Goal: Information Seeking & Learning: Compare options

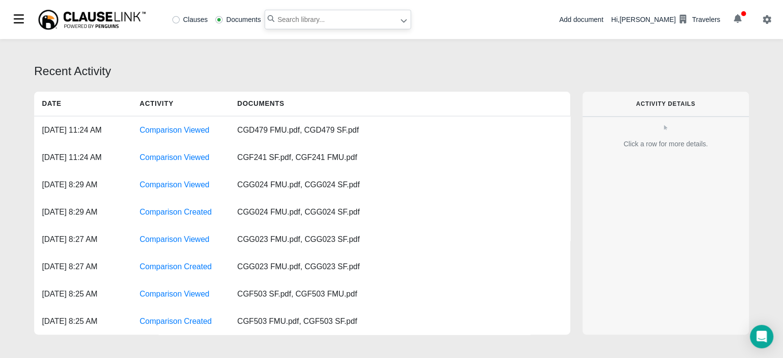
click at [329, 24] on input "text" at bounding box center [338, 20] width 146 height 20
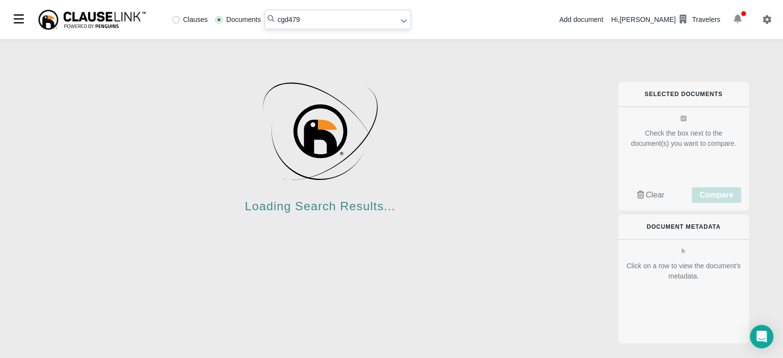
click at [739, 20] on icon "button" at bounding box center [738, 18] width 8 height 9
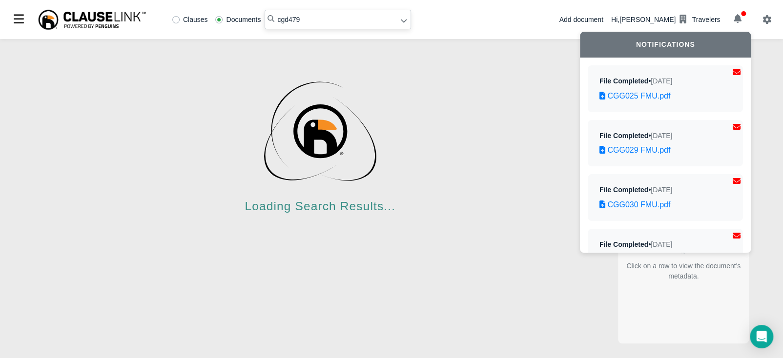
click at [464, 20] on div "Clauses Documents cgd479 Add document Hi, Zenobia Frei Travelers Notifications …" at bounding box center [391, 19] width 783 height 39
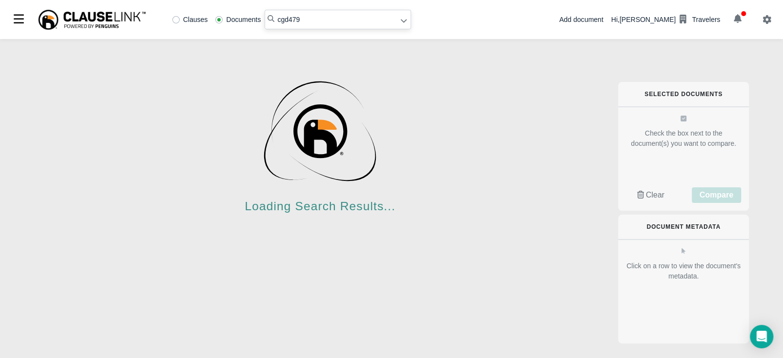
click at [360, 23] on input "cgd479" at bounding box center [338, 20] width 146 height 20
click at [315, 20] on input "cgd479" at bounding box center [338, 20] width 146 height 20
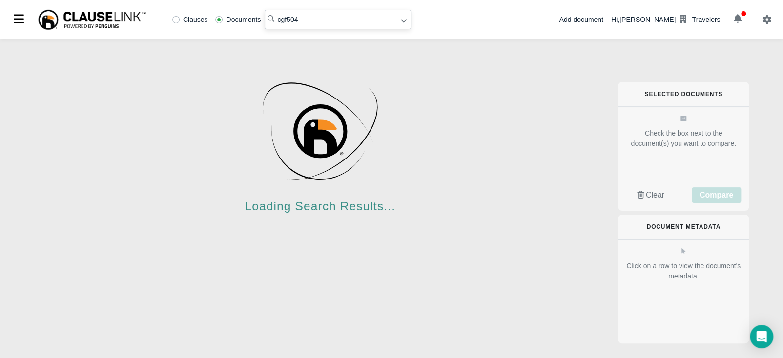
type input "cgf504"
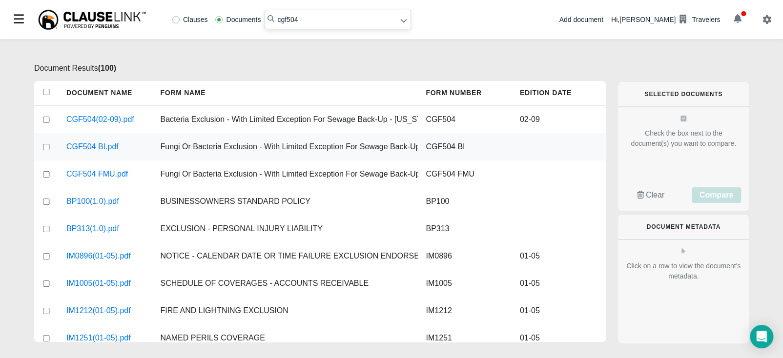
click at [44, 145] on input "checkbox" at bounding box center [46, 147] width 9 height 6
checkbox input "true"
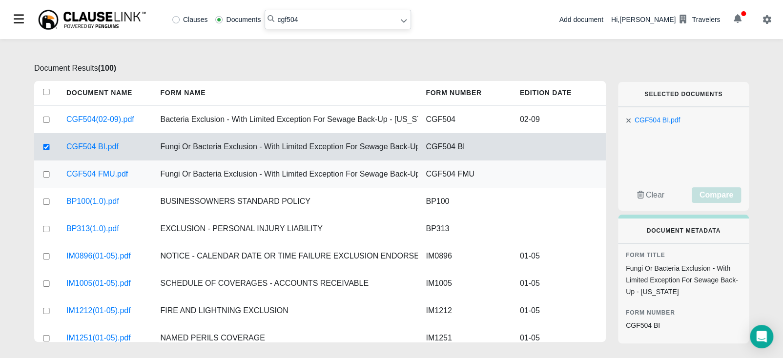
click at [47, 176] on input "checkbox" at bounding box center [46, 174] width 9 height 6
checkbox input "true"
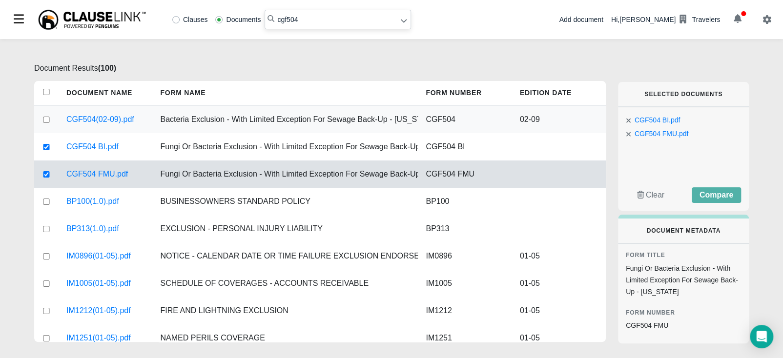
click at [46, 119] on input "checkbox" at bounding box center [46, 120] width 9 height 6
checkbox input "true"
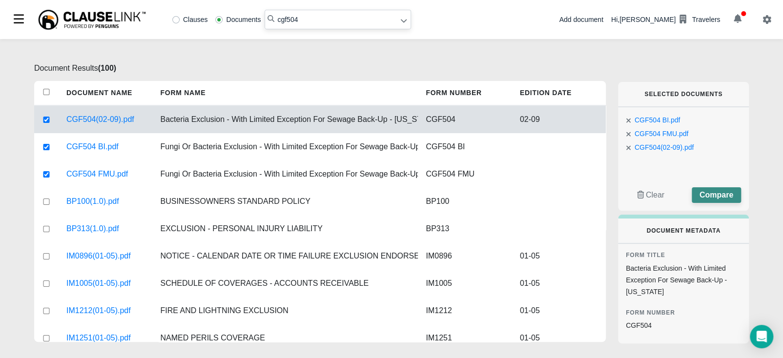
click at [724, 193] on span "Compare" at bounding box center [716, 195] width 34 height 8
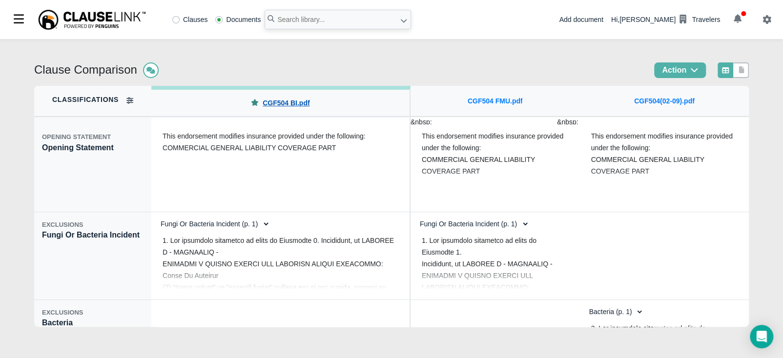
click at [264, 104] on link "CGF504 BI.pdf" at bounding box center [286, 103] width 47 height 10
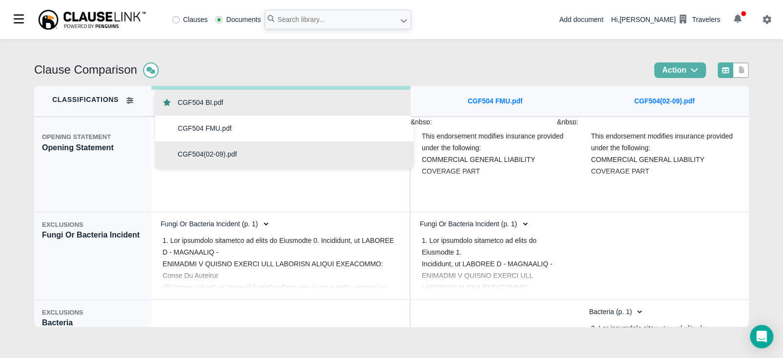
click at [254, 153] on div "CGF504(02-09).pdf" at bounding box center [284, 155] width 258 height 26
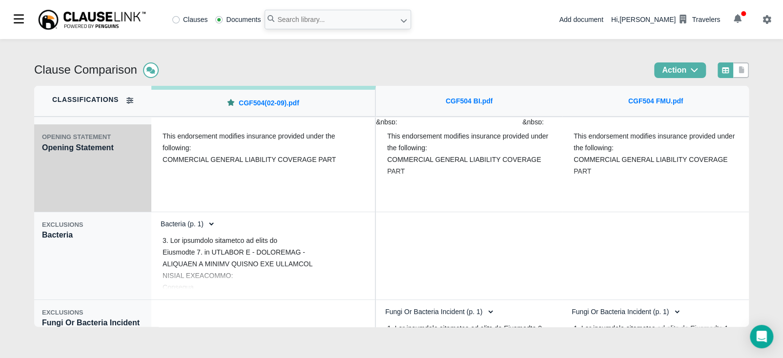
click at [85, 175] on div "OPENING STATEMENT Opening Statement" at bounding box center [92, 168] width 117 height 88
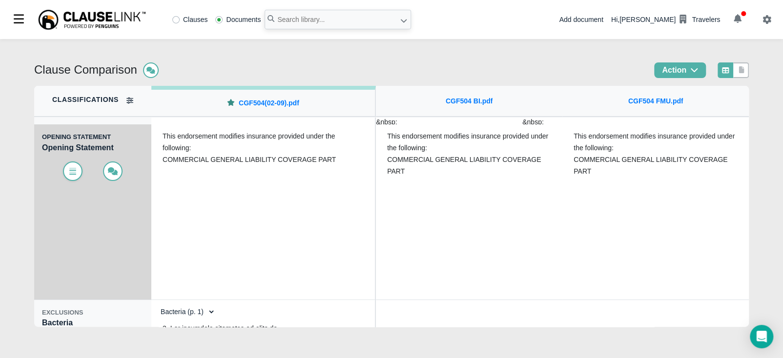
click at [70, 174] on icon at bounding box center [73, 171] width 10 height 8
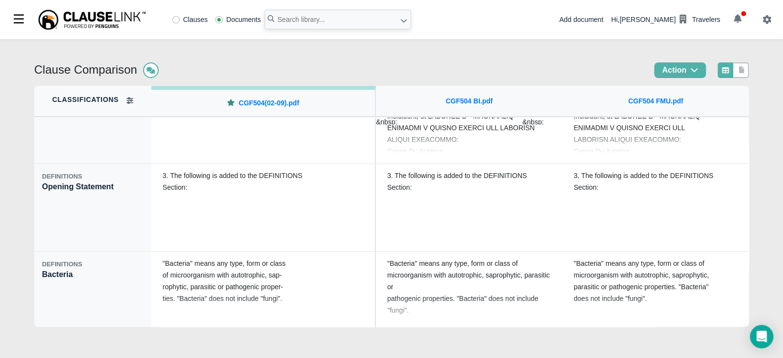
scroll to position [317, 0]
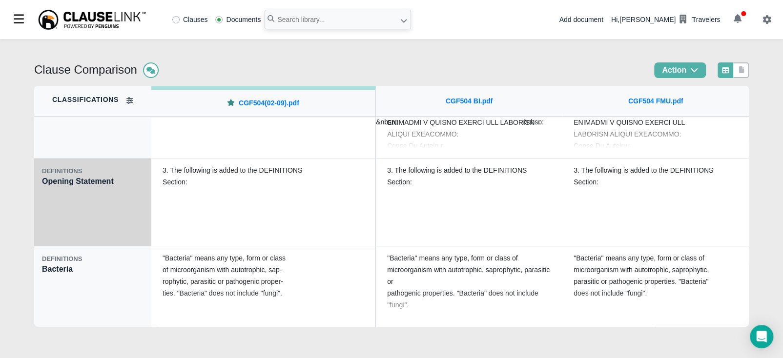
click at [107, 217] on div "DEFINITIONS Opening Statement" at bounding box center [92, 203] width 117 height 88
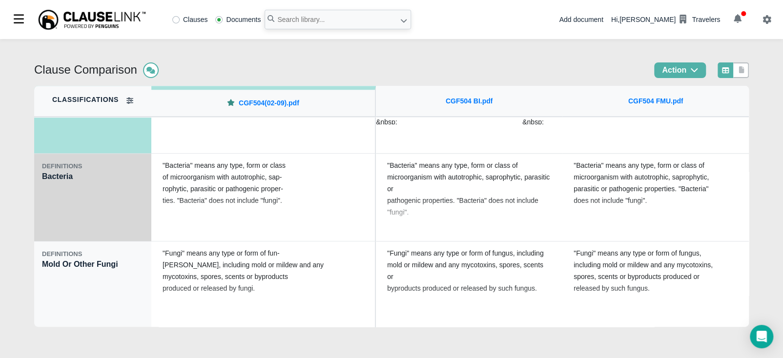
scroll to position [412, 0]
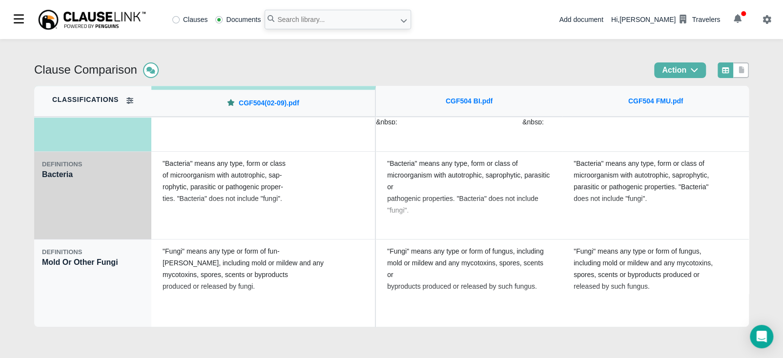
click at [98, 209] on div "DEFINITIONS Bacteria" at bounding box center [92, 196] width 117 height 88
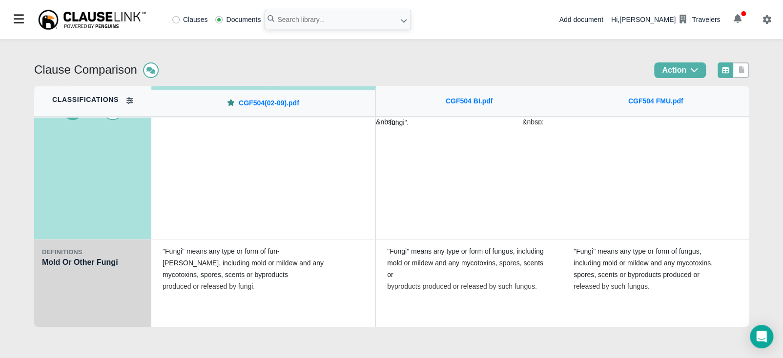
click at [113, 289] on div "DEFINITIONS Mold Or Other Fungi" at bounding box center [92, 284] width 117 height 88
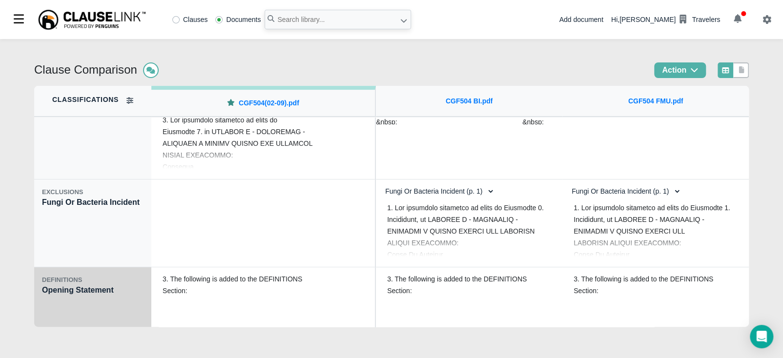
scroll to position [95, 0]
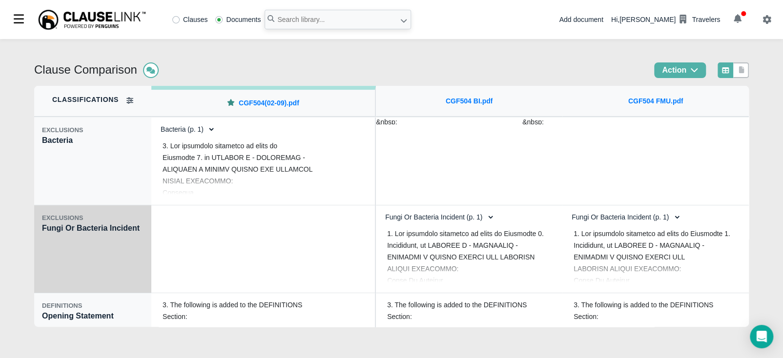
click at [107, 262] on div "EXCLUSIONS Fungi Or Bacteria Incident" at bounding box center [92, 249] width 117 height 88
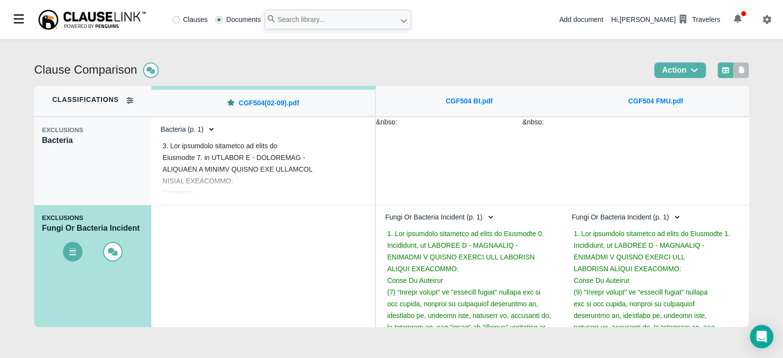
click at [741, 69] on icon at bounding box center [741, 69] width 5 height 7
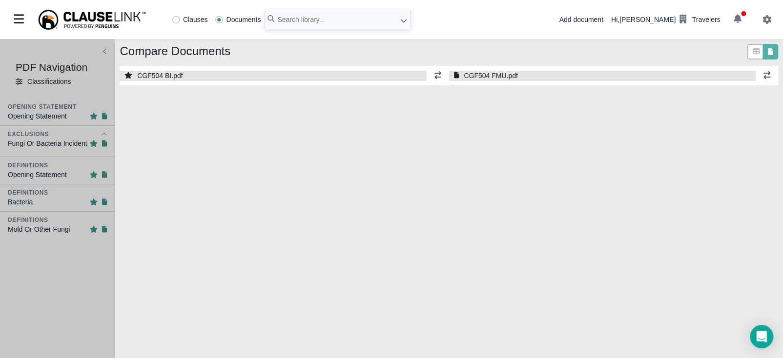
select select "1"
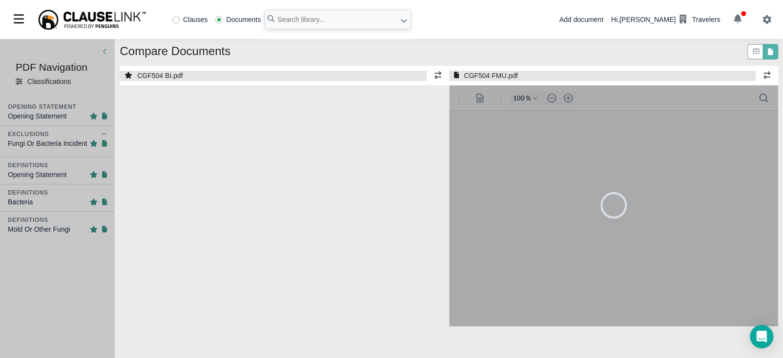
select select "1"
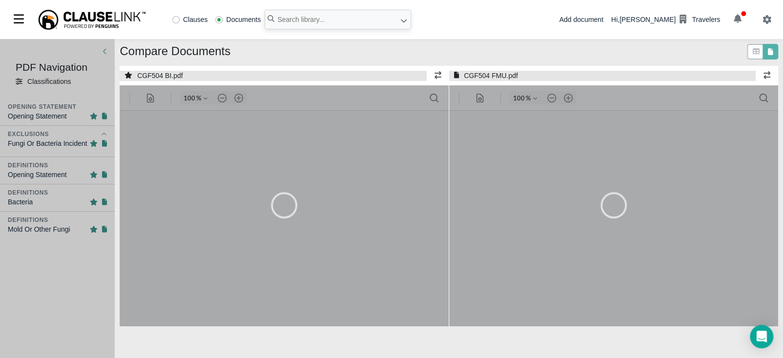
type input "55"
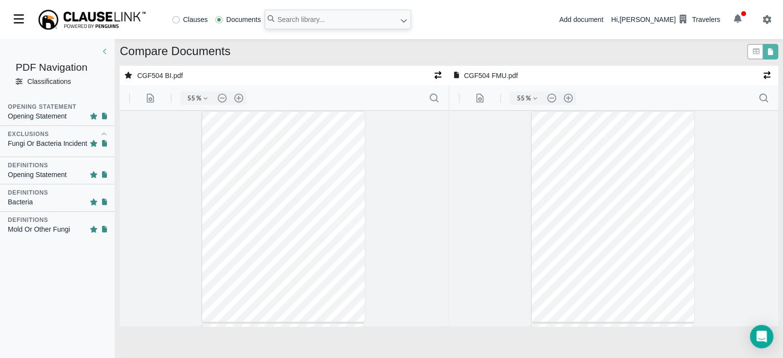
click at [437, 79] on icon "button" at bounding box center [437, 75] width 7 height 8
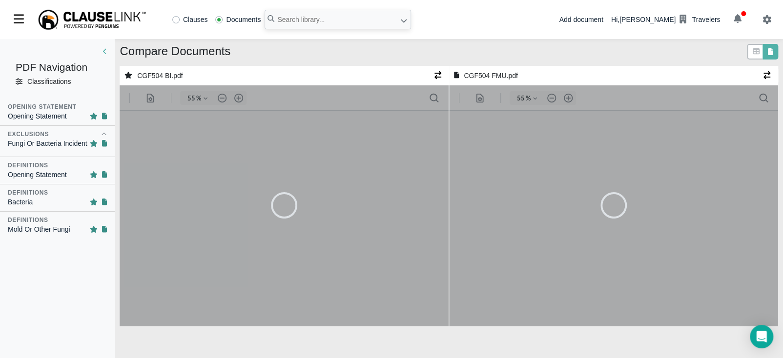
type input "100"
type input "55"
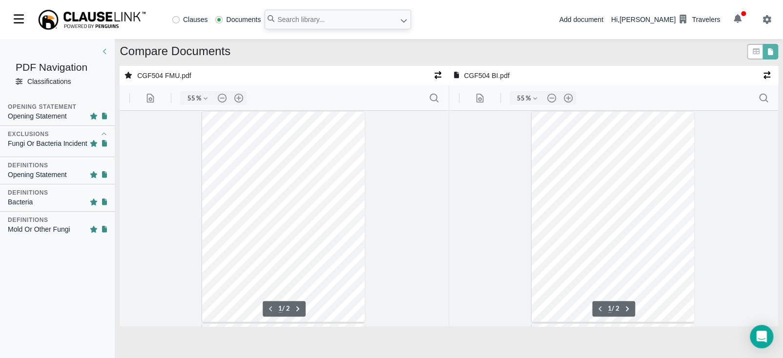
click at [437, 79] on icon "button" at bounding box center [437, 75] width 7 height 8
type input "100"
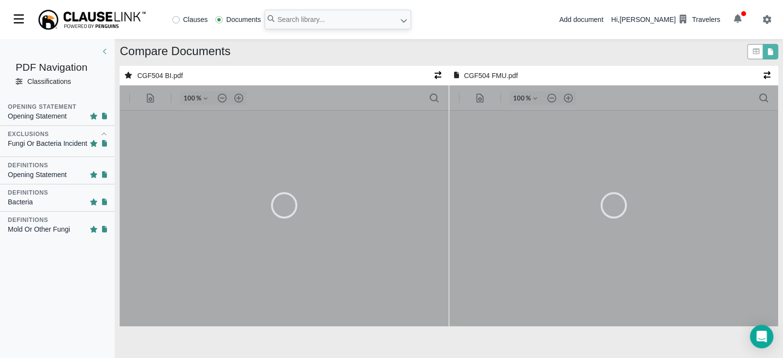
type input "55"
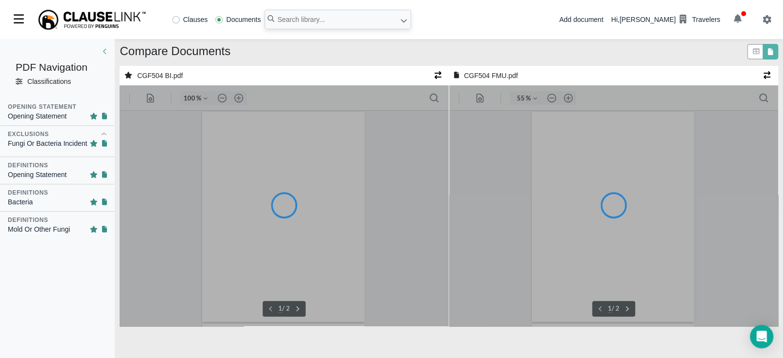
type input "55"
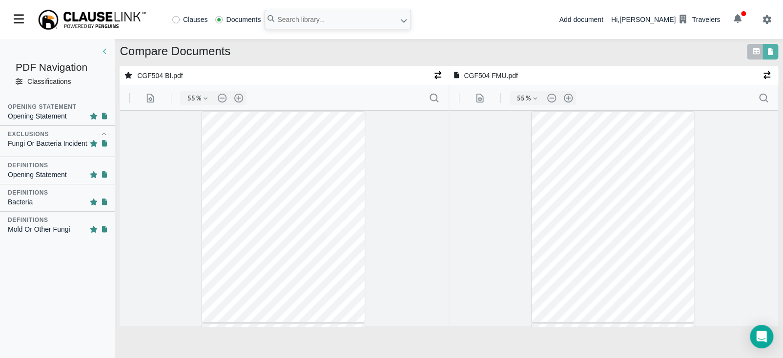
click at [755, 50] on icon at bounding box center [756, 51] width 7 height 6
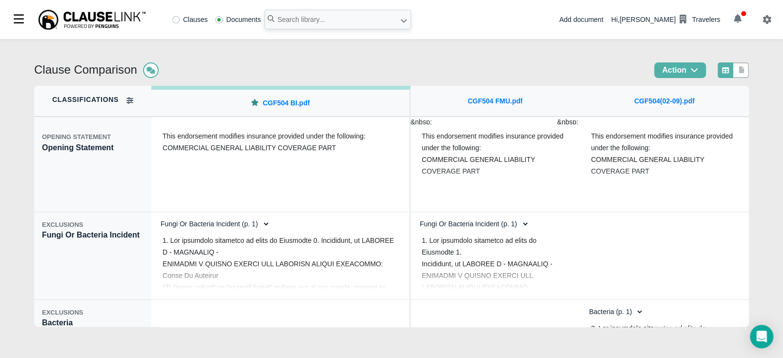
click at [252, 104] on icon at bounding box center [254, 102] width 7 height 7
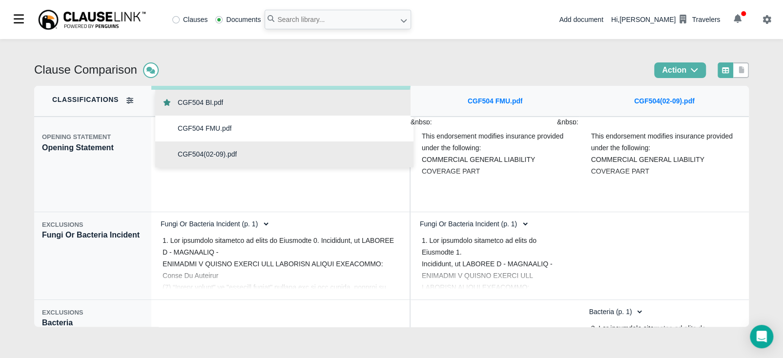
click at [216, 153] on span "CGF504(02-09).pdf" at bounding box center [207, 154] width 59 height 10
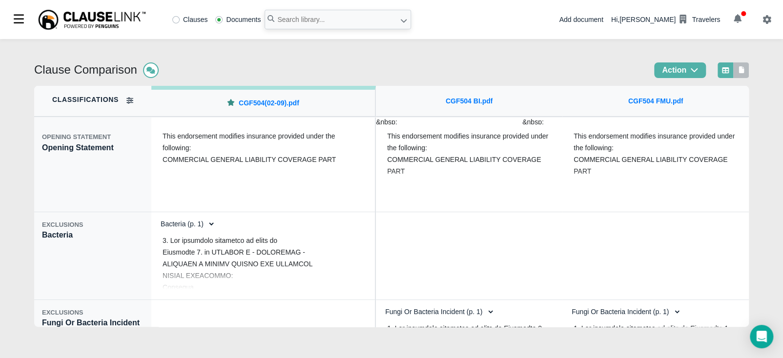
click at [739, 69] on icon at bounding box center [741, 69] width 5 height 7
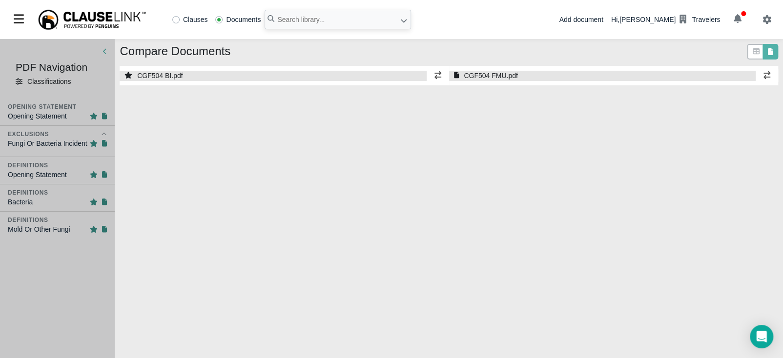
select select "1"
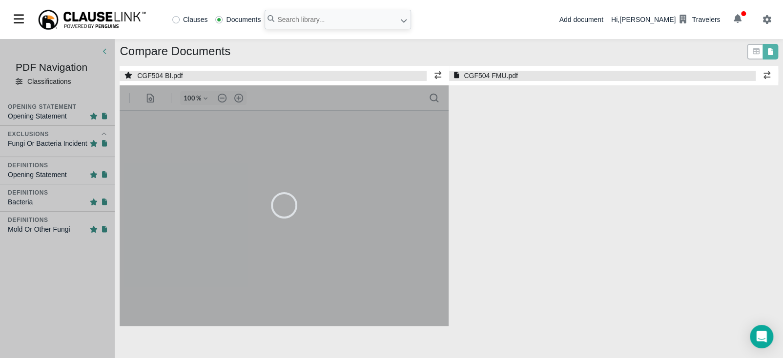
select select "1"
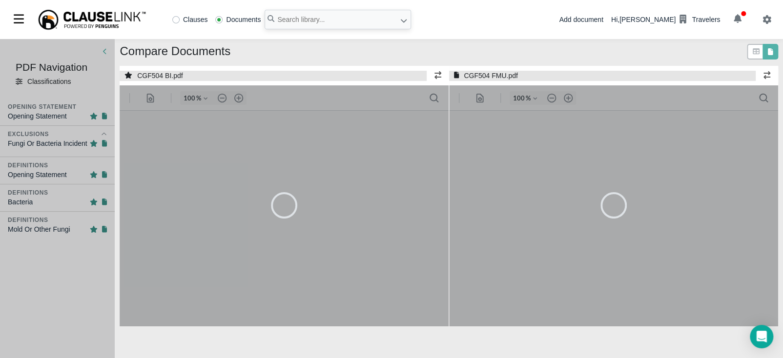
type input "55"
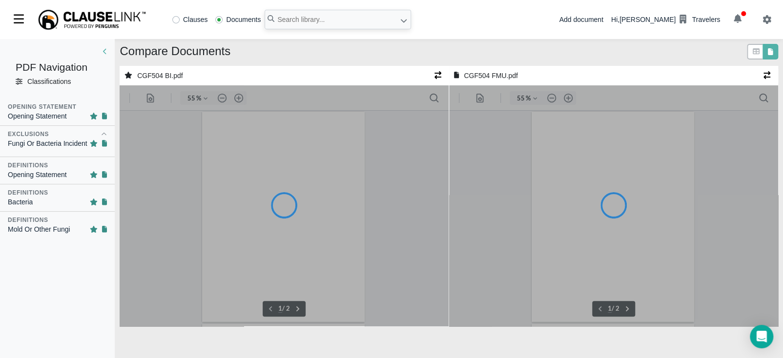
type input "55"
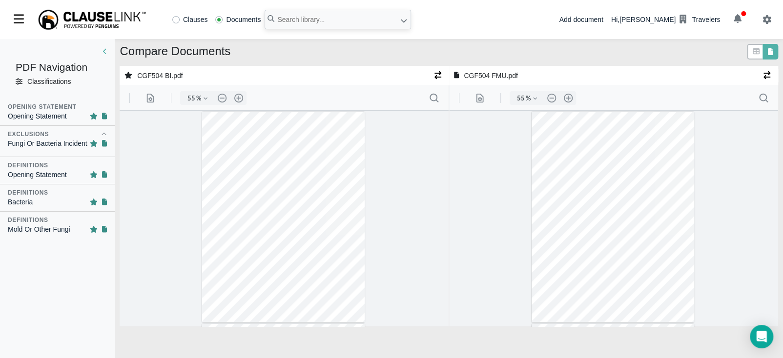
click at [19, 82] on icon at bounding box center [19, 81] width 7 height 7
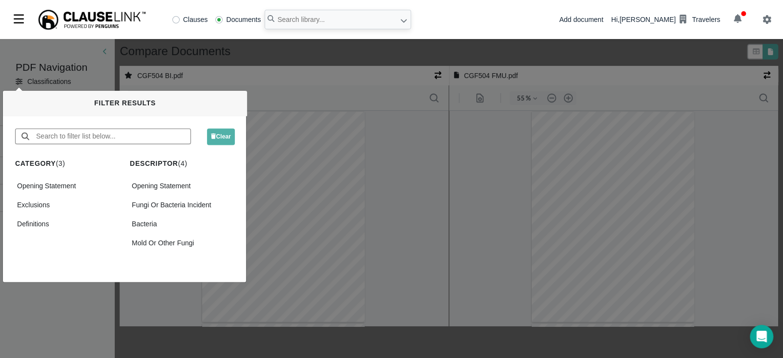
click at [340, 85] on div "PDF Navigation Classifications Classifications Opening Statement Opening Statem…" at bounding box center [391, 198] width 783 height 319
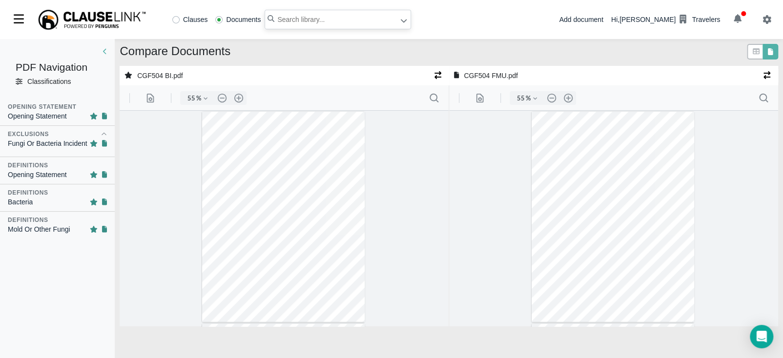
click at [310, 18] on input "text" at bounding box center [338, 20] width 146 height 20
type input "cgf504"
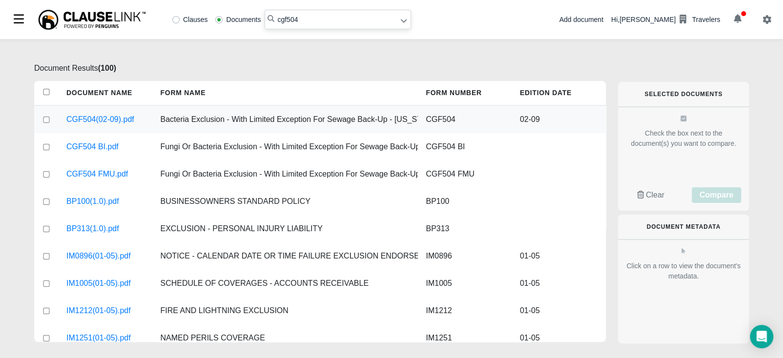
click at [45, 116] on div at bounding box center [46, 119] width 24 height 27
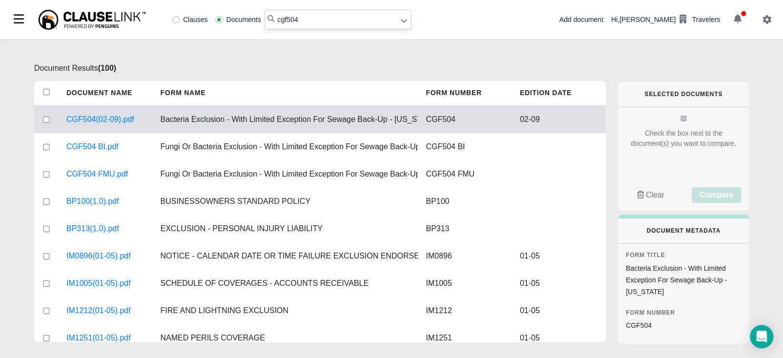
click at [45, 121] on input "checkbox" at bounding box center [46, 120] width 9 height 6
checkbox input "true"
click at [46, 176] on input "checkbox" at bounding box center [46, 174] width 9 height 6
checkbox input "true"
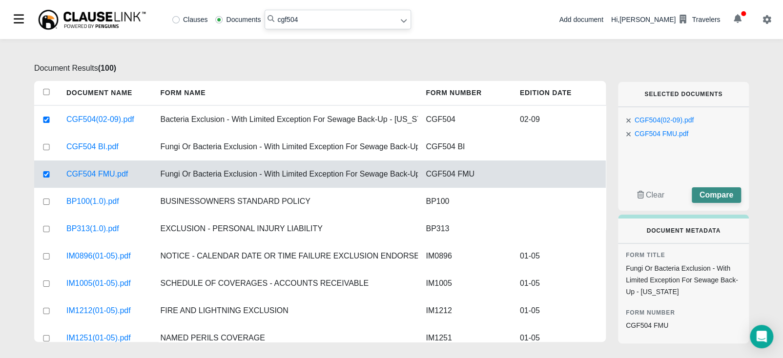
click at [718, 191] on span "Compare" at bounding box center [716, 195] width 34 height 8
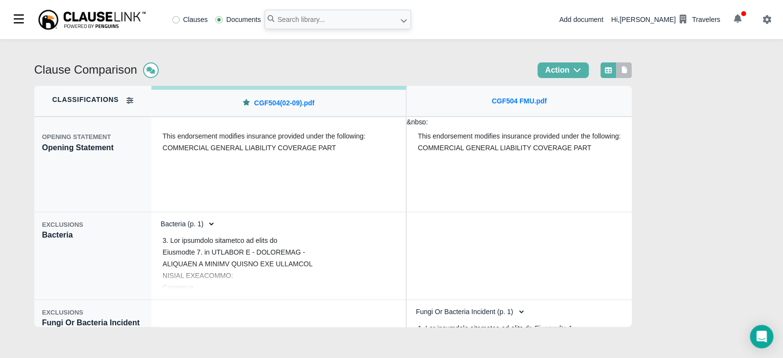
click at [629, 70] on icon at bounding box center [624, 69] width 9 height 7
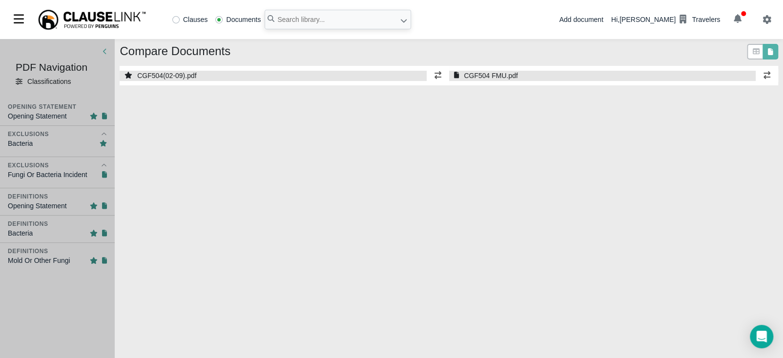
select select "1"
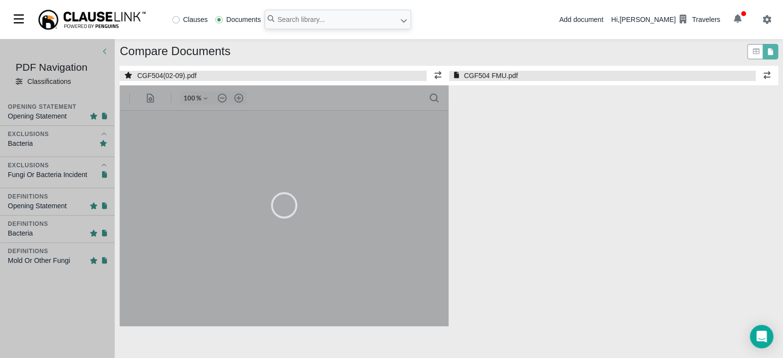
select select "1"
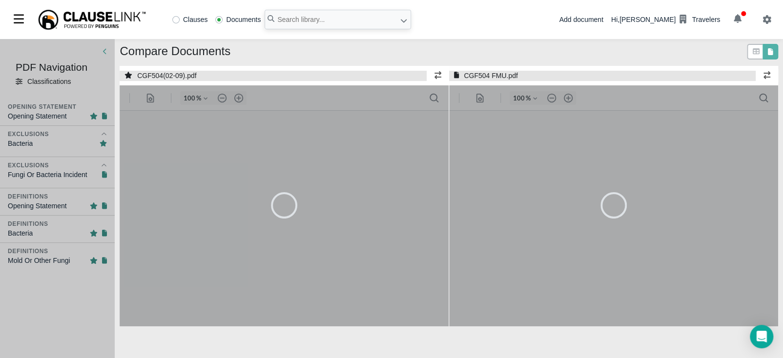
type input "55"
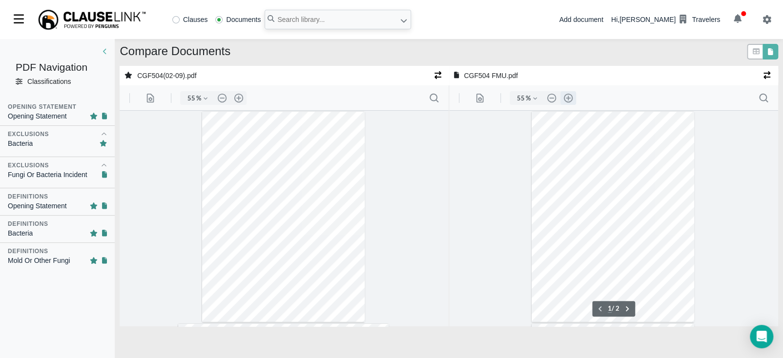
click at [568, 99] on button ".cls-1{fill:#abb0c4;} icon - header - zoom - in - line" at bounding box center [568, 98] width 16 height 14
click at [569, 99] on button ".cls-1{fill:#abb0c4;} icon - header - zoom - in - line" at bounding box center [568, 98] width 16 height 14
click at [571, 99] on button ".cls-1{fill:#abb0c4;} icon - header - zoom - in - line" at bounding box center [568, 98] width 16 height 14
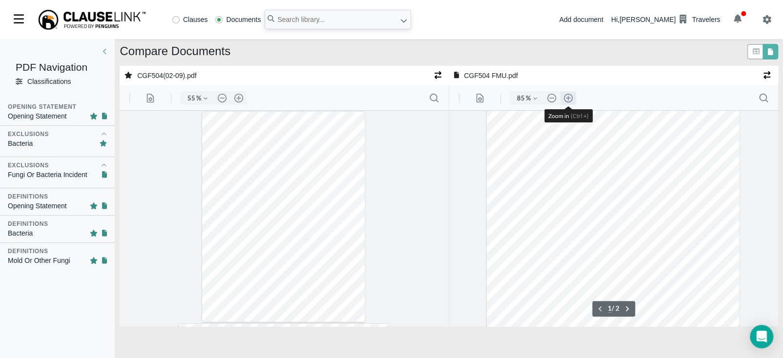
click at [573, 98] on button ".cls-1{fill:#abb0c4;} icon - header - zoom - in - line" at bounding box center [568, 98] width 16 height 14
type input "110"
click at [239, 96] on button ".cls-1{fill:#abb0c4;} icon - header - zoom - in - line" at bounding box center [239, 98] width 16 height 14
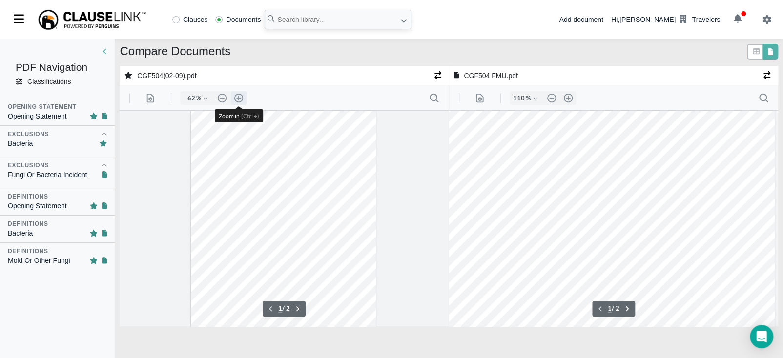
click at [240, 96] on button ".cls-1{fill:#abb0c4;} icon - header - zoom - in - line" at bounding box center [239, 98] width 16 height 14
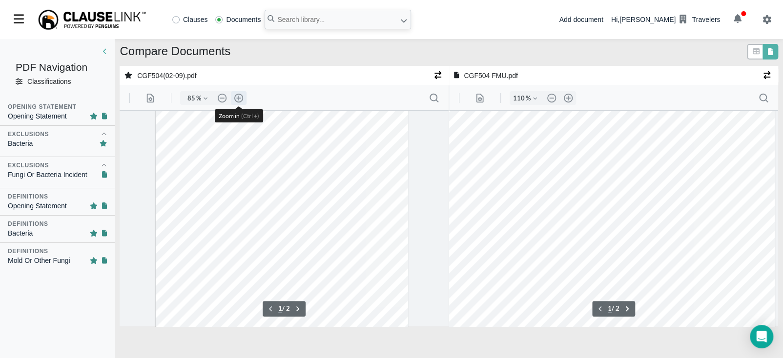
type input "110"
click at [320, 18] on input "text" at bounding box center [338, 20] width 146 height 20
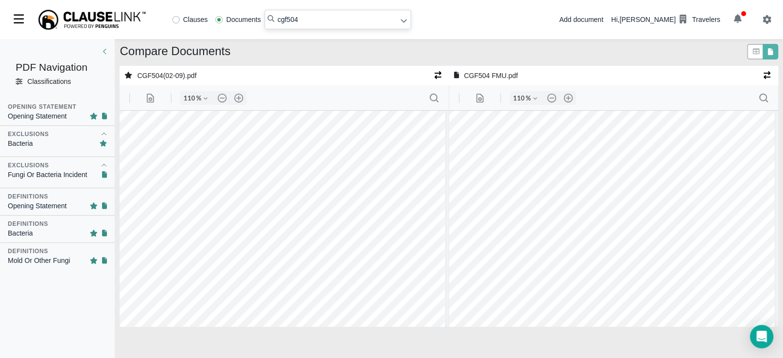
type input "cgf504"
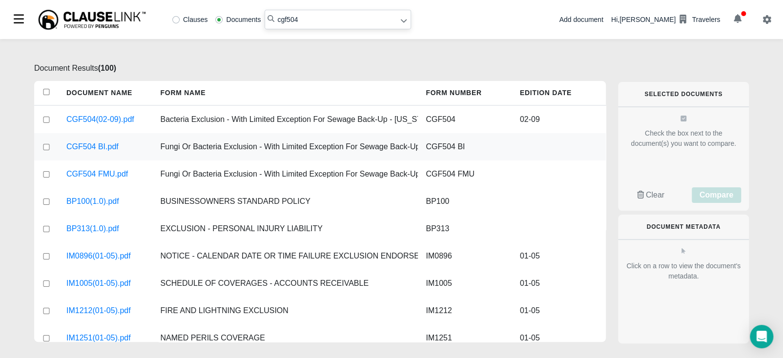
click at [39, 147] on div at bounding box center [46, 146] width 24 height 27
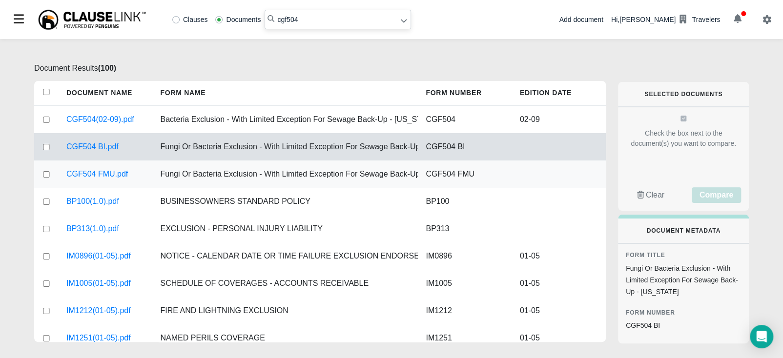
click at [45, 171] on div at bounding box center [46, 174] width 24 height 27
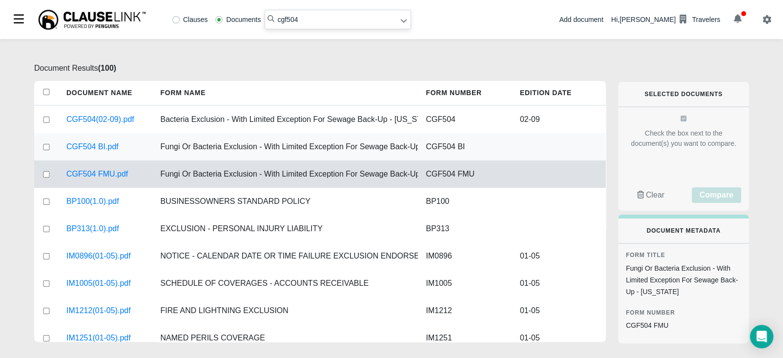
click at [49, 148] on input "checkbox" at bounding box center [46, 147] width 9 height 6
checkbox input "true"
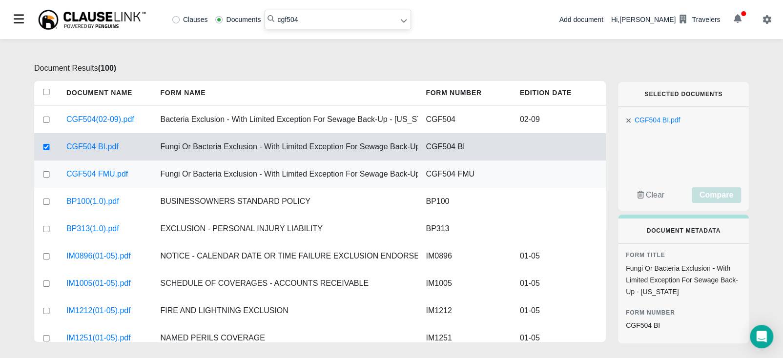
click at [44, 175] on input "checkbox" at bounding box center [46, 174] width 9 height 6
checkbox input "true"
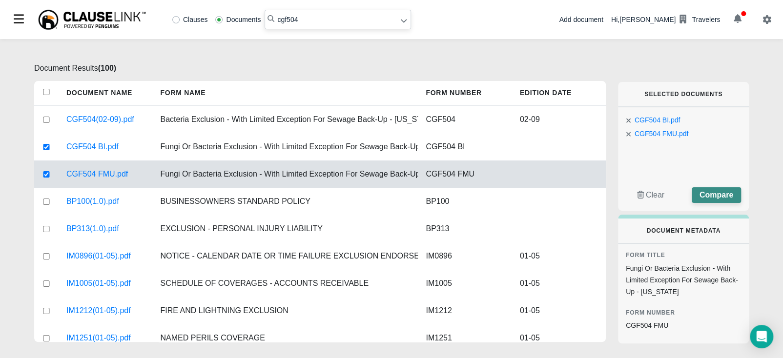
click at [726, 193] on span "Compare" at bounding box center [716, 195] width 34 height 8
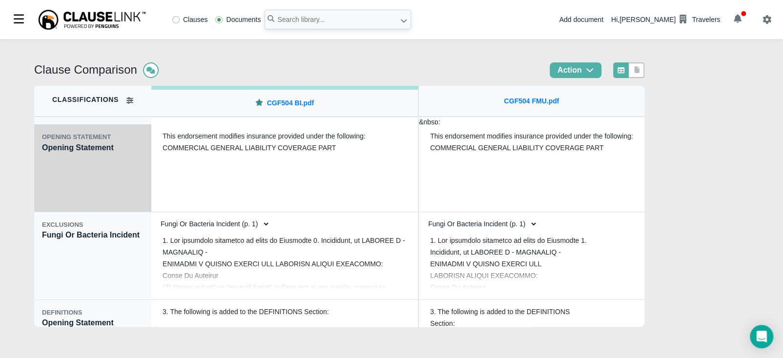
click at [109, 195] on div "OPENING STATEMENT Opening Statement" at bounding box center [92, 168] width 117 height 88
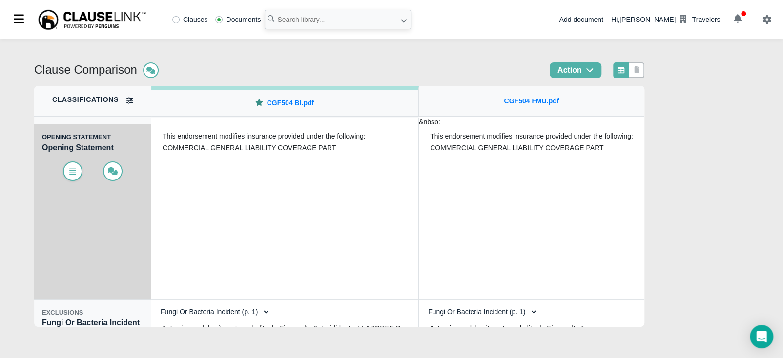
click at [70, 172] on icon at bounding box center [73, 171] width 10 height 8
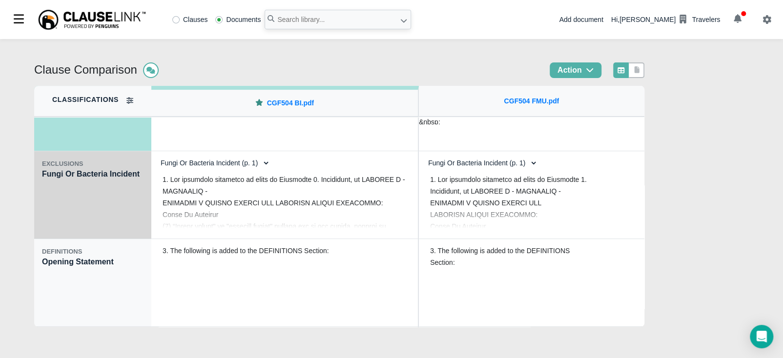
scroll to position [158, 0]
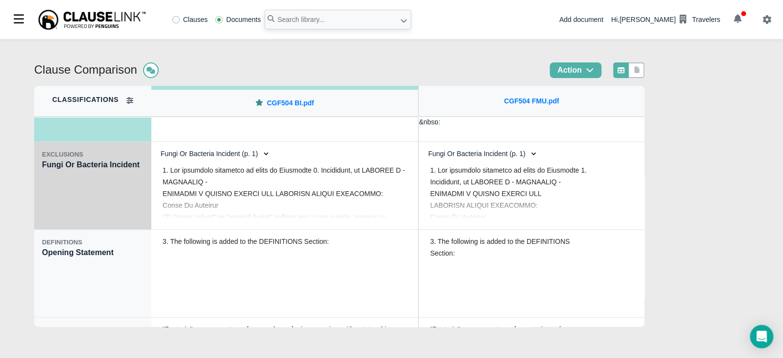
click at [103, 201] on div "EXCLUSIONS Fungi Or Bacteria Incident" at bounding box center [92, 186] width 117 height 88
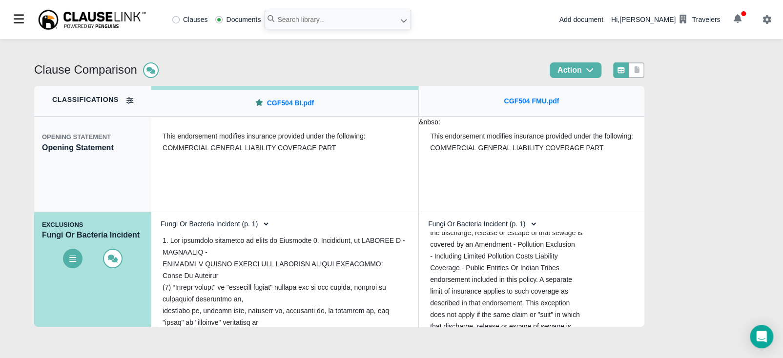
scroll to position [533, 0]
click at [262, 225] on select "Fungi Or Bacteria Incident (p. 1) Fungi Or Bacteria Incident (p. 1)" at bounding box center [212, 224] width 115 height 17
select select "1"
click at [155, 216] on select "Fungi Or Bacteria Incident (p. 1) Fungi Or Bacteria Incident (p. 1)" at bounding box center [212, 224] width 115 height 17
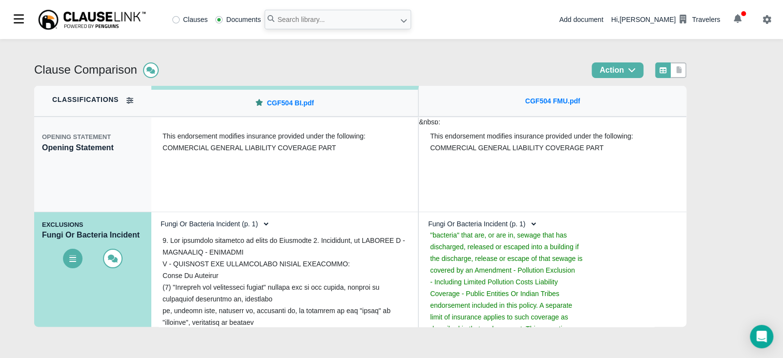
click at [526, 223] on select "Fungi Or Bacteria Incident (p. 1) Fungi Or Bacteria Incident (p. 1)" at bounding box center [479, 224] width 115 height 17
select select "1"
click at [422, 216] on select "Fungi Or Bacteria Incident (p. 1) Fungi Or Bacteria Incident (p. 1)" at bounding box center [479, 224] width 115 height 17
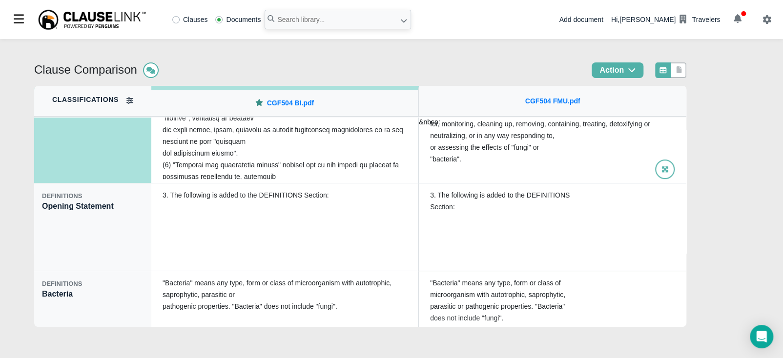
scroll to position [207, 0]
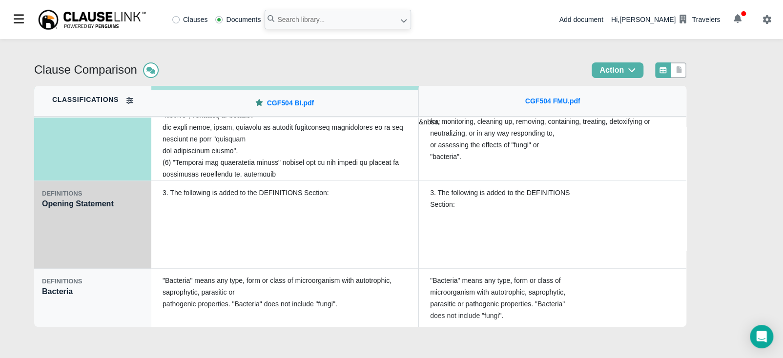
click at [106, 231] on div "DEFINITIONS Opening Statement" at bounding box center [92, 225] width 117 height 88
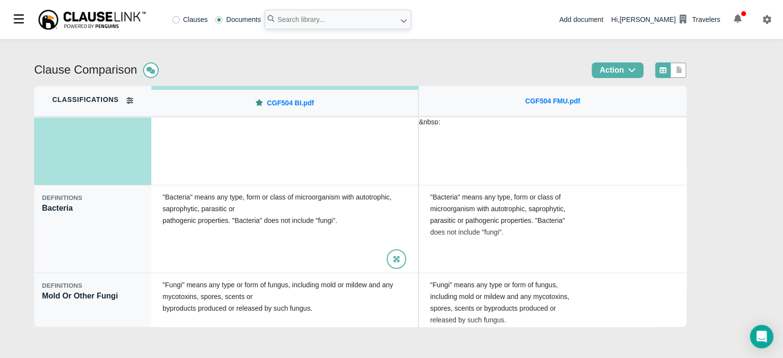
scroll to position [293, 0]
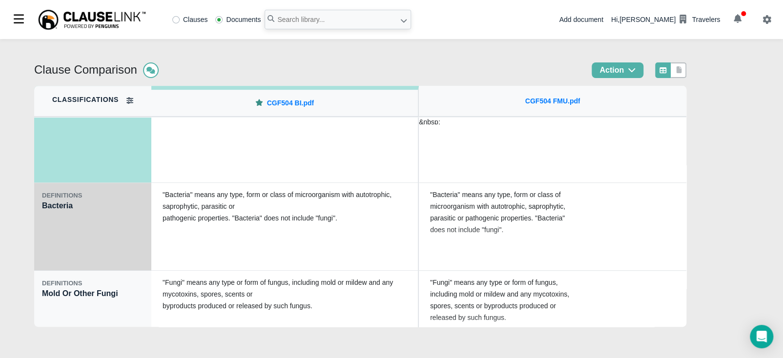
click at [100, 251] on div "DEFINITIONS Bacteria" at bounding box center [92, 227] width 117 height 88
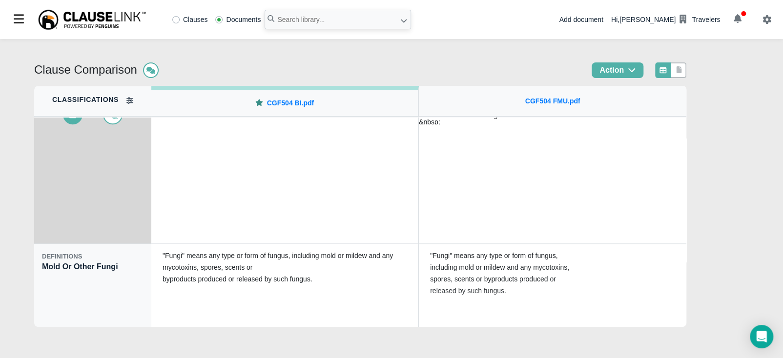
scroll to position [324, 0]
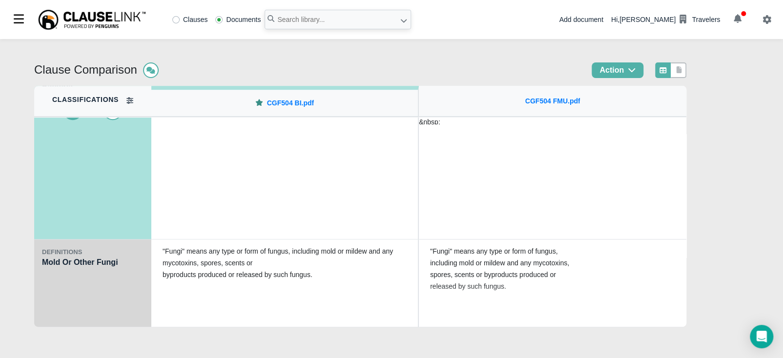
click at [131, 304] on div "DEFINITIONS Mold Or Other Fungi" at bounding box center [92, 284] width 117 height 88
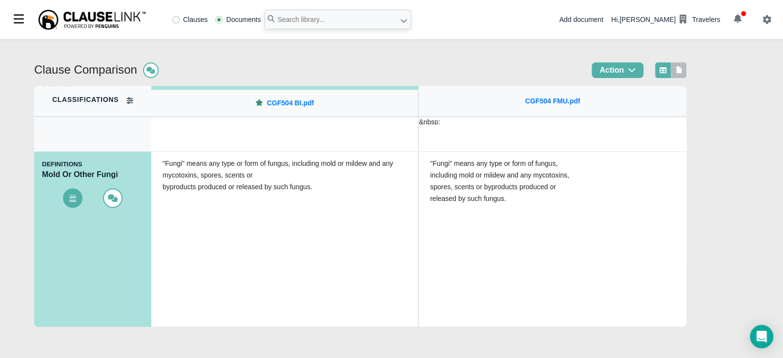
click at [683, 67] on icon at bounding box center [679, 69] width 9 height 7
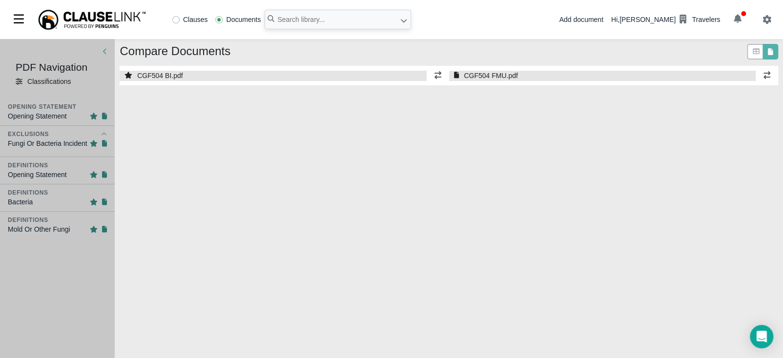
select select "1"
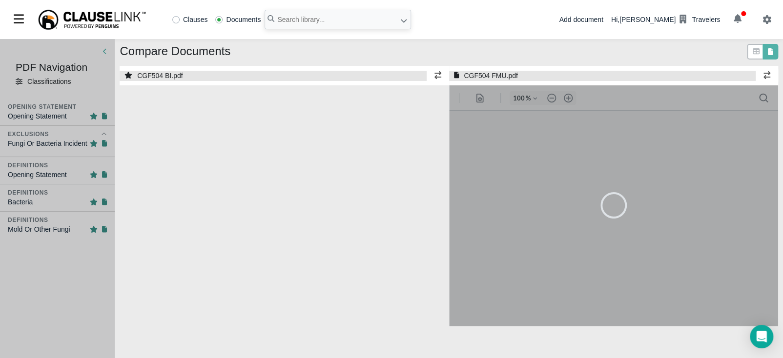
select select "1"
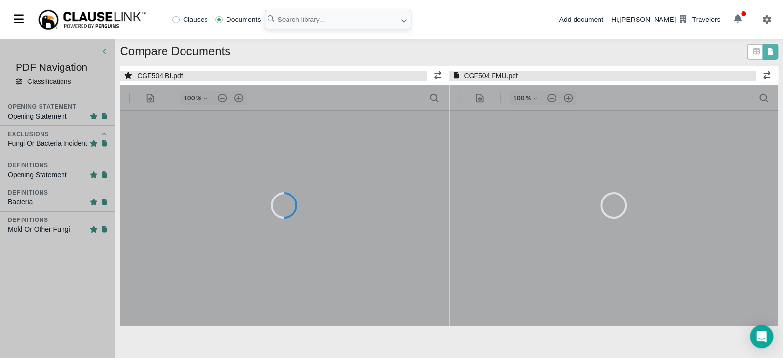
type input "55"
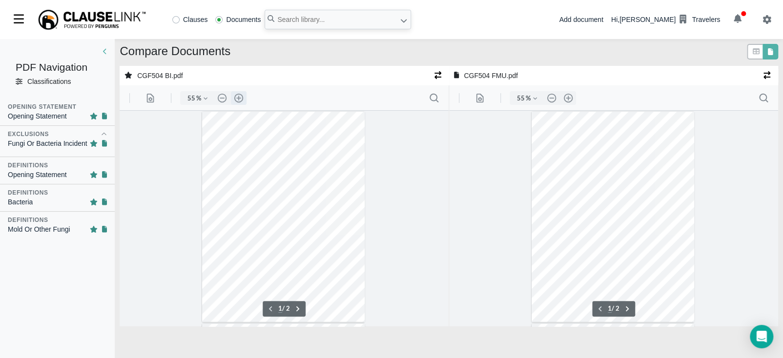
click at [238, 93] on button ".cls-1{fill:#abb0c4;} icon - header - zoom - in - line" at bounding box center [239, 98] width 16 height 14
click at [238, 95] on button ".cls-1{fill:#abb0c4;} icon - header - zoom - in - line" at bounding box center [239, 98] width 16 height 14
click at [239, 95] on button ".cls-1{fill:#abb0c4;} icon - header - zoom - in - line" at bounding box center [239, 98] width 16 height 14
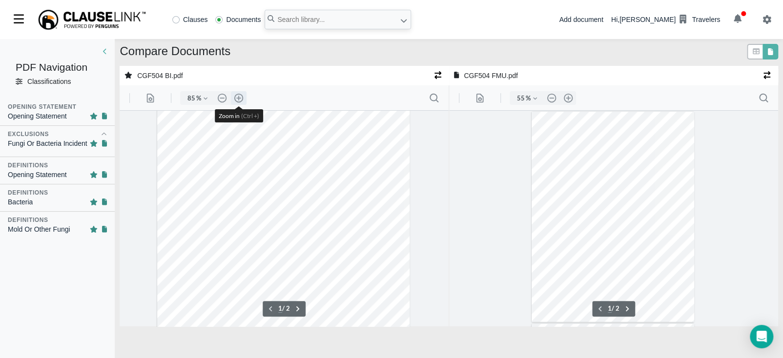
click at [240, 95] on button ".cls-1{fill:#abb0c4;} icon - header - zoom - in - line" at bounding box center [239, 98] width 16 height 14
type input "110"
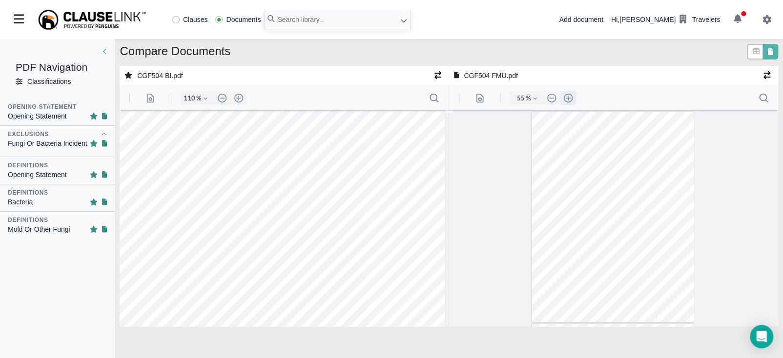
click at [570, 97] on button ".cls-1{fill:#abb0c4;} icon - header - zoom - in - line" at bounding box center [568, 98] width 16 height 14
click at [569, 97] on button ".cls-1{fill:#abb0c4;} icon - header - zoom - in - line" at bounding box center [568, 98] width 16 height 14
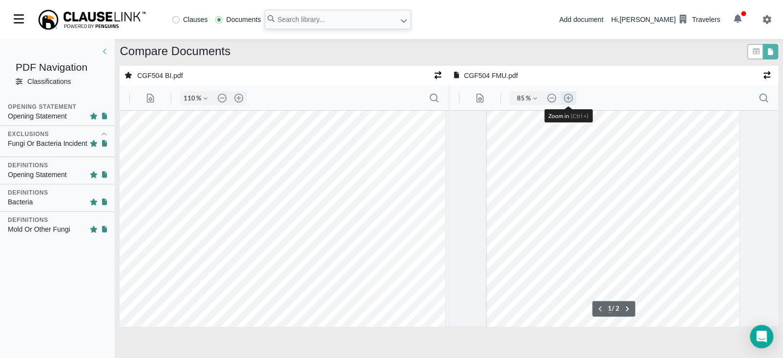
click at [569, 97] on button ".cls-1{fill:#abb0c4;} icon - header - zoom - in - line" at bounding box center [568, 98] width 16 height 14
type input "110"
type input "2"
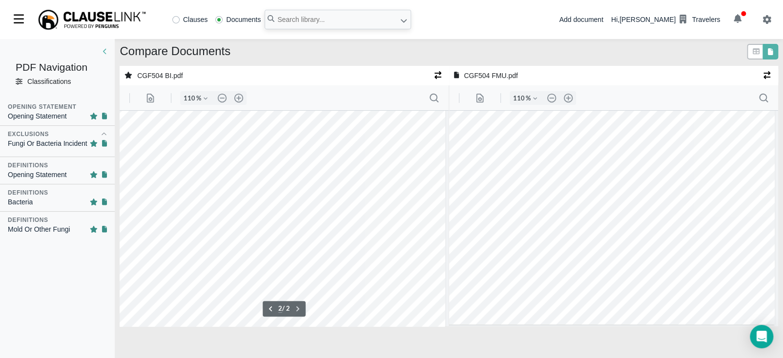
scroll to position [471, 3]
click at [156, 75] on span "CGF504 BI.pdf" at bounding box center [159, 76] width 45 height 10
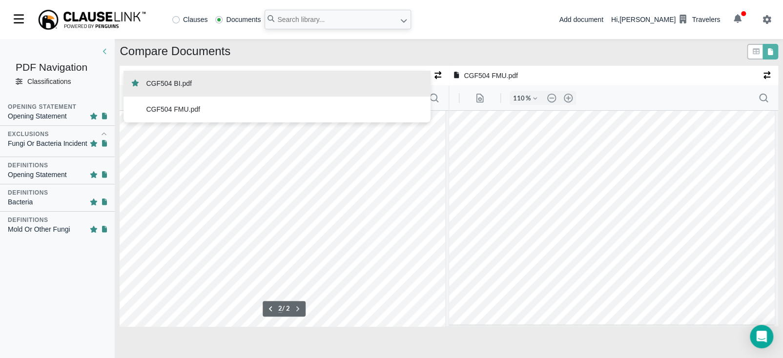
click at [160, 81] on span "CGF504 BI.pdf" at bounding box center [168, 84] width 45 height 10
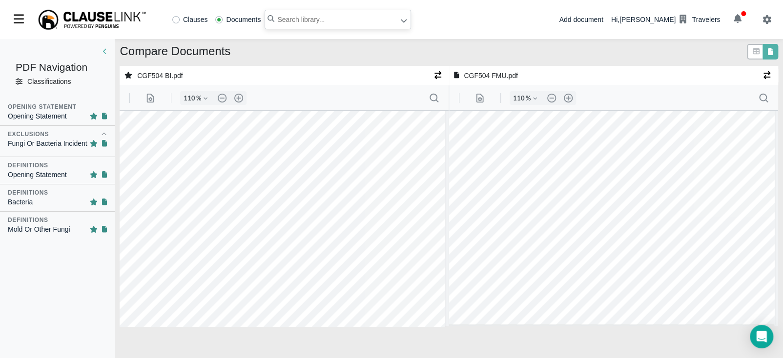
click at [330, 15] on input "text" at bounding box center [338, 20] width 146 height 20
click at [333, 18] on input "text" at bounding box center [338, 20] width 146 height 20
type input "1"
click at [757, 54] on icon at bounding box center [756, 51] width 9 height 7
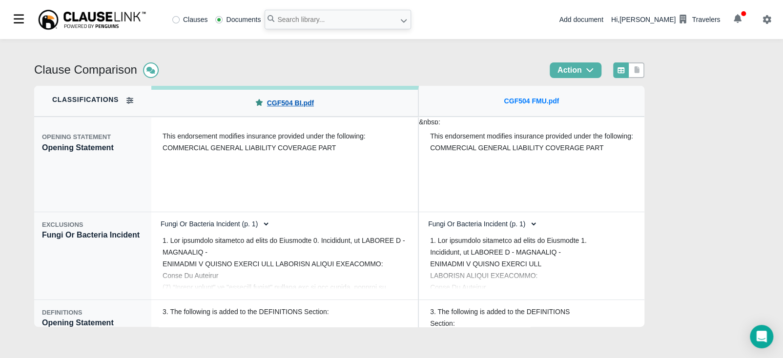
click at [287, 104] on link "CGF504 BI.pdf" at bounding box center [290, 103] width 47 height 10
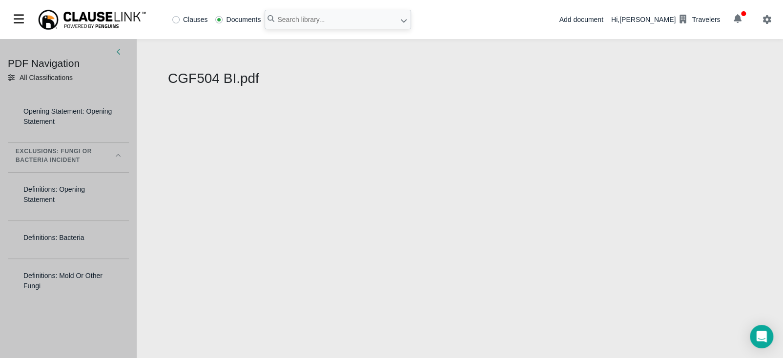
select select "1"
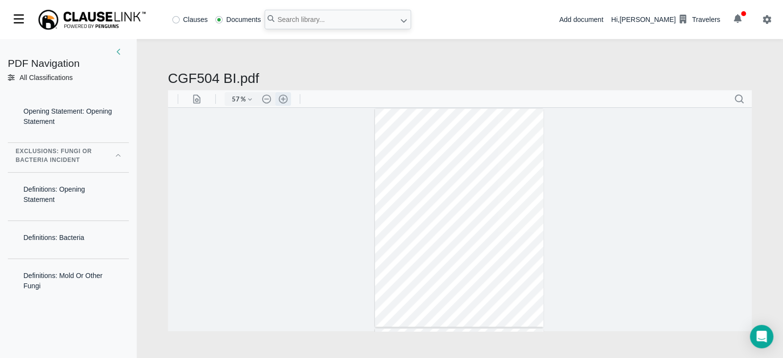
click at [284, 102] on button ".cls-1{fill:#abb0c4;} icon - header - zoom - in - line" at bounding box center [283, 99] width 16 height 14
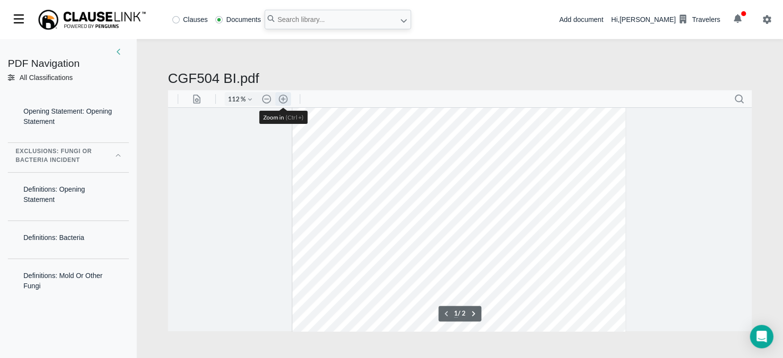
click at [284, 102] on button ".cls-1{fill:#abb0c4;} icon - header - zoom - in - line" at bounding box center [283, 99] width 16 height 14
type input "137"
type input "2"
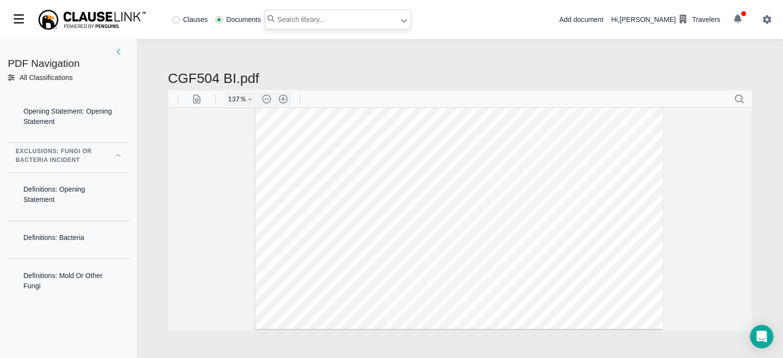
click at [312, 24] on input "text" at bounding box center [338, 20] width 146 height 20
type input "cgd479"
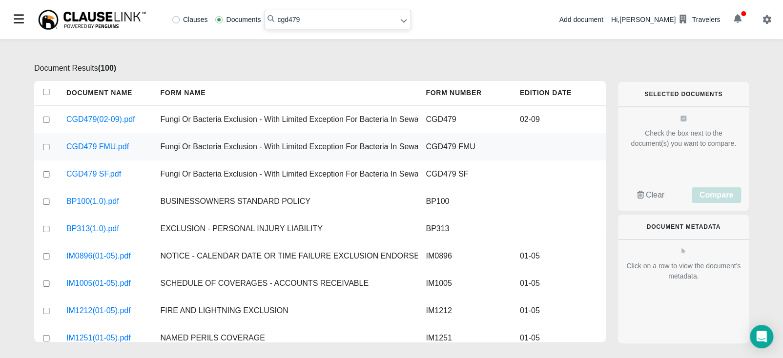
click at [45, 144] on input "checkbox" at bounding box center [46, 147] width 9 height 6
checkbox input "true"
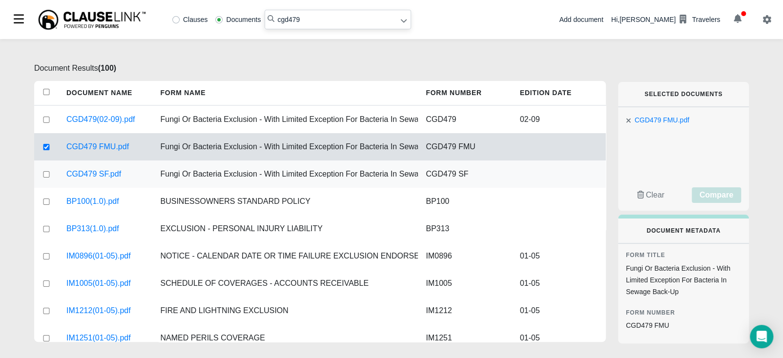
click at [46, 176] on input "checkbox" at bounding box center [46, 174] width 9 height 6
checkbox input "true"
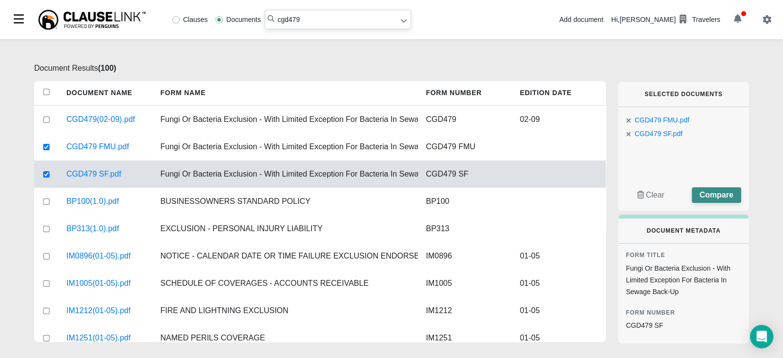
click at [706, 195] on span "Compare" at bounding box center [716, 195] width 34 height 8
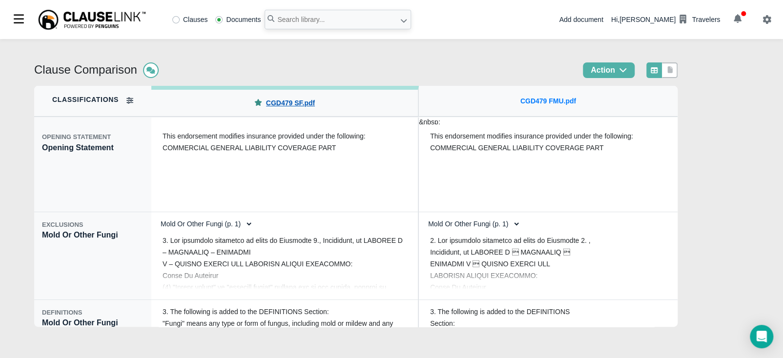
click at [274, 106] on link "CGD479 SF.pdf" at bounding box center [290, 103] width 49 height 10
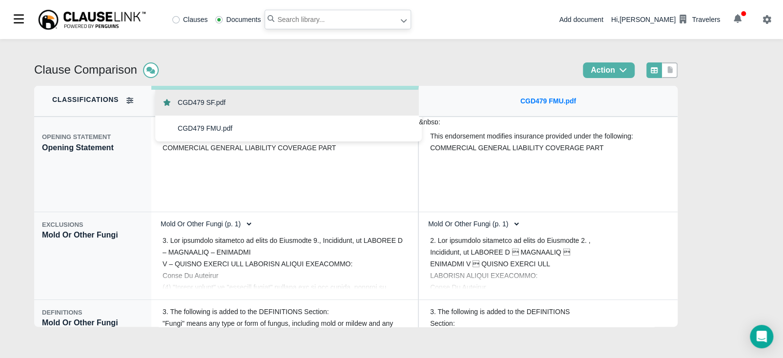
click at [327, 18] on input "text" at bounding box center [338, 20] width 146 height 20
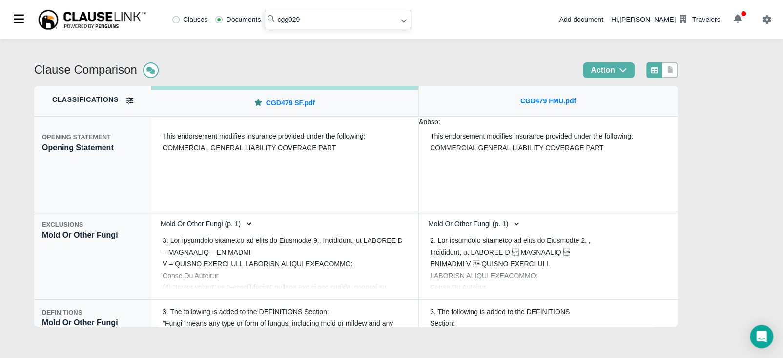
type input "cgg029"
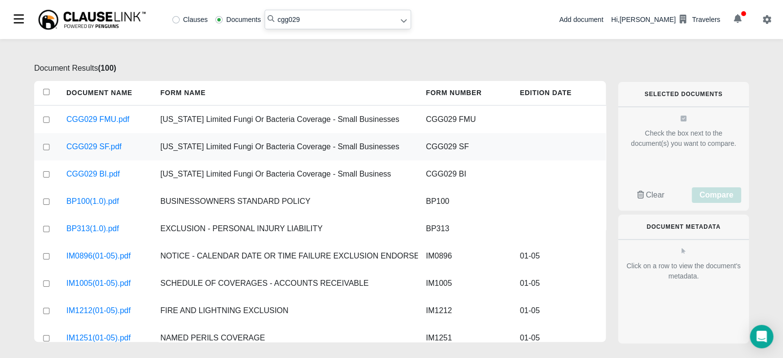
click at [44, 146] on input "checkbox" at bounding box center [46, 147] width 9 height 6
checkbox input "true"
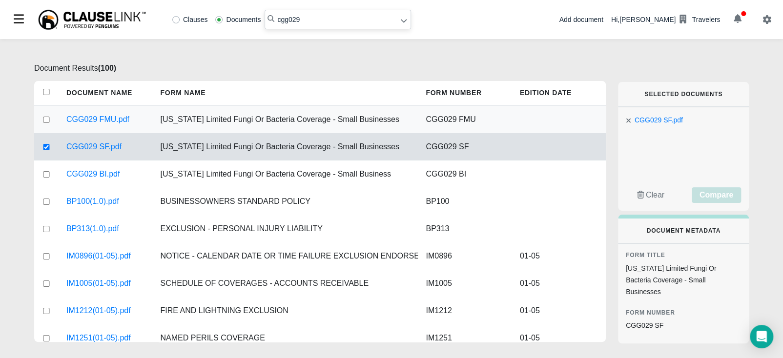
click at [45, 120] on input "checkbox" at bounding box center [46, 120] width 9 height 6
checkbox input "true"
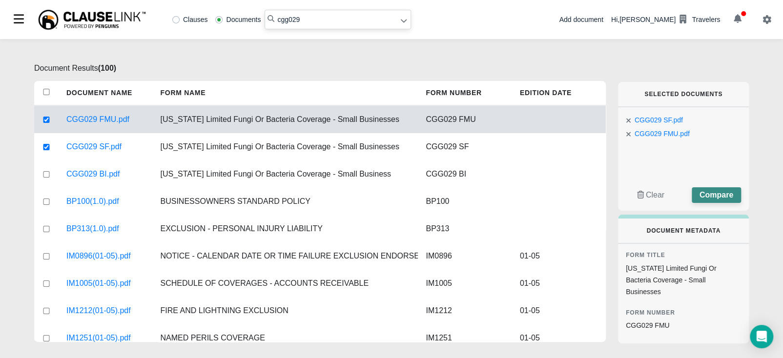
click at [719, 197] on span "Compare" at bounding box center [716, 195] width 34 height 8
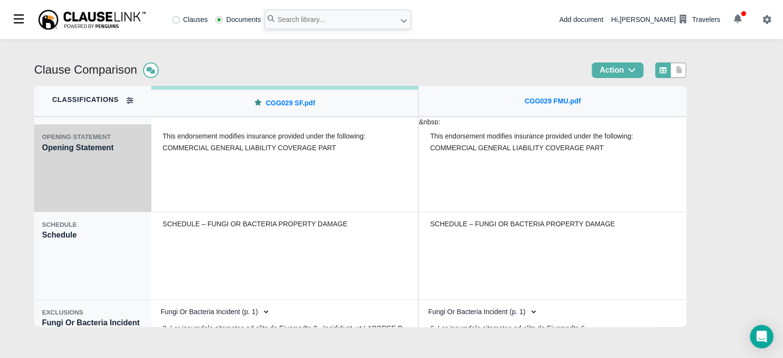
click at [61, 177] on div "OPENING STATEMENT Opening Statement" at bounding box center [92, 168] width 117 height 88
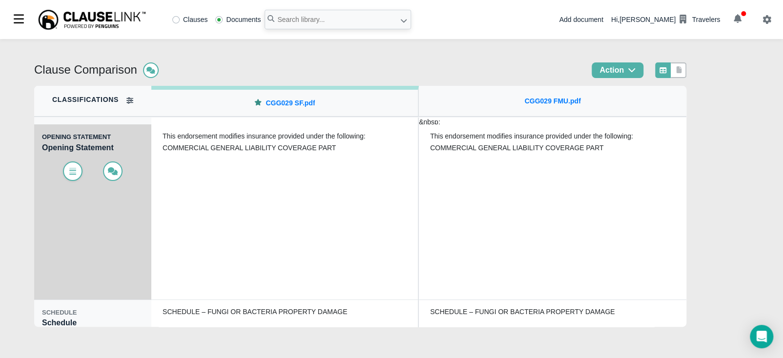
click at [68, 172] on icon at bounding box center [73, 171] width 10 height 8
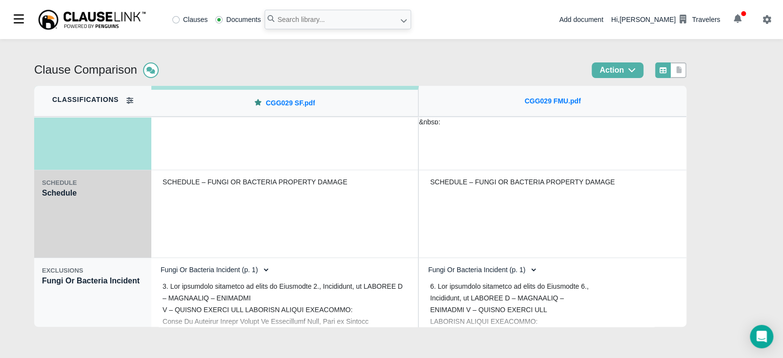
scroll to position [134, 0]
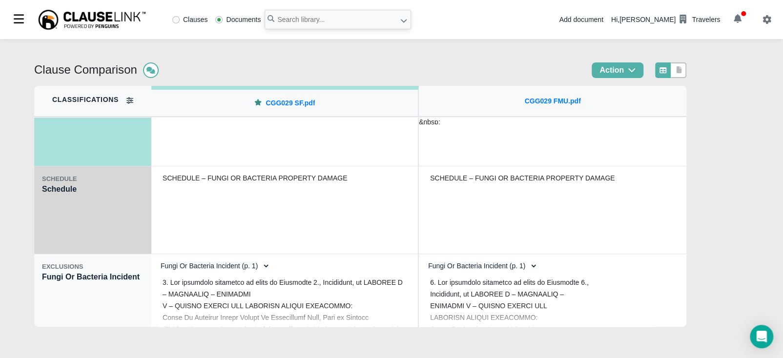
click at [104, 225] on div "SCHEDULE Schedule" at bounding box center [92, 210] width 117 height 88
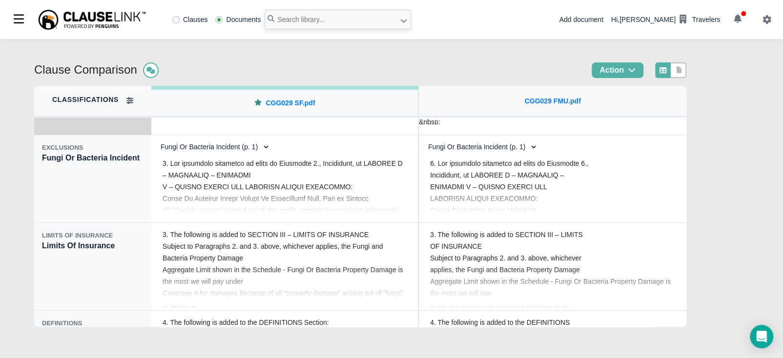
scroll to position [268, 0]
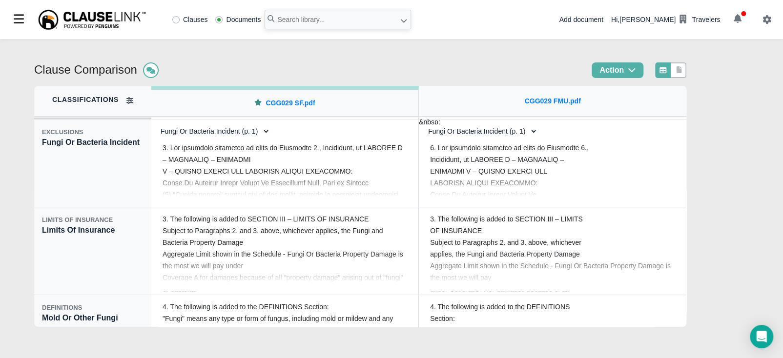
click at [74, 189] on div "EXCLUSIONS Fungi Or Bacteria Incident" at bounding box center [92, 164] width 117 height 88
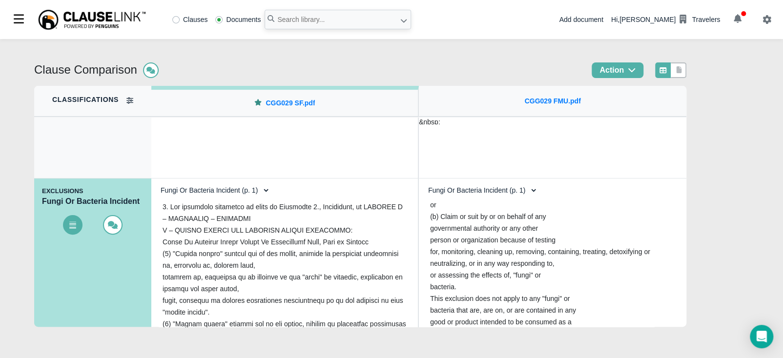
scroll to position [346, 0]
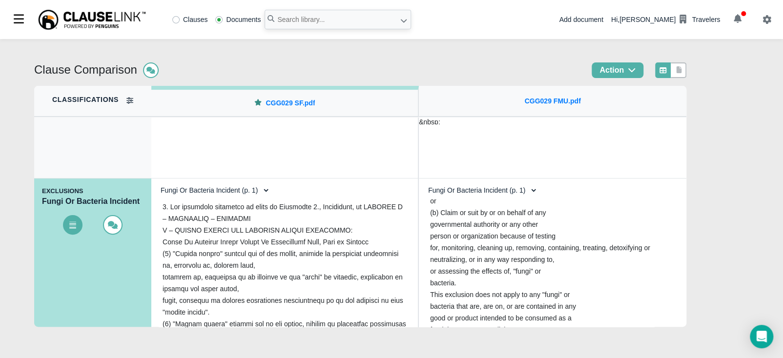
click at [260, 196] on select "Fungi Or Bacteria Incident (p. 1) Fungi Or Bacteria Incident (p. 1)" at bounding box center [212, 190] width 115 height 17
select select "1"
click at [155, 182] on select "Fungi Or Bacteria Incident (p. 1) Fungi Or Bacteria Incident (p. 1)" at bounding box center [212, 190] width 115 height 17
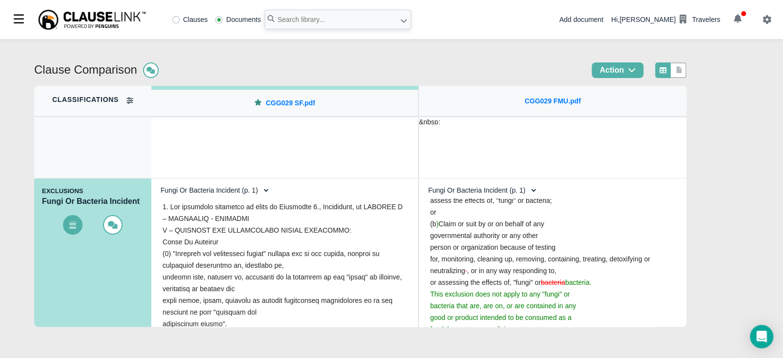
scroll to position [310, 0]
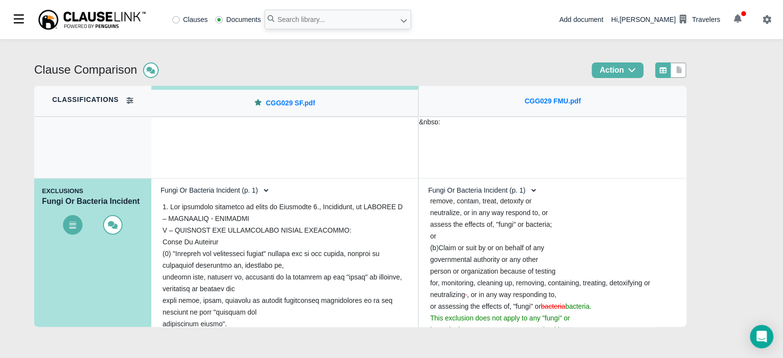
click at [483, 190] on select "Fungi Or Bacteria Incident (p. 1) Fungi Or Bacteria Incident (p. 1)" at bounding box center [479, 190] width 115 height 17
select select "1"
click at [422, 182] on select "Fungi Or Bacteria Incident (p. 1) Fungi Or Bacteria Incident (p. 1)" at bounding box center [479, 190] width 115 height 17
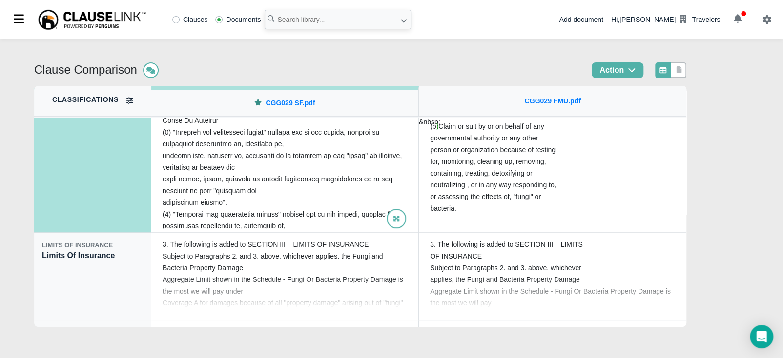
scroll to position [244, 0]
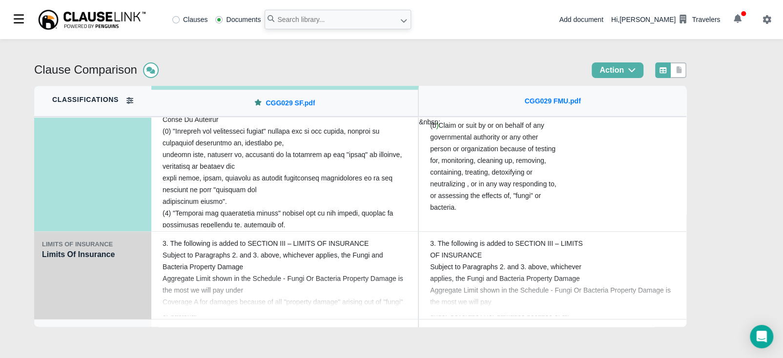
click at [126, 283] on div "LIMITS OF INSURANCE Limits Of Insurance" at bounding box center [92, 276] width 117 height 88
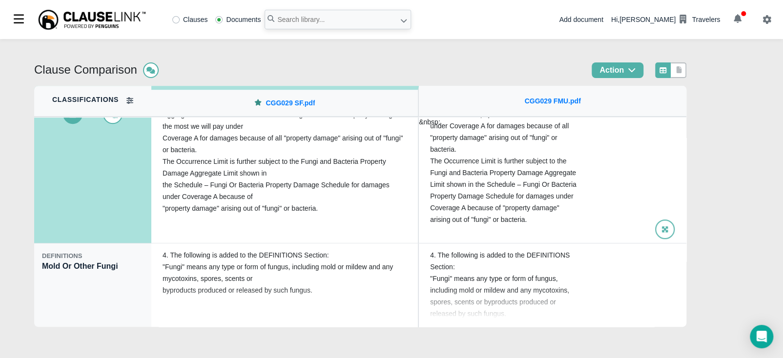
scroll to position [324, 0]
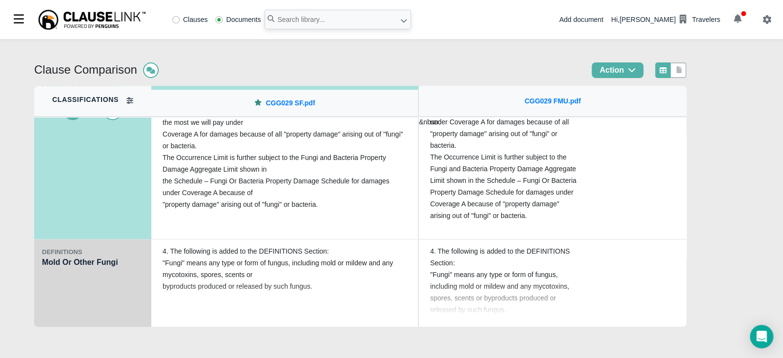
click at [124, 302] on div "DEFINITIONS Mold Or Other Fungi" at bounding box center [92, 284] width 117 height 88
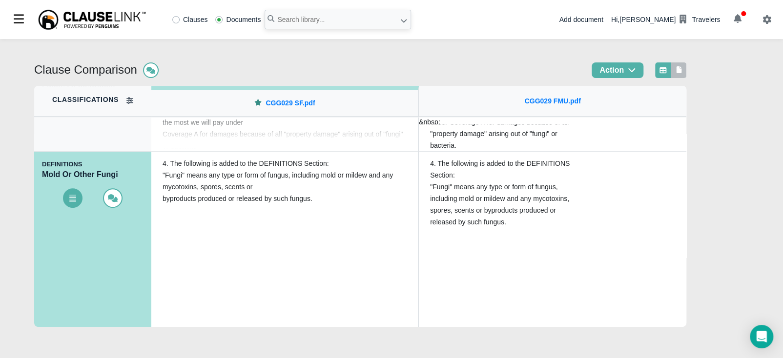
click at [683, 73] on icon at bounding box center [679, 69] width 9 height 7
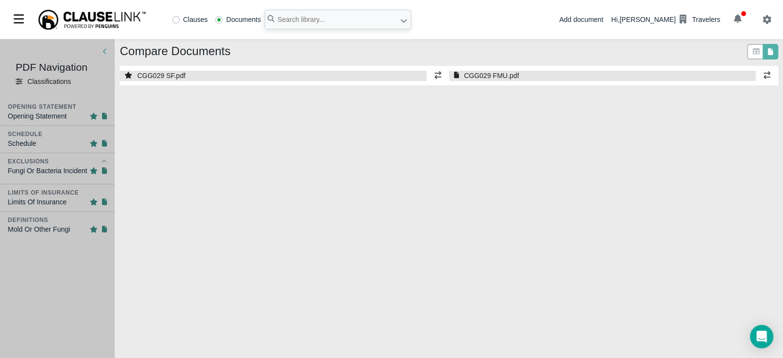
select select "1"
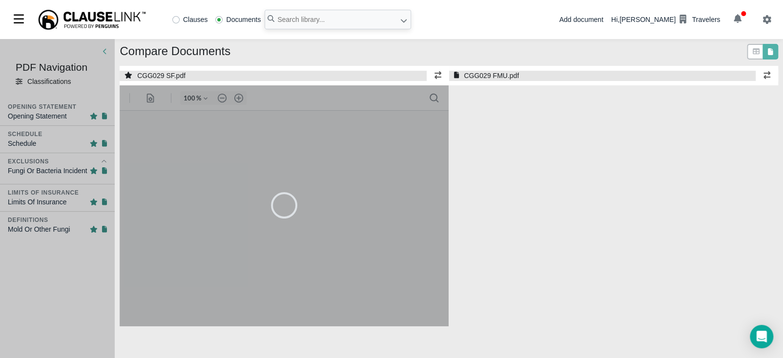
select select "1"
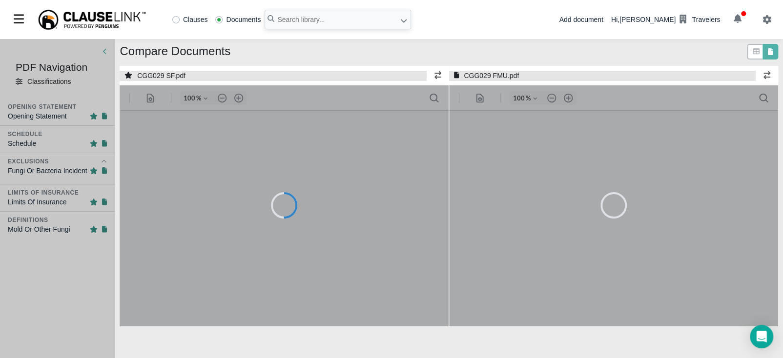
type input "55"
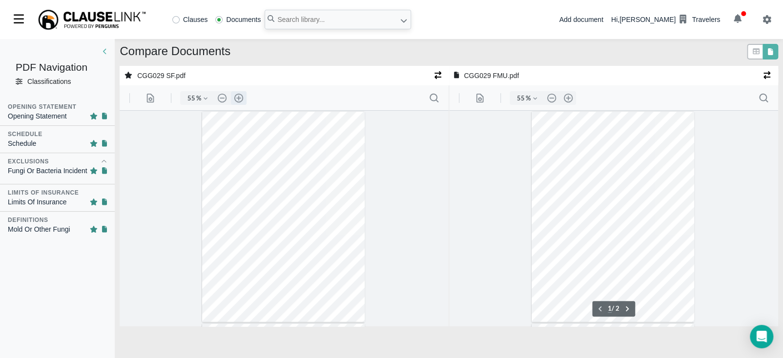
click at [236, 99] on button ".cls-1{fill:#abb0c4;} icon - header - zoom - in - line" at bounding box center [239, 98] width 16 height 14
click at [237, 99] on button ".cls-1{fill:#abb0c4;} icon - header - zoom - in - line" at bounding box center [239, 98] width 16 height 14
type input "77"
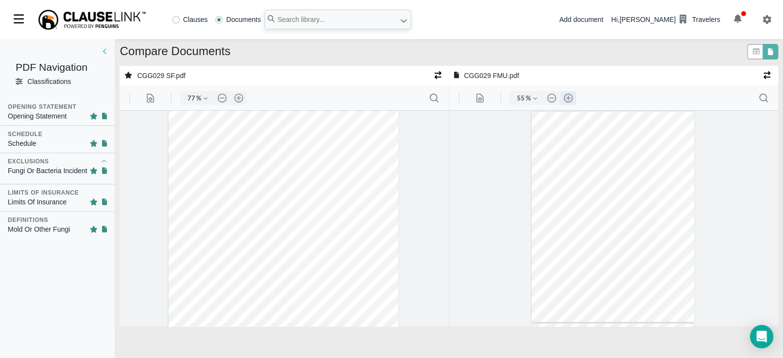
click at [568, 96] on button ".cls-1{fill:#abb0c4;} icon - header - zoom - in - line" at bounding box center [568, 98] width 16 height 14
click at [568, 97] on button ".cls-1{fill:#abb0c4;} icon - header - zoom - in - line" at bounding box center [568, 98] width 16 height 14
click at [567, 98] on button ".cls-1{fill:#abb0c4;} icon - header - zoom - in - line" at bounding box center [568, 98] width 16 height 14
click at [567, 101] on button ".cls-1{fill:#abb0c4;} icon - header - zoom - in - line" at bounding box center [568, 98] width 16 height 14
type input "85"
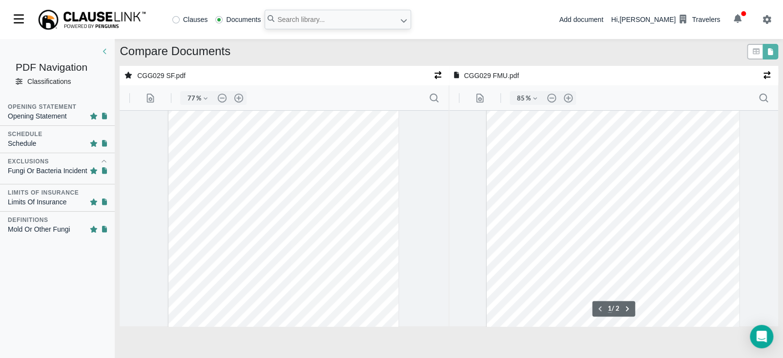
scroll to position [52, 0]
click at [240, 99] on button ".cls-1{fill:#abb0c4;} icon - header - zoom - in - line" at bounding box center [239, 98] width 16 height 14
type input "85"
type input "2"
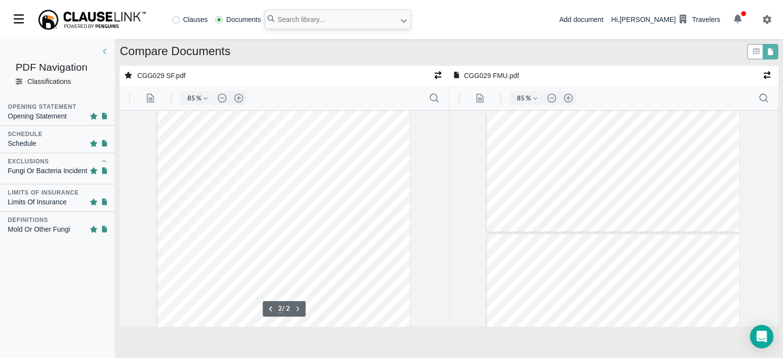
scroll to position [446, 0]
type input "2"
click at [348, 19] on input "text" at bounding box center [338, 20] width 146 height 20
type input "cgg030"
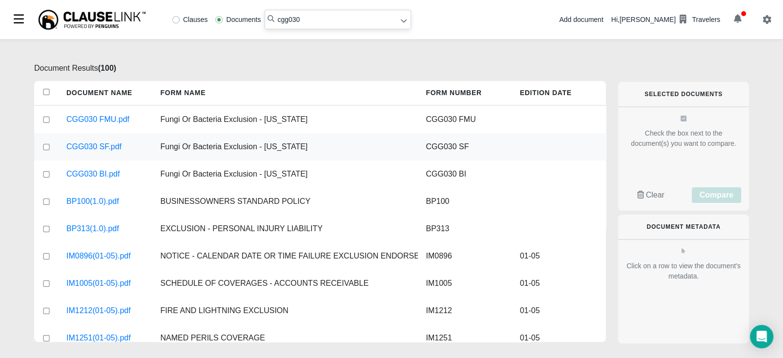
click at [49, 146] on input "checkbox" at bounding box center [46, 147] width 9 height 6
checkbox input "true"
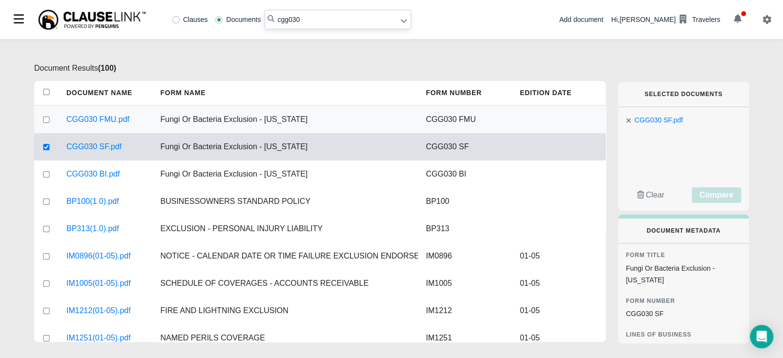
click at [47, 119] on input "checkbox" at bounding box center [46, 120] width 9 height 6
checkbox input "true"
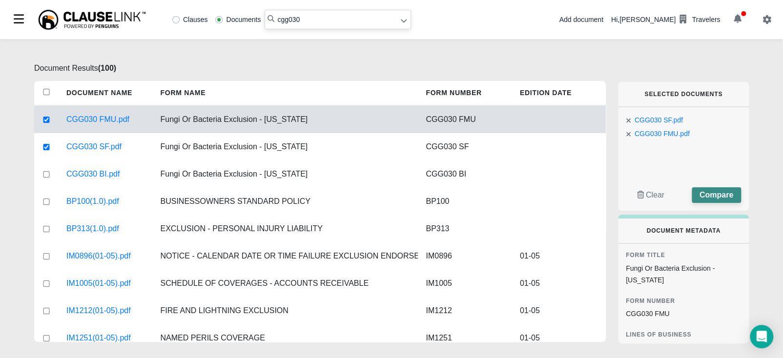
click at [724, 191] on span "Compare" at bounding box center [716, 195] width 34 height 8
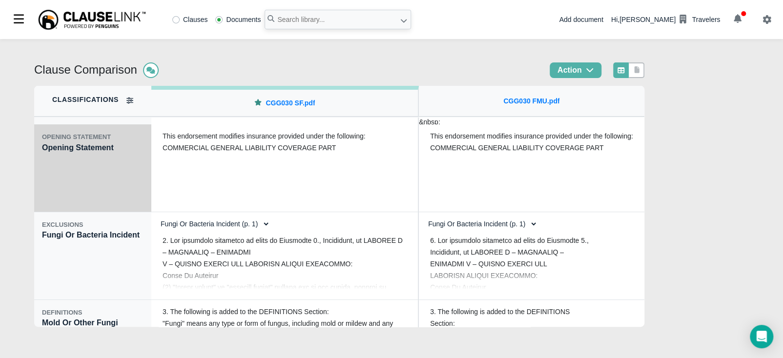
click at [91, 191] on div "OPENING STATEMENT Opening Statement" at bounding box center [92, 168] width 117 height 88
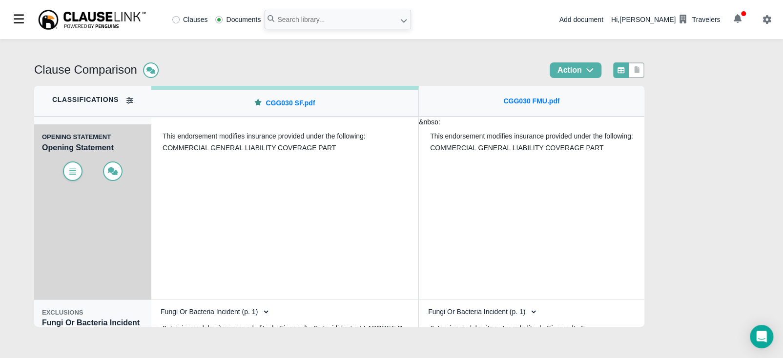
click at [73, 180] on span at bounding box center [73, 172] width 20 height 20
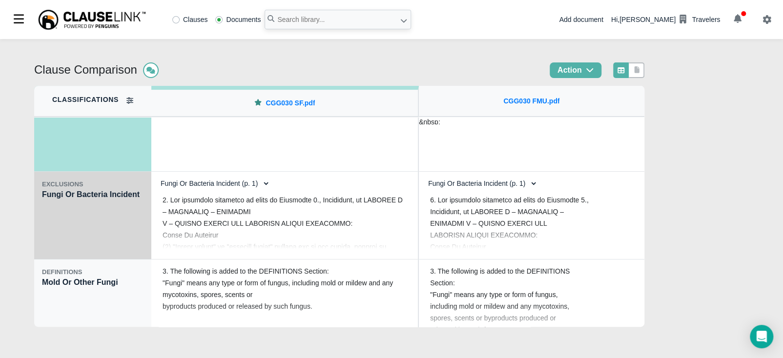
scroll to position [148, 0]
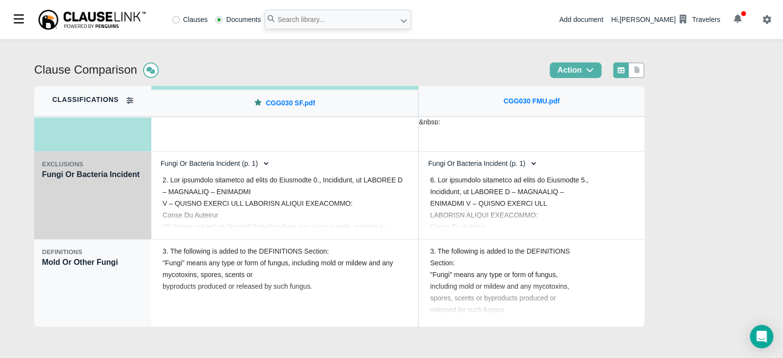
click at [124, 208] on div "EXCLUSIONS Fungi Or Bacteria Incident" at bounding box center [92, 196] width 117 height 88
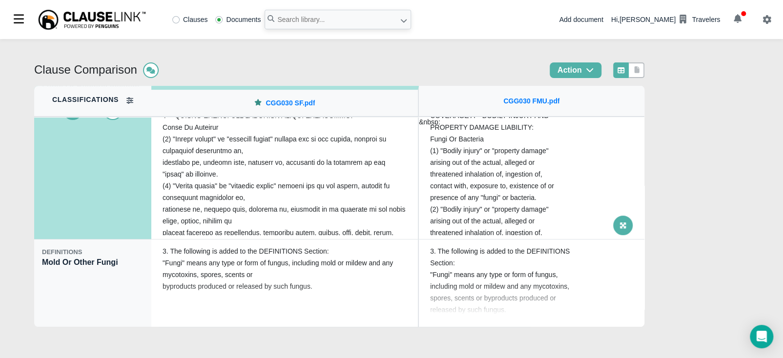
click at [627, 230] on span at bounding box center [623, 226] width 20 height 20
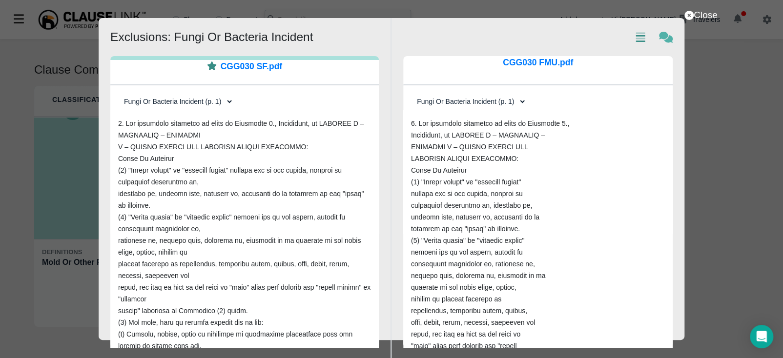
click at [638, 39] on icon at bounding box center [641, 36] width 10 height 7
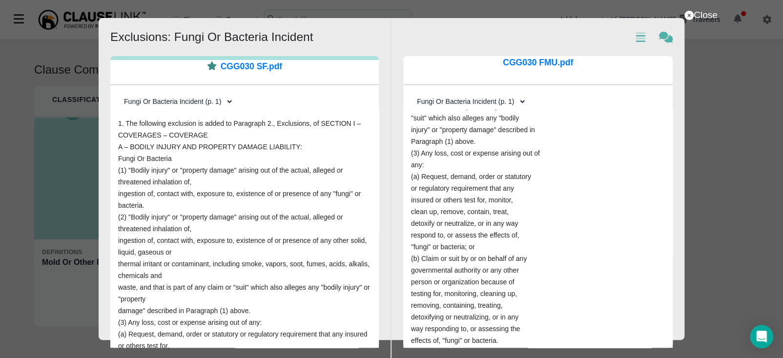
scroll to position [231, 0]
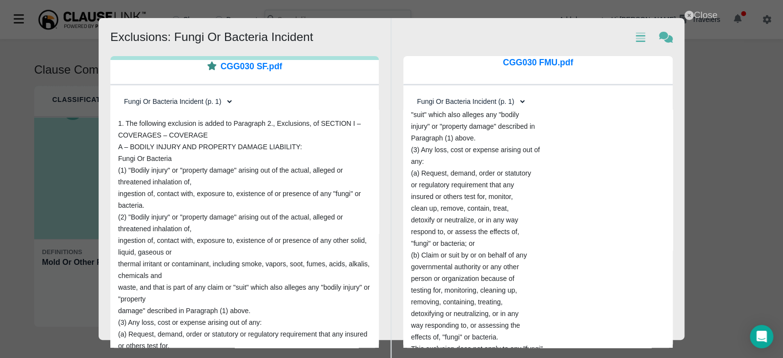
click at [693, 12] on icon at bounding box center [688, 15] width 9 height 9
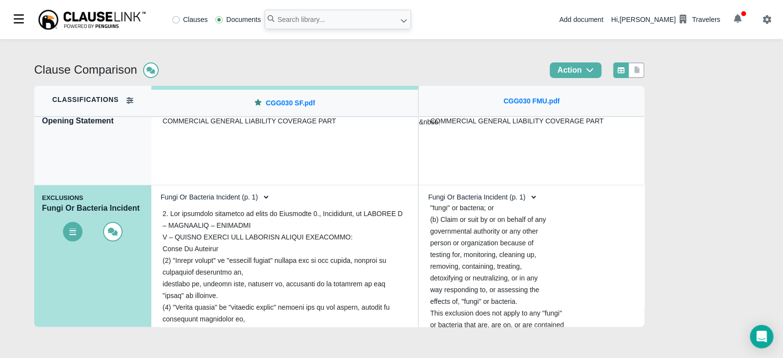
scroll to position [369, 0]
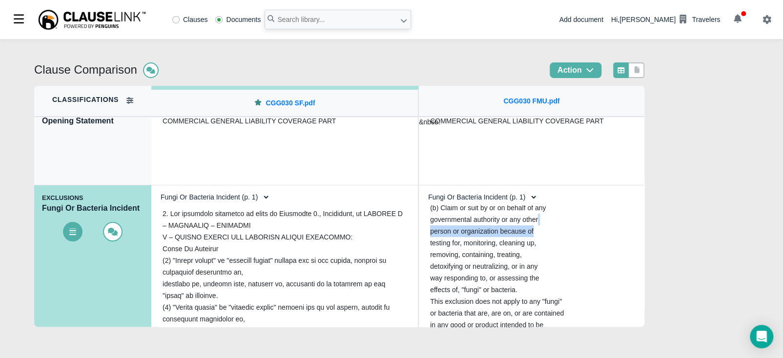
drag, startPoint x: 652, startPoint y: 222, endPoint x: 649, endPoint y: 232, distance: 10.2
click at [649, 232] on div "Clause Comparison Action Classifications OPENING STATEMENT Opening Statement EX…" at bounding box center [391, 198] width 783 height 319
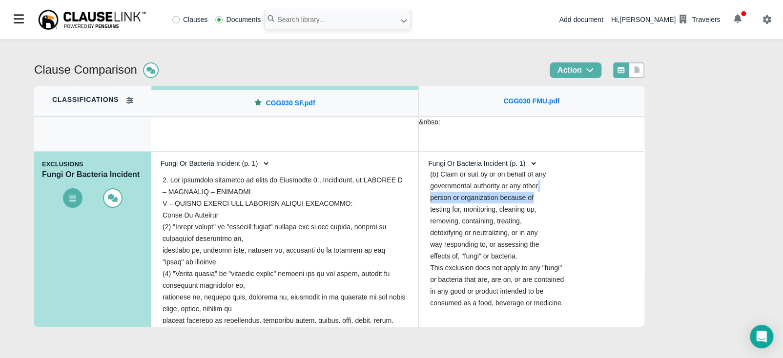
scroll to position [62, 0]
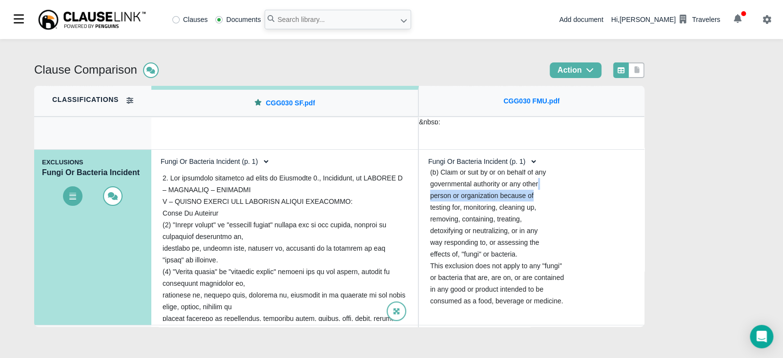
click at [254, 162] on select "Fungi Or Bacteria Incident (p. 1) Fungi Or Bacteria Incident (p. 1)" at bounding box center [212, 161] width 115 height 17
select select "1"
click at [155, 153] on select "Fungi Or Bacteria Incident (p. 1) Fungi Or Bacteria Incident (p. 1)" at bounding box center [212, 161] width 115 height 17
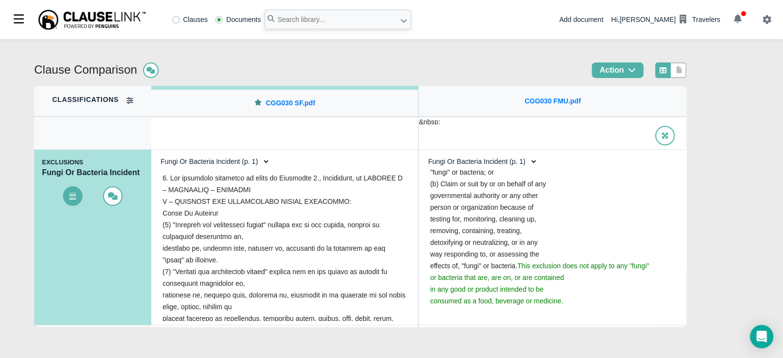
scroll to position [5, 0]
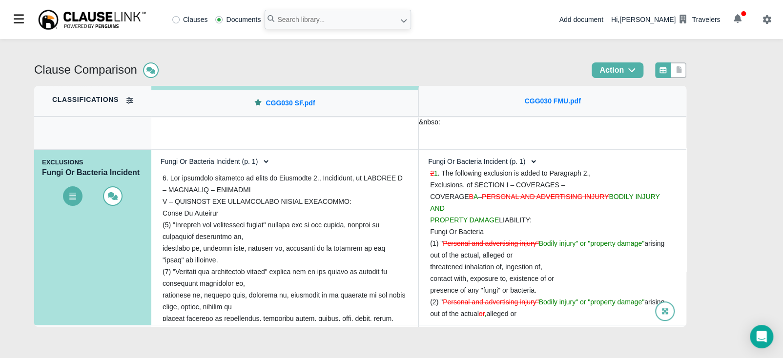
click at [525, 163] on select "Fungi Or Bacteria Incident (p. 1) Fungi Or Bacteria Incident (p. 1)" at bounding box center [479, 161] width 115 height 17
select select "1"
click at [422, 153] on select "Fungi Or Bacteria Incident (p. 1) Fungi Or Bacteria Incident (p. 1)" at bounding box center [479, 161] width 115 height 17
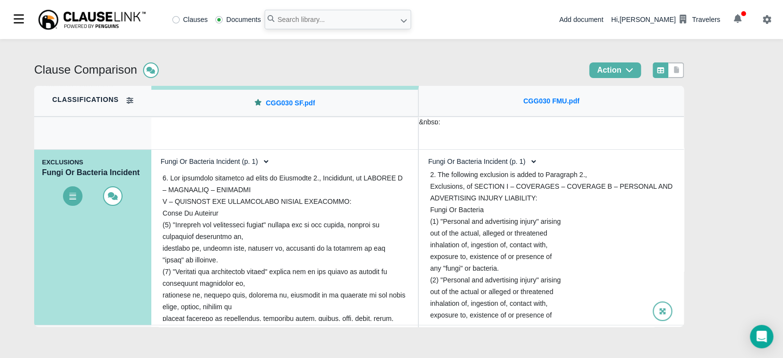
scroll to position [0, 0]
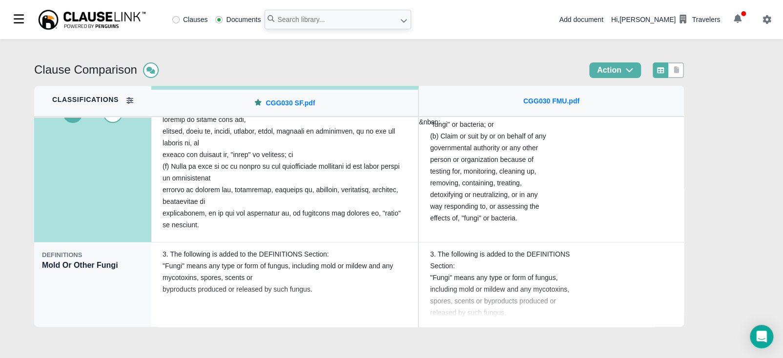
scroll to position [148, 0]
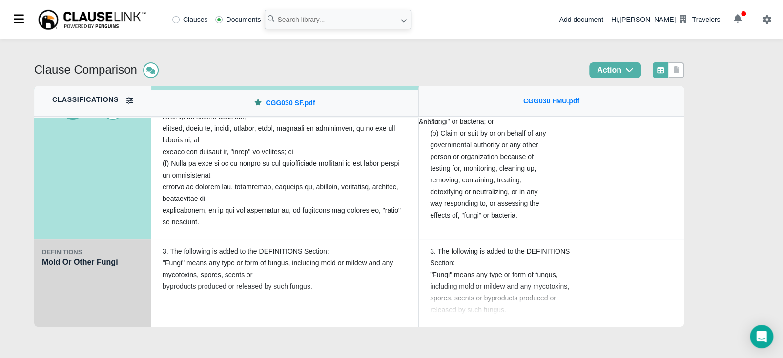
click at [96, 308] on div "DEFINITIONS Mold Or Other Fungi" at bounding box center [92, 284] width 117 height 88
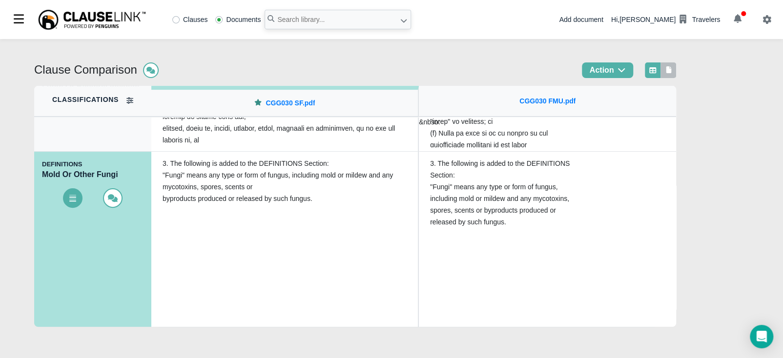
click at [666, 72] on div at bounding box center [668, 70] width 16 height 16
click at [664, 69] on icon at bounding box center [668, 69] width 9 height 7
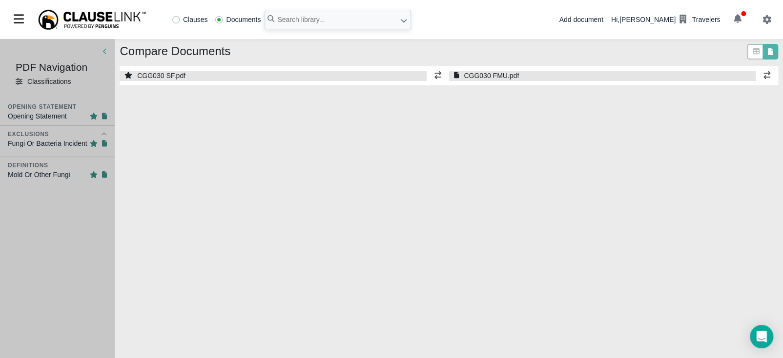
select select "1"
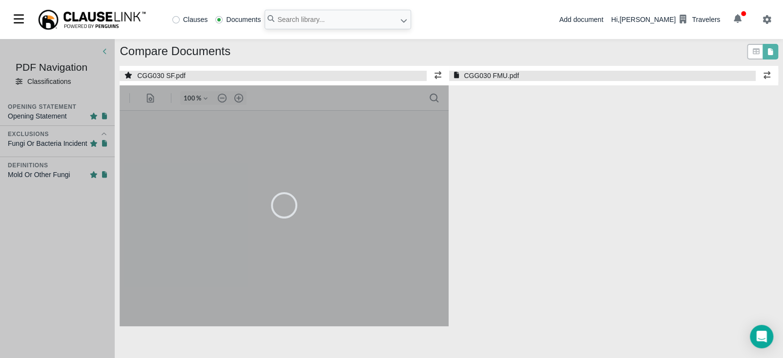
select select "1"
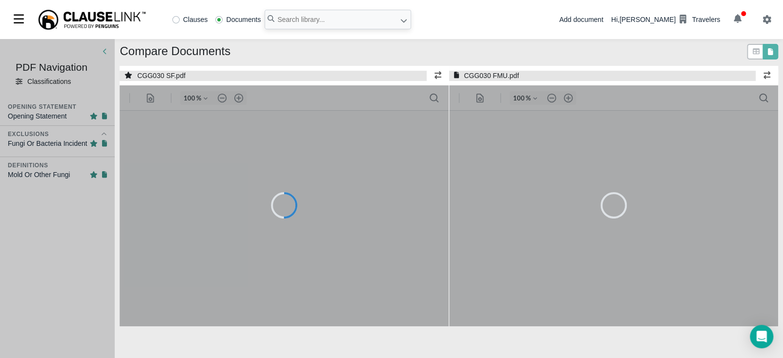
type input "55"
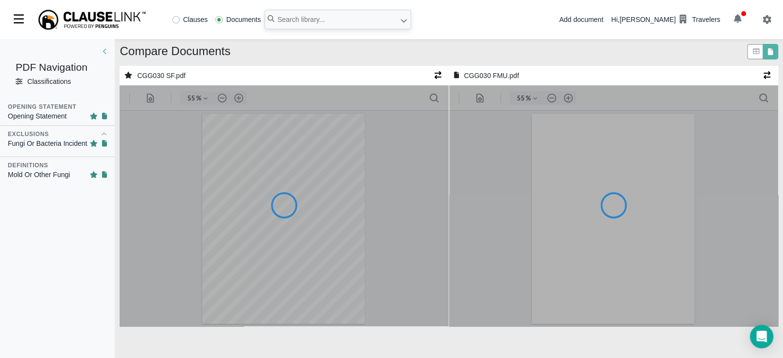
type input "55"
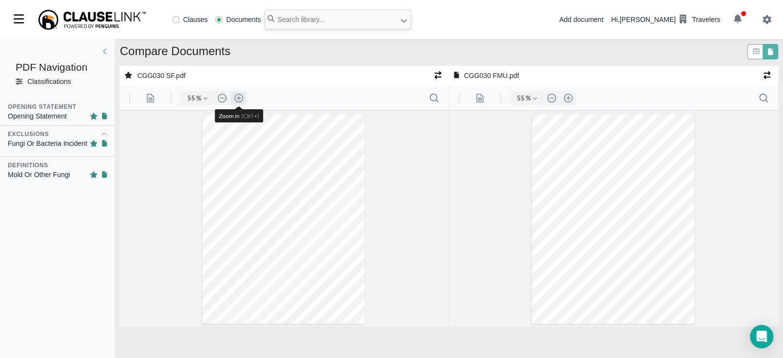
click at [238, 97] on button ".cls-1{fill:#abb0c4;} icon - header - zoom - in - line" at bounding box center [239, 98] width 16 height 14
type input "85"
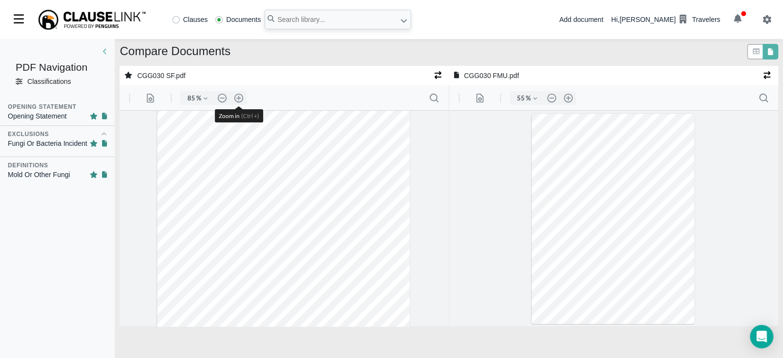
scroll to position [52, 0]
click at [567, 99] on button ".cls-1{fill:#abb0c4;} icon - header - zoom - in - line" at bounding box center [568, 98] width 16 height 14
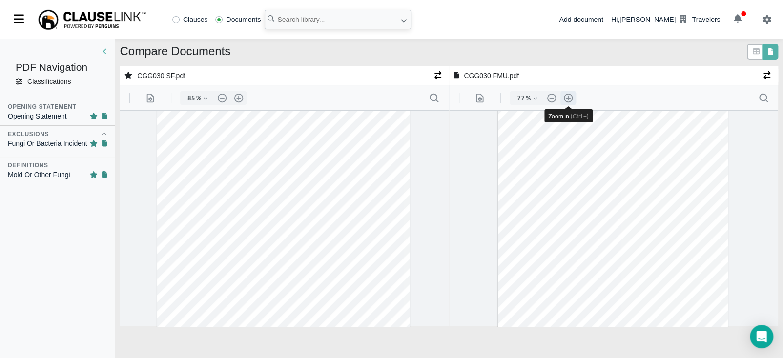
type input "85"
click at [306, 22] on input "text" at bounding box center [338, 20] width 146 height 20
type input "cgg031"
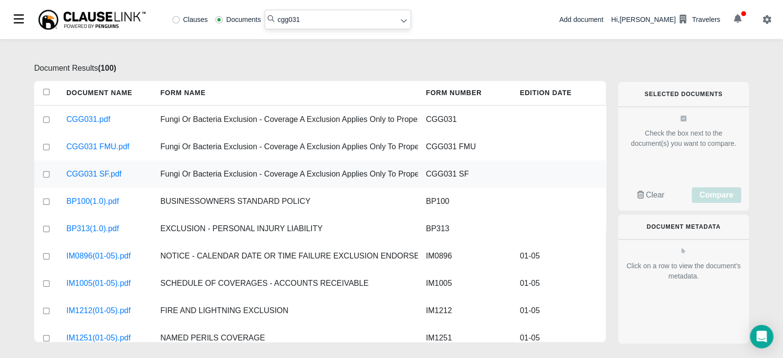
click at [43, 171] on input "checkbox" at bounding box center [46, 174] width 9 height 6
checkbox input "true"
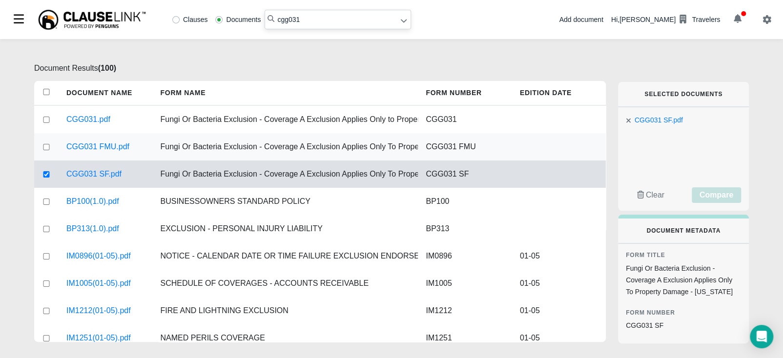
click at [51, 149] on div at bounding box center [46, 146] width 24 height 27
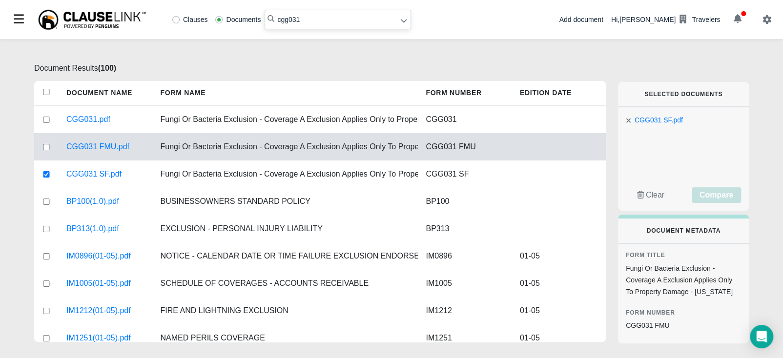
click at [47, 149] on input "checkbox" at bounding box center [46, 147] width 9 height 6
checkbox input "true"
click at [705, 192] on span "Compare" at bounding box center [716, 195] width 34 height 8
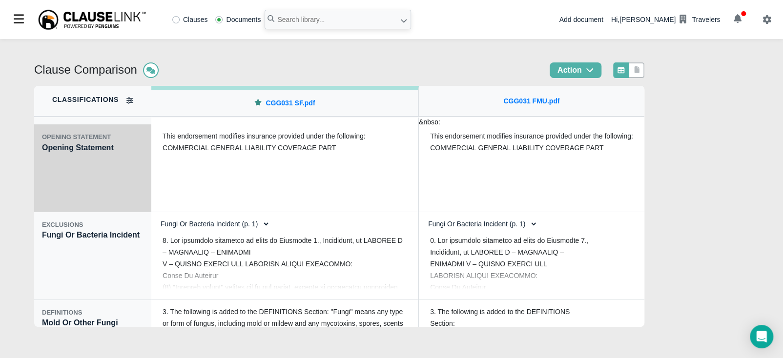
click at [81, 194] on div "OPENING STATEMENT Opening Statement" at bounding box center [92, 168] width 117 height 88
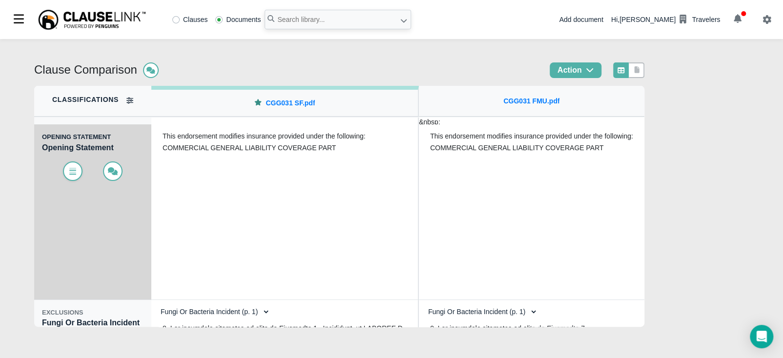
click at [65, 167] on span at bounding box center [73, 172] width 20 height 20
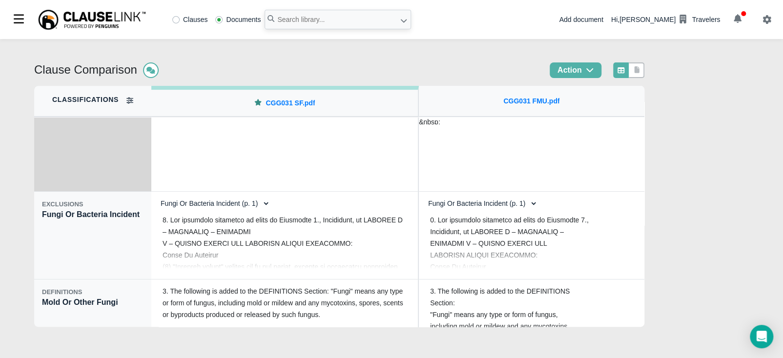
scroll to position [110, 0]
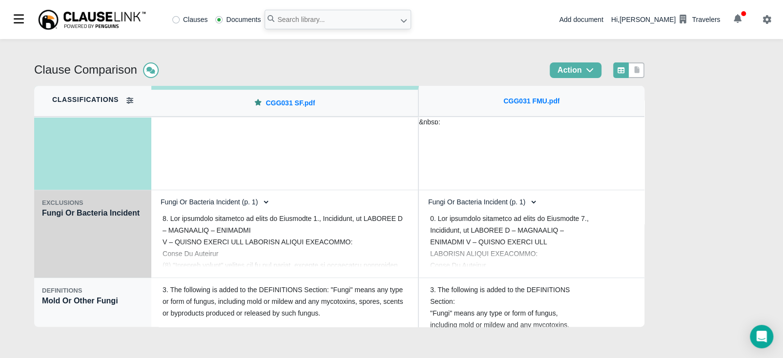
click at [89, 244] on div "EXCLUSIONS Fungi Or Bacteria Incident" at bounding box center [92, 234] width 117 height 88
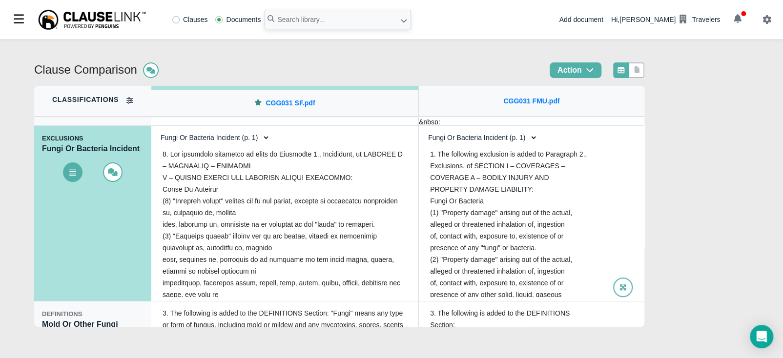
scroll to position [0, 0]
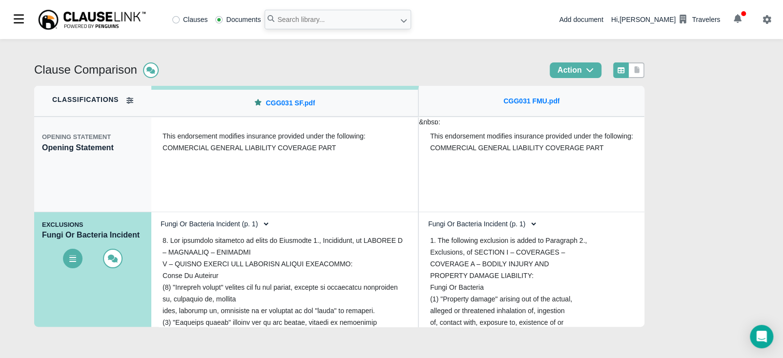
click at [259, 224] on select "Fungi Or Bacteria Incident (p. 1) Fungi Or Bacteria Incident (p. 1)" at bounding box center [212, 224] width 115 height 17
select select "1"
click at [155, 216] on select "Fungi Or Bacteria Incident (p. 1) Fungi Or Bacteria Incident (p. 1)" at bounding box center [212, 224] width 115 height 17
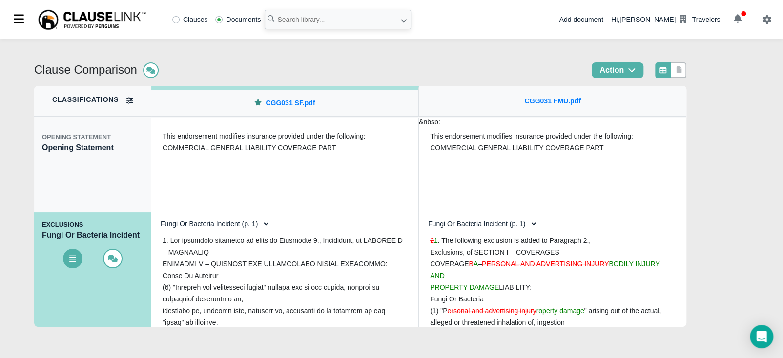
click at [520, 225] on select "Fungi Or Bacteria Incident (p. 1) Fungi Or Bacteria Incident (p. 1)" at bounding box center [479, 224] width 115 height 17
select select "1"
click at [422, 216] on select "Fungi Or Bacteria Incident (p. 1) Fungi Or Bacteria Incident (p. 1)" at bounding box center [479, 224] width 115 height 17
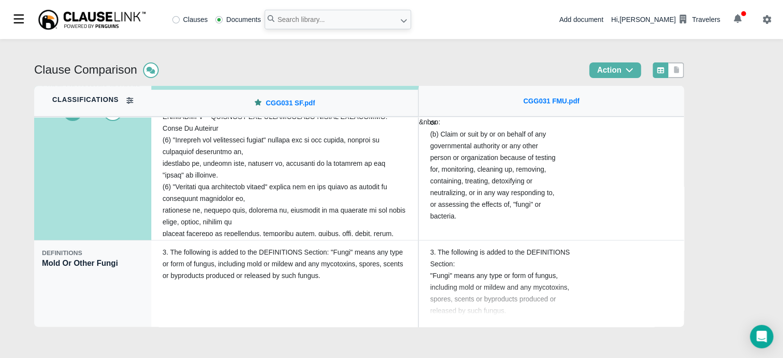
scroll to position [148, 0]
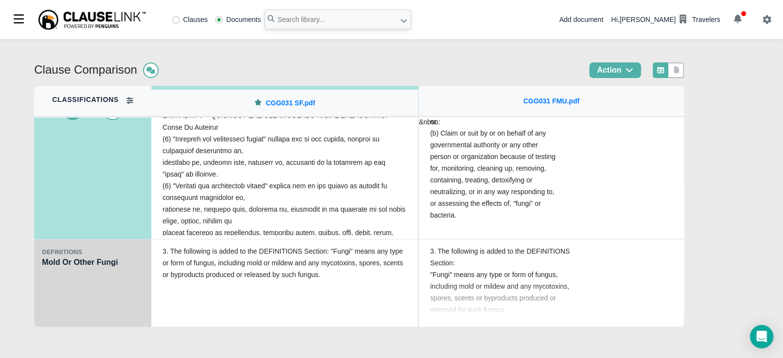
click at [103, 286] on div "DEFINITIONS Mold Or Other Fungi" at bounding box center [92, 284] width 117 height 88
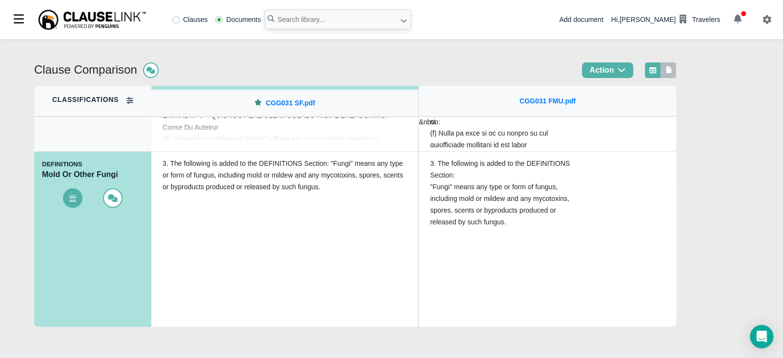
click at [666, 73] on icon at bounding box center [668, 69] width 5 height 7
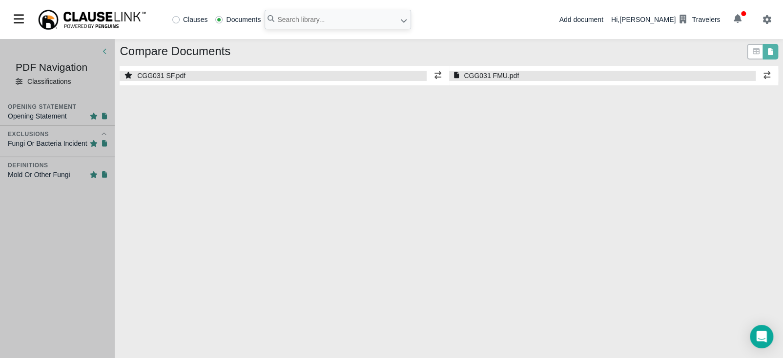
select select "1"
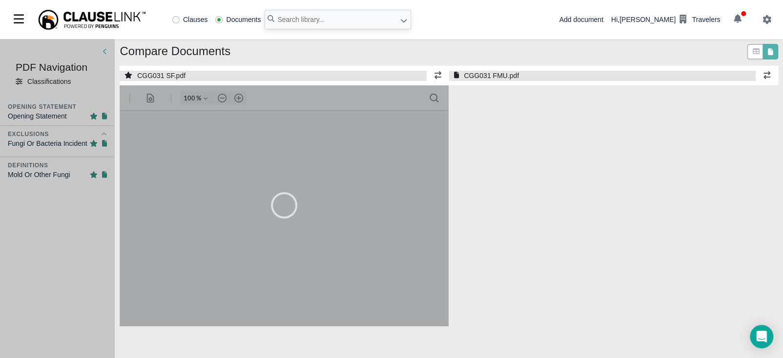
select select "1"
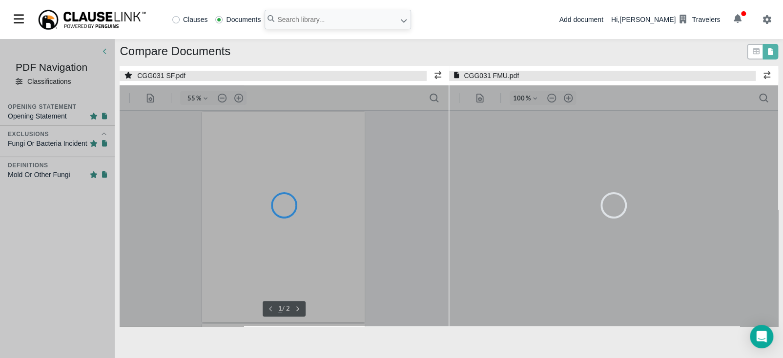
type input "55"
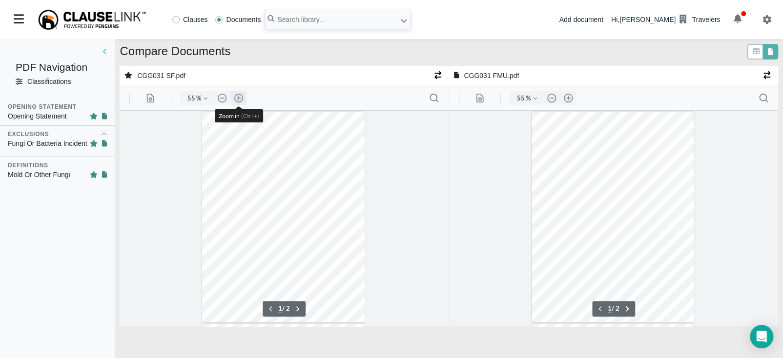
click at [238, 98] on button ".cls-1{fill:#abb0c4;} icon - header - zoom - in - line" at bounding box center [239, 98] width 16 height 14
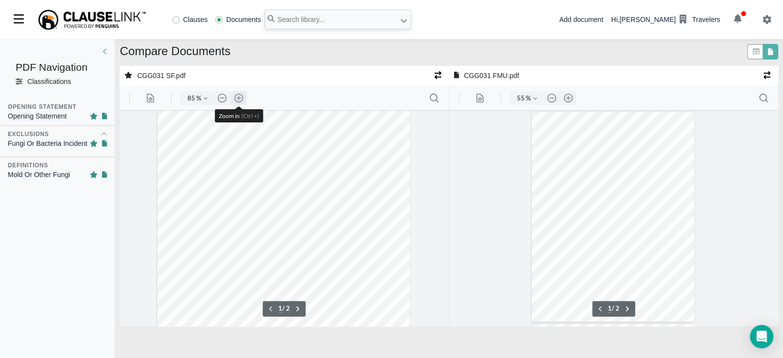
click at [238, 98] on button ".cls-1{fill:#abb0c4;} icon - header - zoom - in - line" at bounding box center [239, 98] width 16 height 14
type input "110"
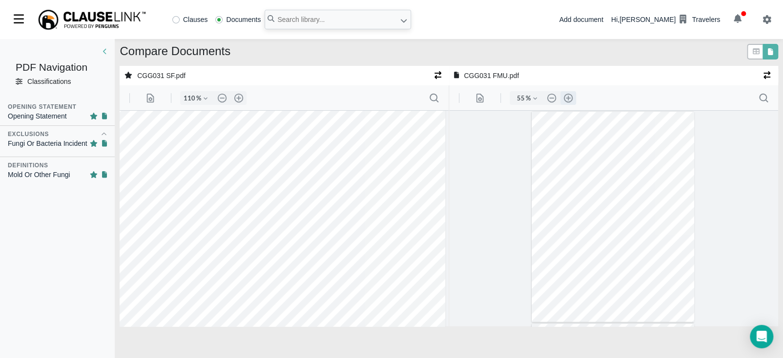
click at [569, 98] on button ".cls-1{fill:#abb0c4;} icon - header - zoom - in - line" at bounding box center [568, 98] width 16 height 14
click at [568, 99] on button ".cls-1{fill:#abb0c4;} icon - header - zoom - in - line" at bounding box center [568, 98] width 16 height 14
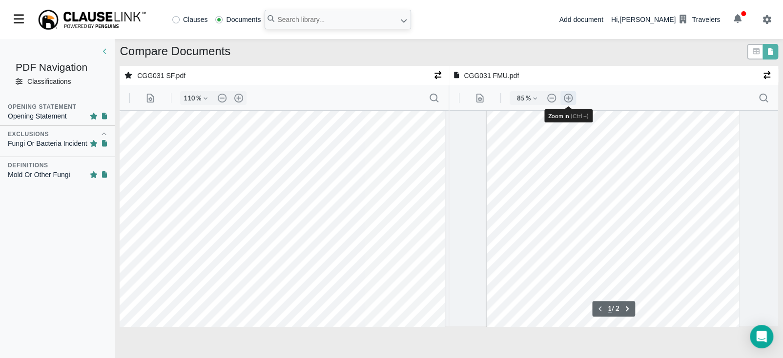
click at [566, 99] on button ".cls-1{fill:#abb0c4;} icon - header - zoom - in - line" at bounding box center [568, 98] width 16 height 14
type input "110"
type input "2"
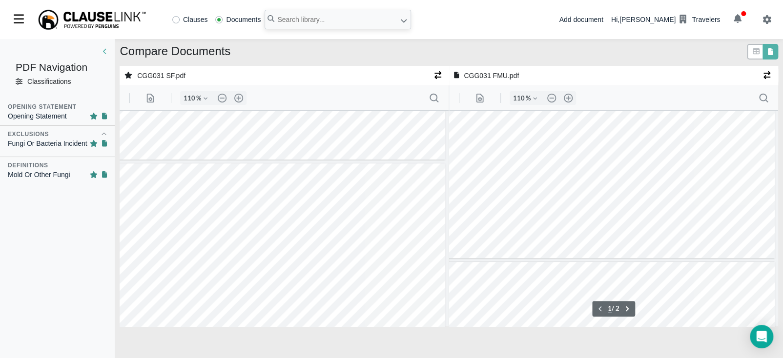
type input "2"
click at [298, 18] on input "text" at bounding box center [338, 20] width 146 height 20
type input "cgg032"
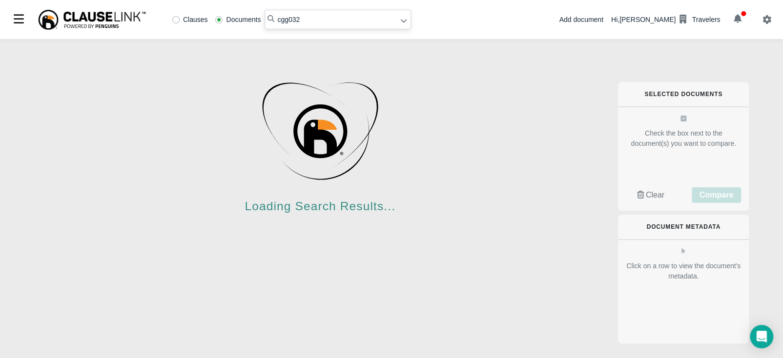
click at [319, 13] on input "cgg032" at bounding box center [338, 20] width 146 height 20
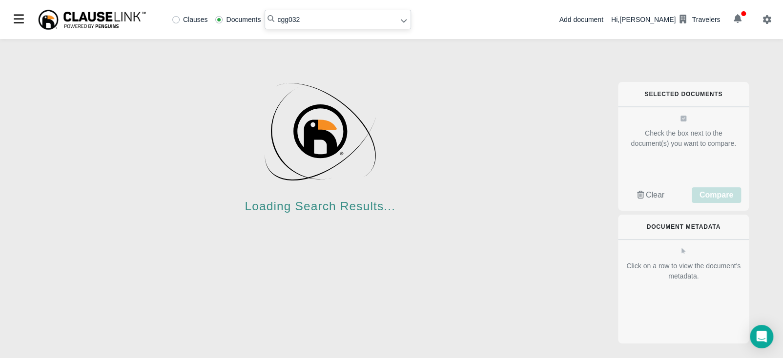
click at [308, 24] on input "cgg032" at bounding box center [338, 20] width 146 height 20
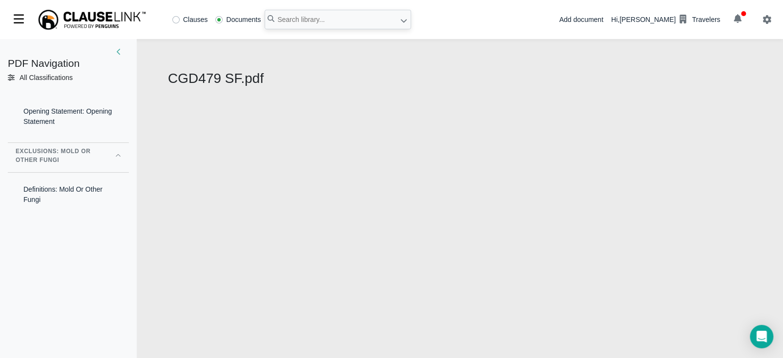
select select "1"
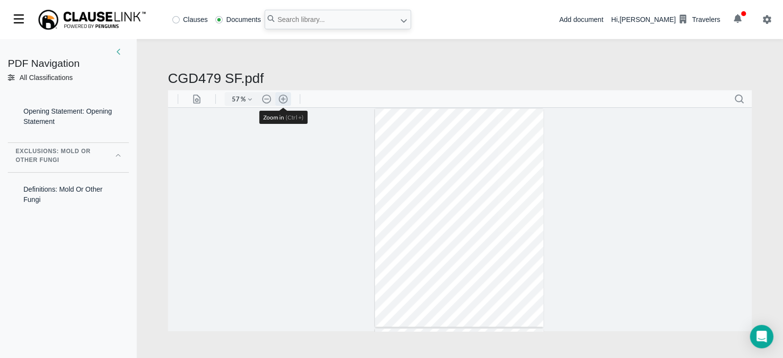
click at [284, 97] on button ".cls-1{fill:#abb0c4;} icon - header - zoom - in - line" at bounding box center [283, 99] width 16 height 14
click at [284, 98] on button ".cls-1{fill:#abb0c4;} icon - header - zoom - in - line" at bounding box center [283, 99] width 16 height 14
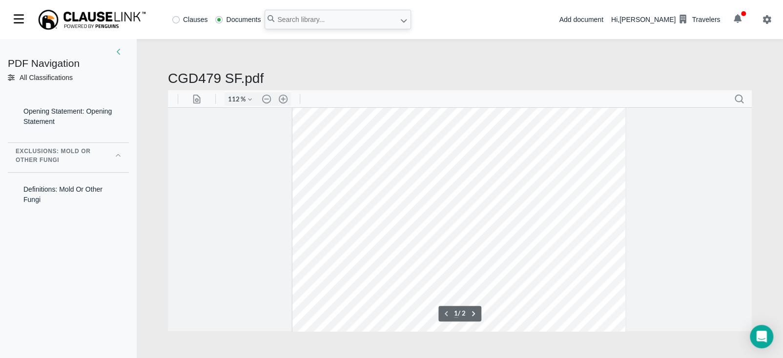
scroll to position [37, 0]
click at [287, 98] on button ".cls-1{fill:#abb0c4;} icon - header - zoom - in - line" at bounding box center [283, 99] width 16 height 14
click at [285, 100] on button ".cls-1{fill:#abb0c4;} icon - header - zoom - in - line" at bounding box center [283, 99] width 16 height 14
type input "162"
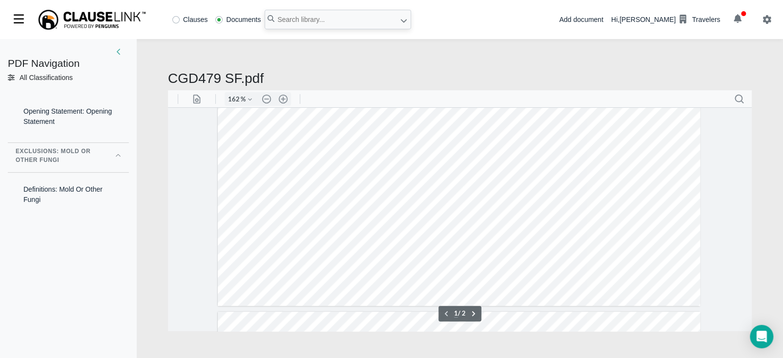
scroll to position [429, 0]
type input "2"
click at [327, 13] on input "text" at bounding box center [338, 20] width 146 height 20
type input "cgg025"
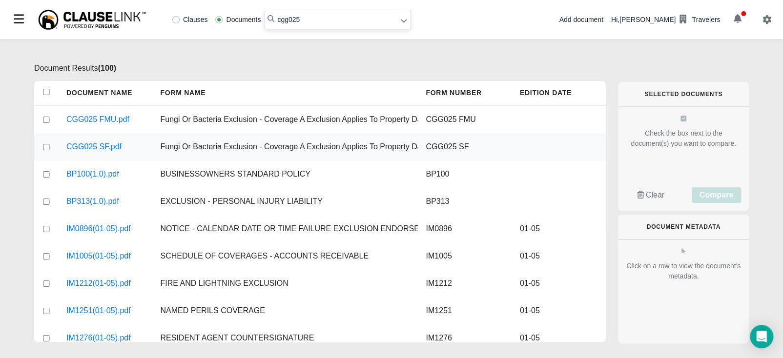
click at [46, 148] on input "checkbox" at bounding box center [46, 147] width 9 height 6
checkbox input "true"
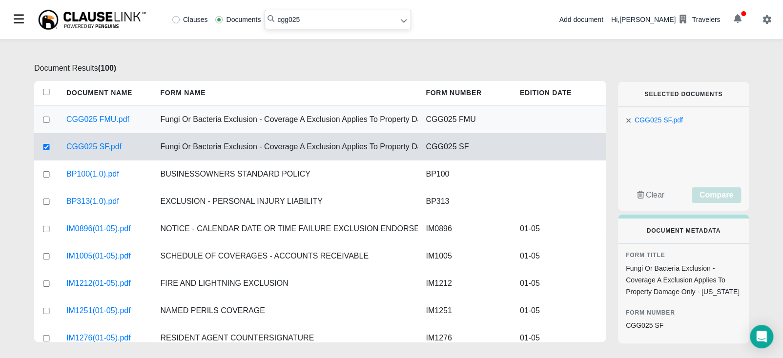
click at [47, 118] on input "checkbox" at bounding box center [46, 120] width 9 height 6
checkbox input "true"
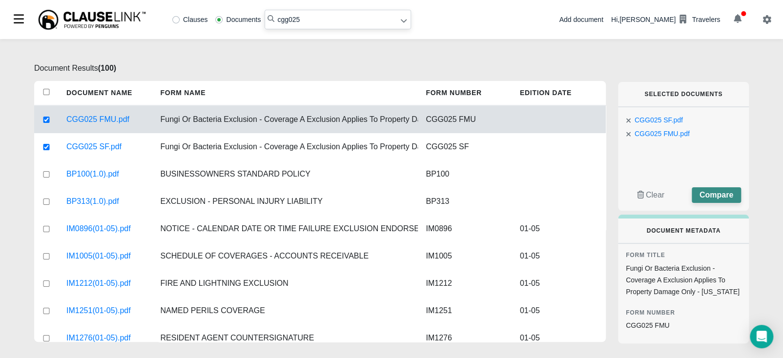
click at [708, 198] on span "Compare" at bounding box center [716, 195] width 34 height 8
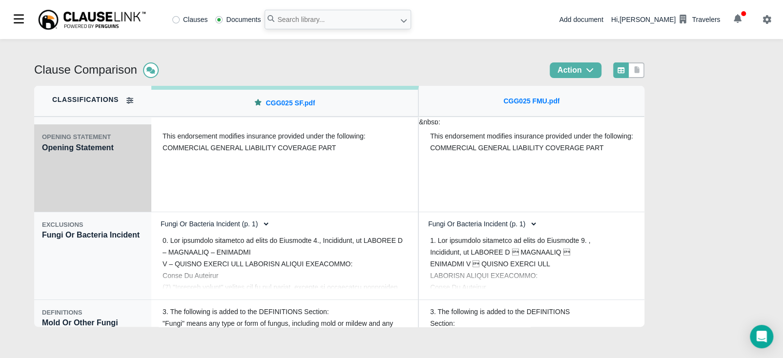
click at [107, 187] on div "OPENING STATEMENT Opening Statement" at bounding box center [92, 168] width 117 height 88
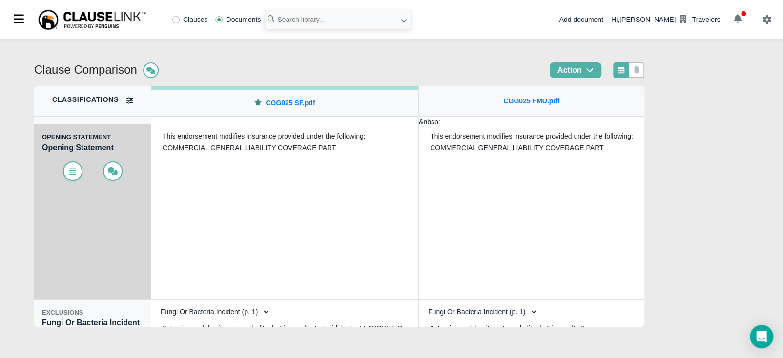
click at [74, 174] on icon at bounding box center [73, 171] width 10 height 8
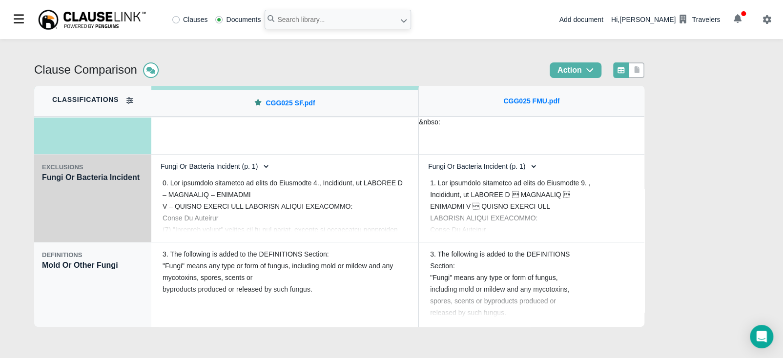
scroll to position [146, 0]
click at [112, 231] on div "EXCLUSIONS Fungi Or Bacteria Incident" at bounding box center [92, 198] width 117 height 88
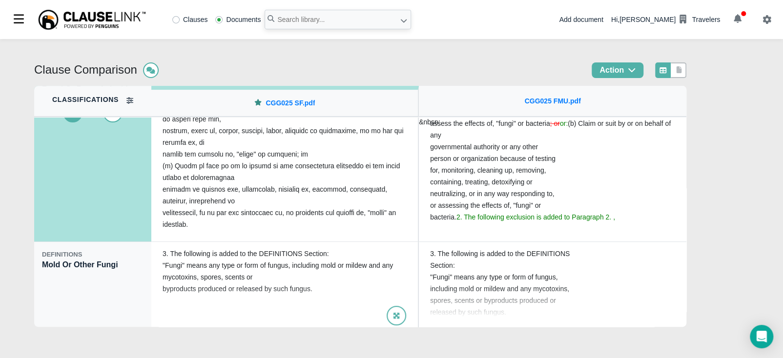
scroll to position [148, 0]
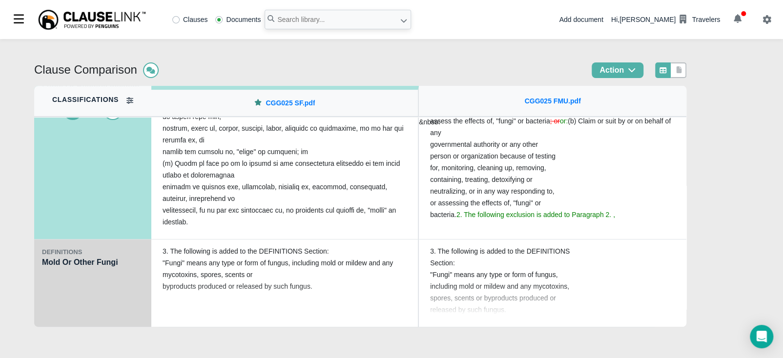
click at [116, 297] on div "DEFINITIONS Mold Or Other Fungi" at bounding box center [92, 284] width 117 height 88
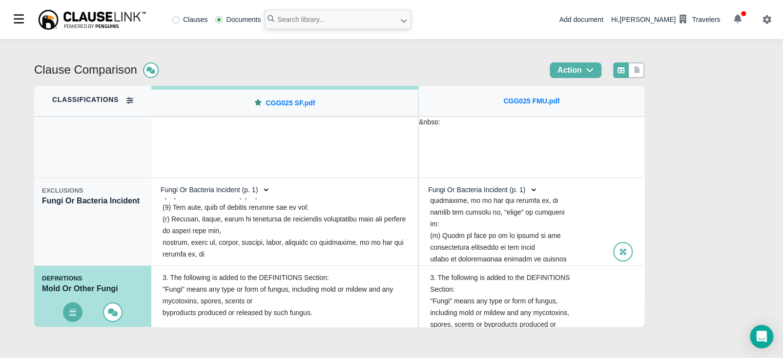
scroll to position [37, 0]
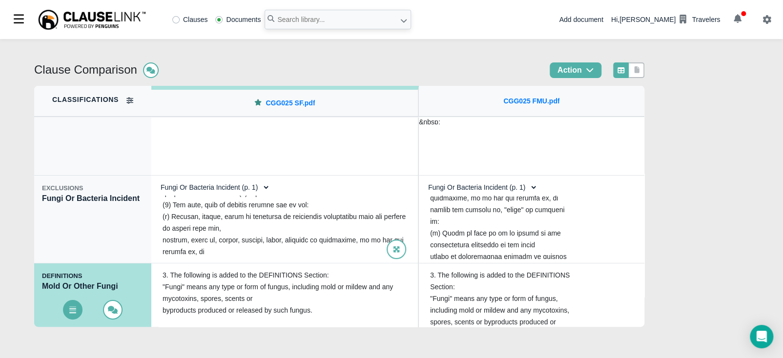
click at [259, 188] on select "Fungi Or Bacteria Incident (p. 1) Fungi Or Bacteria Incident (p. 1)" at bounding box center [212, 187] width 115 height 17
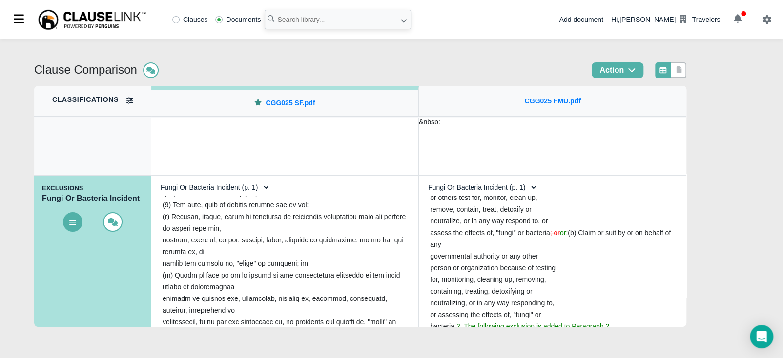
select select "1"
click at [155, 180] on select "Fungi Or Bacteria Incident (p. 1) Fungi Or Bacteria Incident (p. 1)" at bounding box center [212, 187] width 115 height 17
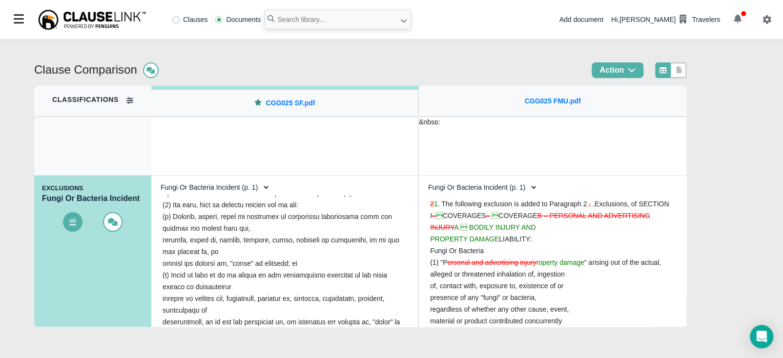
click at [527, 186] on select "Fungi Or Bacteria Incident (p. 1) Fungi Or Bacteria Incident (p. 1)" at bounding box center [479, 187] width 115 height 17
select select "1"
click at [422, 180] on select "Fungi Or Bacteria Incident (p. 1) Fungi Or Bacteria Incident (p. 1)" at bounding box center [479, 187] width 115 height 17
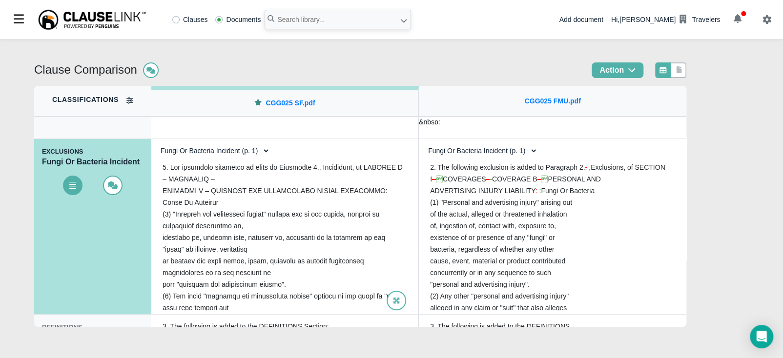
click at [261, 153] on select "Fungi Or Bacteria Incident (p. 1) Fungi Or Bacteria Incident (p. 1)" at bounding box center [212, 151] width 115 height 17
select select "0"
click at [155, 143] on select "Fungi Or Bacteria Incident (p. 1) Fungi Or Bacteria Incident (p. 1)" at bounding box center [212, 151] width 115 height 17
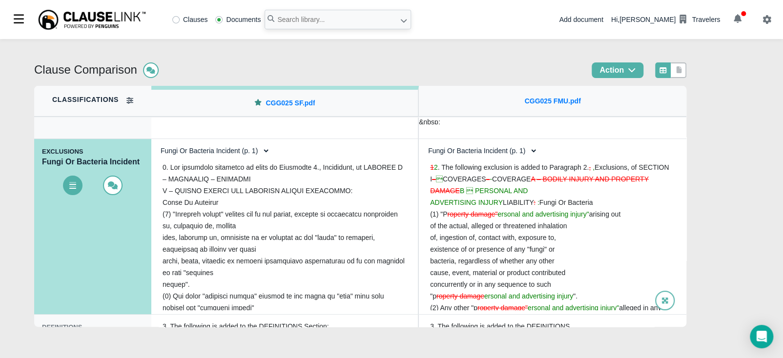
click at [513, 155] on select "Fungi Or Bacteria Incident (p. 1) Fungi Or Bacteria Incident (p. 1)" at bounding box center [479, 151] width 115 height 17
select select "0"
click at [422, 143] on select "Fungi Or Bacteria Incident (p. 1) Fungi Or Bacteria Incident (p. 1)" at bounding box center [479, 151] width 115 height 17
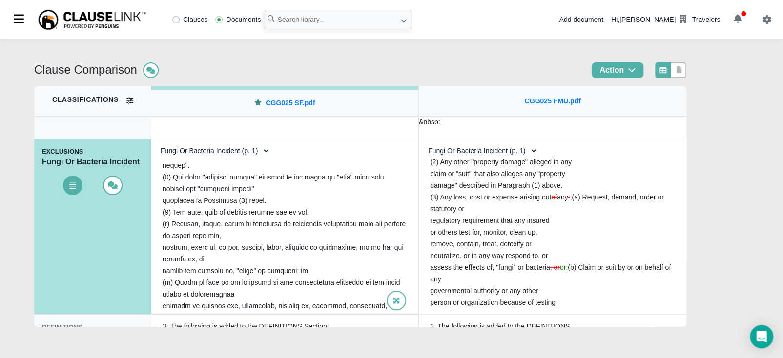
scroll to position [122, 0]
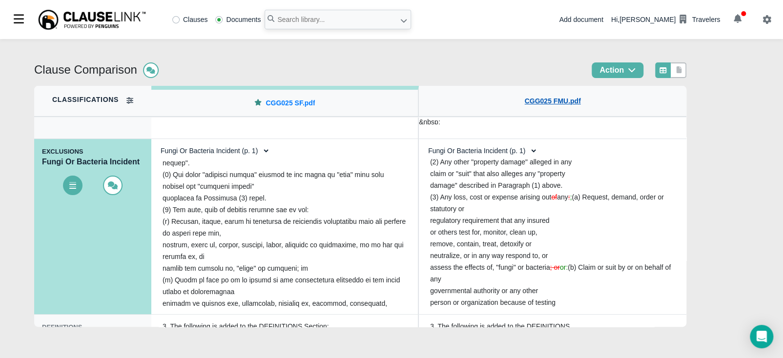
click at [538, 104] on link "CGG025 FMU.pdf" at bounding box center [552, 101] width 56 height 10
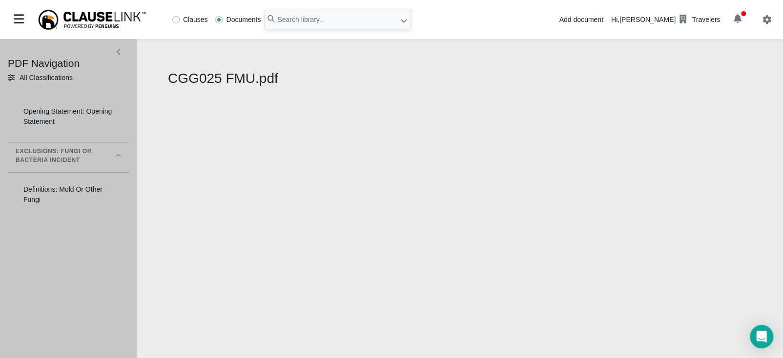
select select "1"
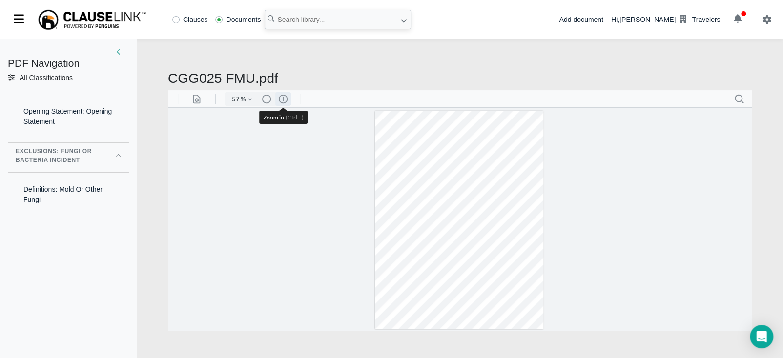
click at [283, 100] on button ".cls-1{fill:#abb0c4;} icon - header - zoom - in - line" at bounding box center [283, 99] width 16 height 14
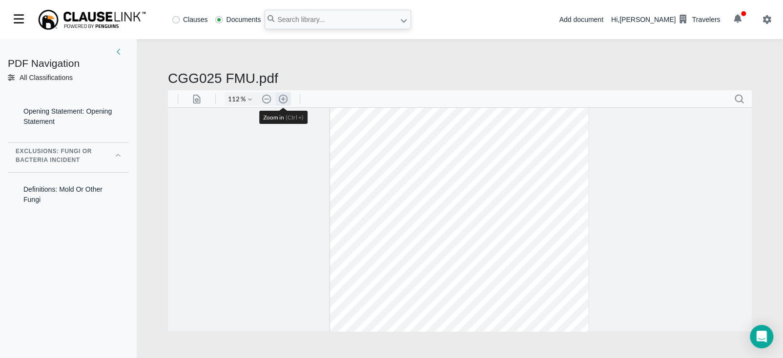
click at [283, 100] on button ".cls-1{fill:#abb0c4;} icon - header - zoom - in - line" at bounding box center [283, 99] width 16 height 14
type input "137"
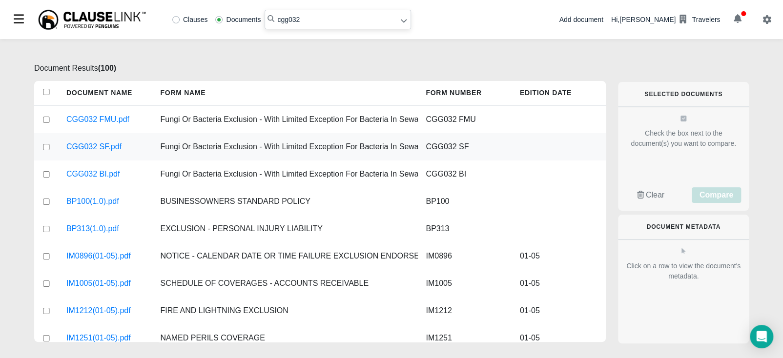
click at [47, 148] on input "checkbox" at bounding box center [46, 147] width 9 height 6
checkbox input "true"
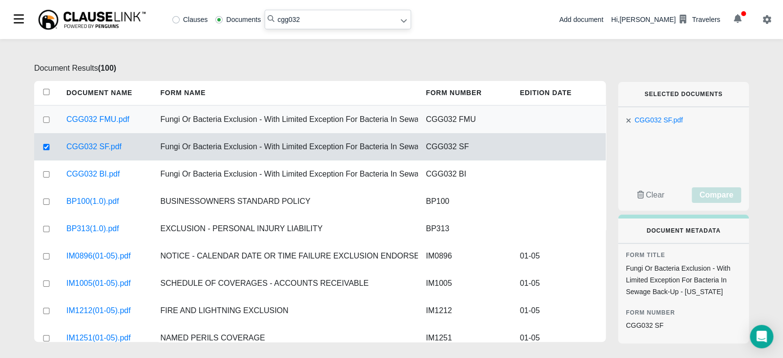
click at [48, 117] on input "checkbox" at bounding box center [46, 120] width 9 height 6
checkbox input "true"
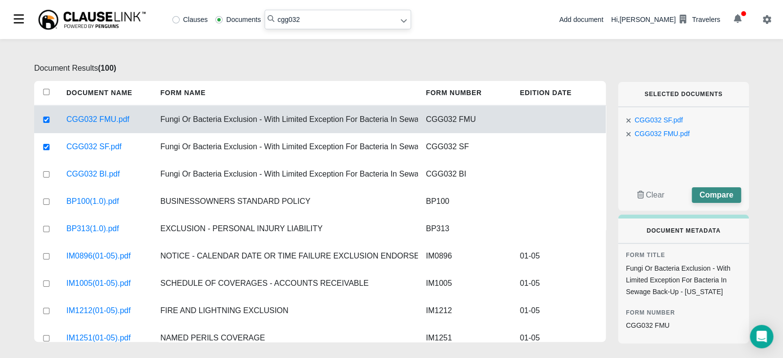
click at [708, 195] on span "Compare" at bounding box center [716, 195] width 34 height 8
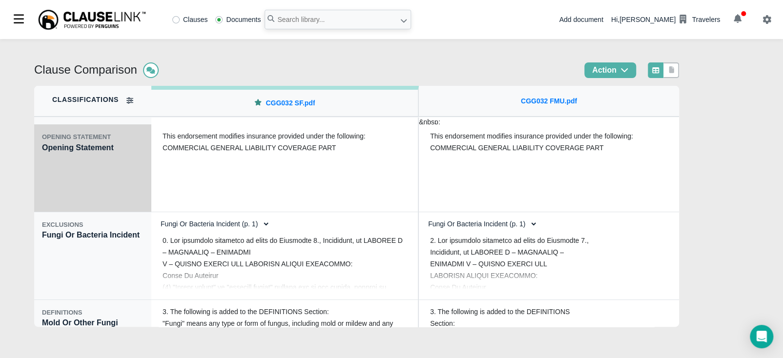
click at [106, 196] on div "OPENING STATEMENT Opening Statement" at bounding box center [92, 168] width 117 height 88
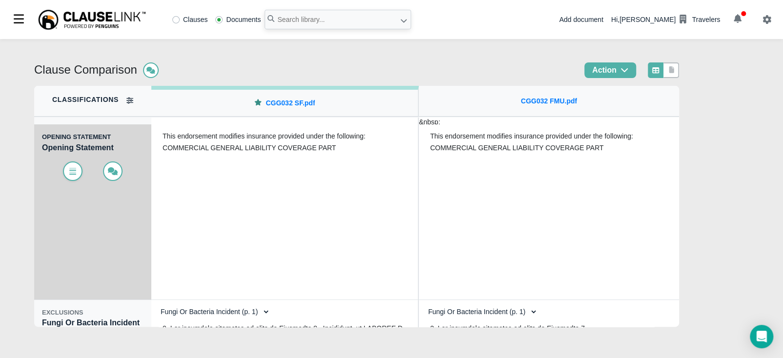
click at [66, 173] on span at bounding box center [73, 172] width 20 height 20
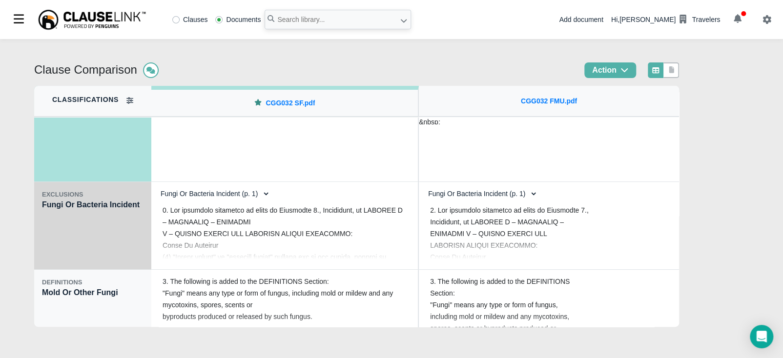
scroll to position [146, 0]
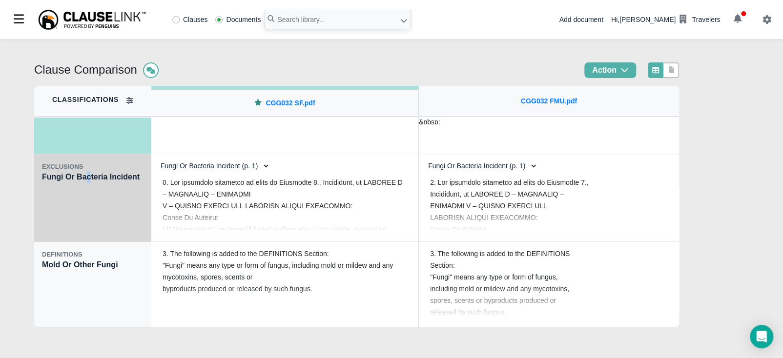
click at [85, 212] on div "EXCLUSIONS Fungi Or Bacteria Incident" at bounding box center [92, 198] width 117 height 88
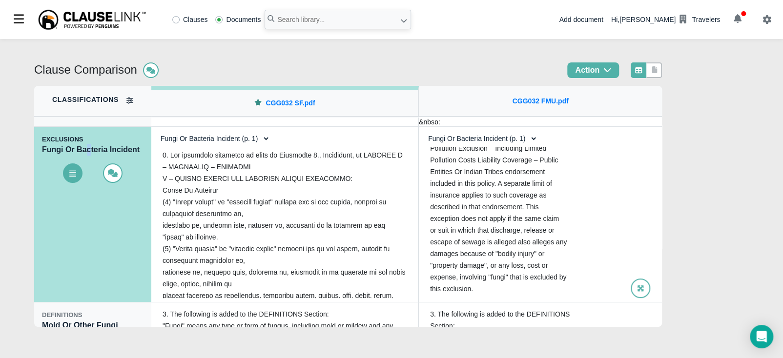
scroll to position [568, 0]
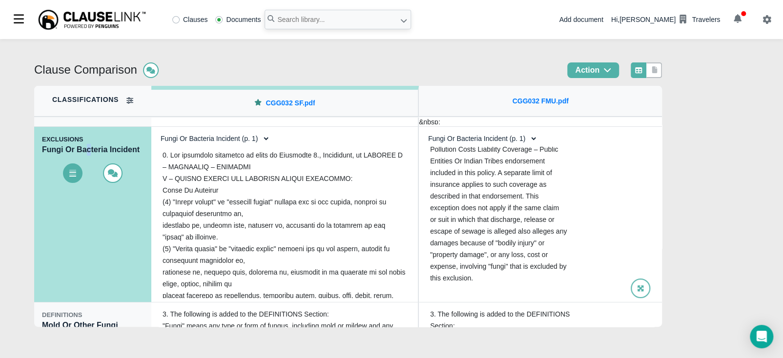
drag, startPoint x: 506, startPoint y: 139, endPoint x: 506, endPoint y: 145, distance: 6.9
click at [505, 141] on select "Fungi Or Bacteria Incident (p. 1) Fungi Or Bacteria Incident (p. 1)" at bounding box center [479, 138] width 115 height 17
select select "1"
click at [422, 130] on select "Fungi Or Bacteria Incident (p. 1) Fungi Or Bacteria Incident (p. 1)" at bounding box center [479, 138] width 115 height 17
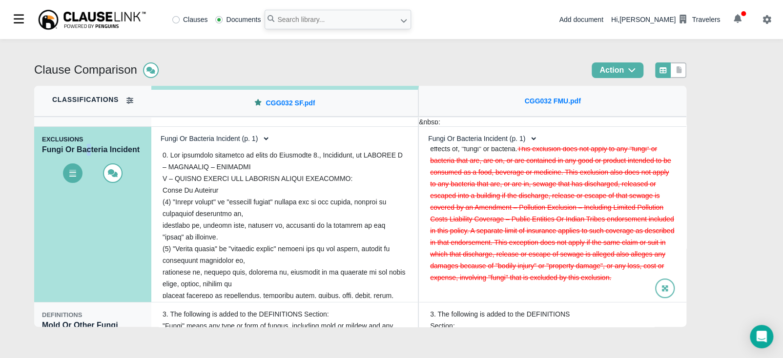
scroll to position [428, 0]
click at [242, 139] on select "Fungi Or Bacteria Incident (p. 1) Fungi Or Bacteria Incident (p. 1)" at bounding box center [212, 138] width 115 height 17
select select "1"
click at [155, 130] on select "Fungi Or Bacteria Incident (p. 1) Fungi Or Bacteria Incident (p. 1)" at bounding box center [212, 138] width 115 height 17
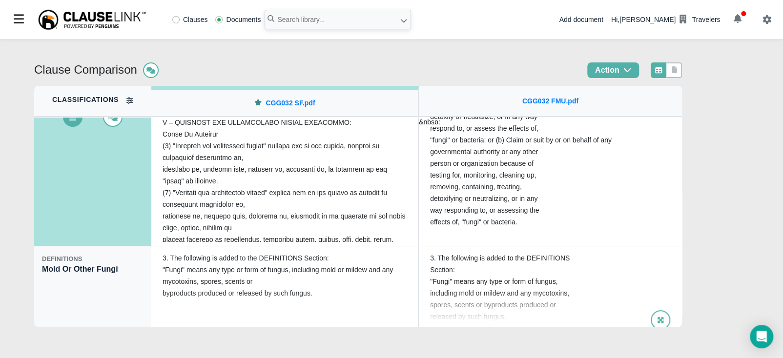
scroll to position [148, 0]
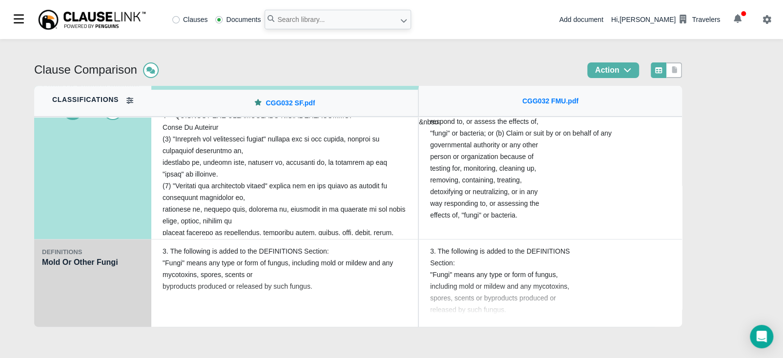
click at [87, 292] on div "DEFINITIONS Mold Or Other Fungi" at bounding box center [92, 284] width 117 height 88
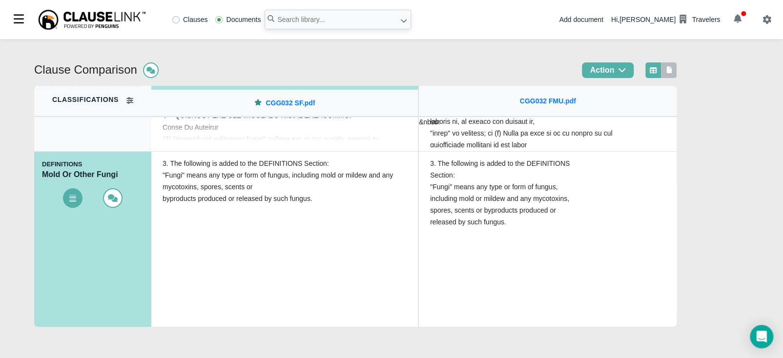
click at [672, 71] on icon at bounding box center [669, 69] width 5 height 7
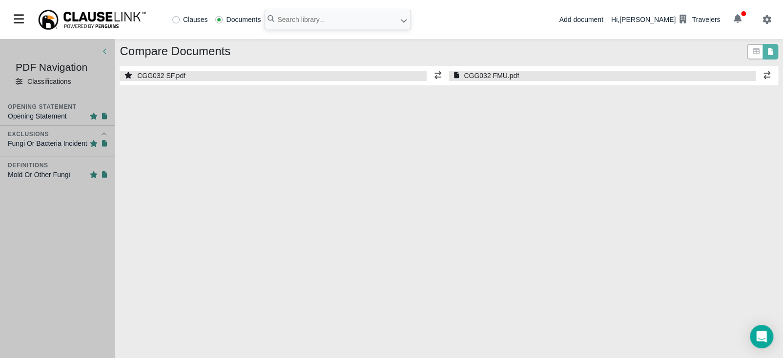
select select "1"
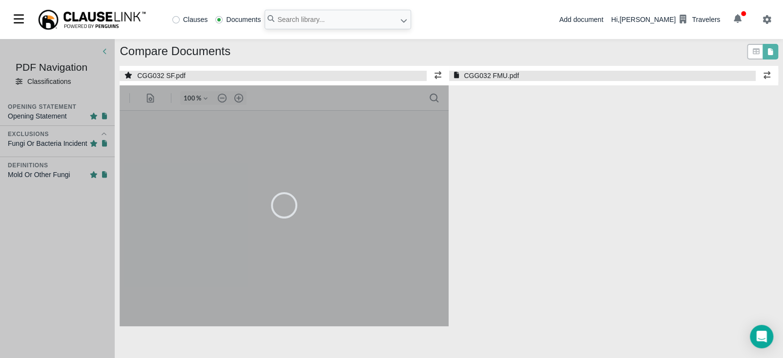
select select "1"
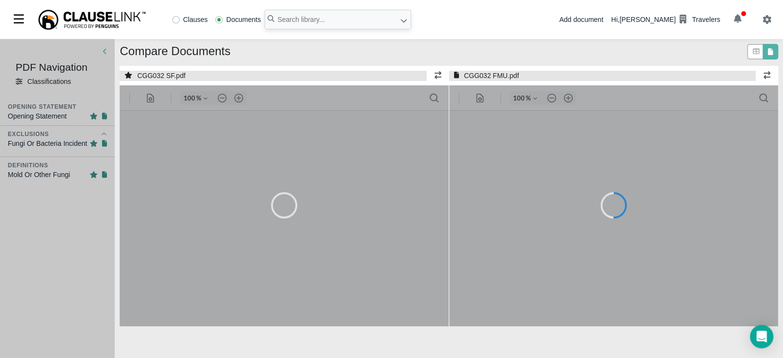
type input "55"
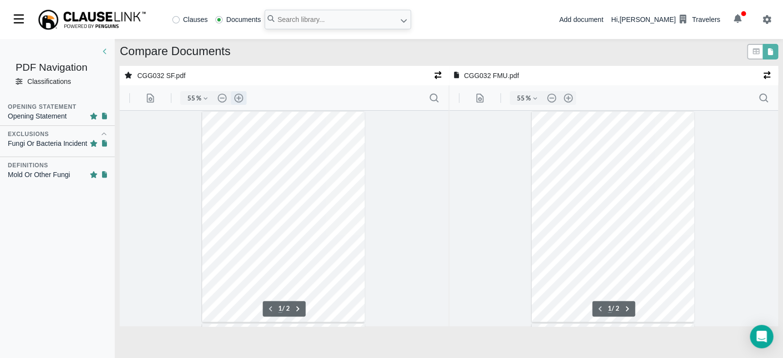
click at [238, 99] on button ".cls-1{fill:#abb0c4;} icon - header - zoom - in - line" at bounding box center [239, 98] width 16 height 14
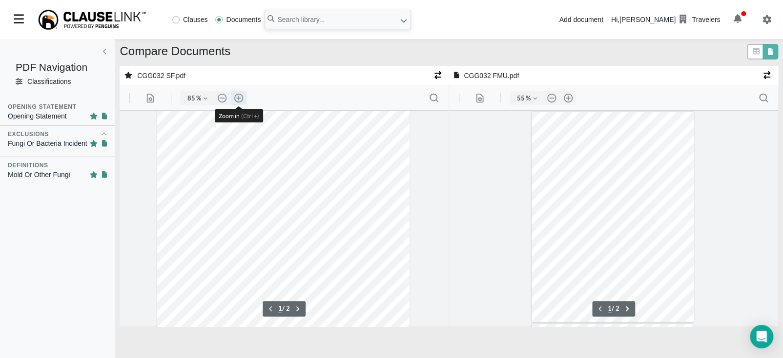
click at [238, 99] on button ".cls-1{fill:#abb0c4;} icon - header - zoom - in - line" at bounding box center [239, 98] width 16 height 14
type input "110"
click at [566, 101] on button ".cls-1{fill:#abb0c4;} icon - header - zoom - in - line" at bounding box center [568, 98] width 16 height 14
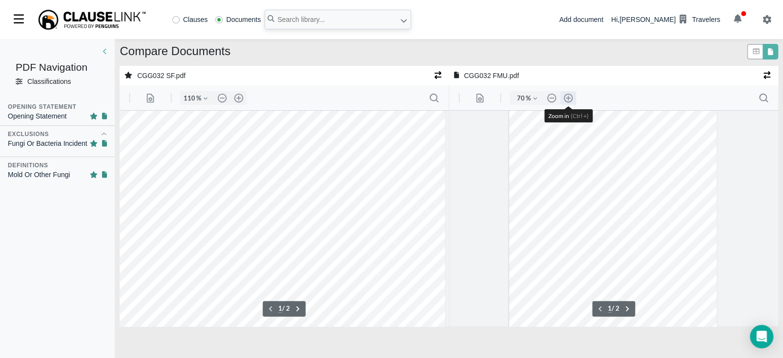
click at [566, 101] on button ".cls-1{fill:#abb0c4;} icon - header - zoom - in - line" at bounding box center [568, 98] width 16 height 14
click at [567, 101] on button ".cls-1{fill:#abb0c4;} icon - header - zoom - in - line" at bounding box center [568, 98] width 16 height 14
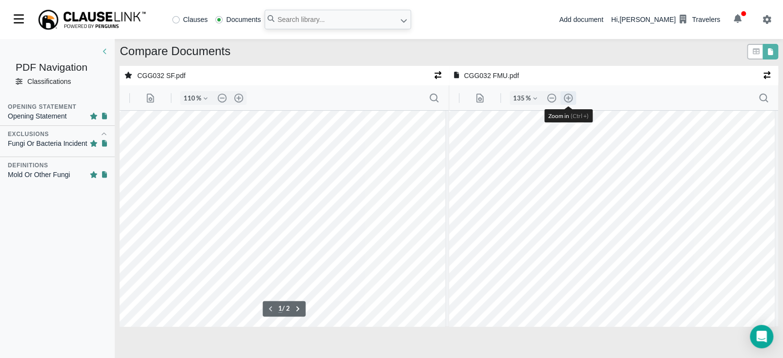
scroll to position [139, 41]
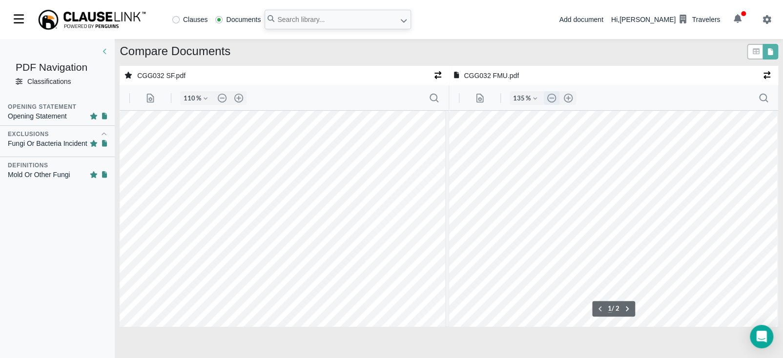
click at [553, 100] on button ".cls-1{fill:#abb0c4;} icon - header - zoom - out - line" at bounding box center [551, 98] width 16 height 14
type input "110"
type input "2"
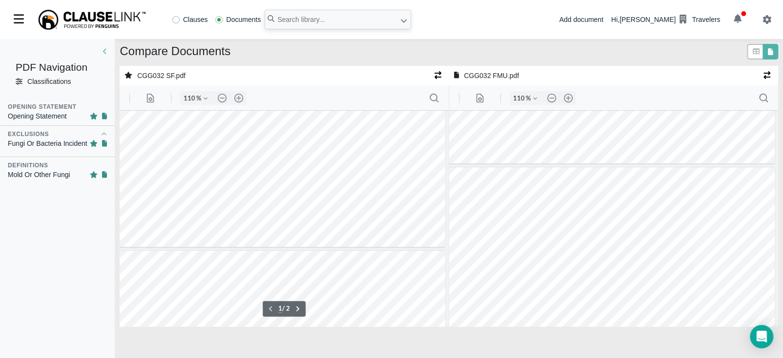
type input "2"
click at [324, 19] on input "text" at bounding box center [338, 20] width 146 height 20
type input "eu0189"
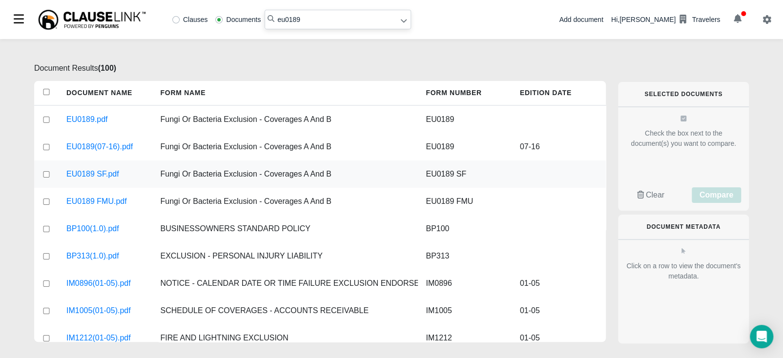
click at [47, 172] on input "checkbox" at bounding box center [46, 174] width 9 height 6
checkbox input "true"
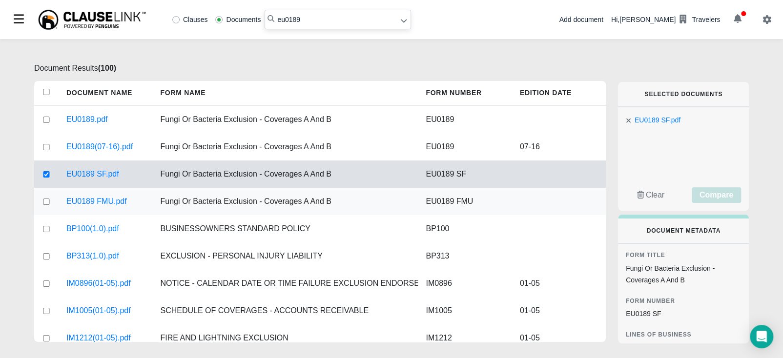
click at [47, 203] on input "checkbox" at bounding box center [46, 202] width 9 height 6
checkbox input "true"
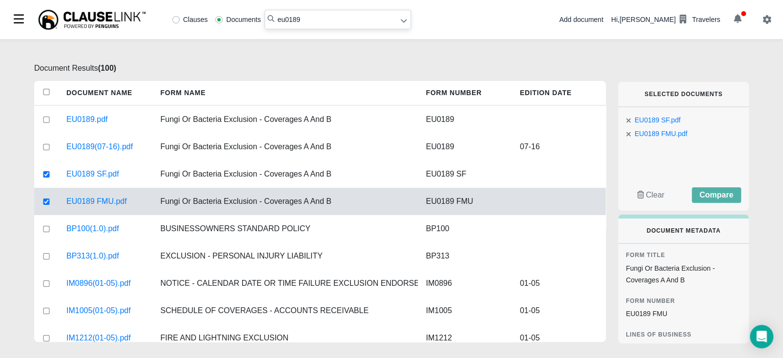
click at [714, 203] on div "EU0189 SF.pdf EU0189 FMU.pdf Clear Compare" at bounding box center [683, 158] width 131 height 103
click at [712, 198] on span "Compare" at bounding box center [716, 195] width 34 height 8
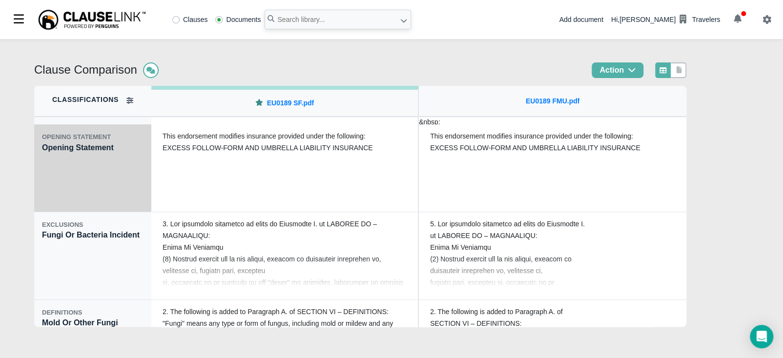
click at [96, 187] on div "OPENING STATEMENT Opening Statement" at bounding box center [92, 168] width 117 height 88
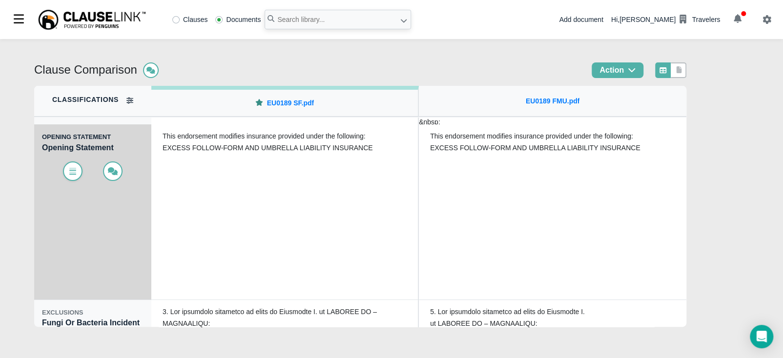
click at [71, 171] on icon at bounding box center [72, 172] width 7 height 5
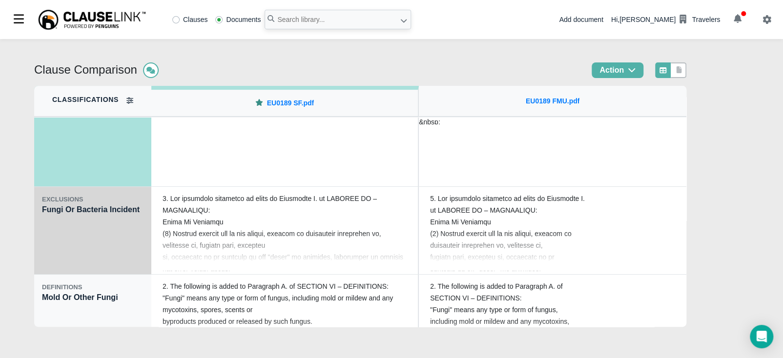
scroll to position [122, 0]
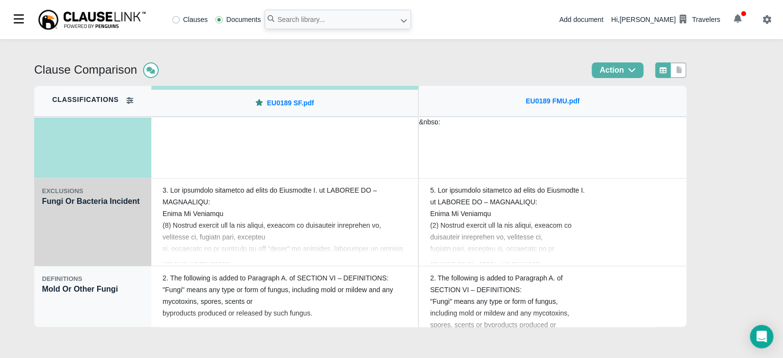
click at [122, 250] on div "EXCLUSIONS Fungi Or Bacteria Incident" at bounding box center [92, 223] width 117 height 88
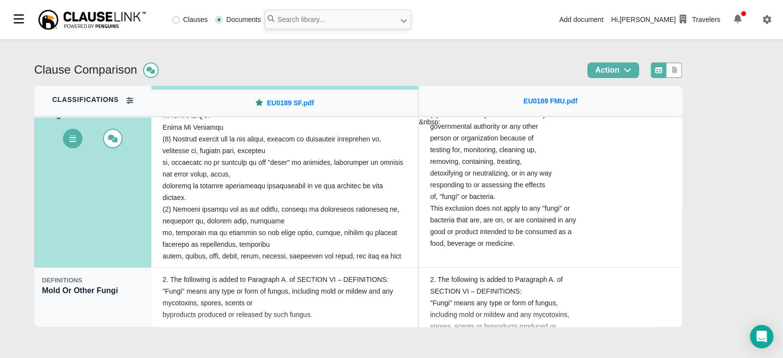
scroll to position [148, 0]
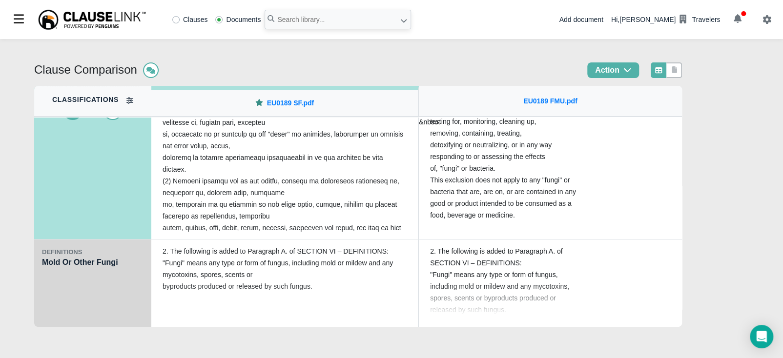
click at [78, 299] on div "DEFINITIONS Mold Or Other Fungi" at bounding box center [92, 284] width 117 height 88
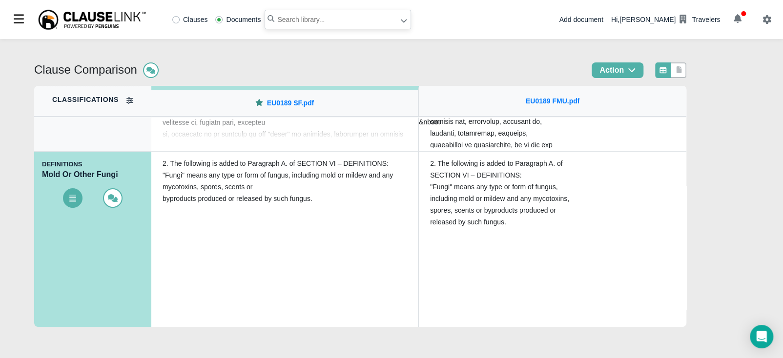
click at [286, 20] on input "text" at bounding box center [338, 20] width 146 height 20
type input "eu0190"
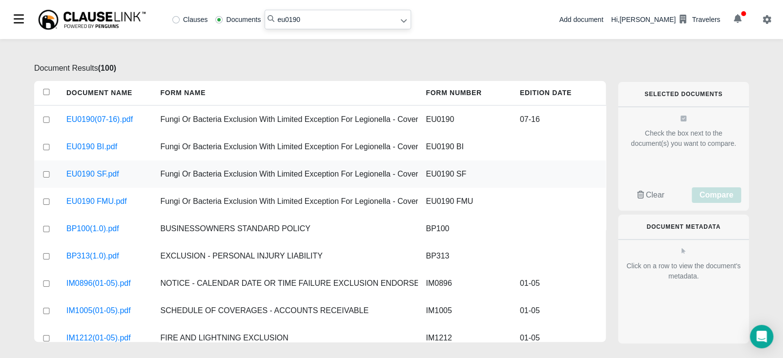
click at [42, 178] on div at bounding box center [46, 174] width 24 height 27
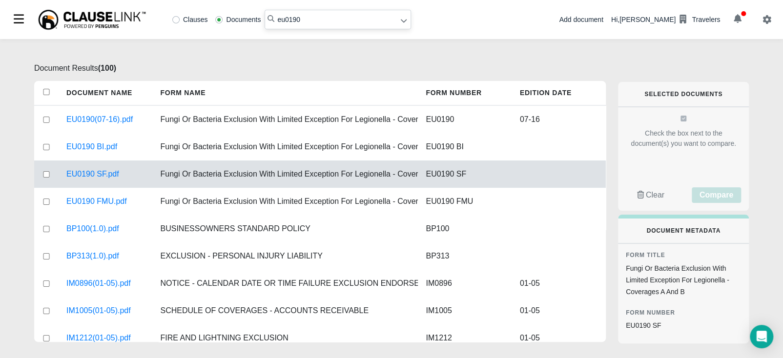
click at [45, 174] on input "checkbox" at bounding box center [46, 174] width 9 height 6
checkbox input "true"
click at [48, 197] on div at bounding box center [46, 201] width 24 height 27
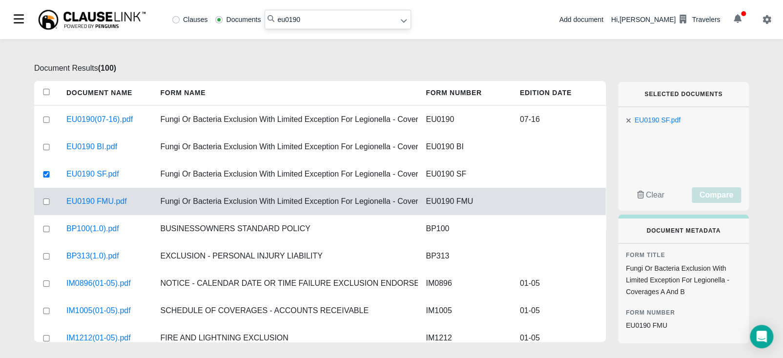
click at [50, 202] on input "checkbox" at bounding box center [46, 202] width 9 height 6
checkbox input "true"
click at [716, 196] on span "Compare" at bounding box center [716, 195] width 34 height 8
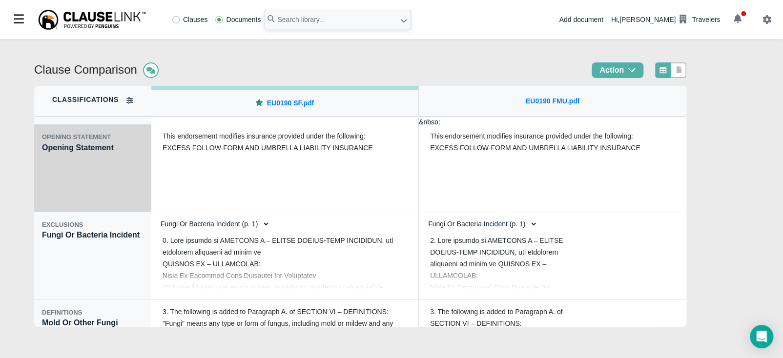
click at [102, 183] on div "OPENING STATEMENT Opening Statement" at bounding box center [92, 168] width 117 height 88
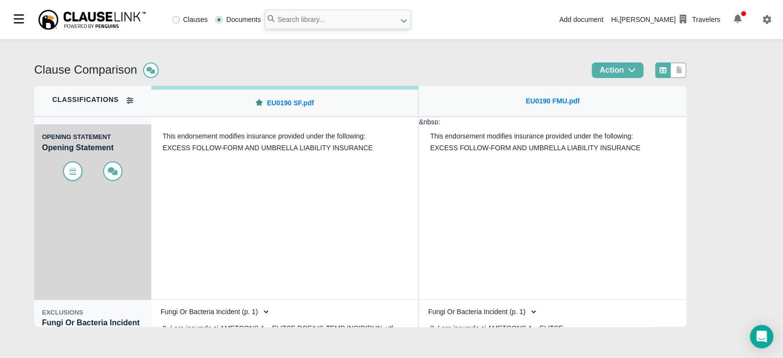
click at [73, 172] on icon at bounding box center [72, 170] width 7 height 5
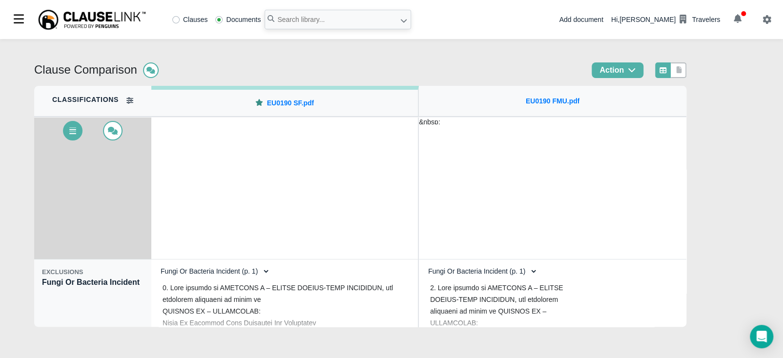
scroll to position [85, 0]
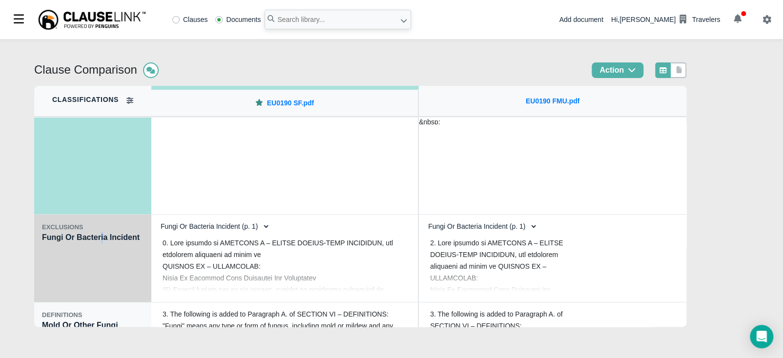
click at [100, 283] on div "EXCLUSIONS Fungi Or Bacteria Incident" at bounding box center [92, 259] width 117 height 88
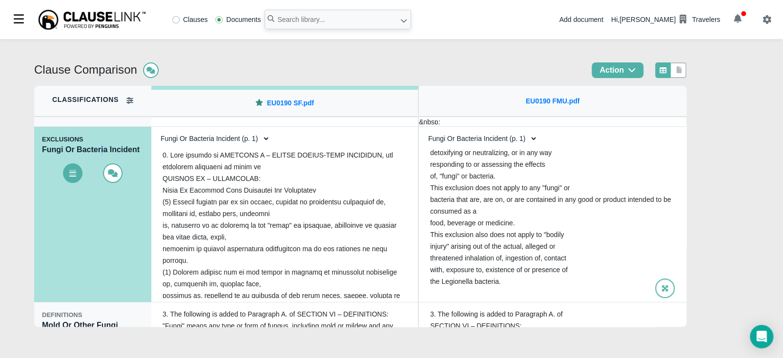
scroll to position [428, 0]
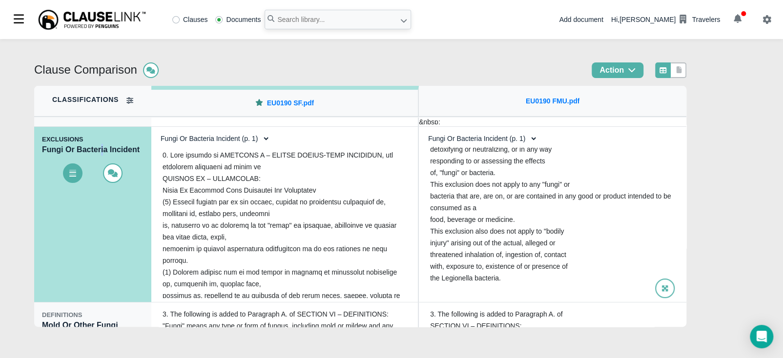
drag, startPoint x: 513, startPoint y: 141, endPoint x: 513, endPoint y: 146, distance: 5.9
click at [513, 141] on select "Fungi Or Bacteria Incident (p. 1) Fungi Or Bacteria Incident (p. 1)" at bounding box center [479, 138] width 115 height 17
select select "1"
click at [422, 130] on select "Fungi Or Bacteria Incident (p. 1) Fungi Or Bacteria Incident (p. 1)" at bounding box center [479, 138] width 115 height 17
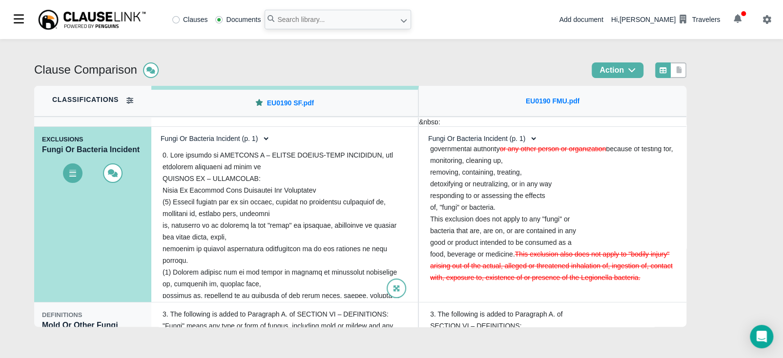
click at [238, 148] on div at bounding box center [285, 222] width 260 height 151
click at [245, 142] on select "Fungi Or Bacteria Incident (p. 1) Fungi Or Bacteria Incident (p. 1)" at bounding box center [212, 138] width 115 height 17
select select "1"
click at [155, 130] on select "Fungi Or Bacteria Incident (p. 1) Fungi Or Bacteria Incident (p. 1)" at bounding box center [212, 138] width 115 height 17
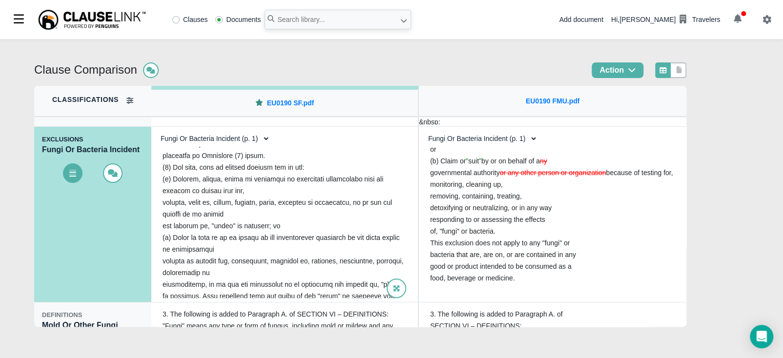
scroll to position [257, 0]
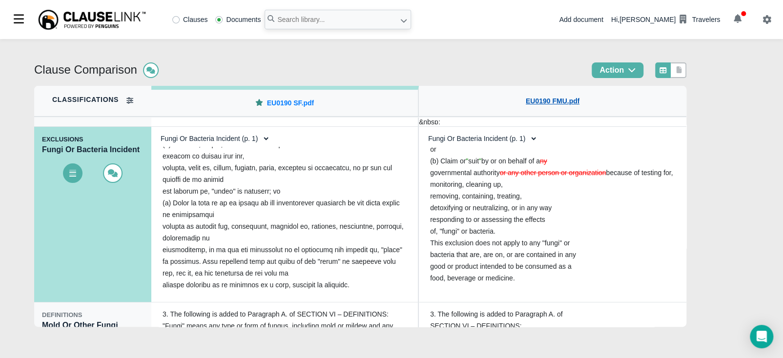
click at [553, 99] on link "EU0190 FMU.pdf" at bounding box center [553, 101] width 54 height 10
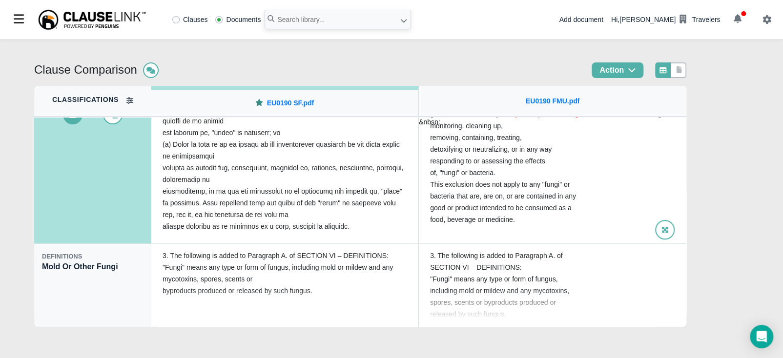
scroll to position [148, 0]
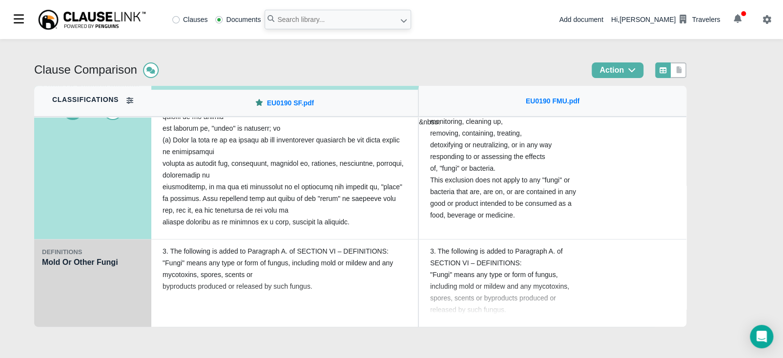
click at [119, 303] on div "DEFINITIONS Mold Or Other Fungi" at bounding box center [92, 284] width 117 height 88
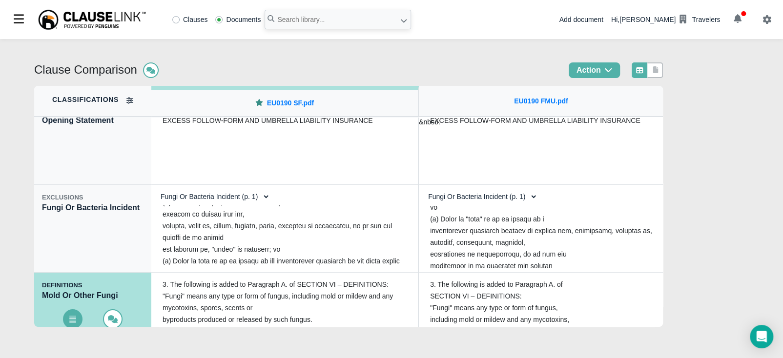
scroll to position [27, 0]
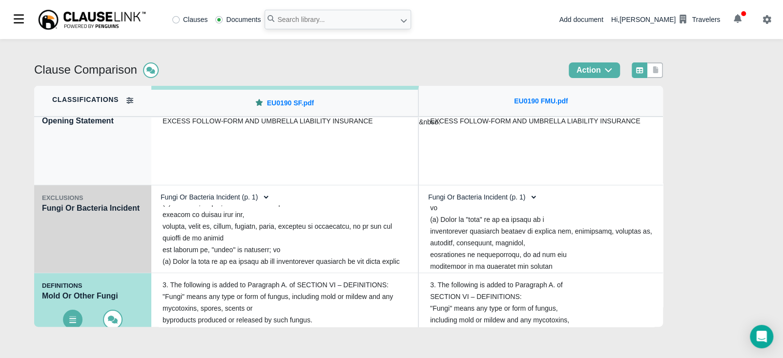
click at [110, 261] on div "EXCLUSIONS Fungi Or Bacteria Incident" at bounding box center [92, 229] width 117 height 88
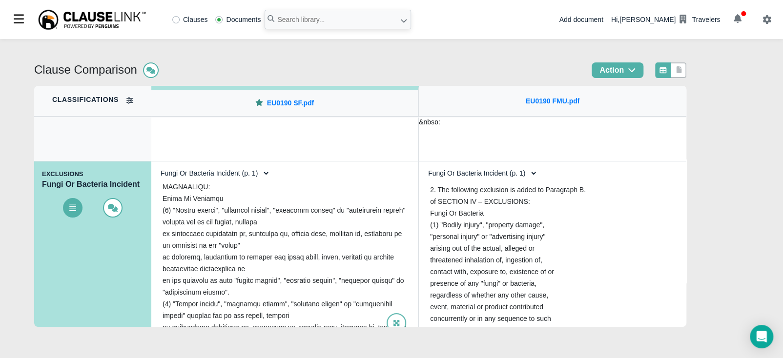
scroll to position [0, 0]
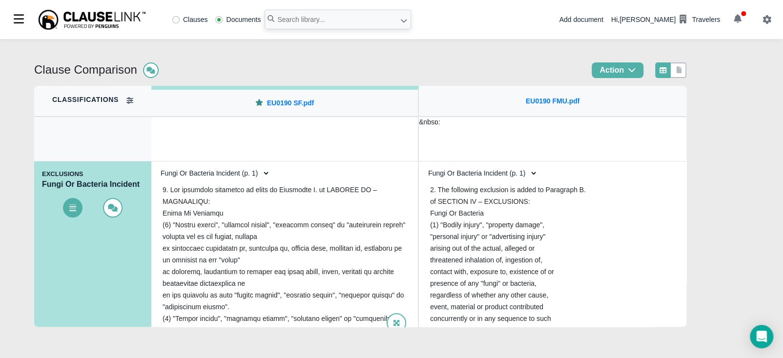
click at [255, 174] on select "Fungi Or Bacteria Incident (p. 1) Fungi Or Bacteria Incident (p. 1)" at bounding box center [212, 173] width 115 height 17
click at [348, 225] on div at bounding box center [285, 257] width 260 height 151
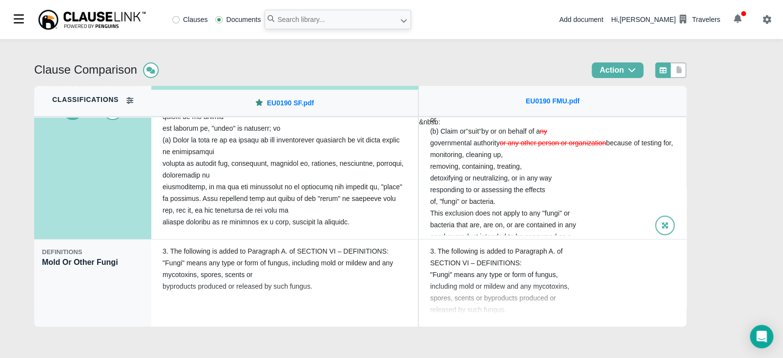
scroll to position [344, 0]
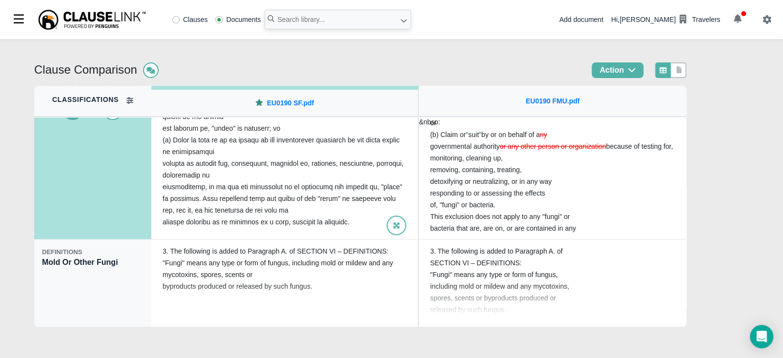
click at [226, 186] on div at bounding box center [285, 159] width 260 height 151
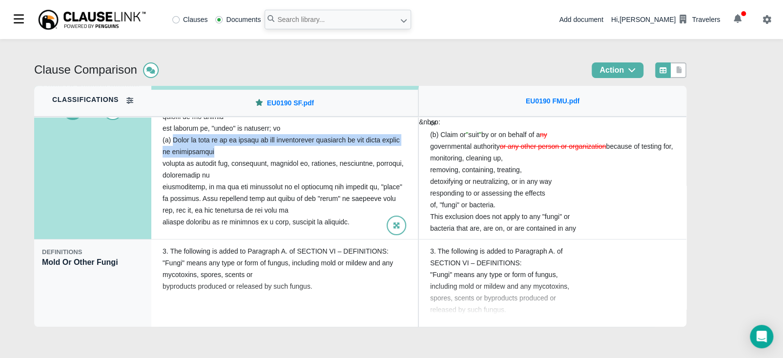
drag, startPoint x: 174, startPoint y: 141, endPoint x: 234, endPoint y: 155, distance: 61.8
click at [245, 154] on div at bounding box center [285, 159] width 260 height 151
copy div "Claim or suit by or on behalf of any governmental authority or any other person…"
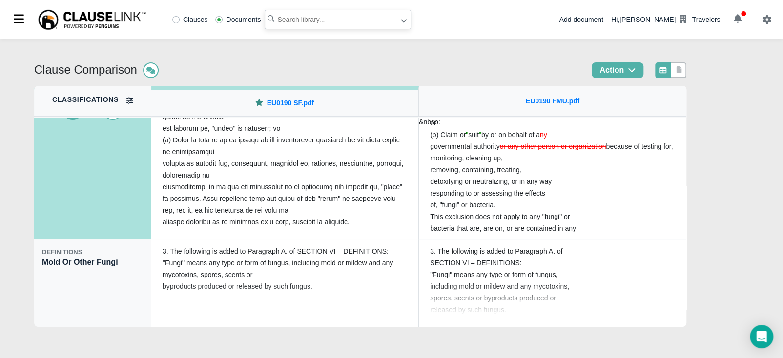
click at [295, 20] on input "text" at bounding box center [338, 20] width 146 height 20
type input "eu0191"
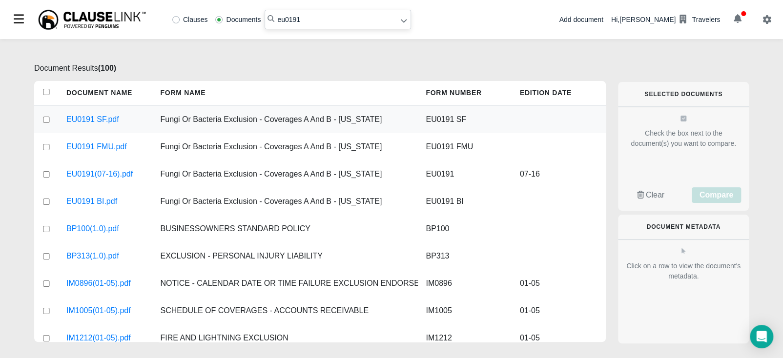
click at [46, 121] on input "checkbox" at bounding box center [46, 120] width 9 height 6
checkbox input "true"
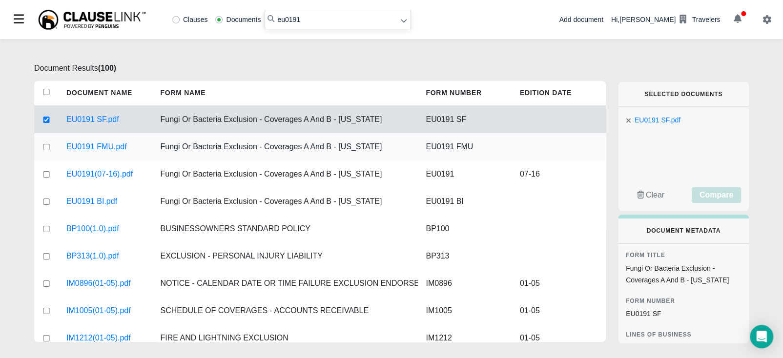
click at [49, 149] on input "checkbox" at bounding box center [46, 147] width 9 height 6
checkbox input "true"
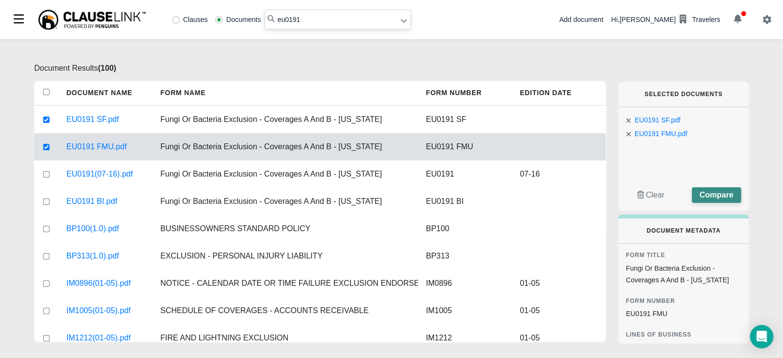
click at [710, 197] on span "Compare" at bounding box center [716, 195] width 34 height 8
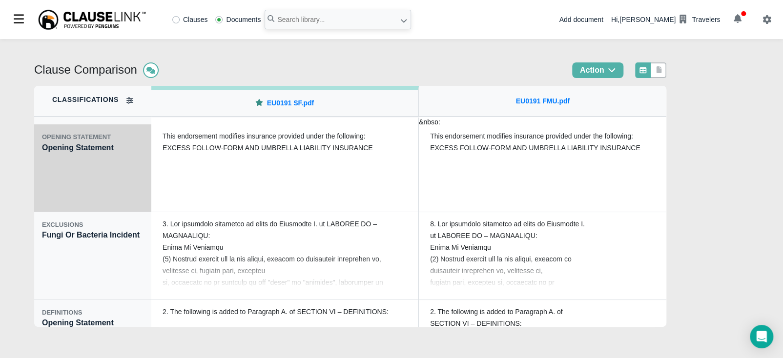
click at [113, 185] on div "OPENING STATEMENT Opening Statement" at bounding box center [92, 168] width 117 height 88
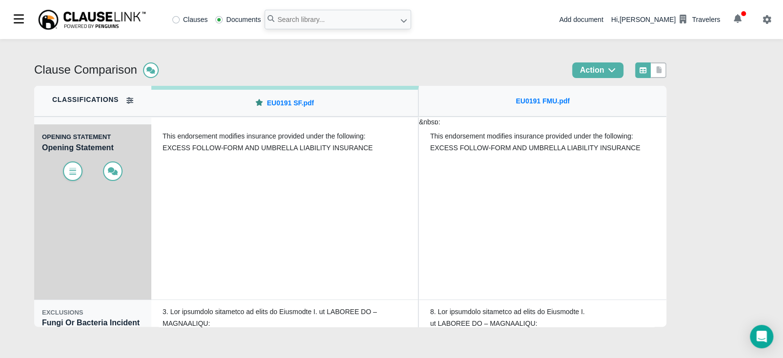
click at [75, 171] on icon at bounding box center [72, 172] width 7 height 5
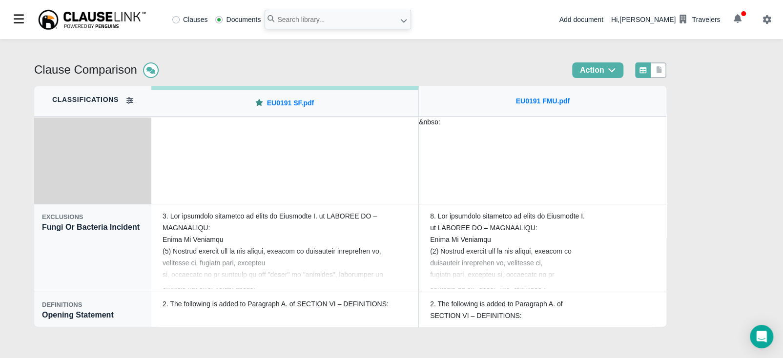
scroll to position [98, 0]
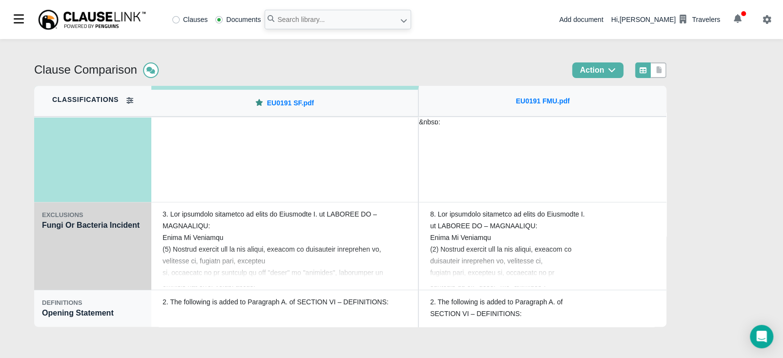
click at [102, 264] on div "EXCLUSIONS Fungi Or Bacteria Incident" at bounding box center [92, 247] width 117 height 88
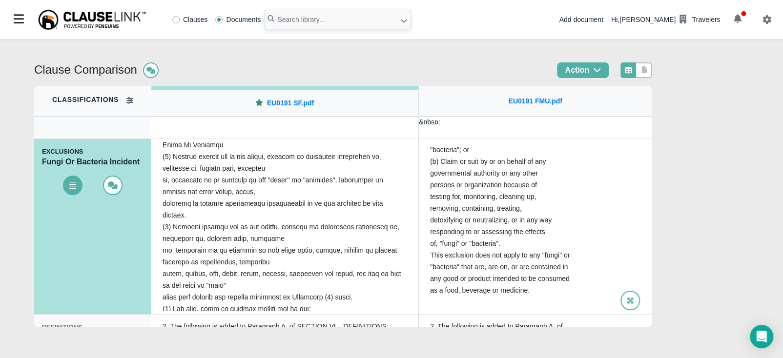
scroll to position [49, 0]
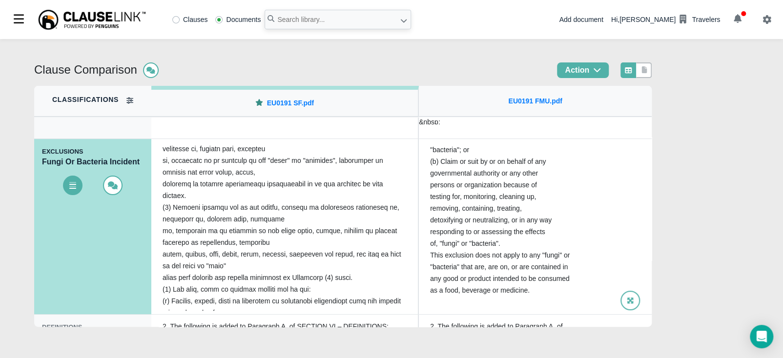
click at [531, 220] on span "detoxifying or neutralizing, or in any way" at bounding box center [491, 220] width 122 height 8
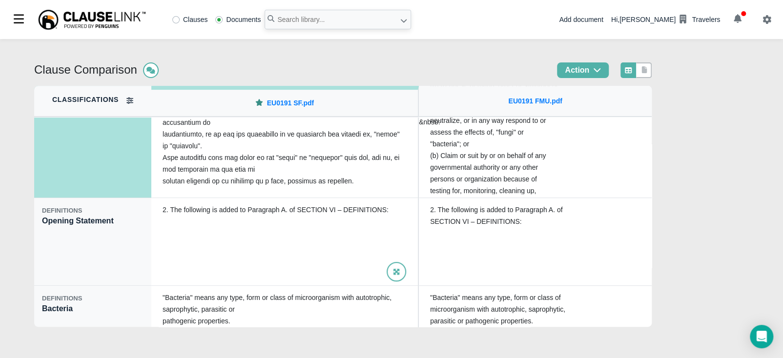
scroll to position [190, 0]
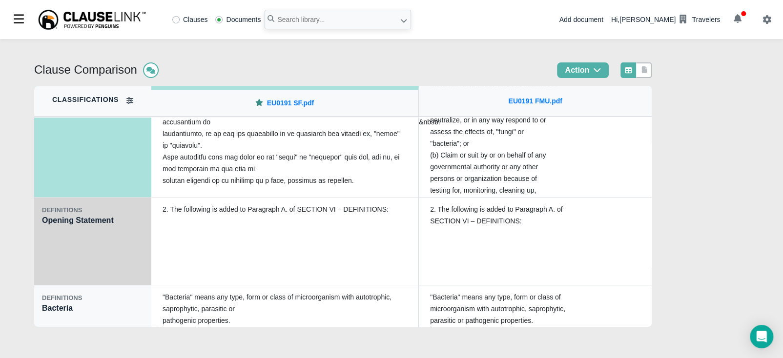
click at [111, 265] on div "DEFINITIONS Opening Statement" at bounding box center [92, 242] width 117 height 88
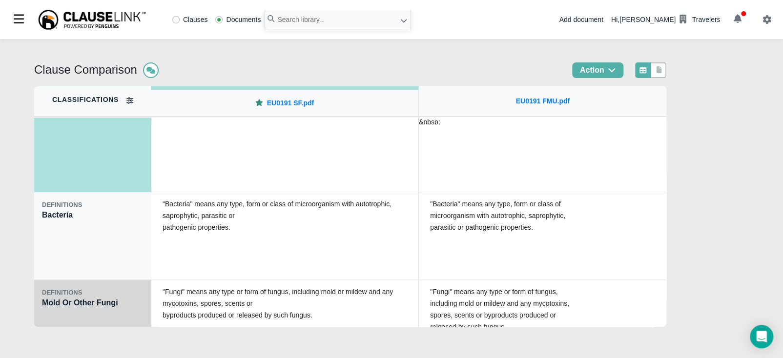
scroll to position [288, 0]
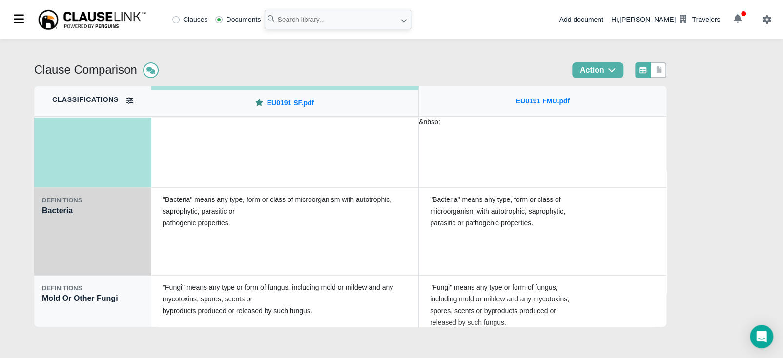
click at [81, 246] on div "DEFINITIONS Bacteria" at bounding box center [92, 232] width 117 height 88
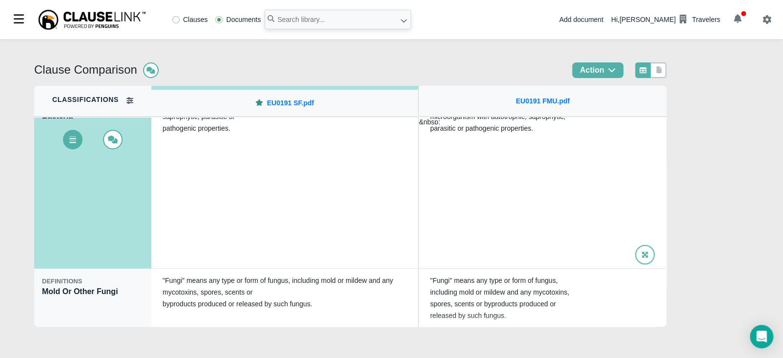
scroll to position [324, 0]
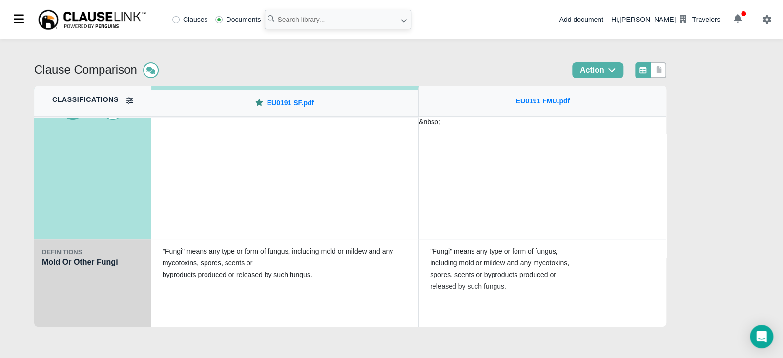
click at [79, 295] on div "DEFINITIONS Mold Or Other Fungi" at bounding box center [92, 284] width 117 height 88
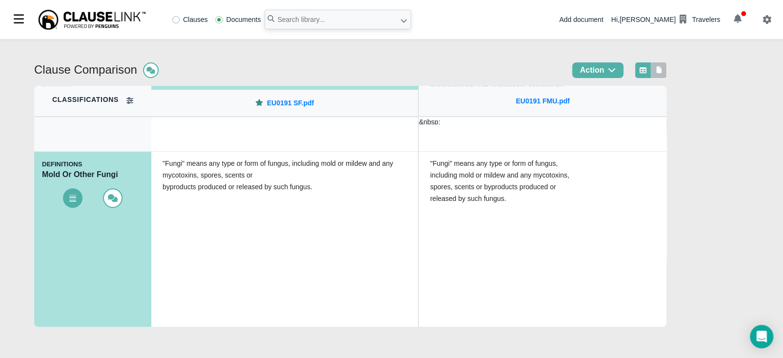
click at [657, 73] on icon at bounding box center [659, 69] width 5 height 7
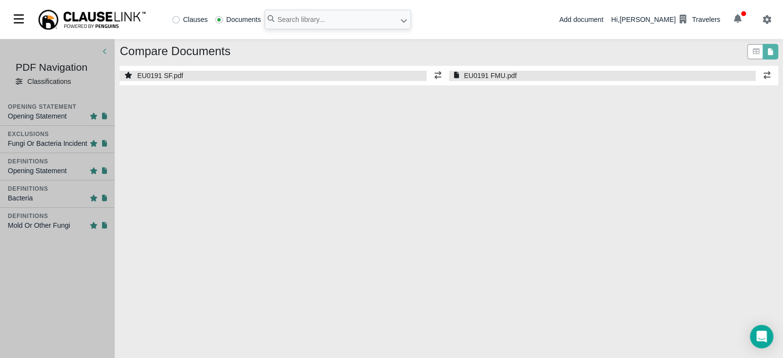
select select "1"
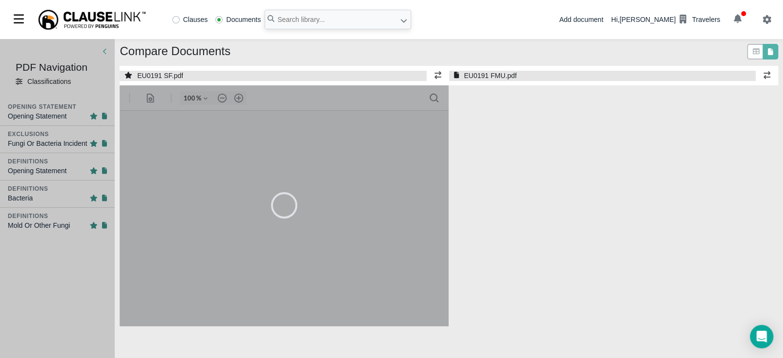
select select "1"
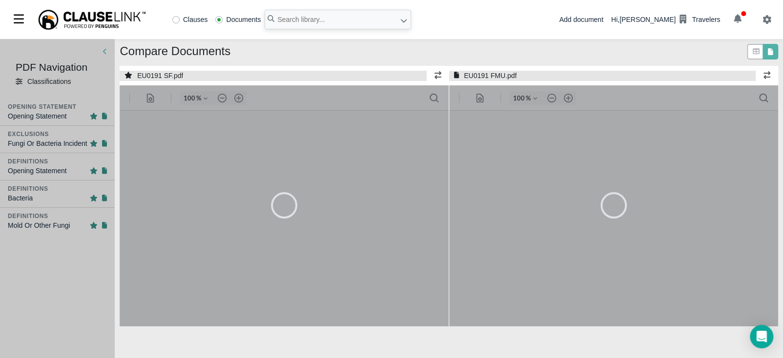
type input "55"
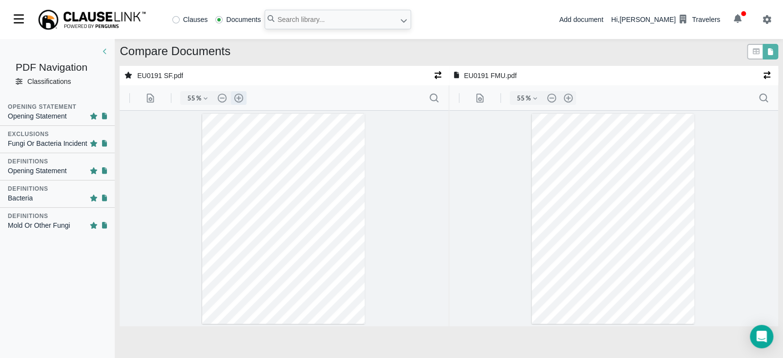
click at [237, 99] on button ".cls-1{fill:#abb0c4;} icon - header - zoom - in - line" at bounding box center [239, 98] width 16 height 14
click at [238, 99] on button ".cls-1{fill:#abb0c4;} icon - header - zoom - in - line" at bounding box center [239, 98] width 16 height 14
click at [239, 99] on button ".cls-1{fill:#abb0c4;} icon - header - zoom - in - line" at bounding box center [239, 98] width 16 height 14
click at [240, 99] on button ".cls-1{fill:#abb0c4;} icon - header - zoom - in - line" at bounding box center [239, 98] width 16 height 14
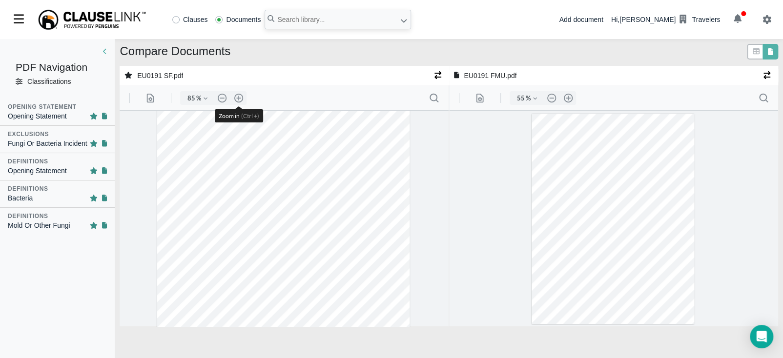
drag, startPoint x: 240, startPoint y: 99, endPoint x: 270, endPoint y: 90, distance: 31.7
click at [241, 99] on button ".cls-1{fill:#abb0c4;} icon - header - zoom - in - line" at bounding box center [239, 98] width 16 height 14
type input "110"
click at [568, 99] on button ".cls-1{fill:#abb0c4;} icon - header - zoom - in - line" at bounding box center [568, 98] width 16 height 14
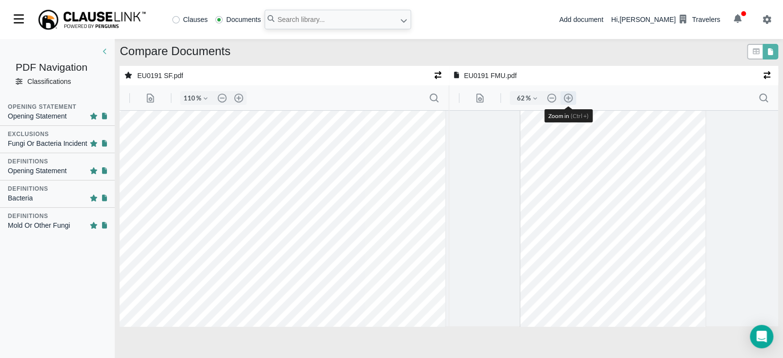
click at [568, 99] on button ".cls-1{fill:#abb0c4;} icon - header - zoom - in - line" at bounding box center [568, 98] width 16 height 14
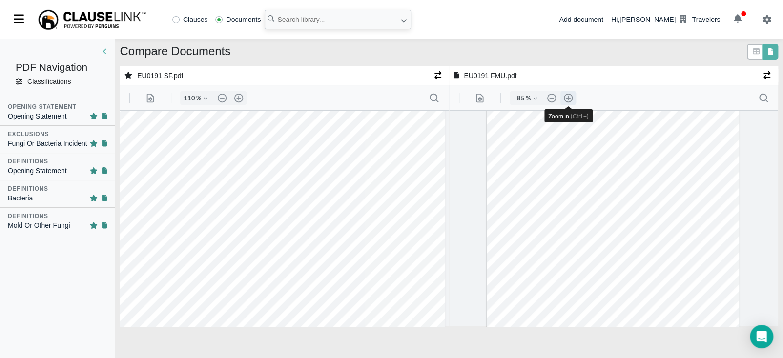
type input "110"
click at [283, 22] on input "text" at bounding box center [338, 20] width 146 height 20
type input "eu0192"
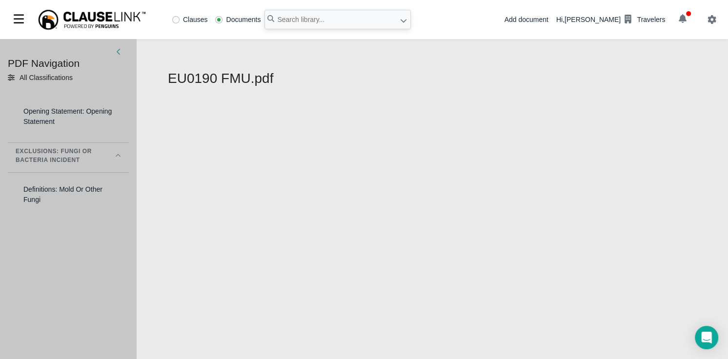
select select "1"
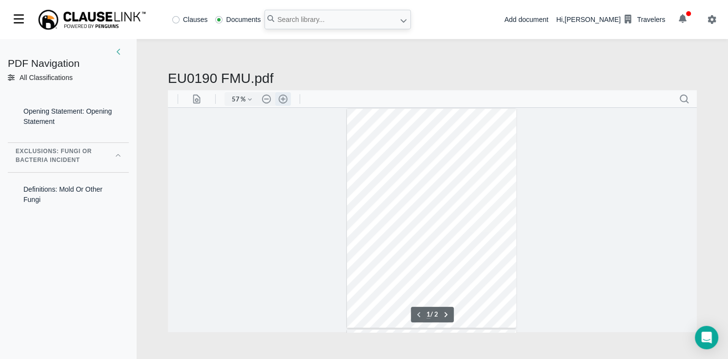
click at [281, 98] on button ".cls-1{fill:#abb0c4;} icon - header - zoom - in - line" at bounding box center [283, 99] width 16 height 14
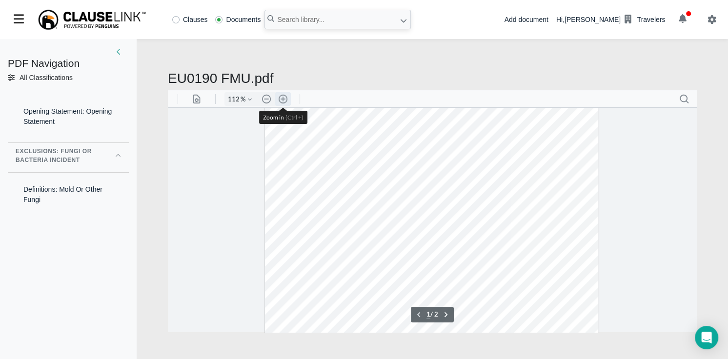
click at [282, 98] on button ".cls-1{fill:#abb0c4;} icon - header - zoom - in - line" at bounding box center [283, 99] width 16 height 14
type input "137"
type input "1"
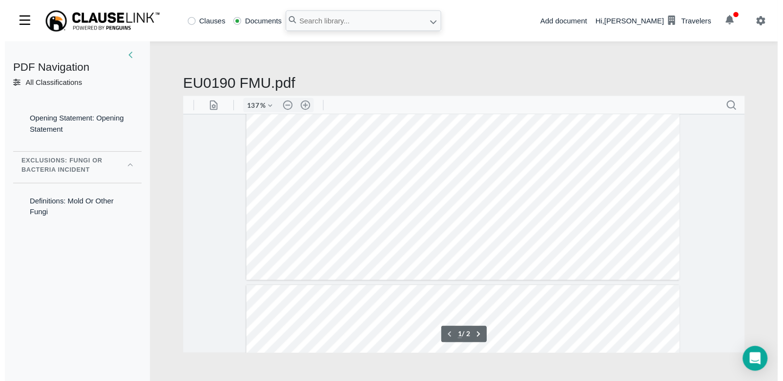
scroll to position [379, 0]
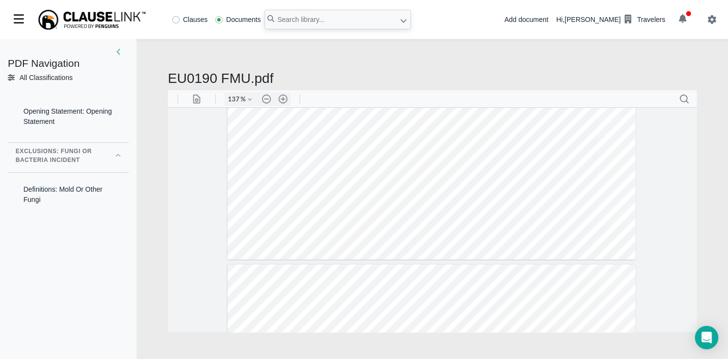
drag, startPoint x: 456, startPoint y: 191, endPoint x: 479, endPoint y: 193, distance: 23.5
drag, startPoint x: 473, startPoint y: 200, endPoint x: 530, endPoint y: 196, distance: 56.8
drag, startPoint x: 518, startPoint y: 208, endPoint x: 480, endPoint y: 195, distance: 40.8
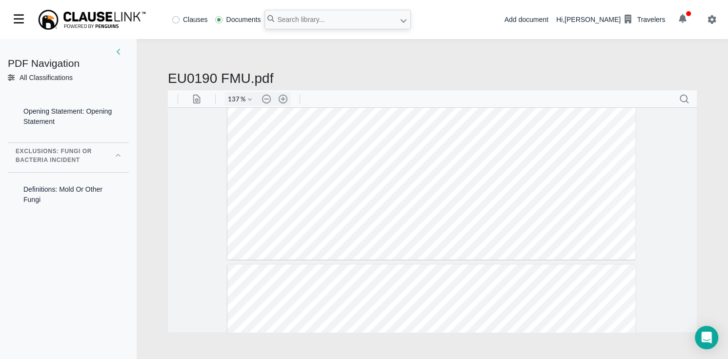
drag, startPoint x: 475, startPoint y: 201, endPoint x: 601, endPoint y: 209, distance: 126.7
drag, startPoint x: 573, startPoint y: 204, endPoint x: 530, endPoint y: 202, distance: 43.0
drag, startPoint x: 530, startPoint y: 202, endPoint x: 525, endPoint y: 205, distance: 5.9
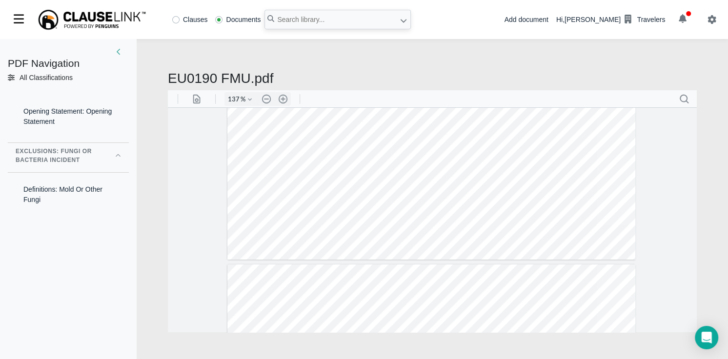
drag, startPoint x: 471, startPoint y: 201, endPoint x: 601, endPoint y: 210, distance: 130.7
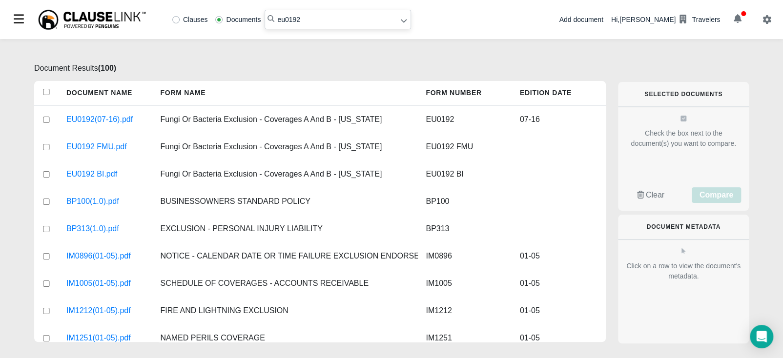
click at [315, 12] on input "eu0192" at bounding box center [338, 20] width 146 height 20
type input "eu0229"
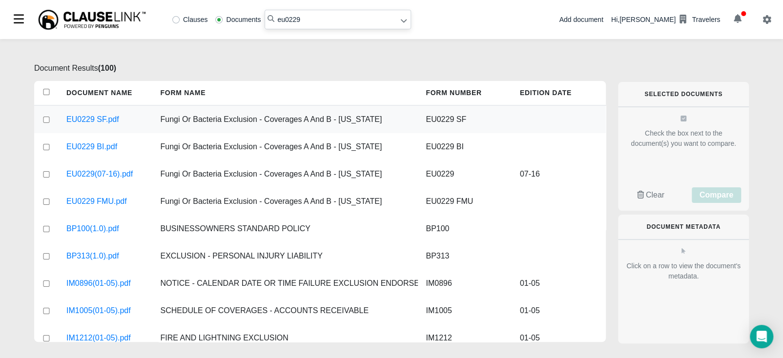
click at [49, 118] on input "checkbox" at bounding box center [46, 120] width 9 height 6
checkbox input "true"
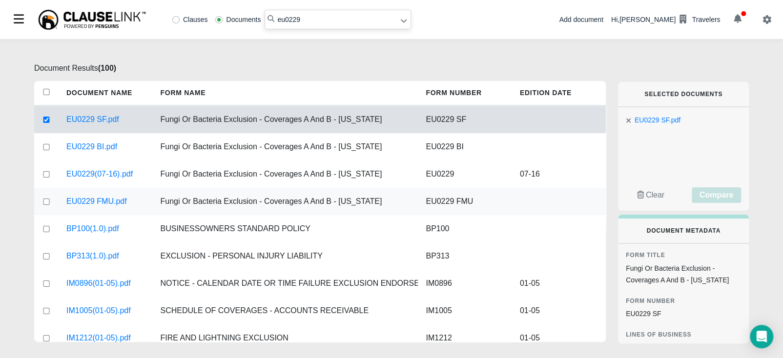
click at [43, 200] on input "checkbox" at bounding box center [46, 202] width 9 height 6
checkbox input "true"
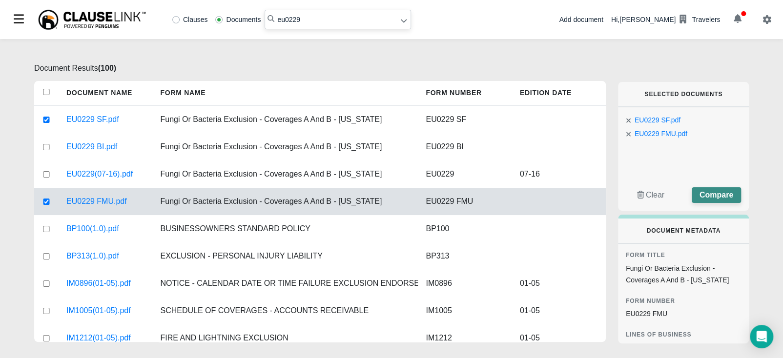
click at [720, 193] on span "Compare" at bounding box center [716, 195] width 34 height 8
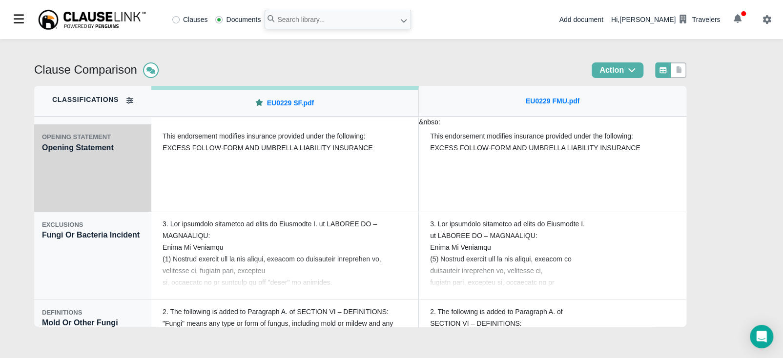
click at [85, 186] on div "OPENING STATEMENT Opening Statement" at bounding box center [92, 168] width 117 height 88
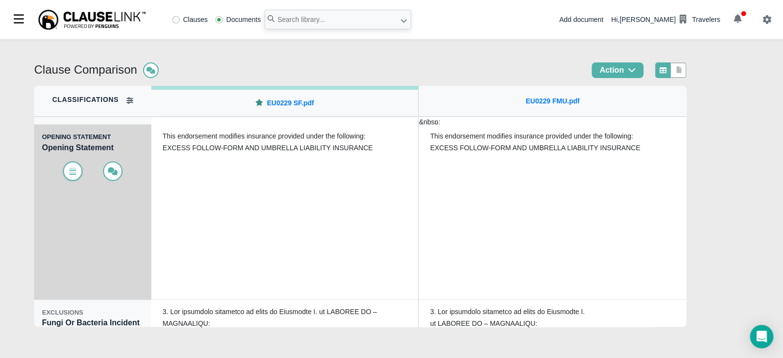
click at [68, 167] on icon at bounding box center [73, 171] width 10 height 8
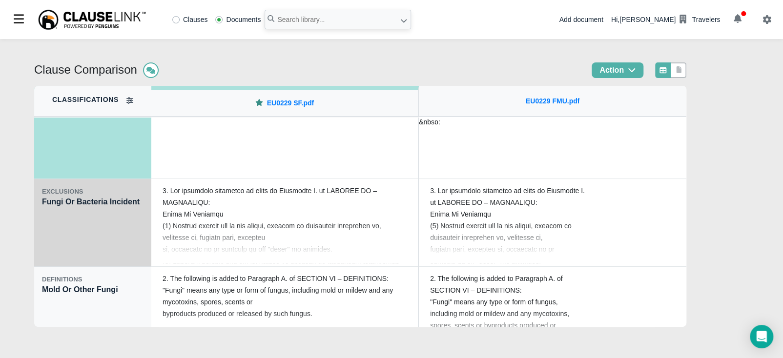
scroll to position [122, 0]
click at [108, 246] on div "EXCLUSIONS Fungi Or Bacteria Incident" at bounding box center [92, 223] width 117 height 88
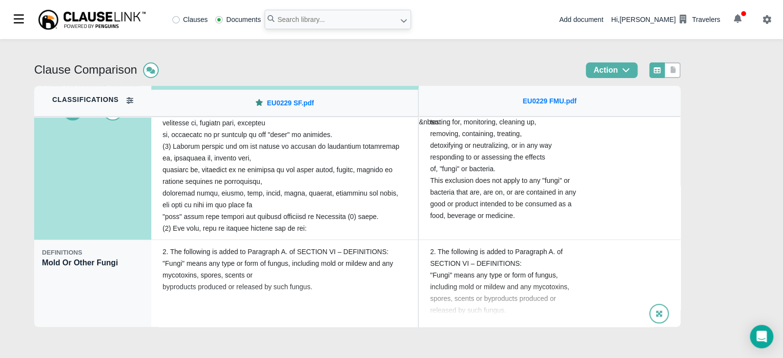
scroll to position [148, 0]
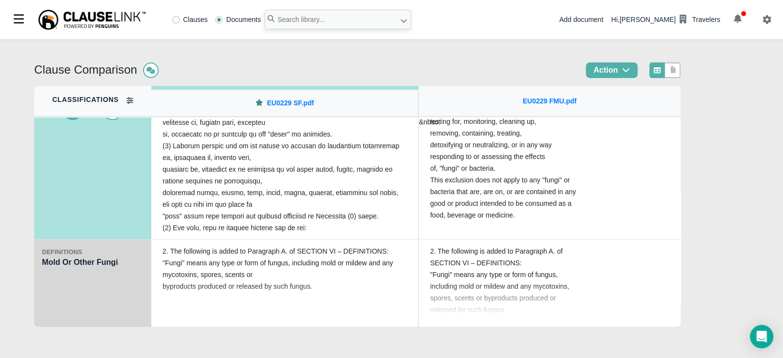
click at [124, 298] on div "DEFINITIONS Mold Or Other Fungi" at bounding box center [92, 284] width 117 height 88
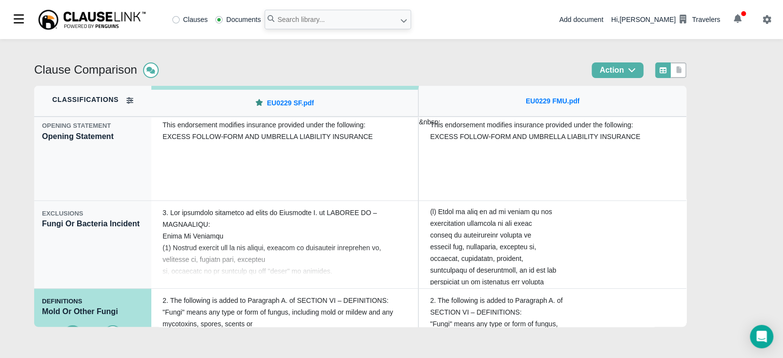
scroll to position [0, 0]
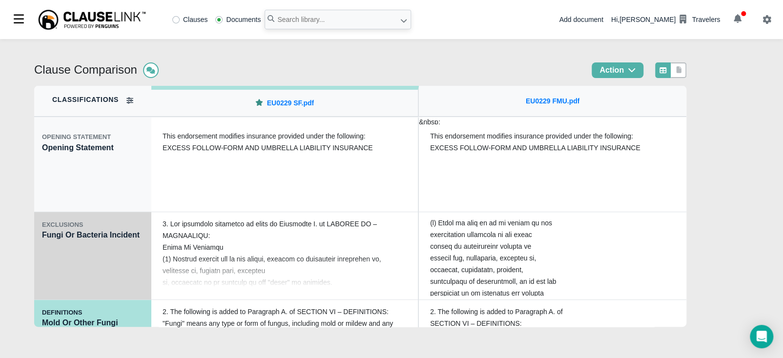
click at [59, 267] on div "EXCLUSIONS Fungi Or Bacteria Incident" at bounding box center [92, 256] width 117 height 88
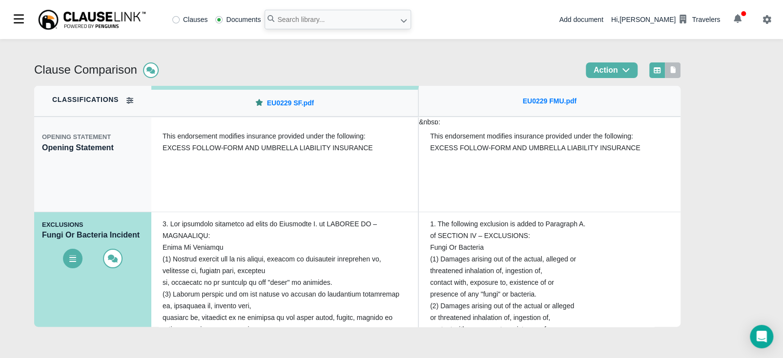
click at [676, 70] on icon at bounding box center [672, 69] width 5 height 7
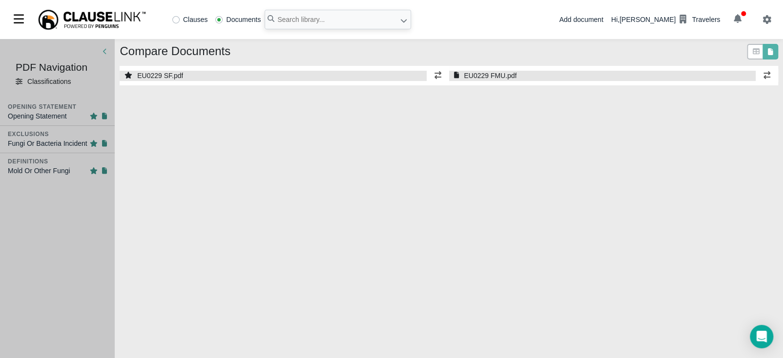
select select "1"
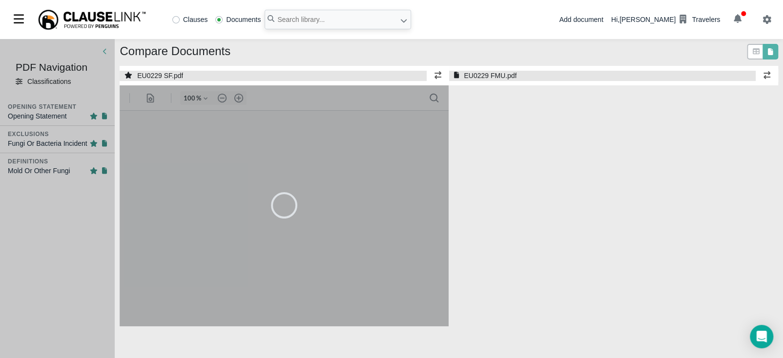
select select "1"
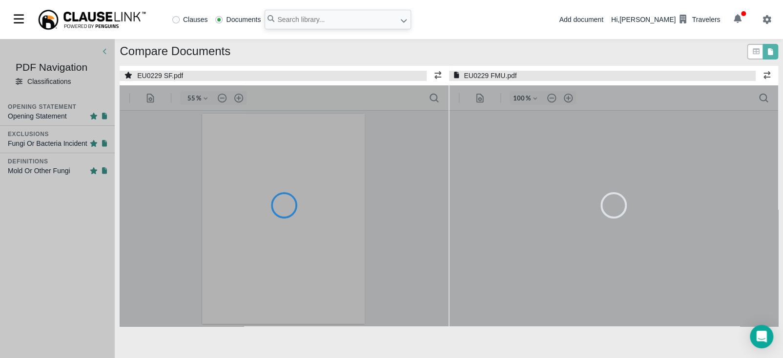
type input "55"
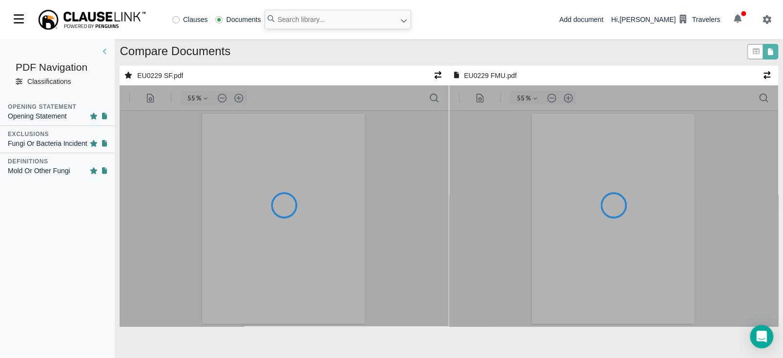
type input "55"
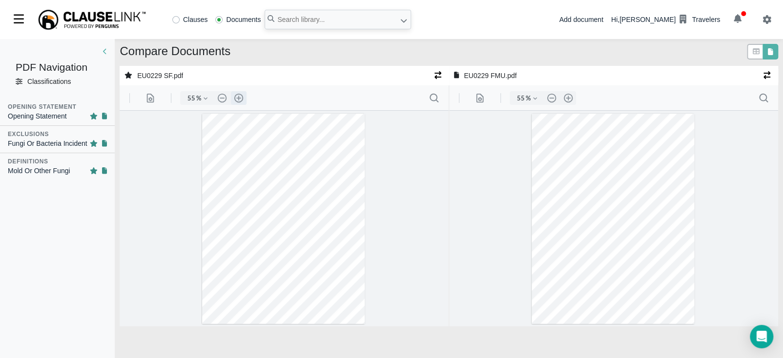
click at [238, 99] on button ".cls-1{fill:#abb0c4;} icon - header - zoom - in - line" at bounding box center [239, 98] width 16 height 14
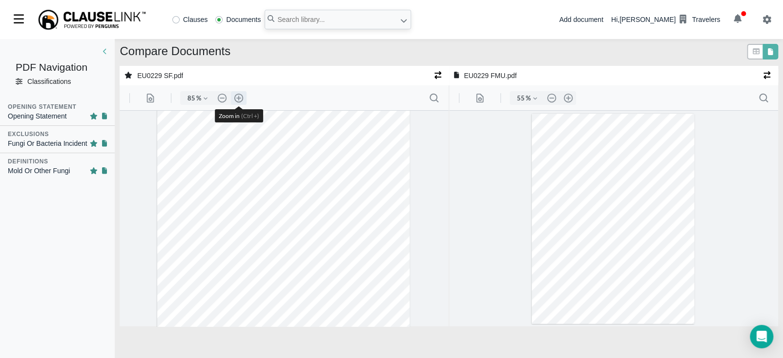
click at [238, 99] on button ".cls-1{fill:#abb0c4;} icon - header - zoom - in - line" at bounding box center [239, 98] width 16 height 14
type input "110"
click at [569, 100] on button ".cls-1{fill:#abb0c4;} icon - header - zoom - in - line" at bounding box center [568, 98] width 16 height 14
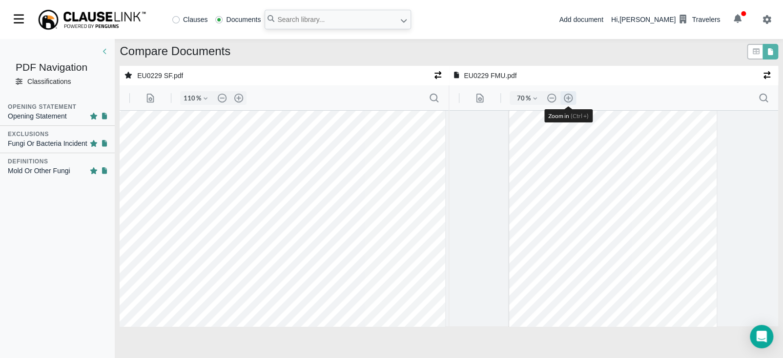
click at [569, 100] on button ".cls-1{fill:#abb0c4;} icon - header - zoom - in - line" at bounding box center [568, 98] width 16 height 14
type input "110"
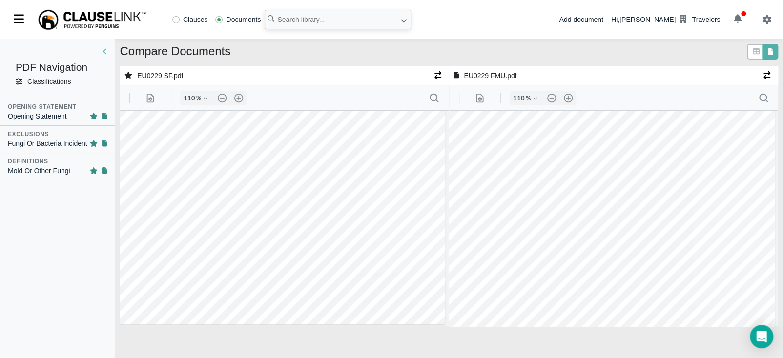
scroll to position [214, 3]
click at [328, 21] on input "text" at bounding box center [338, 20] width 146 height 20
type input "eu230"
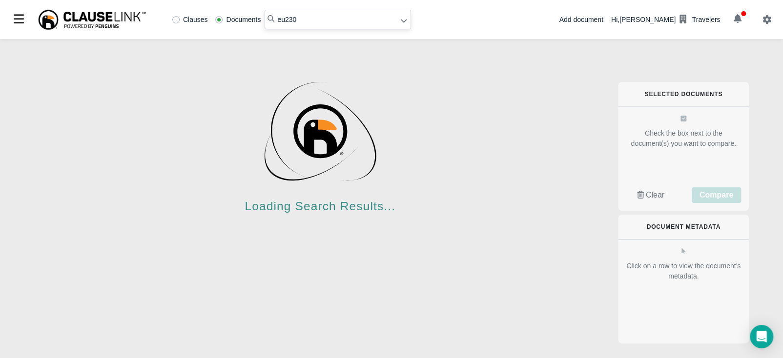
drag, startPoint x: 446, startPoint y: 162, endPoint x: 422, endPoint y: 134, distance: 36.7
click at [446, 162] on div "Loading Search Results..." at bounding box center [320, 143] width 572 height 162
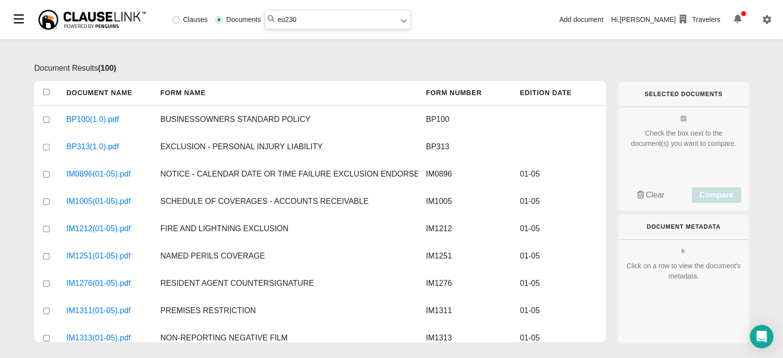
click at [310, 22] on input "eu230" at bounding box center [338, 20] width 146 height 20
click at [313, 18] on input "eu230" at bounding box center [338, 20] width 146 height 20
click at [281, 18] on input "eu230" at bounding box center [338, 20] width 146 height 20
type input "eu0230"
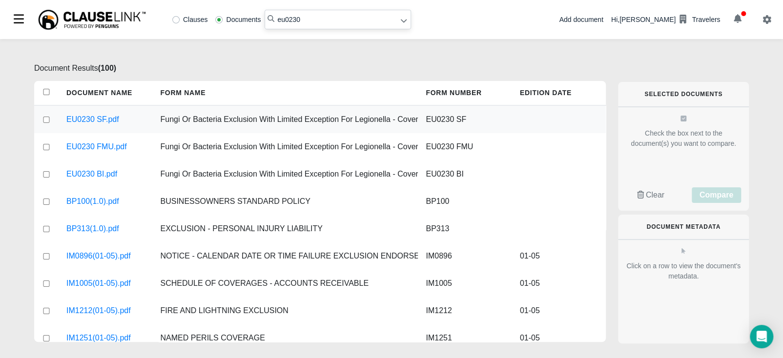
click at [42, 118] on input "checkbox" at bounding box center [46, 120] width 9 height 6
checkbox input "true"
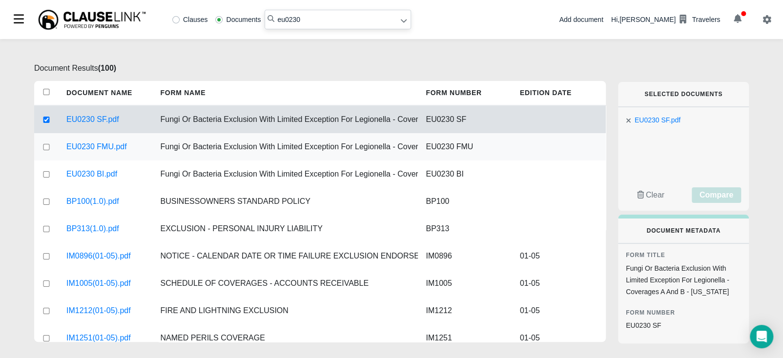
click at [49, 144] on input "checkbox" at bounding box center [46, 147] width 9 height 6
checkbox input "true"
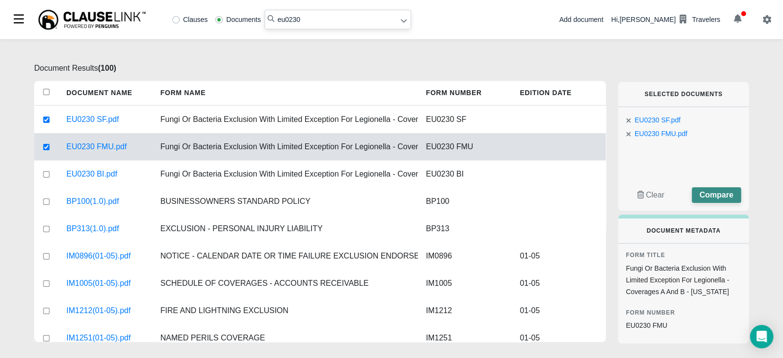
click at [719, 193] on span "Compare" at bounding box center [716, 195] width 34 height 8
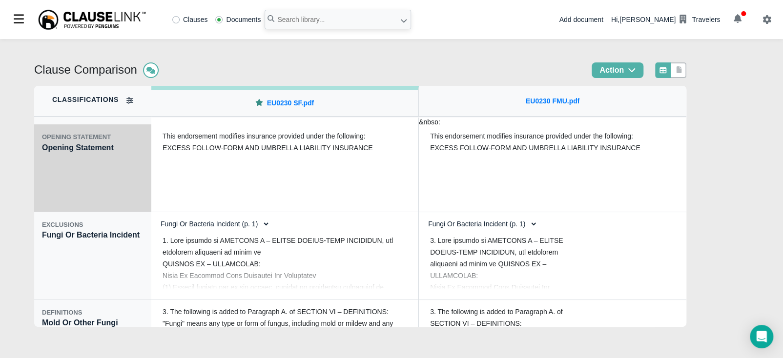
click at [97, 175] on div "OPENING STATEMENT Opening Statement" at bounding box center [92, 168] width 117 height 88
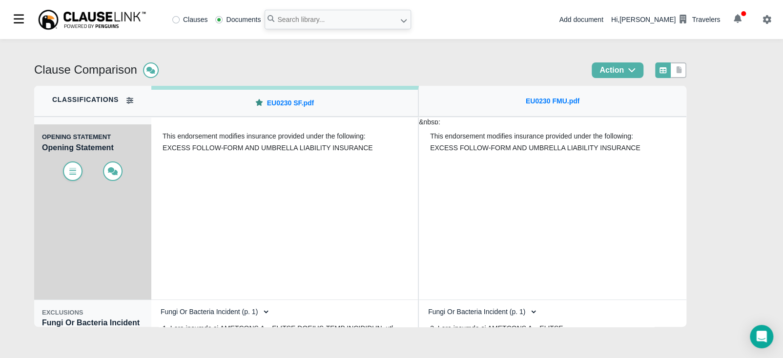
click at [70, 167] on icon at bounding box center [73, 171] width 10 height 8
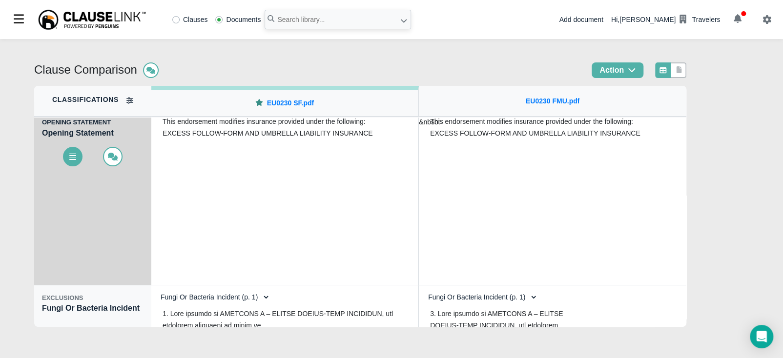
scroll to position [73, 0]
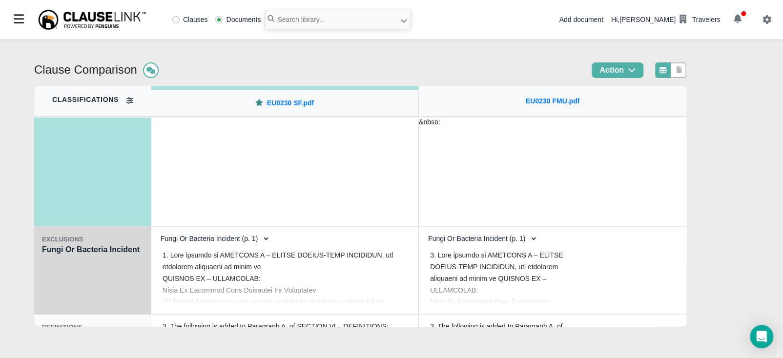
click at [101, 264] on div "EXCLUSIONS Fungi Or Bacteria Incident" at bounding box center [92, 271] width 117 height 88
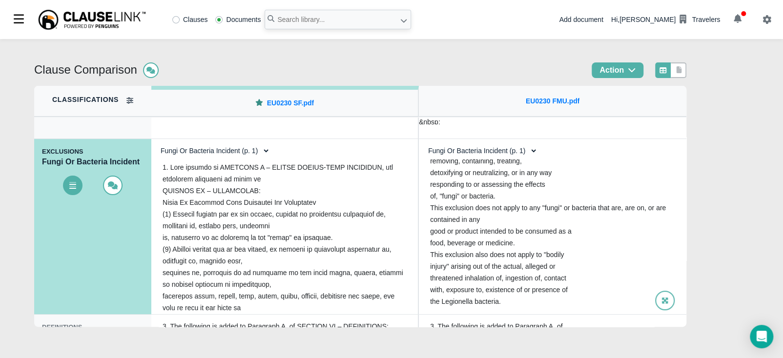
scroll to position [381, 0]
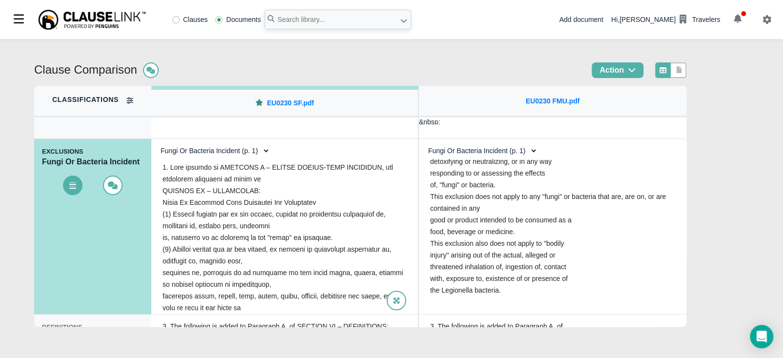
click at [244, 152] on select "Fungi Or Bacteria Incident (p. 1) Fungi Or Bacteria Incident (p. 1)" at bounding box center [212, 151] width 115 height 17
select select "1"
click at [155, 143] on select "Fungi Or Bacteria Incident (p. 1) Fungi Or Bacteria Incident (p. 1)" at bounding box center [212, 151] width 115 height 17
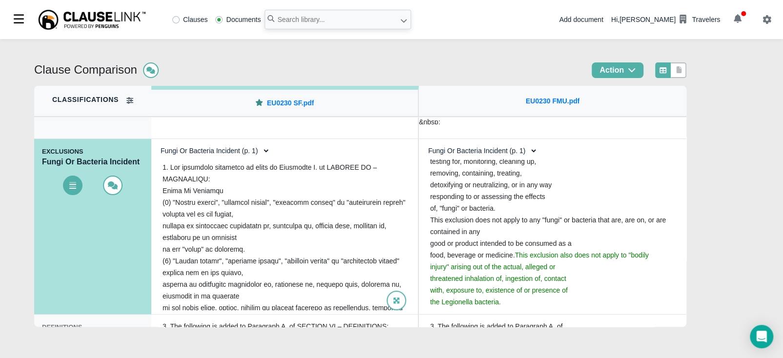
scroll to position [357, 0]
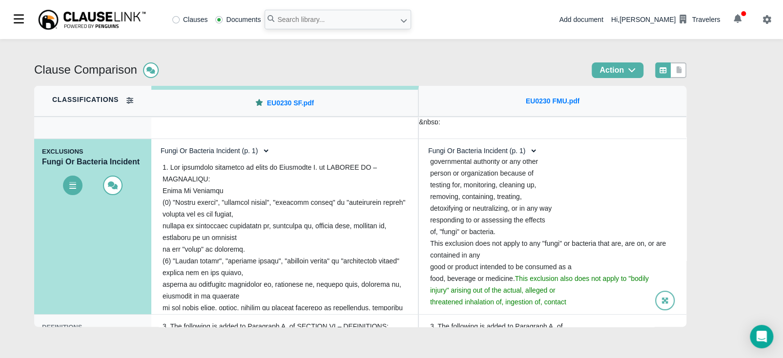
click at [513, 155] on select "Fungi Or Bacteria Incident (p. 1) Fungi Or Bacteria Incident (p. 1)" at bounding box center [479, 151] width 115 height 17
select select "1"
click at [422, 143] on select "Fungi Or Bacteria Incident (p. 1) Fungi Or Bacteria Incident (p. 1)" at bounding box center [479, 151] width 115 height 17
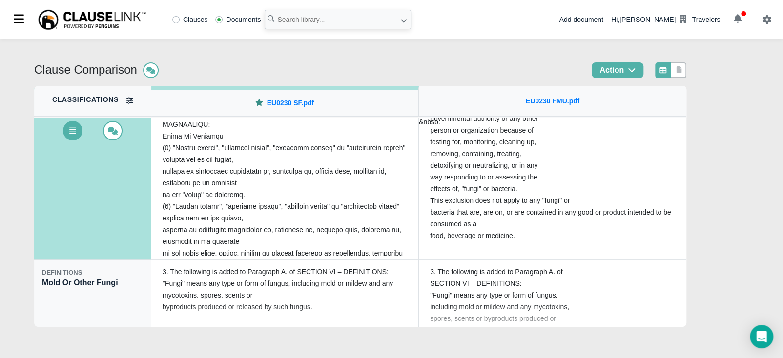
scroll to position [148, 0]
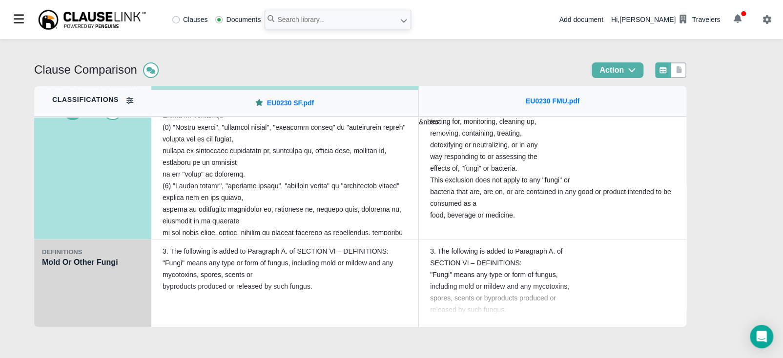
click at [82, 284] on div "DEFINITIONS Mold Or Other Fungi" at bounding box center [92, 284] width 117 height 88
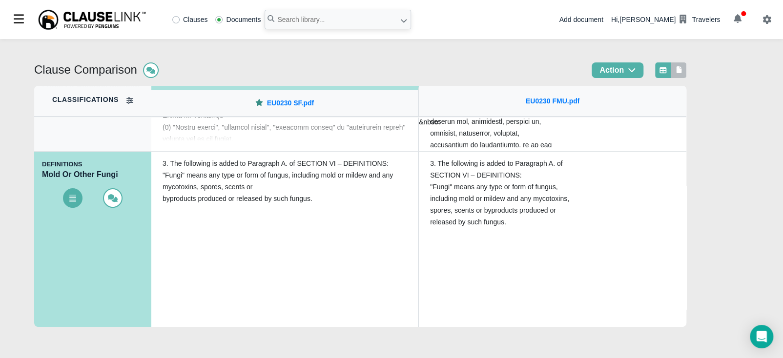
click at [682, 72] on icon at bounding box center [679, 69] width 5 height 7
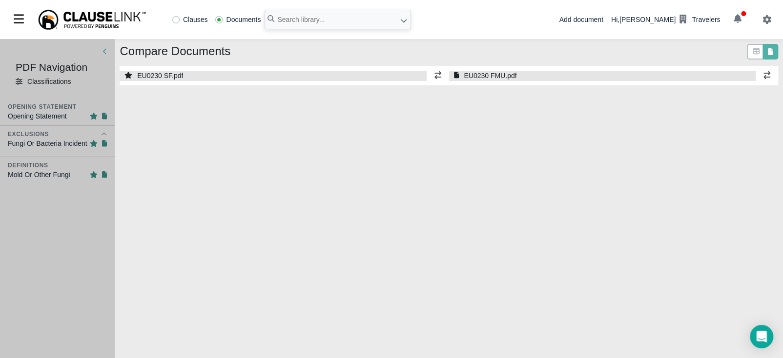
select select "1"
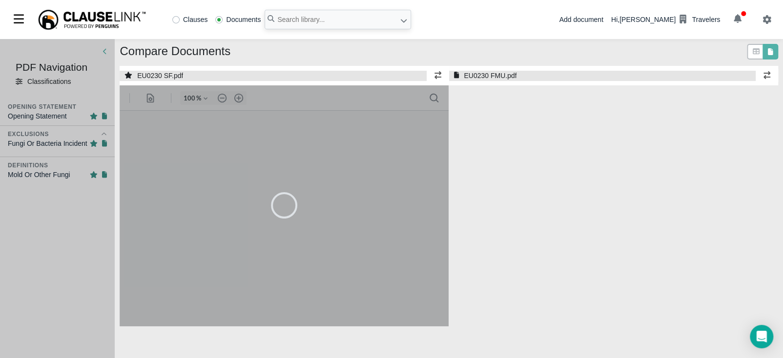
select select "1"
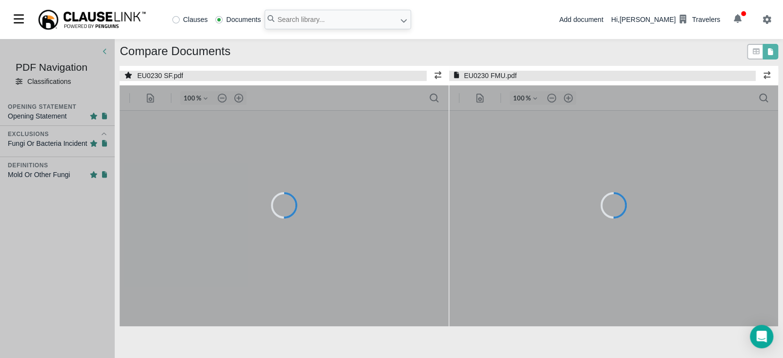
type input "55"
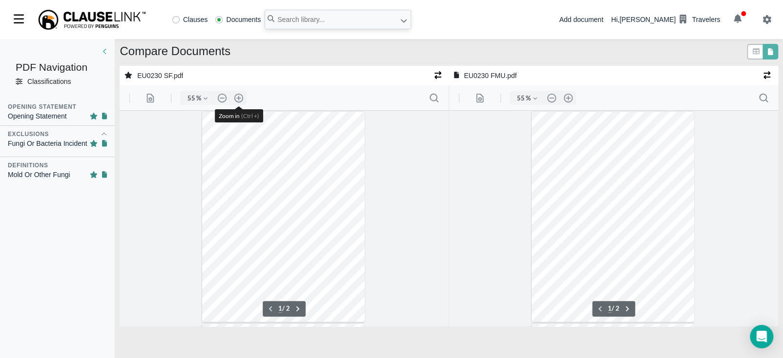
click at [238, 99] on button ".cls-1{fill:#abb0c4;} icon - header - zoom - in - line" at bounding box center [239, 98] width 16 height 14
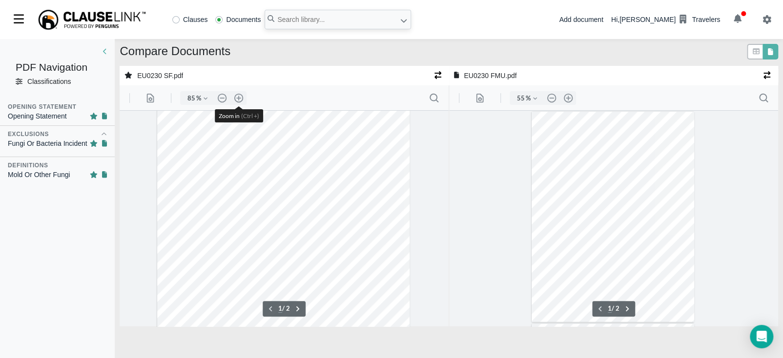
click at [238, 99] on button ".cls-1{fill:#abb0c4;} icon - header - zoom - in - line" at bounding box center [239, 98] width 16 height 14
type input "110"
click at [568, 101] on button ".cls-1{fill:#abb0c4;} icon - header - zoom - in - line" at bounding box center [568, 98] width 16 height 14
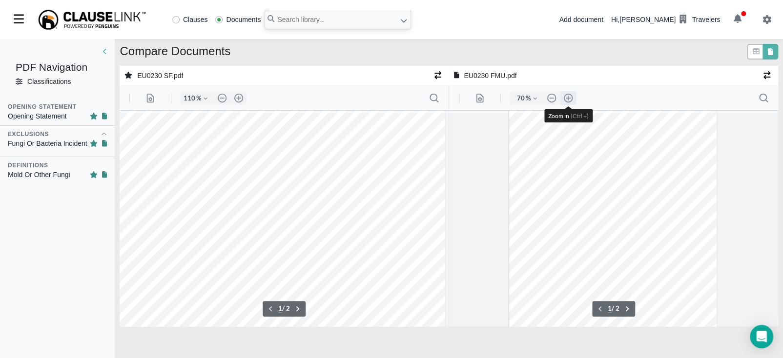
click at [567, 101] on button ".cls-1{fill:#abb0c4;} icon - header - zoom - in - line" at bounding box center [568, 98] width 16 height 14
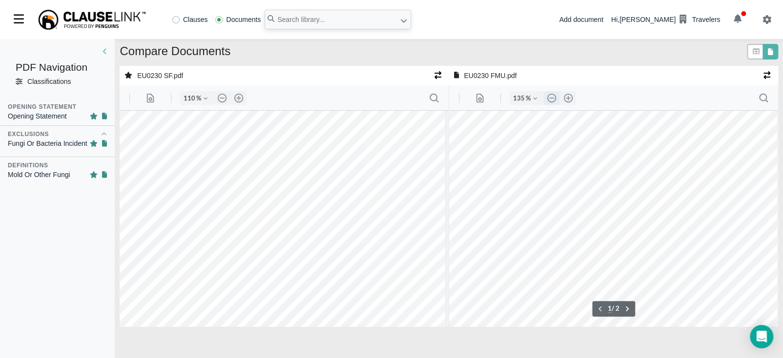
click at [546, 98] on button ".cls-1{fill:#abb0c4;} icon - header - zoom - out - line" at bounding box center [551, 98] width 16 height 14
type input "110"
type input "2"
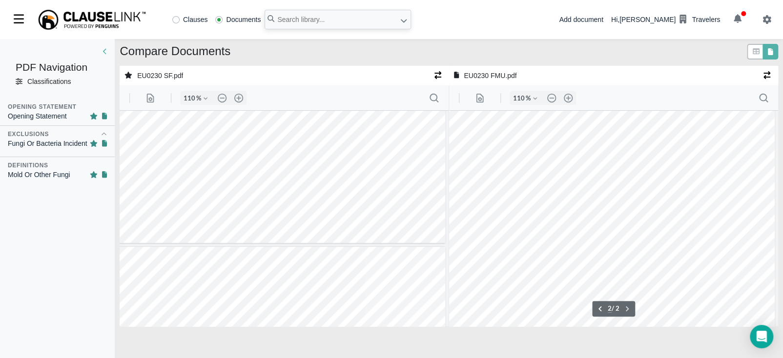
type input "2"
click at [352, 22] on input "text" at bounding box center [338, 20] width 146 height 20
type input "eu0335"
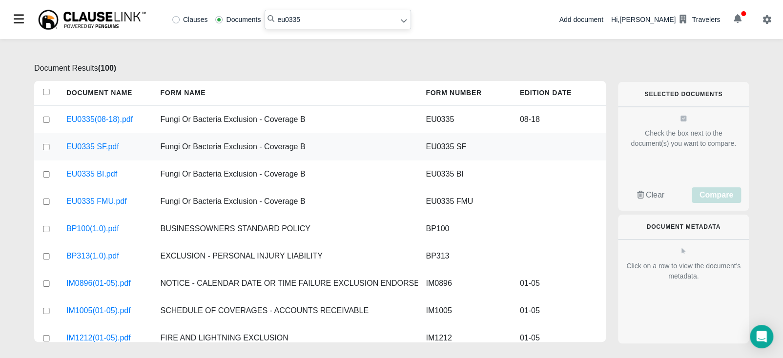
click at [44, 146] on input "checkbox" at bounding box center [46, 147] width 9 height 6
checkbox input "true"
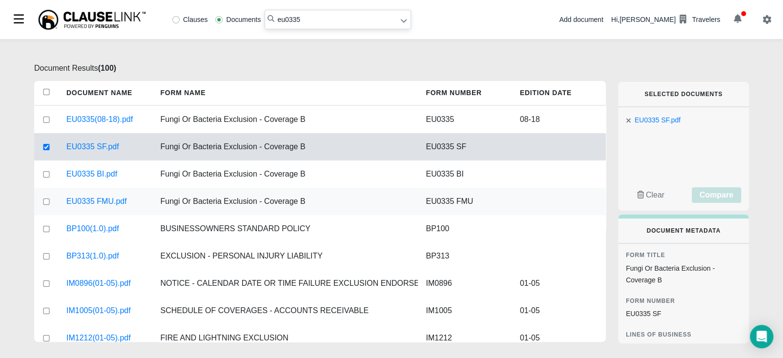
click at [44, 202] on input "checkbox" at bounding box center [46, 202] width 9 height 6
checkbox input "true"
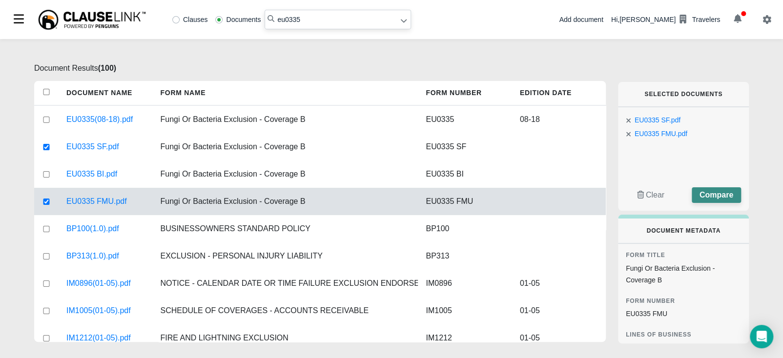
click at [726, 188] on button "Compare" at bounding box center [716, 195] width 49 height 16
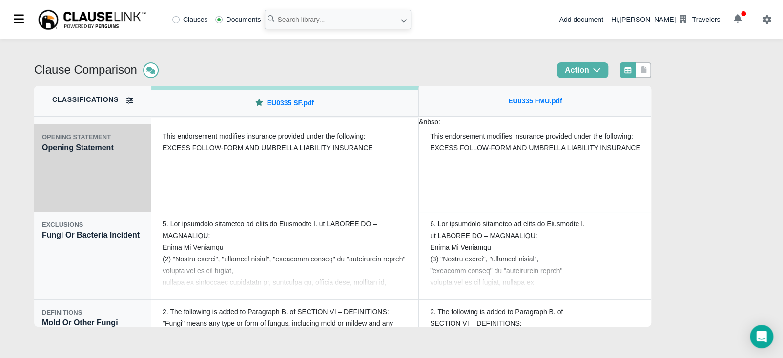
click at [114, 193] on div "OPENING STATEMENT Opening Statement" at bounding box center [92, 168] width 117 height 88
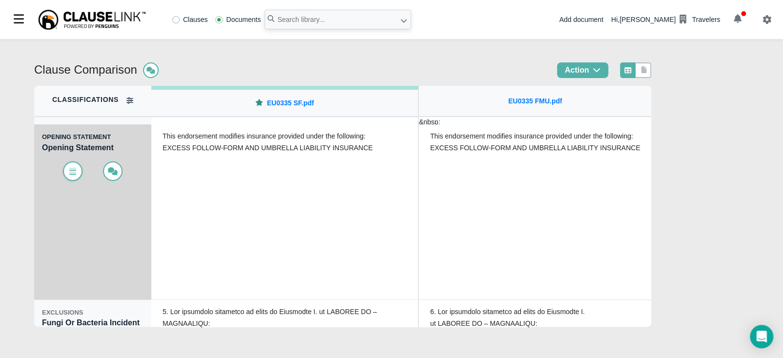
click at [69, 170] on icon at bounding box center [72, 172] width 7 height 5
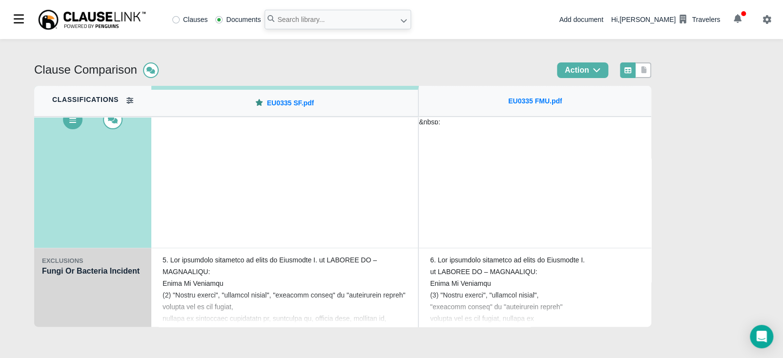
scroll to position [73, 0]
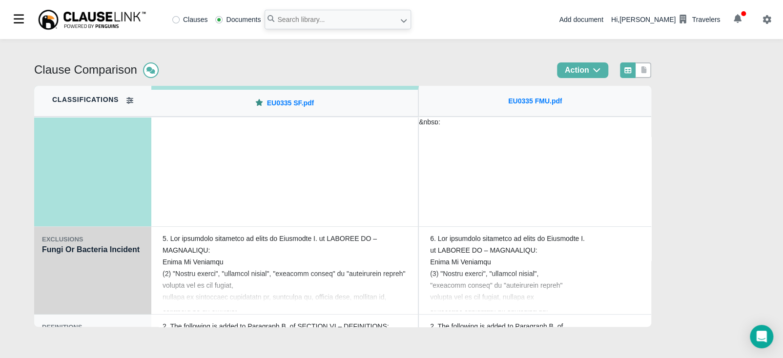
click at [93, 291] on div "EXCLUSIONS Fungi Or Bacteria Incident" at bounding box center [92, 271] width 117 height 88
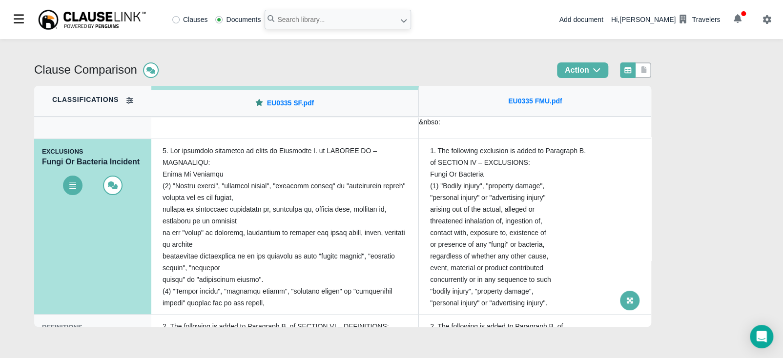
click at [626, 304] on icon at bounding box center [629, 300] width 7 height 7
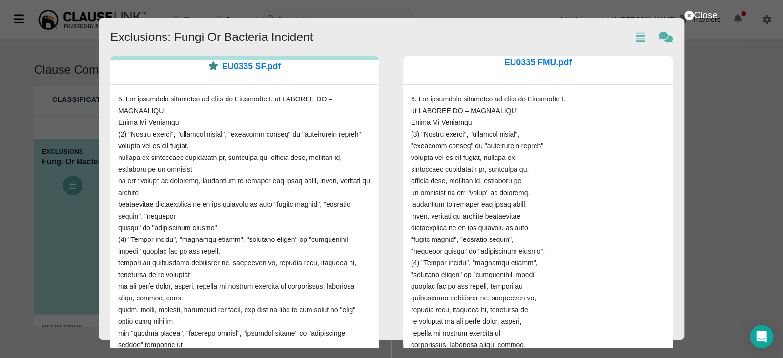
drag, startPoint x: 708, startPoint y: 13, endPoint x: 704, endPoint y: 15, distance: 5.0
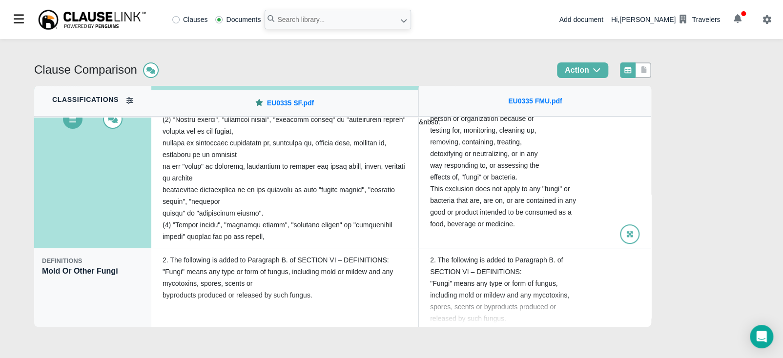
scroll to position [148, 0]
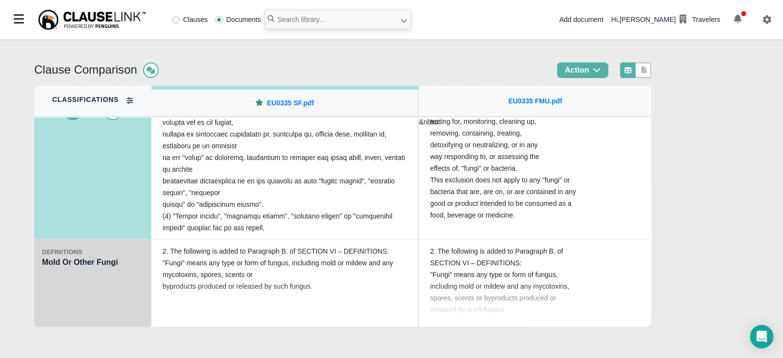
click at [124, 291] on div "DEFINITIONS Mold Or Other Fungi" at bounding box center [92, 284] width 117 height 88
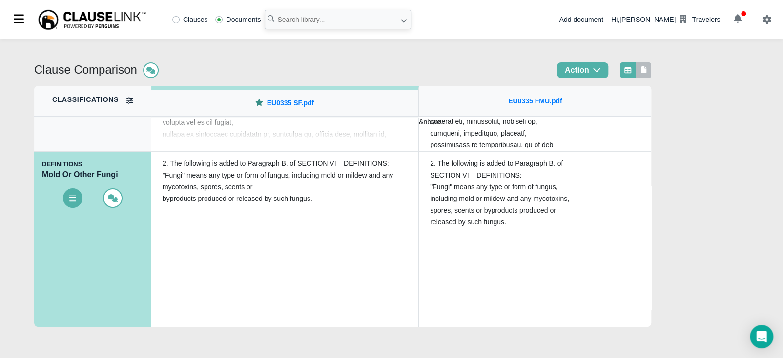
click at [645, 74] on link at bounding box center [643, 70] width 9 height 10
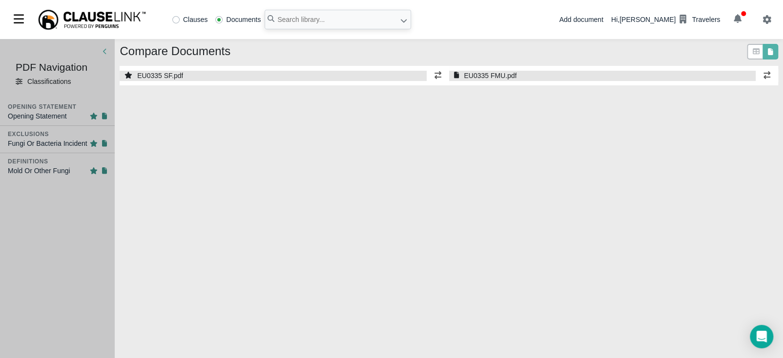
select select "1"
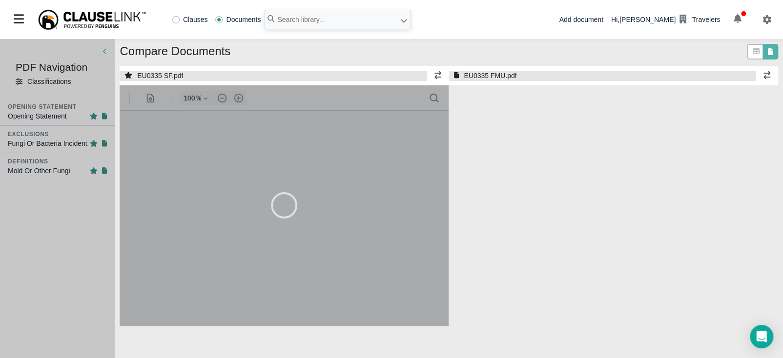
select select "1"
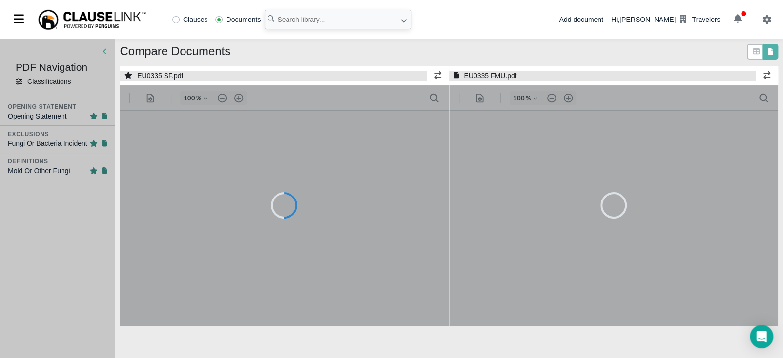
type input "55"
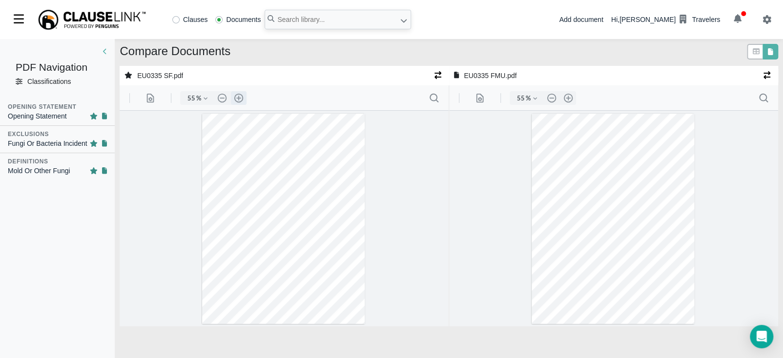
click at [236, 98] on button ".cls-1{fill:#abb0c4;} icon - header - zoom - in - line" at bounding box center [239, 98] width 16 height 14
click at [237, 98] on button ".cls-1{fill:#abb0c4;} icon - header - zoom - in - line" at bounding box center [239, 98] width 16 height 14
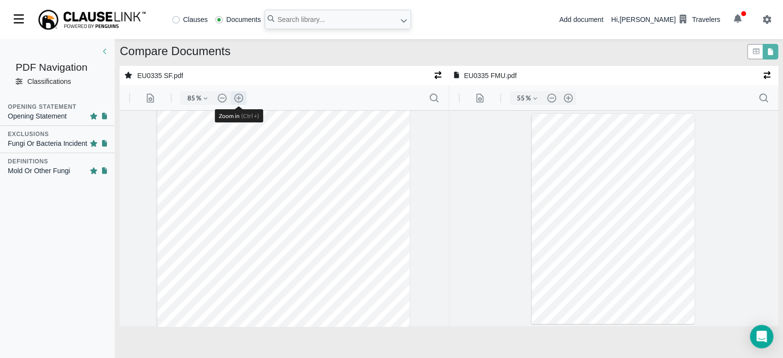
click at [237, 98] on button ".cls-1{fill:#abb0c4;} icon - header - zoom - in - line" at bounding box center [239, 98] width 16 height 14
type input "110"
click at [568, 98] on button ".cls-1{fill:#abb0c4;} icon - header - zoom - in - line" at bounding box center [568, 98] width 16 height 14
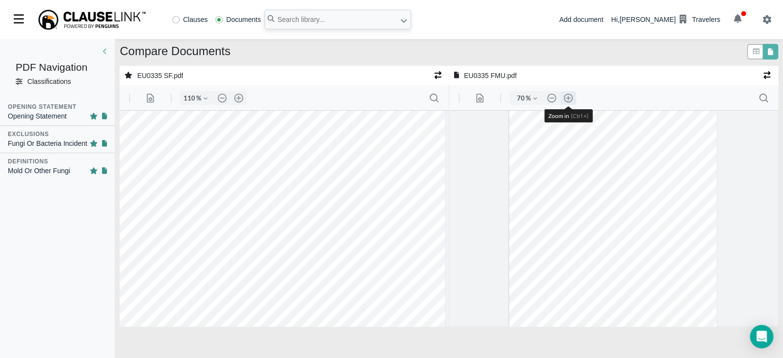
click at [568, 98] on button ".cls-1{fill:#abb0c4;} icon - header - zoom - in - line" at bounding box center [568, 98] width 16 height 14
type input "110"
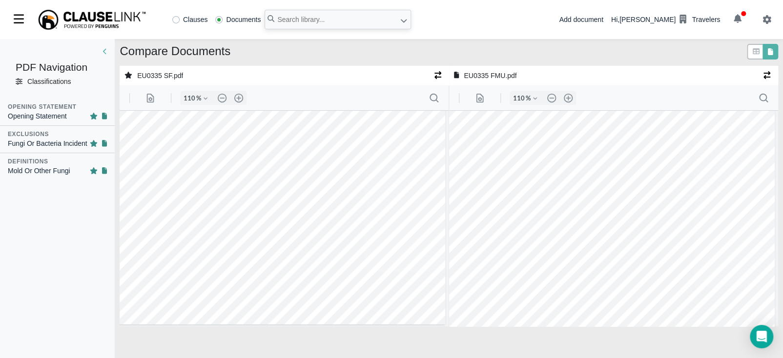
scroll to position [214, 3]
click at [335, 15] on input "text" at bounding box center [338, 20] width 146 height 20
type input "eu0336"
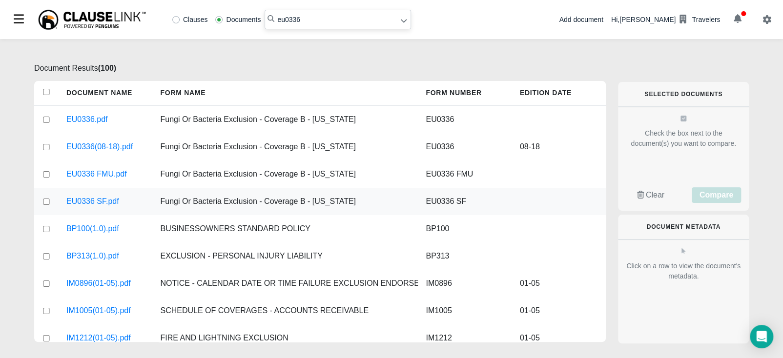
click at [43, 203] on input "checkbox" at bounding box center [46, 202] width 9 height 6
checkbox input "true"
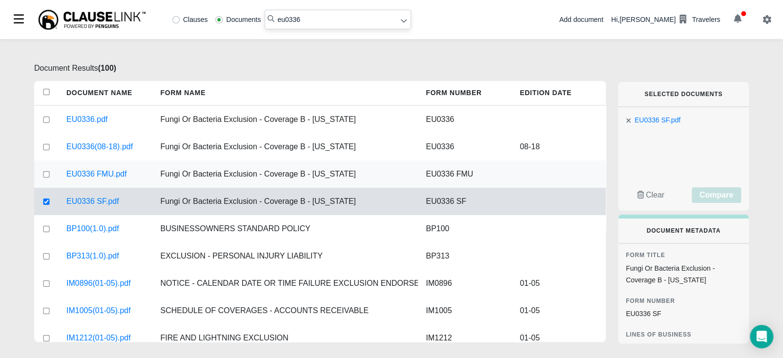
click at [48, 178] on div at bounding box center [46, 174] width 24 height 27
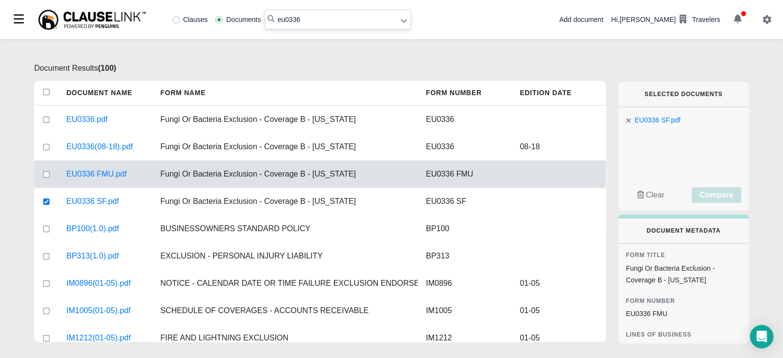
click at [49, 175] on input "checkbox" at bounding box center [46, 174] width 9 height 6
checkbox input "true"
click at [722, 196] on span "Compare" at bounding box center [716, 195] width 34 height 8
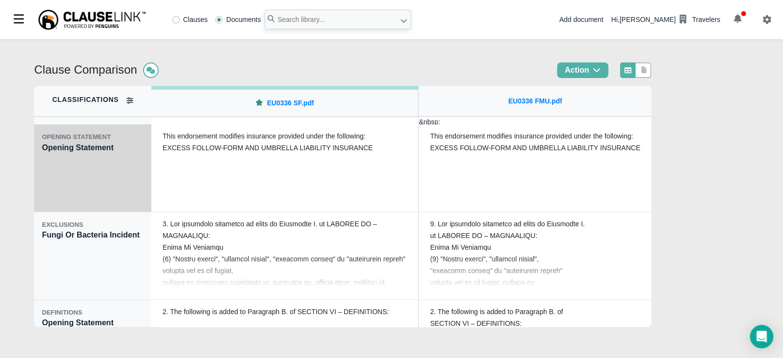
drag, startPoint x: 98, startPoint y: 190, endPoint x: 88, endPoint y: 186, distance: 10.1
click at [98, 190] on div "OPENING STATEMENT Opening Statement" at bounding box center [92, 168] width 117 height 88
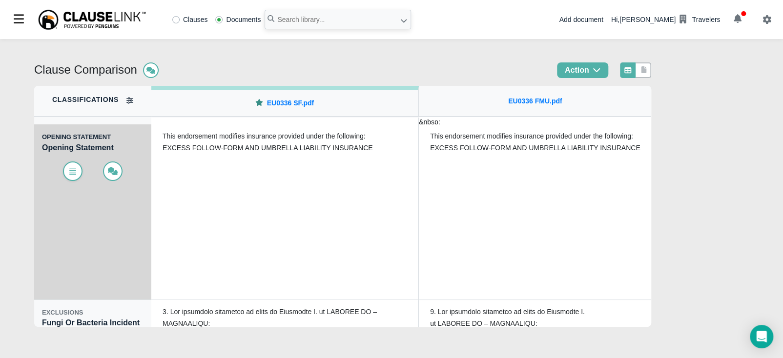
click at [71, 173] on icon at bounding box center [73, 171] width 10 height 8
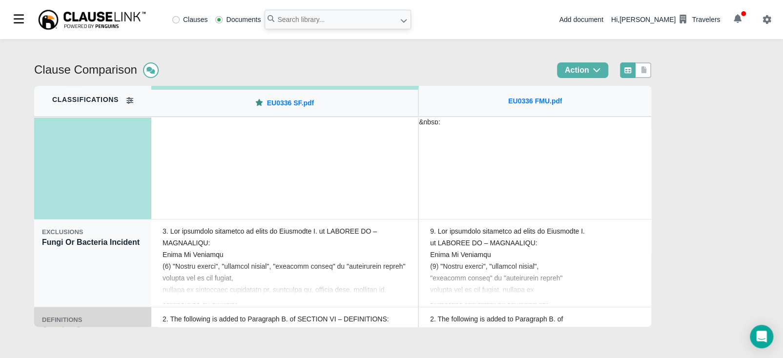
scroll to position [146, 0]
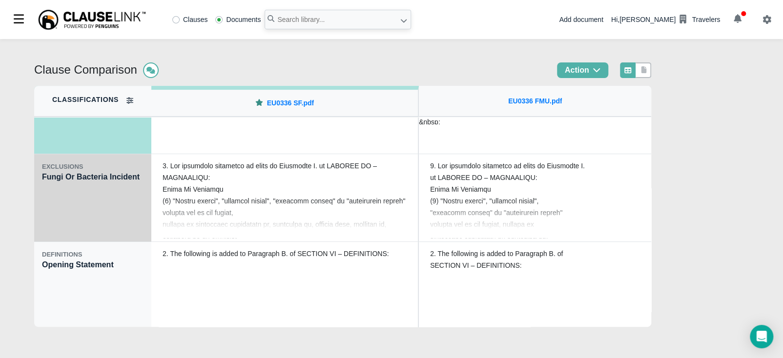
drag, startPoint x: 74, startPoint y: 230, endPoint x: 76, endPoint y: 225, distance: 5.6
click at [75, 229] on div "EXCLUSIONS Fungi Or Bacteria Incident" at bounding box center [92, 198] width 117 height 88
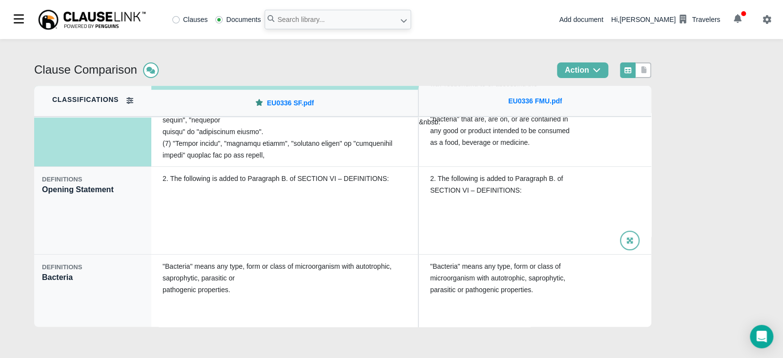
scroll to position [223, 0]
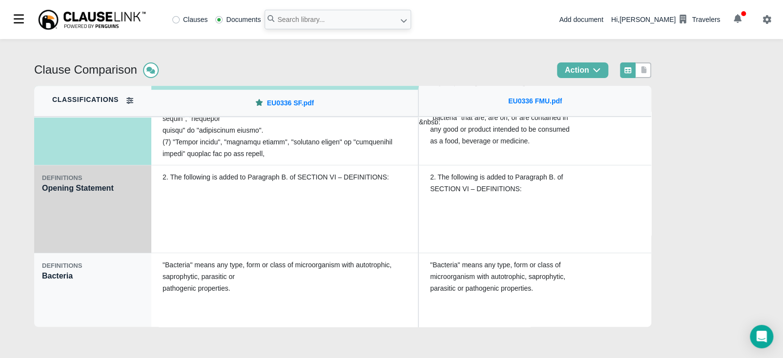
click at [74, 235] on div "DEFINITIONS Opening Statement" at bounding box center [92, 209] width 117 height 88
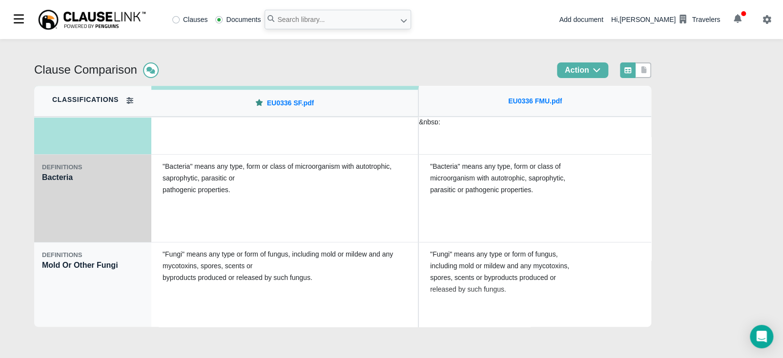
scroll to position [324, 0]
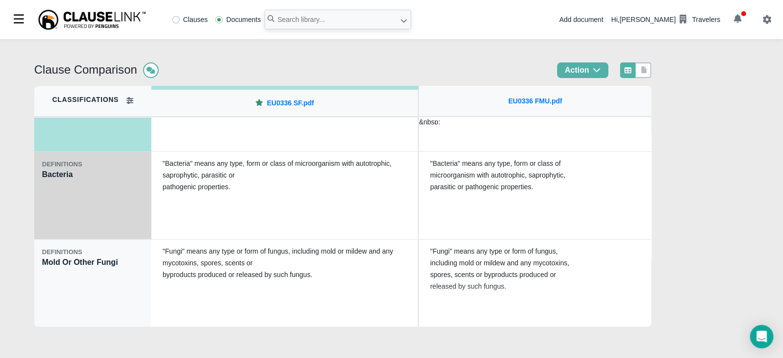
click at [89, 200] on div "DEFINITIONS Bacteria" at bounding box center [92, 196] width 117 height 88
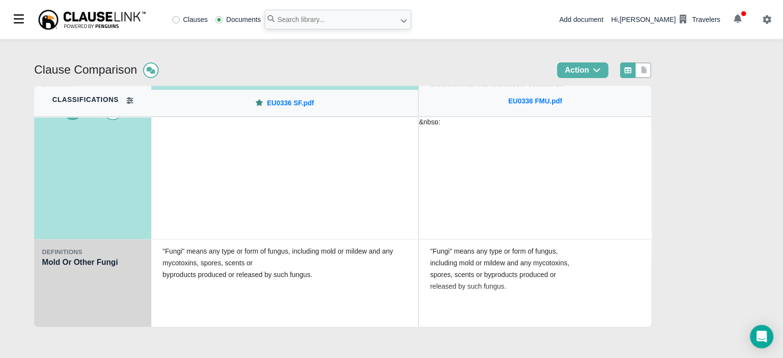
click at [94, 294] on div "DEFINITIONS Mold Or Other Fungi" at bounding box center [92, 284] width 117 height 88
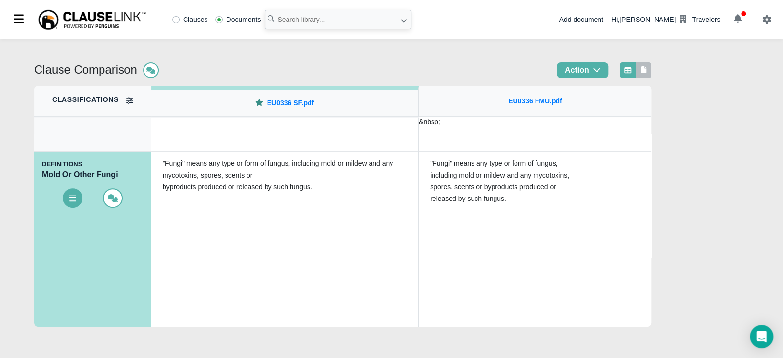
click at [645, 73] on link at bounding box center [643, 70] width 9 height 10
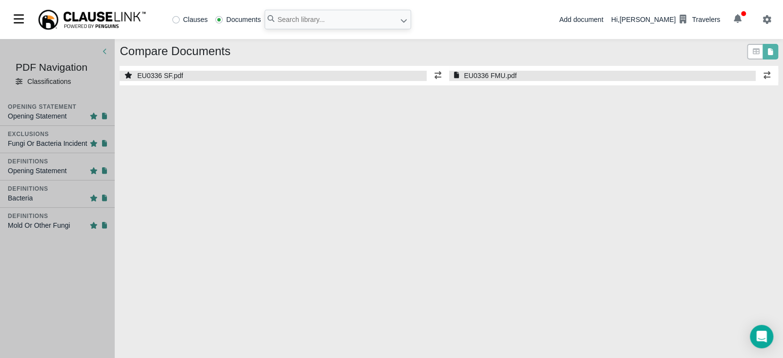
select select "1"
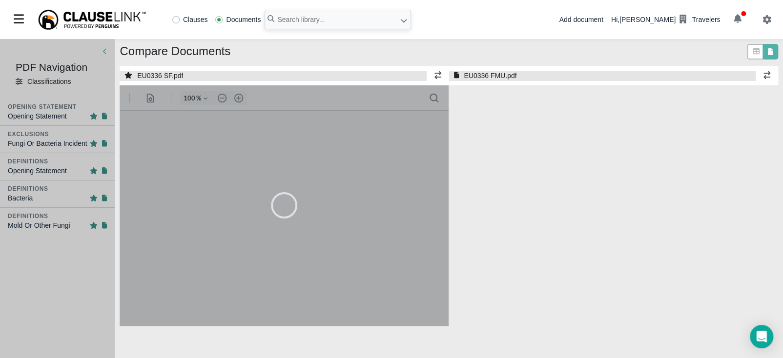
select select "1"
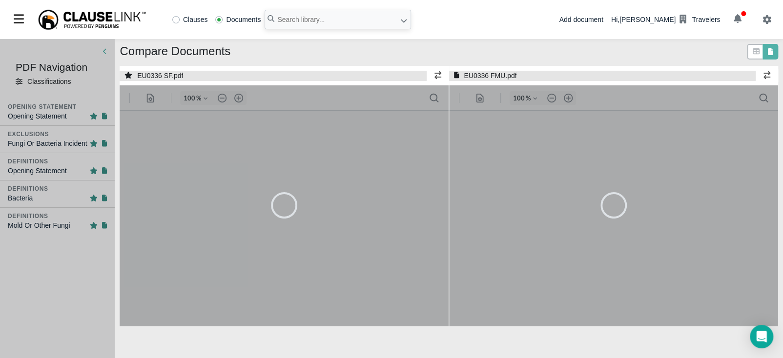
type input "55"
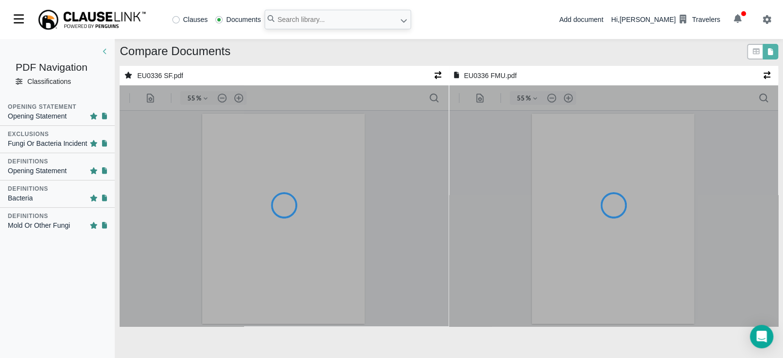
type input "55"
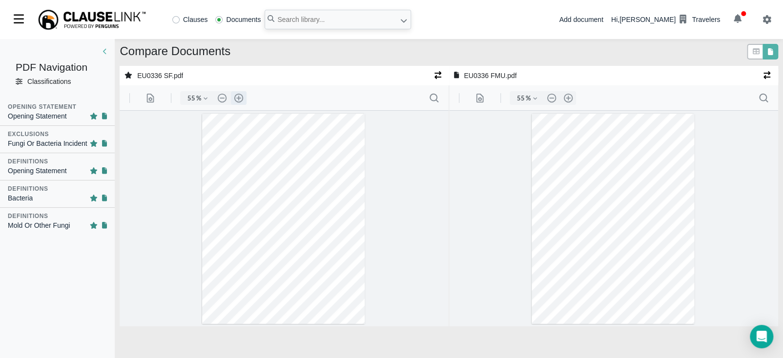
click at [238, 99] on button ".cls-1{fill:#abb0c4;} icon - header - zoom - in - line" at bounding box center [239, 98] width 16 height 14
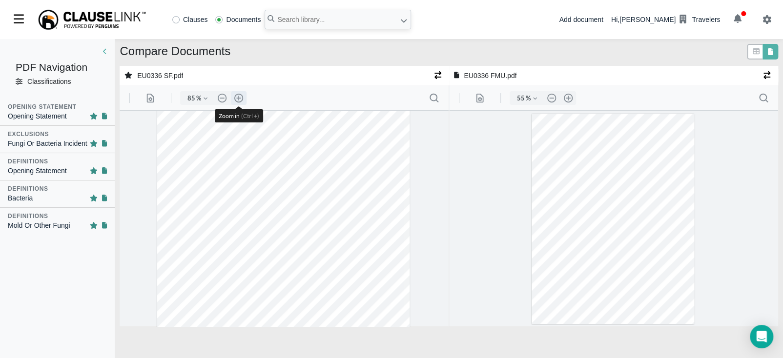
click at [239, 99] on button ".cls-1{fill:#abb0c4;} icon - header - zoom - in - line" at bounding box center [239, 98] width 16 height 14
type input "110"
click at [568, 97] on button ".cls-1{fill:#abb0c4;} icon - header - zoom - in - line" at bounding box center [568, 98] width 16 height 14
click at [568, 98] on button ".cls-1{fill:#abb0c4;} icon - header - zoom - in - line" at bounding box center [568, 98] width 16 height 14
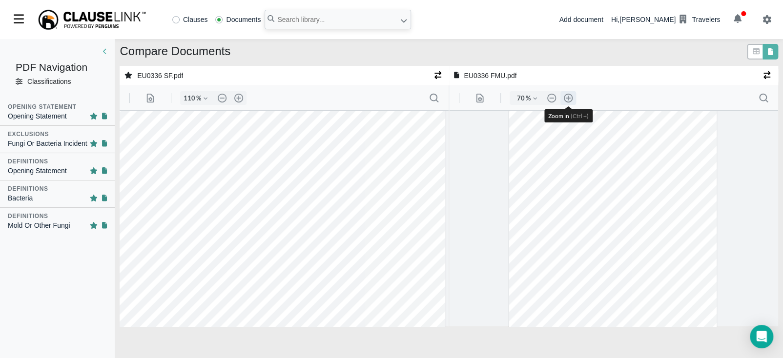
click at [568, 98] on button ".cls-1{fill:#abb0c4;} icon - header - zoom - in - line" at bounding box center [568, 98] width 16 height 14
type input "110"
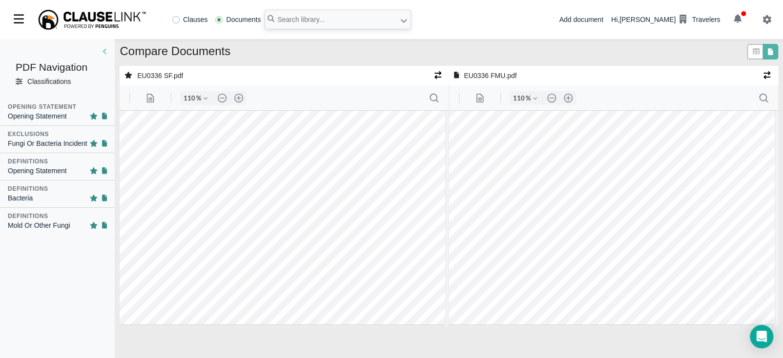
scroll to position [214, 3]
click at [318, 15] on input "text" at bounding box center [338, 20] width 146 height 20
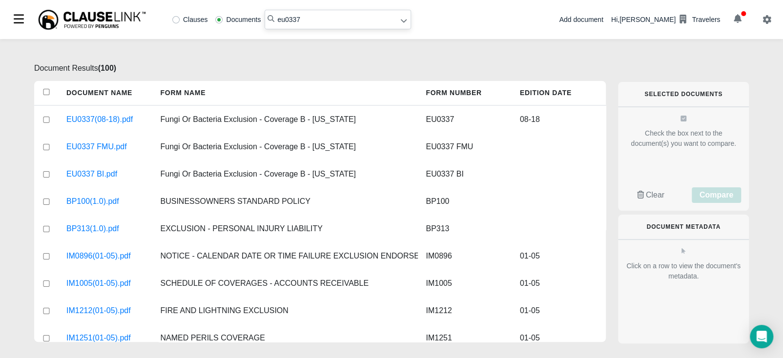
click at [322, 17] on input "eu0337" at bounding box center [338, 20] width 146 height 20
type input "eu0338"
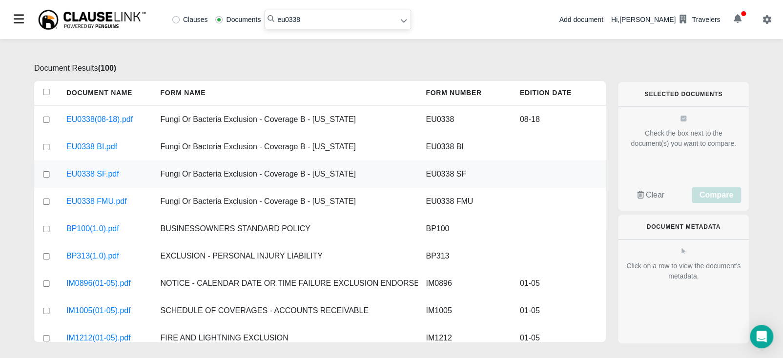
click at [45, 175] on input "checkbox" at bounding box center [46, 174] width 9 height 6
checkbox input "true"
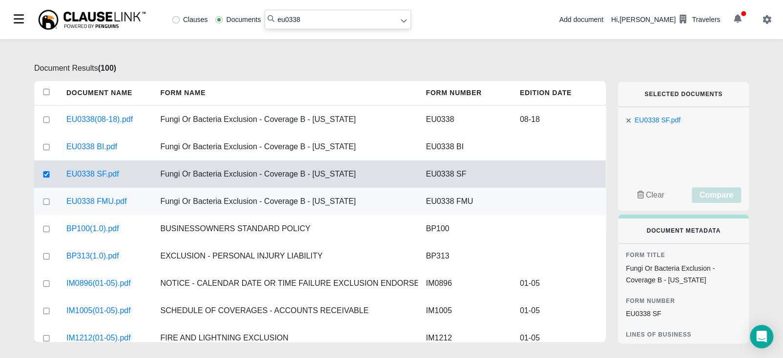
click at [45, 200] on input "checkbox" at bounding box center [46, 202] width 9 height 6
checkbox input "true"
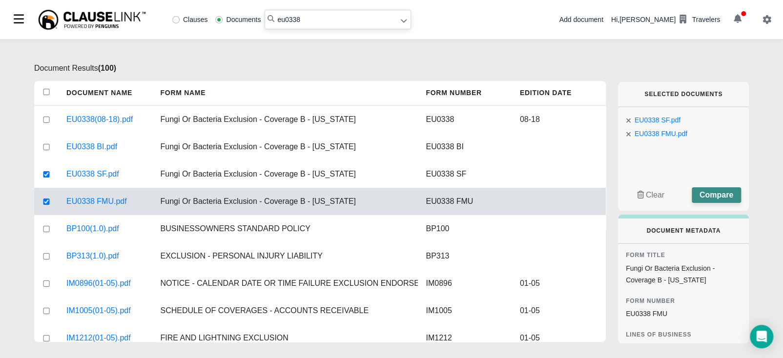
click at [722, 193] on span "Compare" at bounding box center [716, 195] width 34 height 8
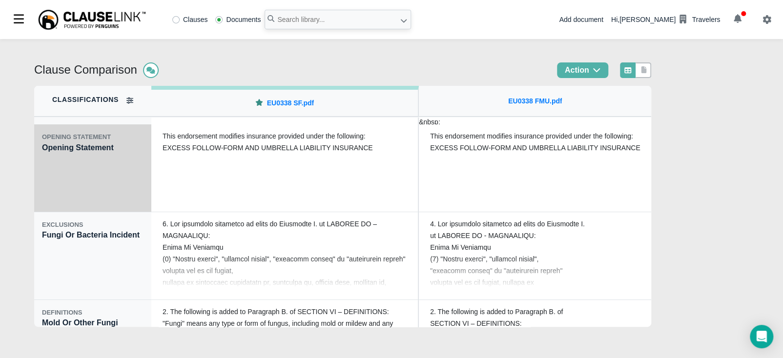
click at [62, 178] on div "OPENING STATEMENT Opening Statement" at bounding box center [92, 168] width 117 height 88
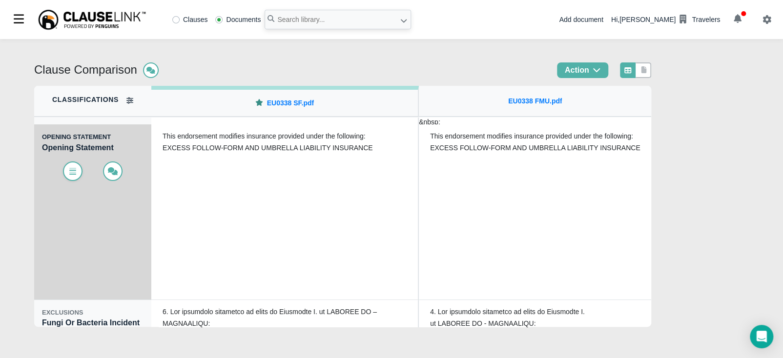
click at [66, 172] on span at bounding box center [73, 172] width 20 height 20
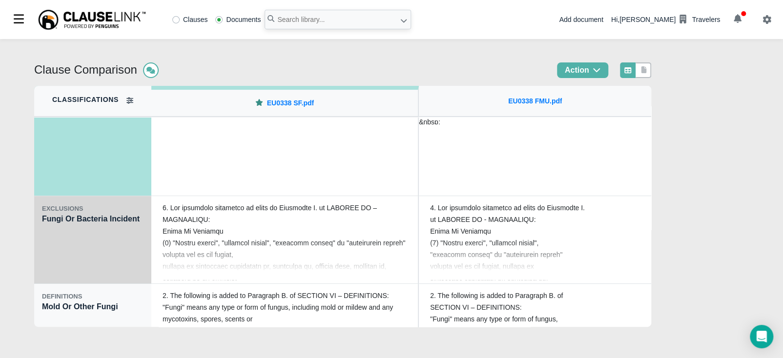
scroll to position [110, 0]
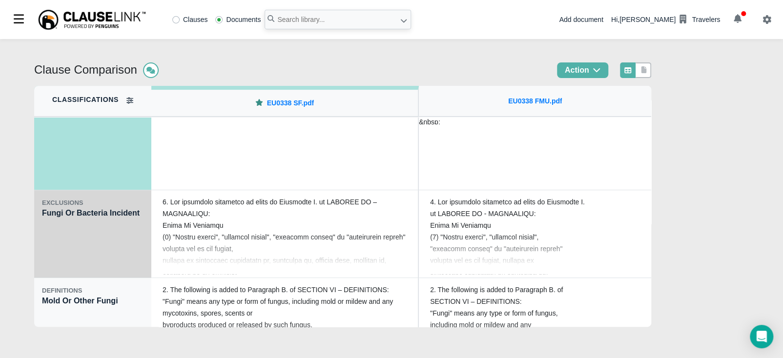
click at [71, 248] on div "EXCLUSIONS Fungi Or Bacteria Incident" at bounding box center [92, 234] width 117 height 88
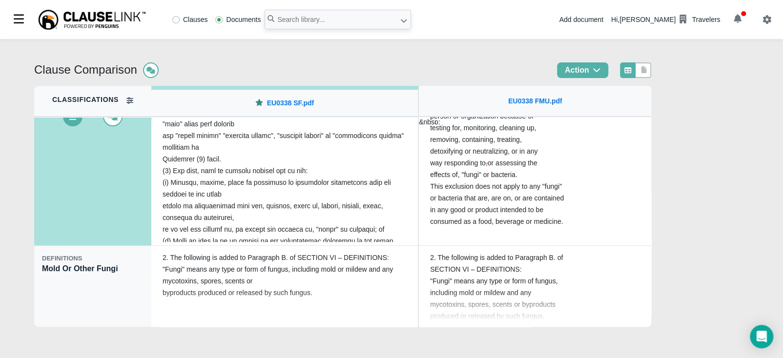
scroll to position [148, 0]
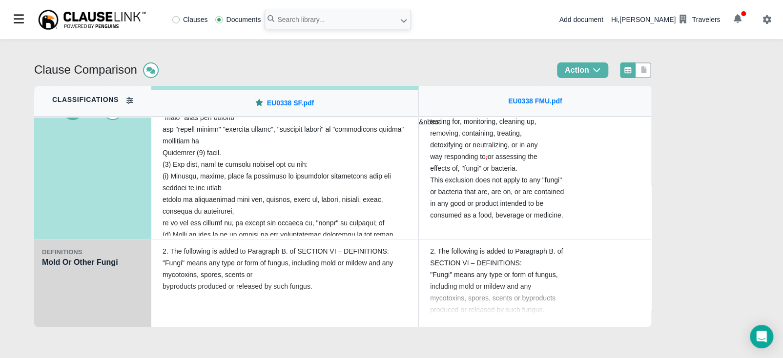
click at [88, 285] on div "DEFINITIONS Mold Or Other Fungi" at bounding box center [92, 284] width 117 height 88
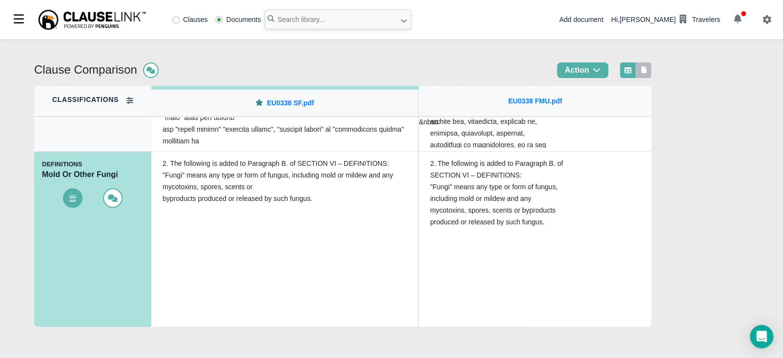
click at [645, 69] on icon at bounding box center [643, 69] width 5 height 7
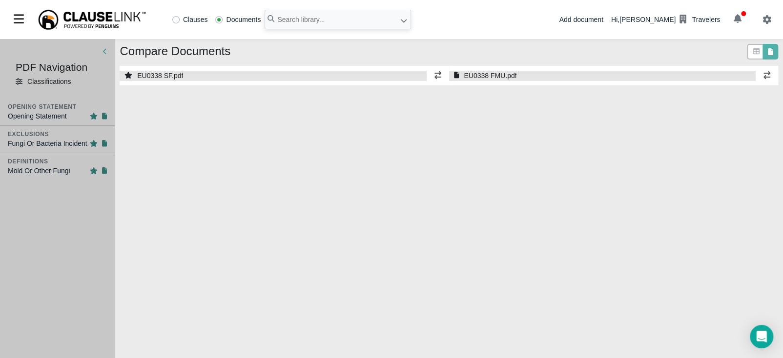
select select "1"
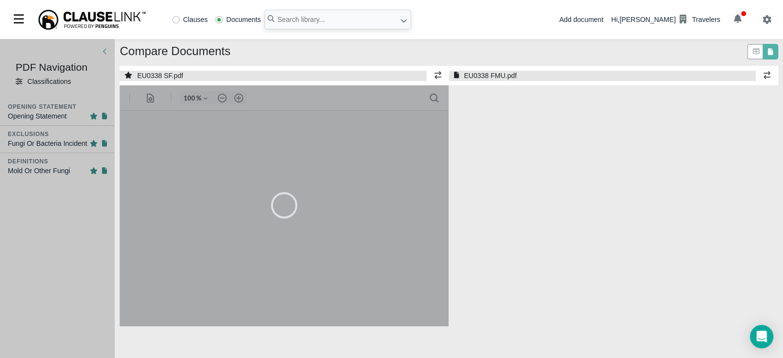
select select "1"
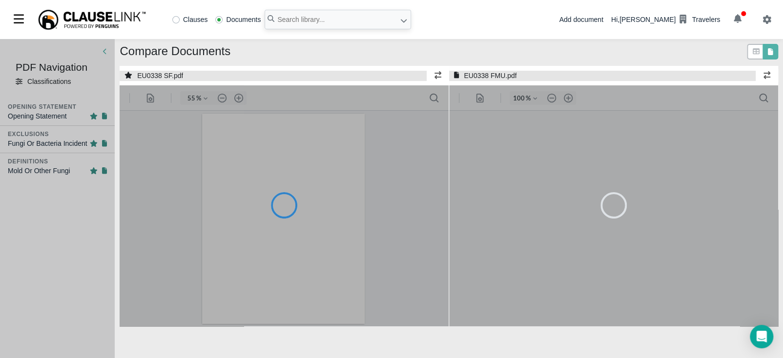
type input "55"
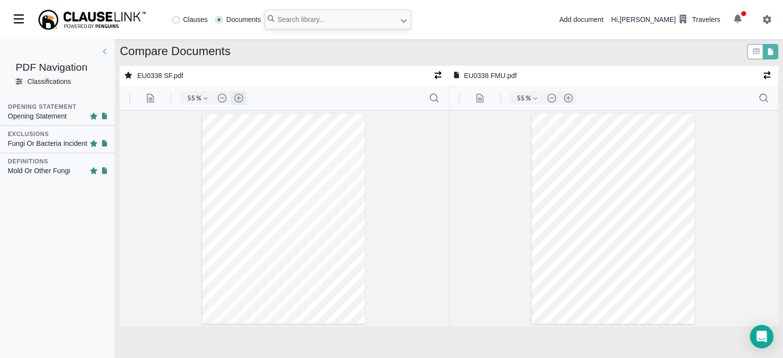
click at [236, 98] on button ".cls-1{fill:#abb0c4;} icon - header - zoom - in - line" at bounding box center [239, 98] width 16 height 14
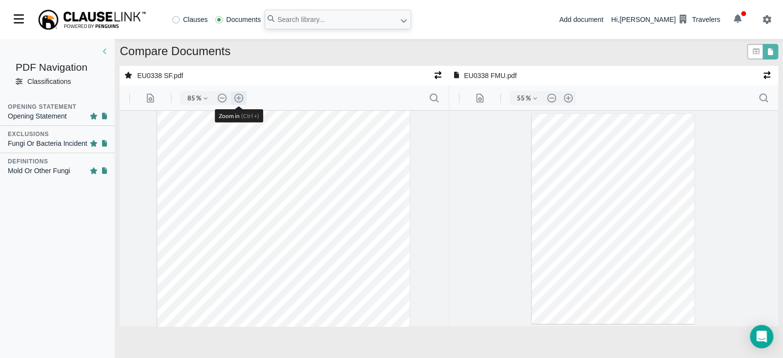
click at [237, 98] on button ".cls-1{fill:#abb0c4;} icon - header - zoom - in - line" at bounding box center [239, 98] width 16 height 14
type input "110"
click at [568, 97] on button ".cls-1{fill:#abb0c4;} icon - header - zoom - in - line" at bounding box center [568, 98] width 16 height 14
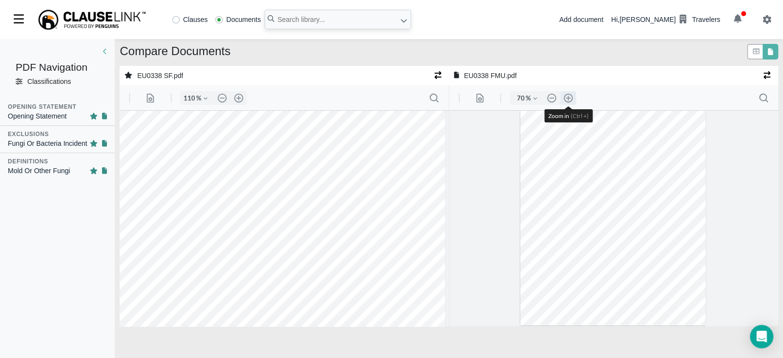
click at [568, 97] on button ".cls-1{fill:#abb0c4;} icon - header - zoom - in - line" at bounding box center [568, 98] width 16 height 14
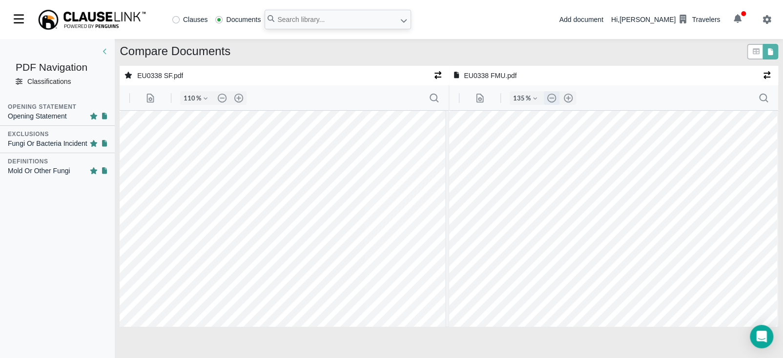
click at [548, 96] on button ".cls-1{fill:#abb0c4;} icon - header - zoom - out - line" at bounding box center [551, 98] width 16 height 14
type input "110"
click at [339, 21] on input "text" at bounding box center [338, 20] width 146 height 20
type input "eu0454"
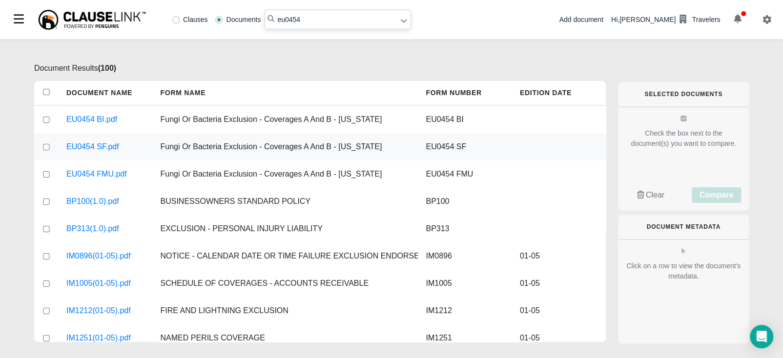
click at [52, 143] on div at bounding box center [46, 146] width 24 height 27
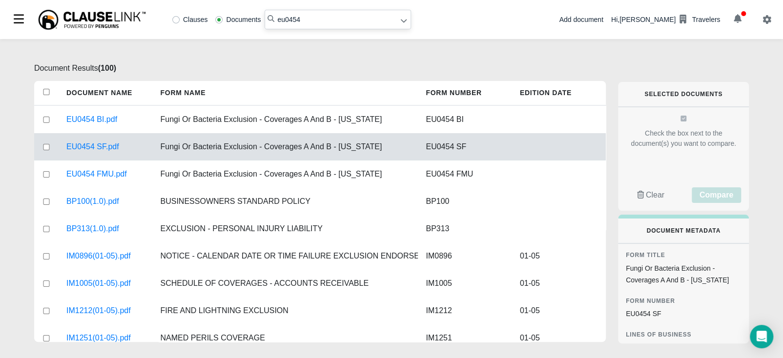
click at [49, 146] on input "checkbox" at bounding box center [46, 147] width 9 height 6
checkbox input "true"
click at [44, 175] on input "checkbox" at bounding box center [46, 174] width 9 height 6
checkbox input "true"
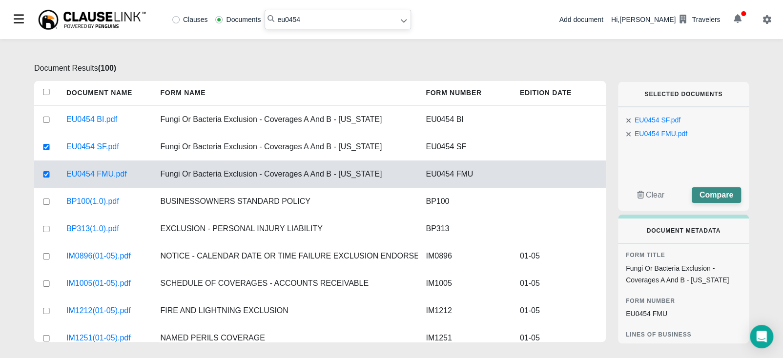
click at [703, 195] on span "Compare" at bounding box center [716, 195] width 34 height 8
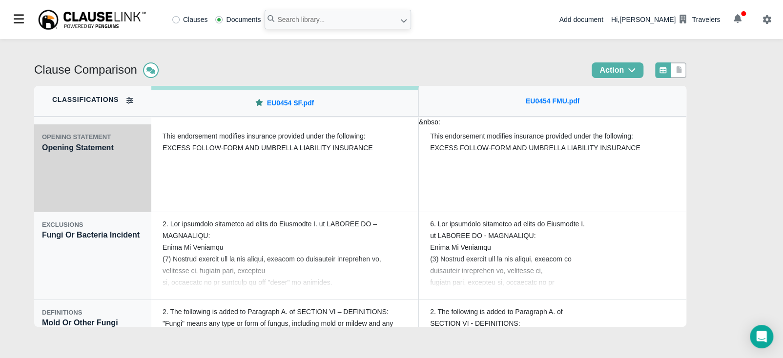
click at [120, 169] on div "OPENING STATEMENT Opening Statement" at bounding box center [92, 168] width 117 height 88
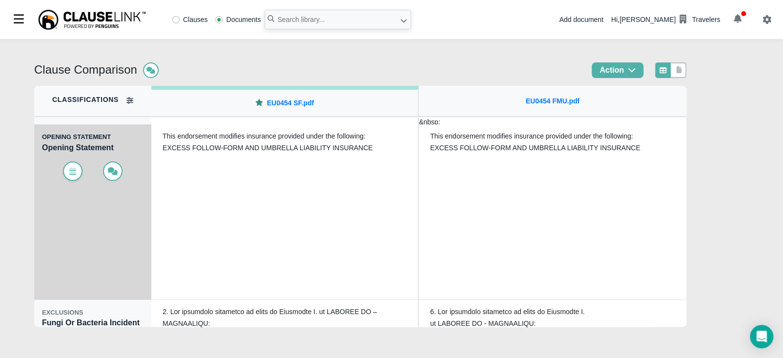
click at [74, 173] on icon at bounding box center [73, 171] width 10 height 8
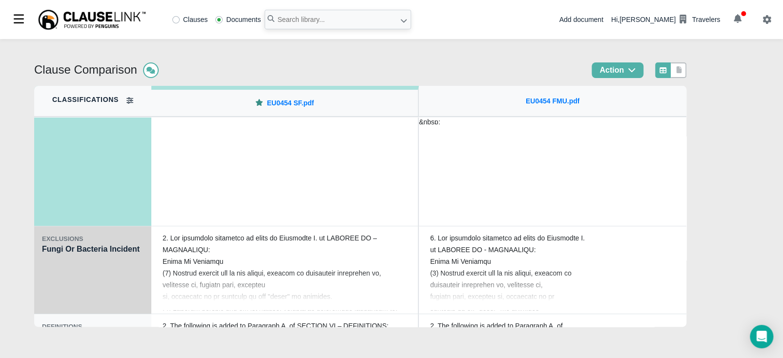
scroll to position [98, 0]
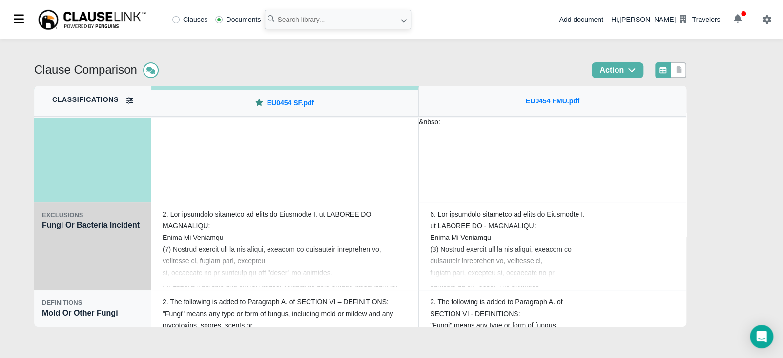
click at [83, 275] on div "EXCLUSIONS Fungi Or Bacteria Incident" at bounding box center [92, 247] width 117 height 88
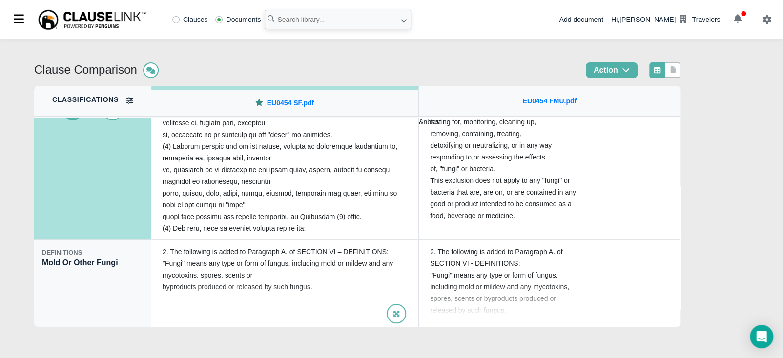
scroll to position [148, 0]
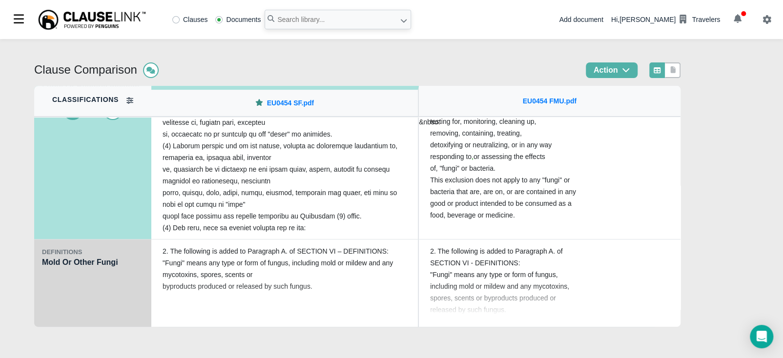
click at [85, 315] on div "DEFINITIONS Mold Or Other Fungi" at bounding box center [92, 284] width 117 height 88
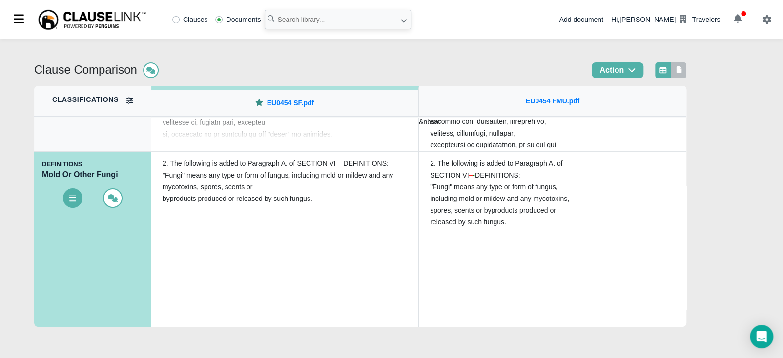
click at [680, 72] on icon at bounding box center [679, 69] width 5 height 7
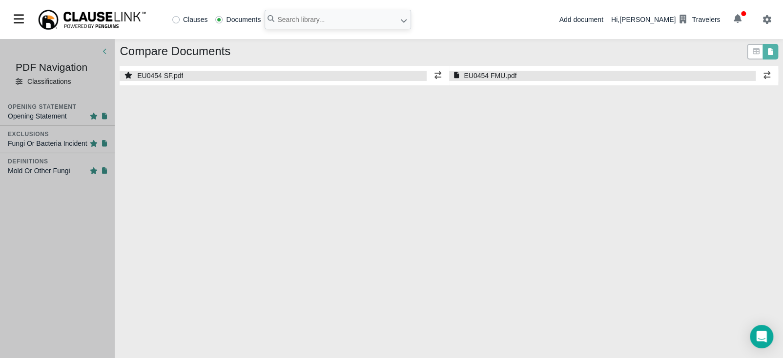
select select "1"
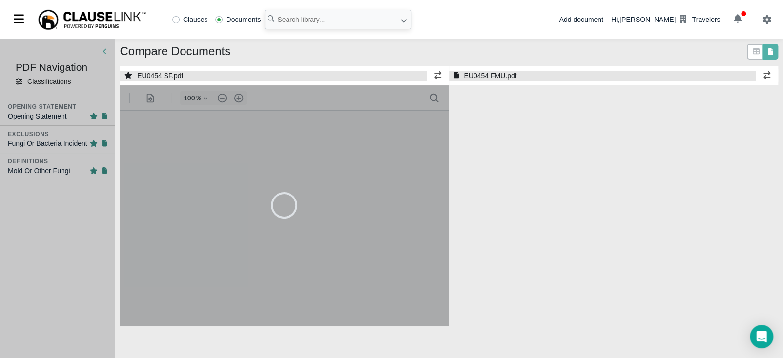
select select "1"
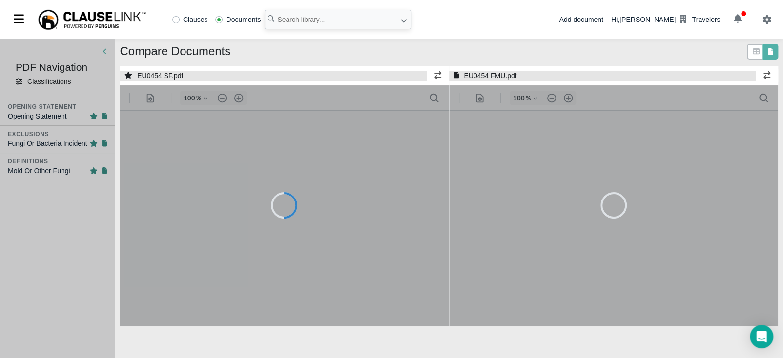
type input "55"
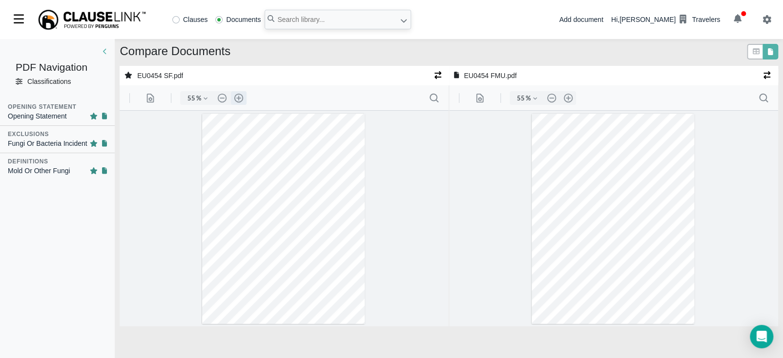
click at [240, 96] on button ".cls-1{fill:#abb0c4;} icon - header - zoom - in - line" at bounding box center [239, 98] width 16 height 14
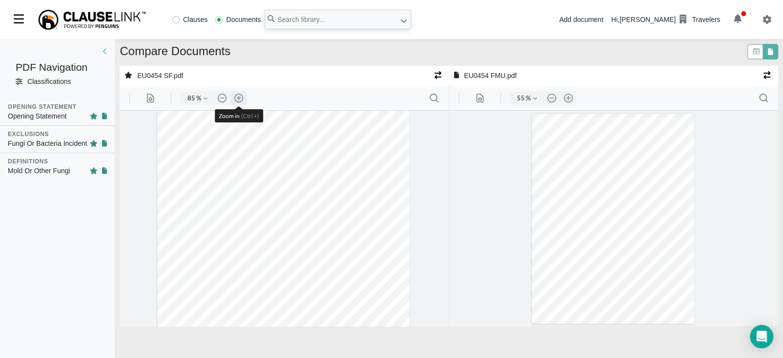
click at [242, 96] on button ".cls-1{fill:#abb0c4;} icon - header - zoom - in - line" at bounding box center [239, 98] width 16 height 14
type input "110"
click at [568, 99] on button ".cls-1{fill:#abb0c4;} icon - header - zoom - in - line" at bounding box center [568, 98] width 16 height 14
click at [568, 100] on button ".cls-1{fill:#abb0c4;} icon - header - zoom - in - line" at bounding box center [568, 98] width 16 height 14
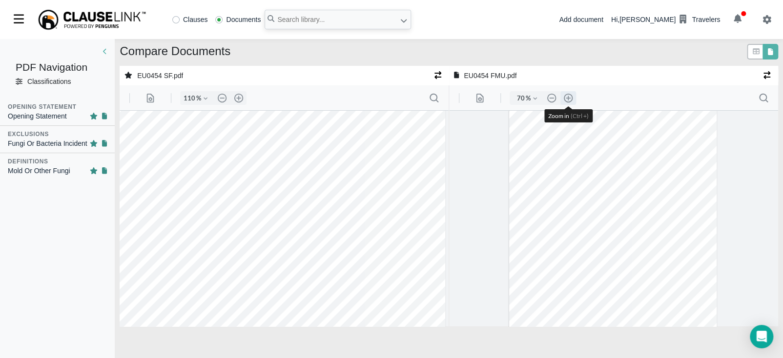
click at [568, 100] on button ".cls-1{fill:#abb0c4;} icon - header - zoom - in - line" at bounding box center [568, 98] width 16 height 14
type input "110"
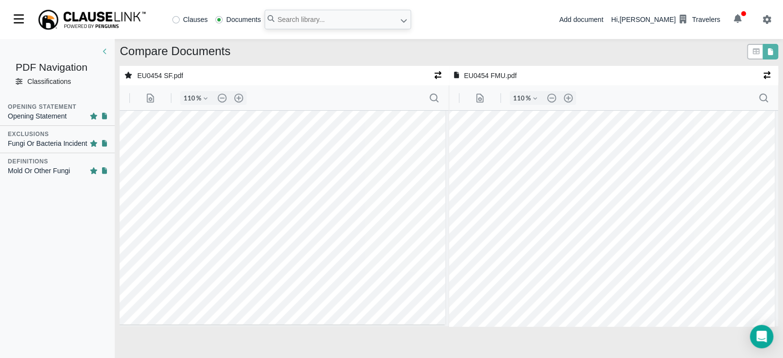
scroll to position [214, 3]
click at [328, 22] on input "text" at bounding box center [338, 20] width 146 height 20
type input "eu0455"
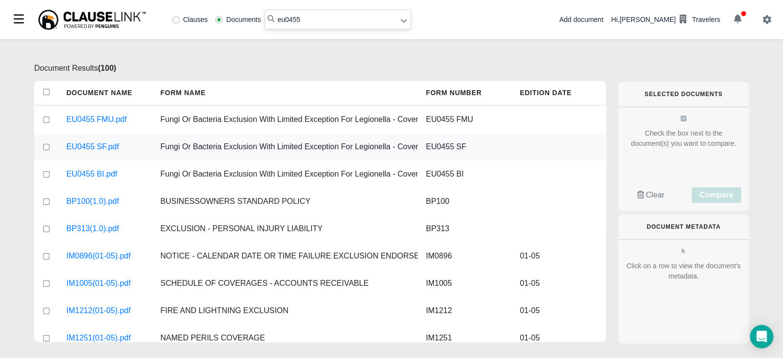
click at [43, 145] on input "checkbox" at bounding box center [46, 147] width 9 height 6
checkbox input "true"
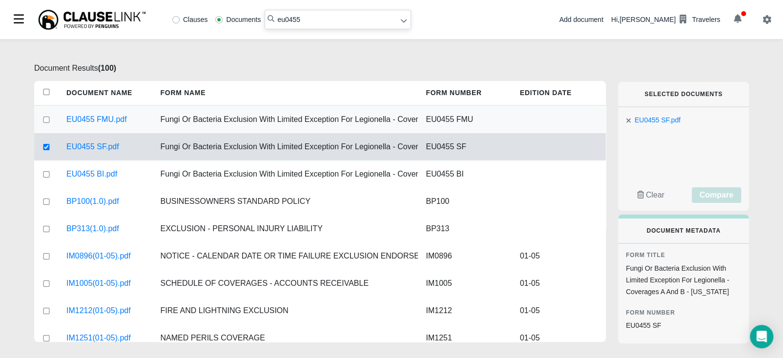
click at [52, 117] on div at bounding box center [46, 119] width 24 height 27
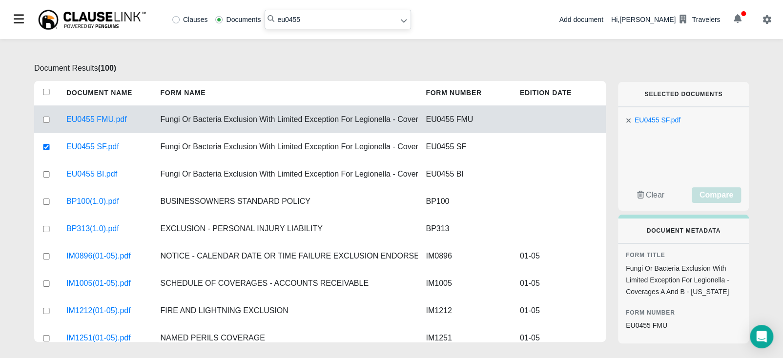
click at [49, 118] on input "checkbox" at bounding box center [46, 120] width 9 height 6
checkbox input "true"
click at [727, 194] on span "Compare" at bounding box center [716, 195] width 34 height 8
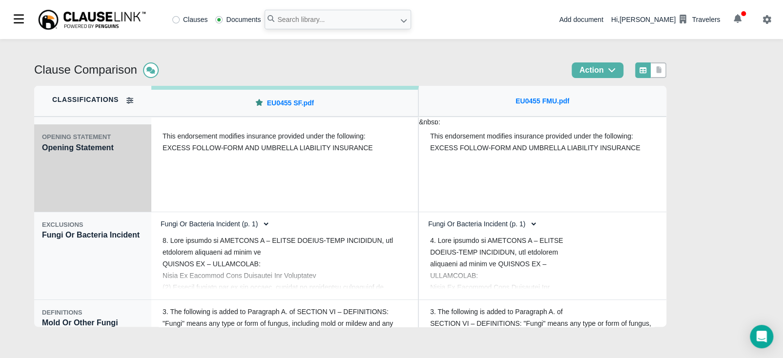
click at [110, 188] on div "OPENING STATEMENT Opening Statement" at bounding box center [92, 168] width 117 height 88
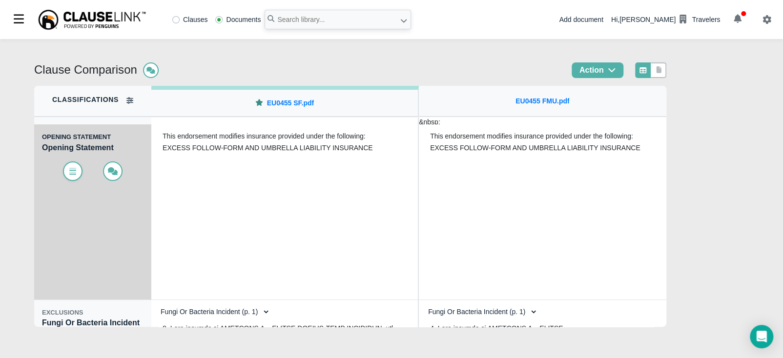
click at [78, 174] on div at bounding box center [93, 167] width 102 height 27
click at [71, 172] on icon at bounding box center [73, 171] width 10 height 8
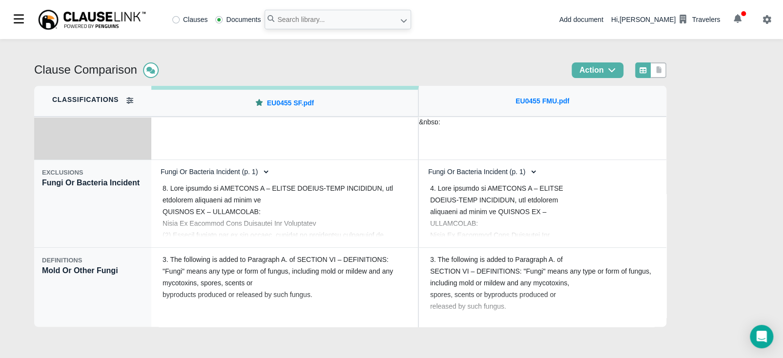
scroll to position [146, 0]
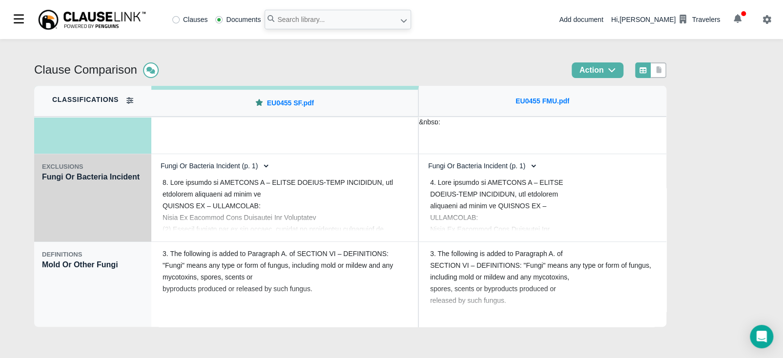
click at [69, 212] on div "EXCLUSIONS Fungi Or Bacteria Incident" at bounding box center [92, 198] width 117 height 88
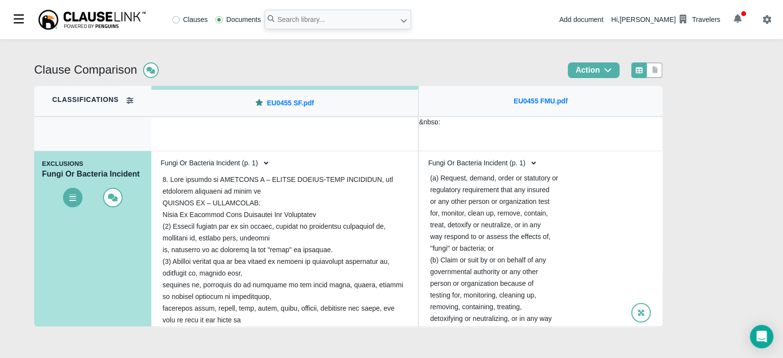
scroll to position [235, 0]
click at [523, 161] on select "Fungi Or Bacteria Incident (p. 1) Fungi Or Bacteria Incident (p. 1)" at bounding box center [479, 163] width 115 height 17
select select "1"
click at [422, 155] on select "Fungi Or Bacteria Incident (p. 1) Fungi Or Bacteria Incident (p. 1)" at bounding box center [479, 163] width 115 height 17
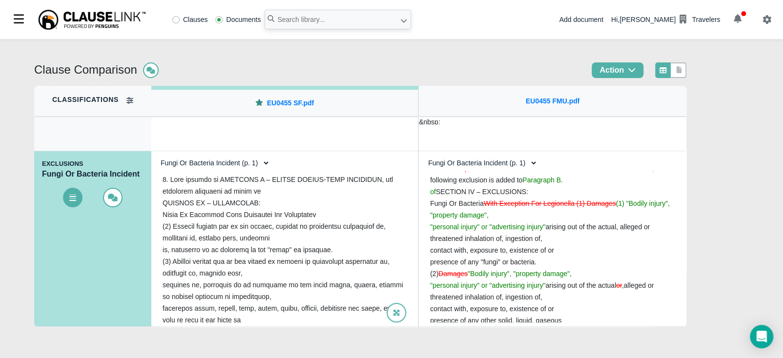
click at [217, 162] on select "Fungi Or Bacteria Incident (p. 1) Fungi Or Bacteria Incident (p. 1)" at bounding box center [212, 163] width 115 height 17
select select "1"
click at [155, 155] on select "Fungi Or Bacteria Incident (p. 1) Fungi Or Bacteria Incident (p. 1)" at bounding box center [212, 163] width 115 height 17
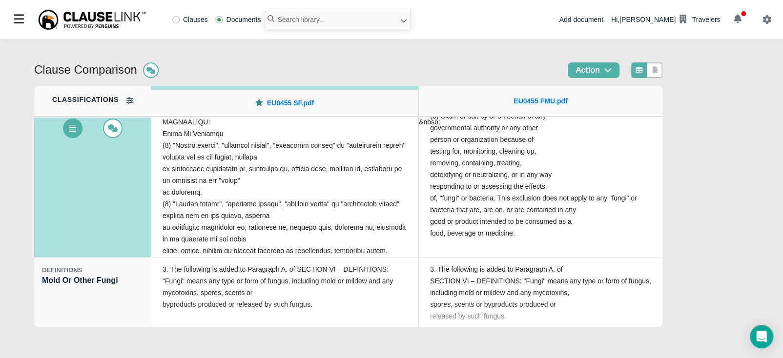
scroll to position [148, 0]
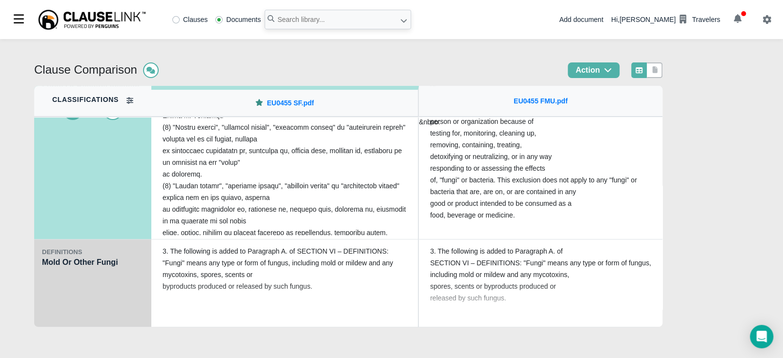
click at [91, 283] on div "DEFINITIONS Mold Or Other Fungi" at bounding box center [92, 284] width 117 height 88
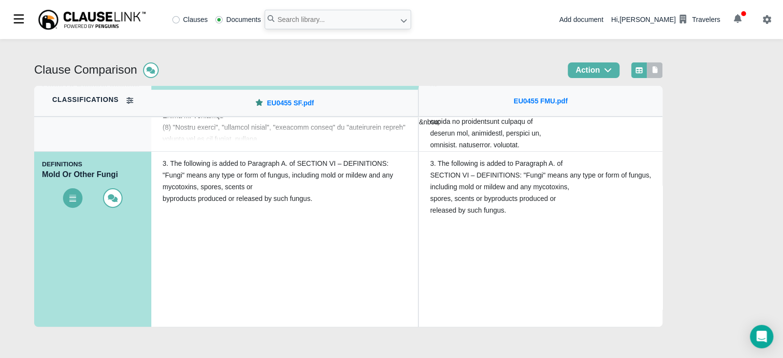
click at [655, 77] on div at bounding box center [655, 70] width 16 height 16
click at [655, 74] on link at bounding box center [655, 70] width 9 height 10
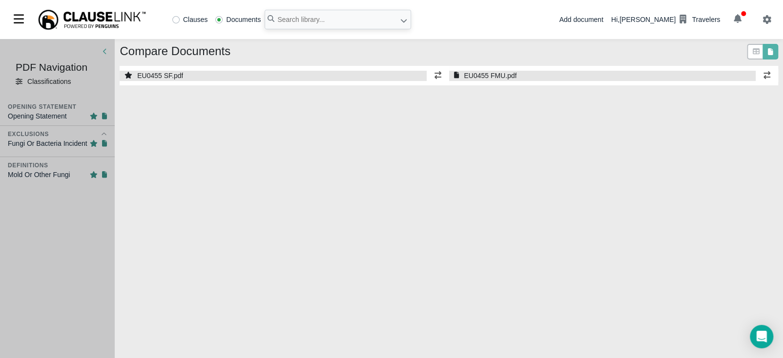
select select "1"
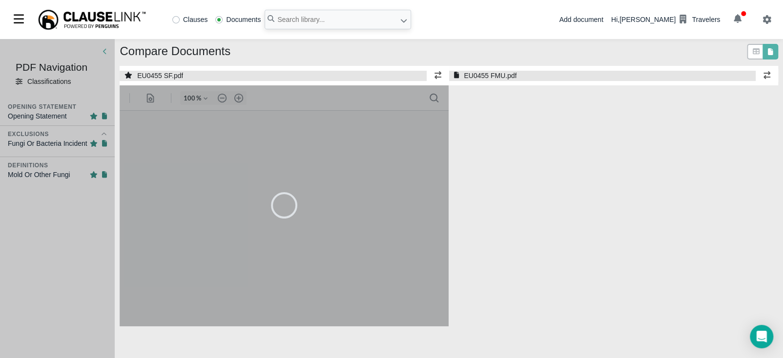
select select "1"
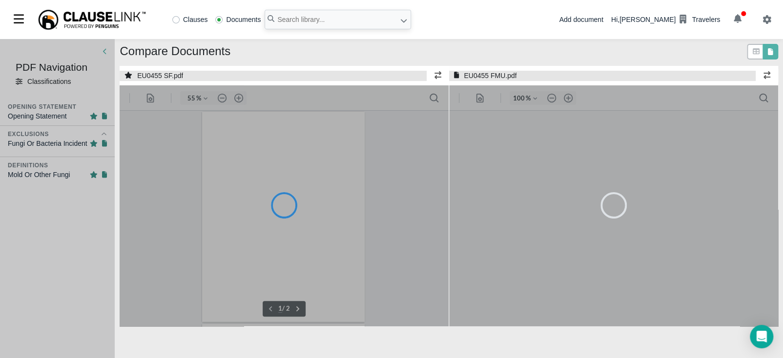
type input "55"
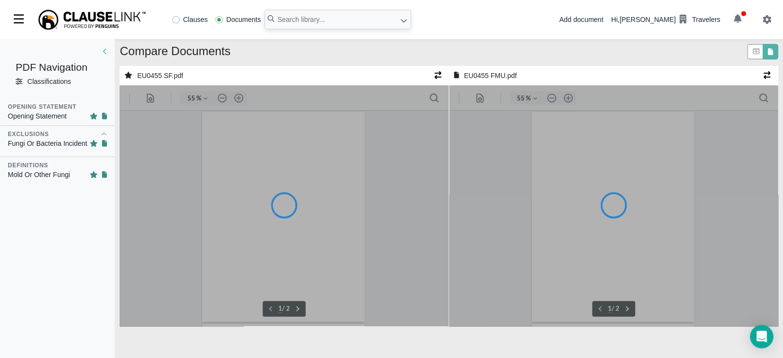
type input "55"
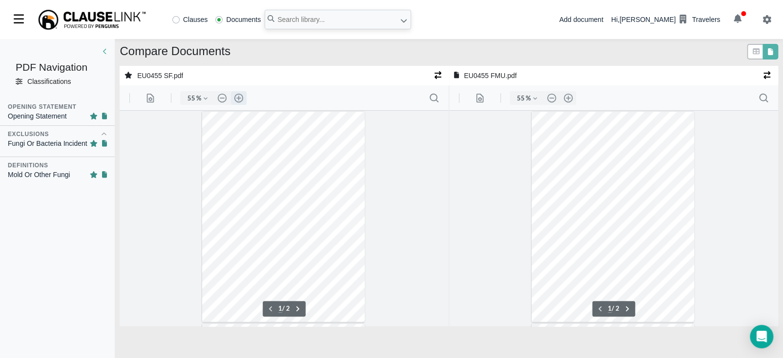
click at [237, 97] on button ".cls-1{fill:#abb0c4;} icon - header - zoom - in - line" at bounding box center [239, 98] width 16 height 14
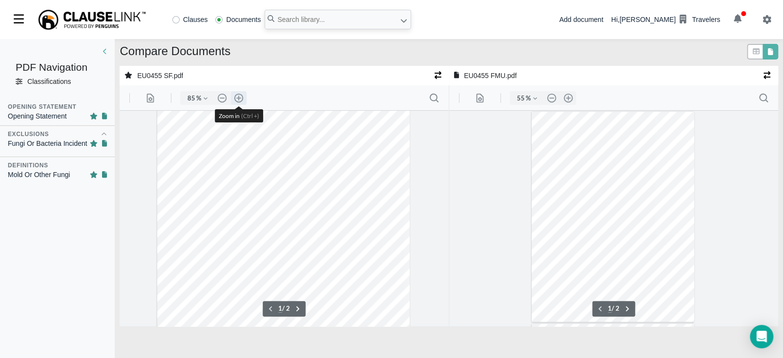
click at [237, 97] on button ".cls-1{fill:#abb0c4;} icon - header - zoom - in - line" at bounding box center [239, 98] width 16 height 14
type input "110"
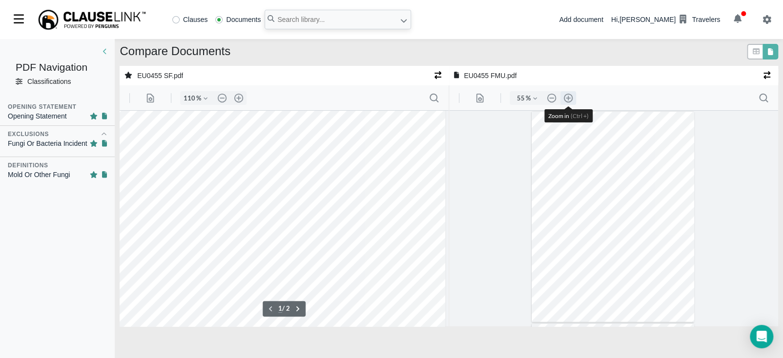
click at [566, 96] on button ".cls-1{fill:#abb0c4;} icon - header - zoom - in - line" at bounding box center [568, 98] width 16 height 14
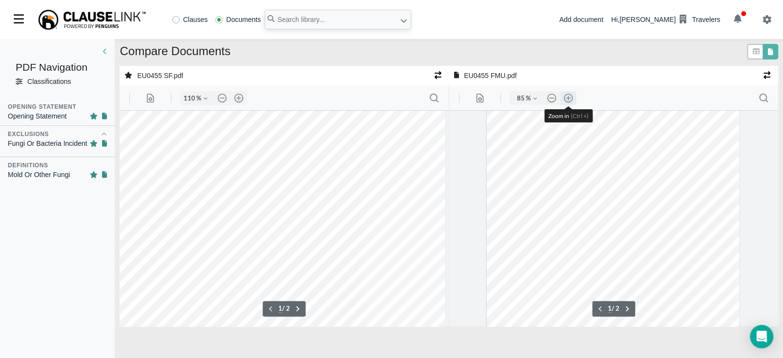
click at [566, 96] on button ".cls-1{fill:#abb0c4;} icon - header - zoom - in - line" at bounding box center [568, 98] width 16 height 14
type input "110"
type input "2"
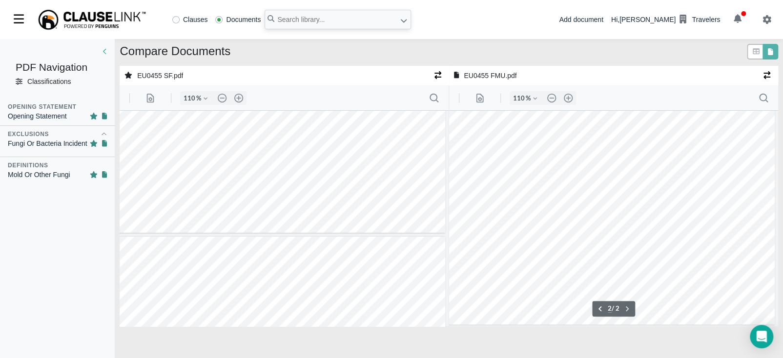
type input "2"
click at [310, 19] on input "text" at bounding box center [338, 20] width 146 height 20
type input "eu0456"
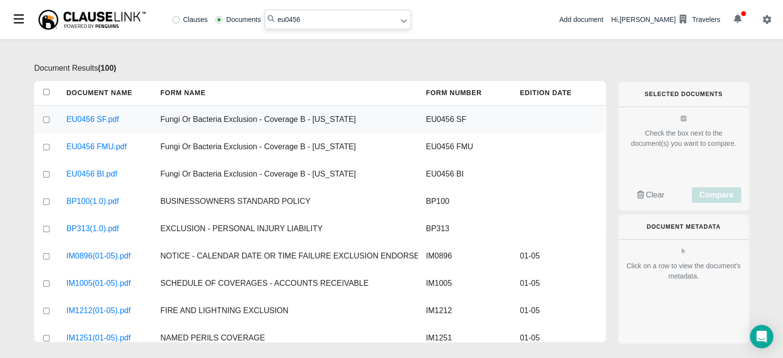
click at [45, 121] on input "checkbox" at bounding box center [46, 120] width 9 height 6
checkbox input "true"
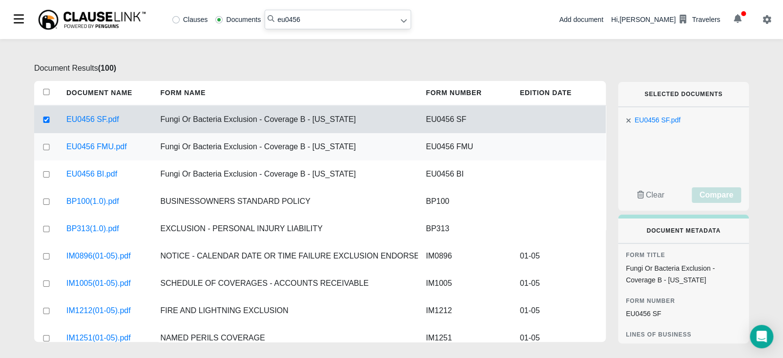
click at [45, 150] on div at bounding box center [46, 146] width 24 height 27
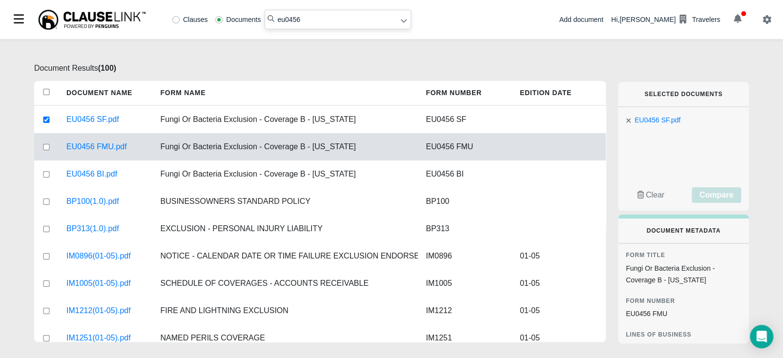
click at [47, 145] on input "checkbox" at bounding box center [46, 147] width 9 height 6
checkbox input "true"
click at [698, 194] on button "Compare" at bounding box center [716, 195] width 49 height 16
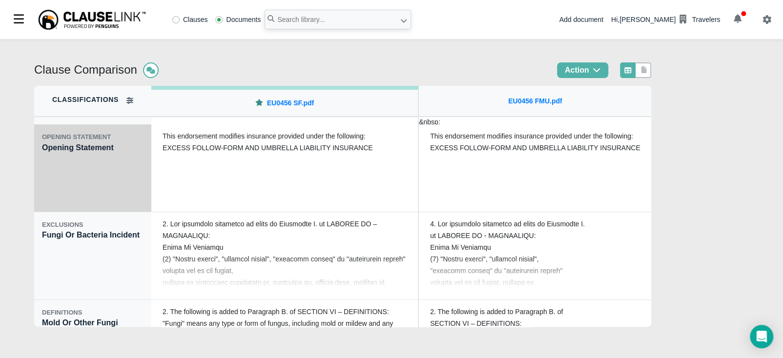
click at [98, 180] on div "OPENING STATEMENT Opening Statement" at bounding box center [92, 168] width 117 height 88
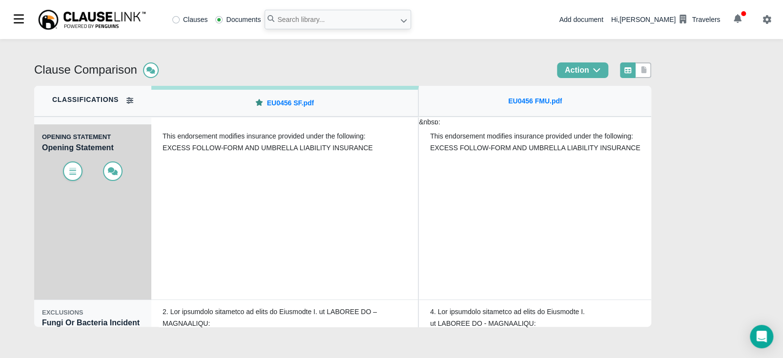
click at [75, 174] on icon at bounding box center [72, 172] width 7 height 5
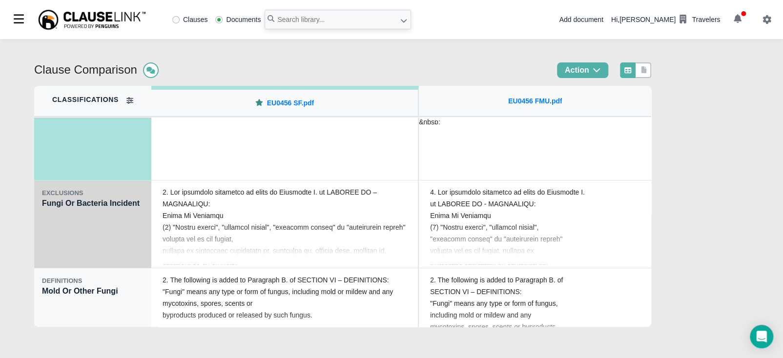
scroll to position [122, 0]
click at [79, 231] on div "EXCLUSIONS Fungi Or Bacteria Incident" at bounding box center [92, 223] width 117 height 88
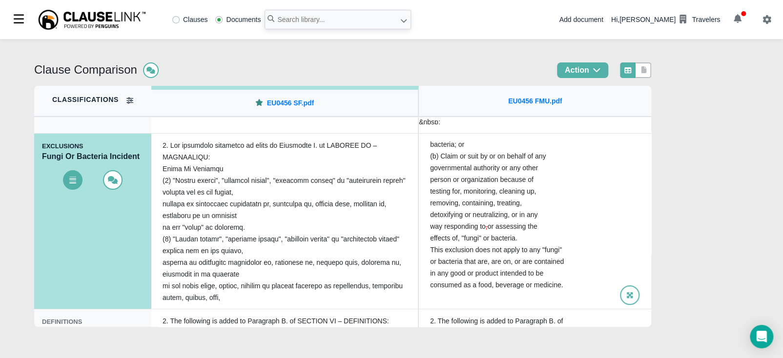
scroll to position [148, 0]
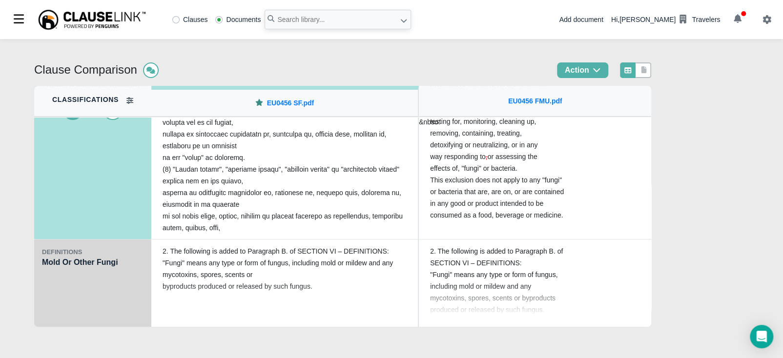
click at [58, 304] on div "DEFINITIONS Mold Or Other Fungi" at bounding box center [92, 284] width 117 height 88
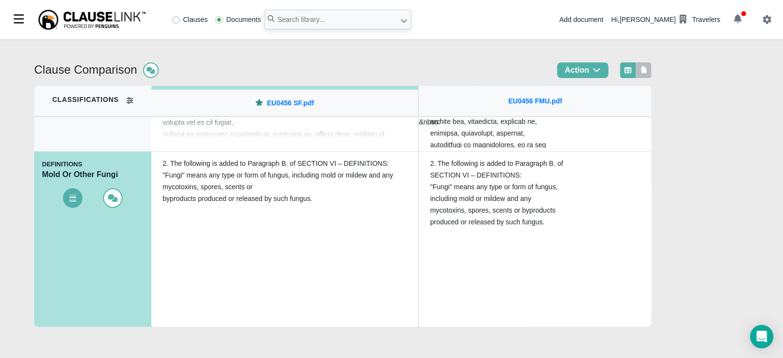
click at [647, 72] on icon at bounding box center [643, 69] width 5 height 7
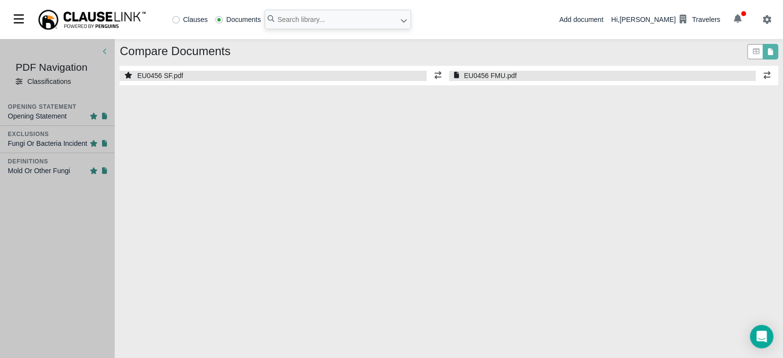
select select "1"
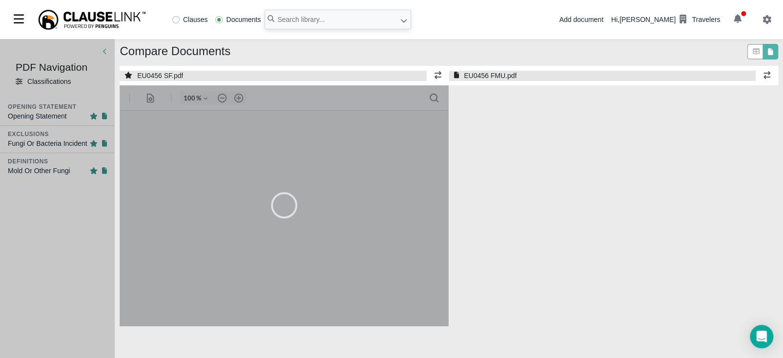
select select "1"
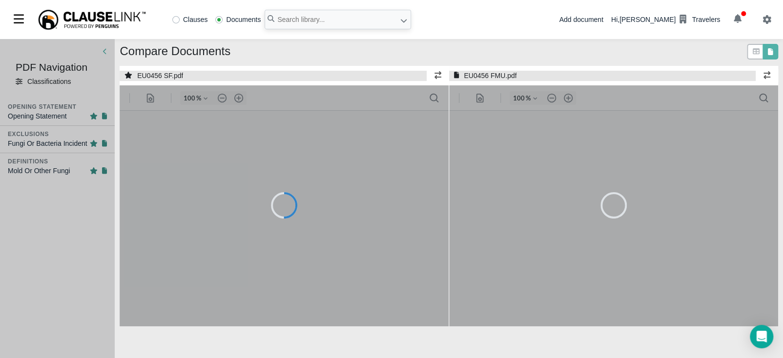
type input "55"
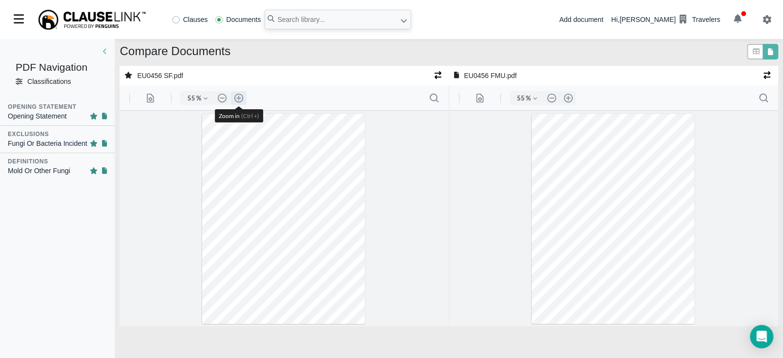
click at [237, 100] on button ".cls-1{fill:#abb0c4;} icon - header - zoom - in - line" at bounding box center [239, 98] width 16 height 14
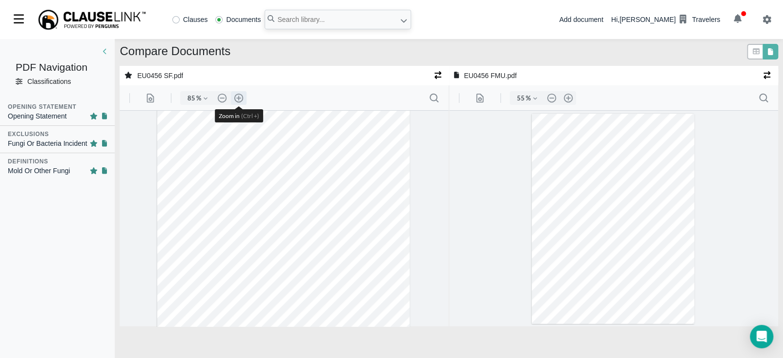
click at [237, 100] on button ".cls-1{fill:#abb0c4;} icon - header - zoom - in - line" at bounding box center [239, 98] width 16 height 14
type input "110"
click at [568, 99] on button ".cls-1{fill:#abb0c4;} icon - header - zoom - in - line" at bounding box center [568, 98] width 16 height 14
click at [568, 100] on button ".cls-1{fill:#abb0c4;} icon - header - zoom - in - line" at bounding box center [568, 98] width 16 height 14
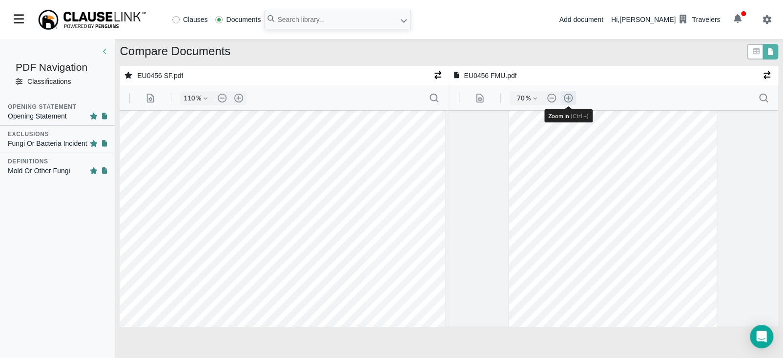
click at [568, 102] on button ".cls-1{fill:#abb0c4;} icon - header - zoom - in - line" at bounding box center [568, 98] width 16 height 14
type input "110"
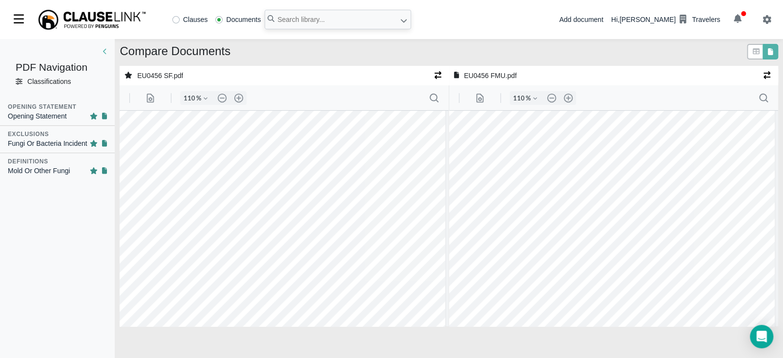
scroll to position [214, 3]
click at [345, 21] on input "text" at bounding box center [338, 20] width 146 height 20
type input "flt369"
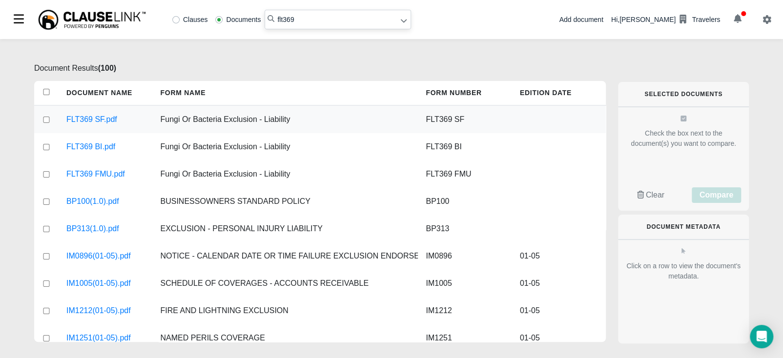
click at [47, 121] on input "checkbox" at bounding box center [46, 120] width 9 height 6
checkbox input "true"
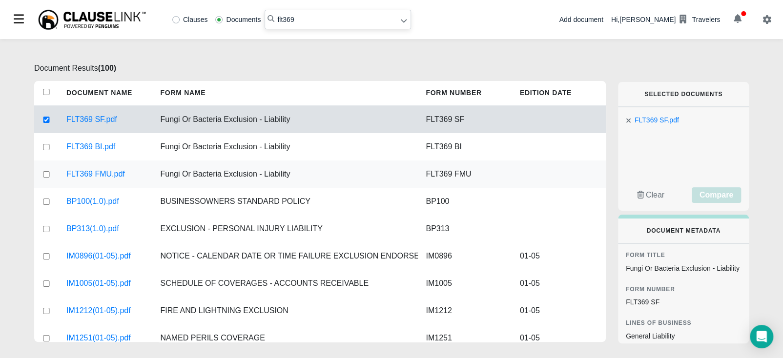
click at [47, 173] on input "checkbox" at bounding box center [46, 174] width 9 height 6
checkbox input "true"
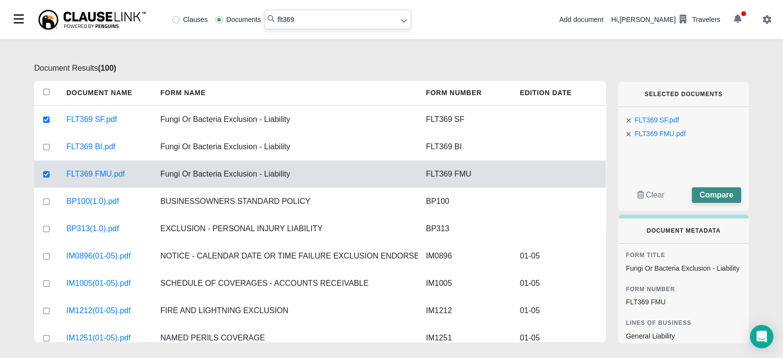
click at [728, 192] on span "Compare" at bounding box center [716, 195] width 34 height 8
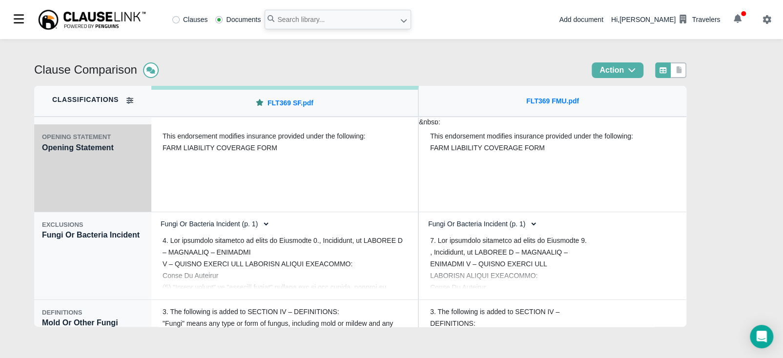
click at [83, 179] on div "OPENING STATEMENT Opening Statement" at bounding box center [92, 168] width 117 height 88
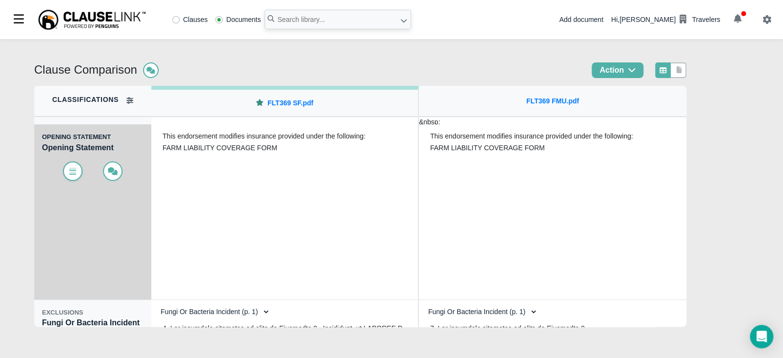
click at [70, 177] on span at bounding box center [73, 172] width 20 height 20
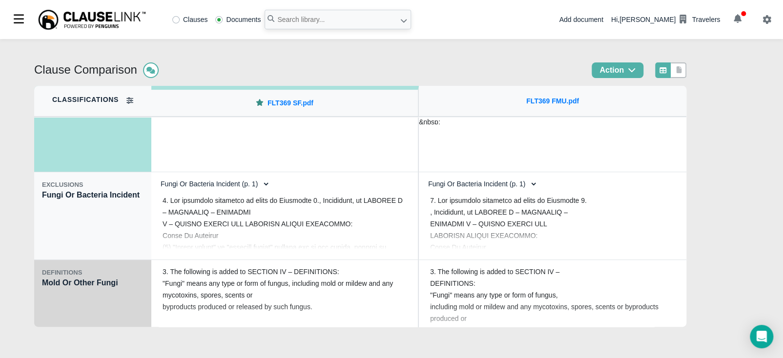
scroll to position [134, 0]
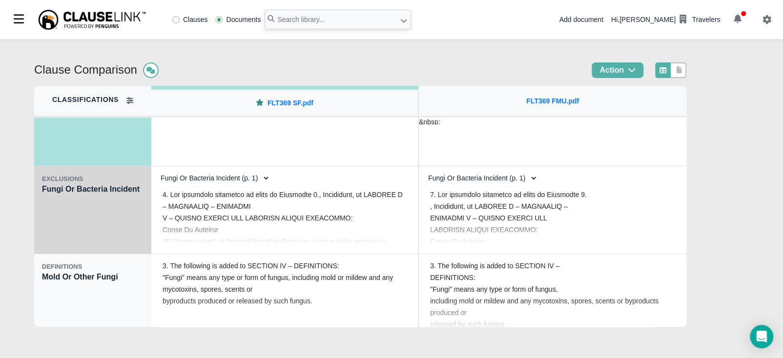
click at [74, 234] on div "EXCLUSIONS Fungi Or Bacteria Incident" at bounding box center [92, 210] width 117 height 88
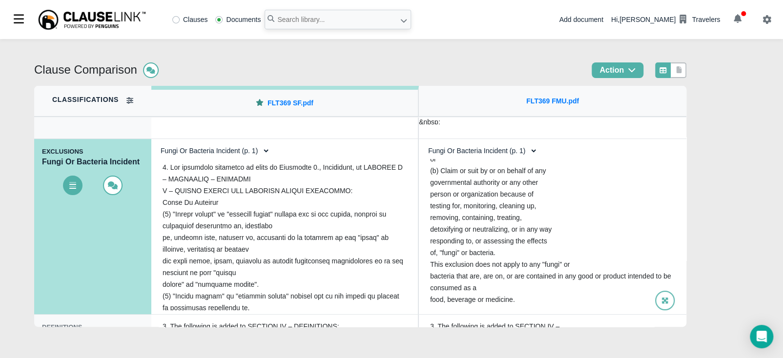
scroll to position [381, 0]
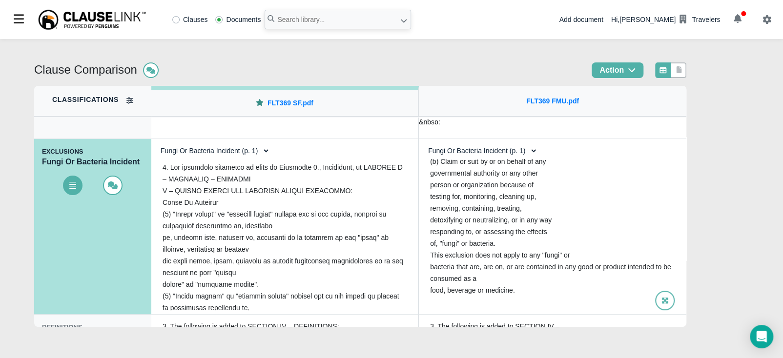
click at [502, 149] on select "Fungi Or Bacteria Incident (p. 1) Fungi Or Bacteria Incident (p. 1)" at bounding box center [479, 151] width 115 height 17
select select "1"
click at [422, 143] on select "Fungi Or Bacteria Incident (p. 1) Fungi Or Bacteria Incident (p. 1)" at bounding box center [479, 151] width 115 height 17
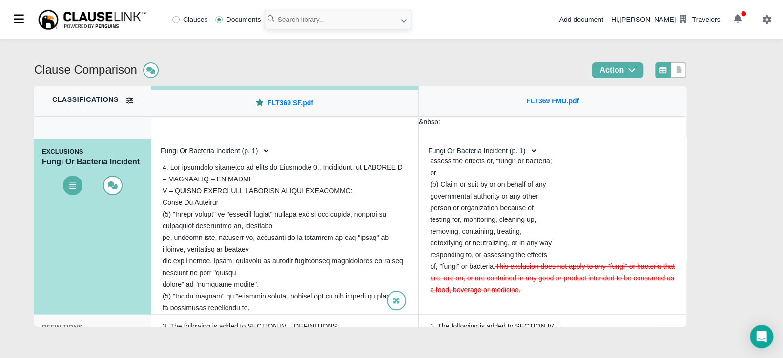
click at [235, 158] on select "Fungi Or Bacteria Incident (p. 1) Fungi Or Bacteria Incident (p. 1)" at bounding box center [212, 151] width 115 height 17
select select "1"
click at [155, 143] on select "Fungi Or Bacteria Incident (p. 1) Fungi Or Bacteria Incident (p. 1)" at bounding box center [212, 151] width 115 height 17
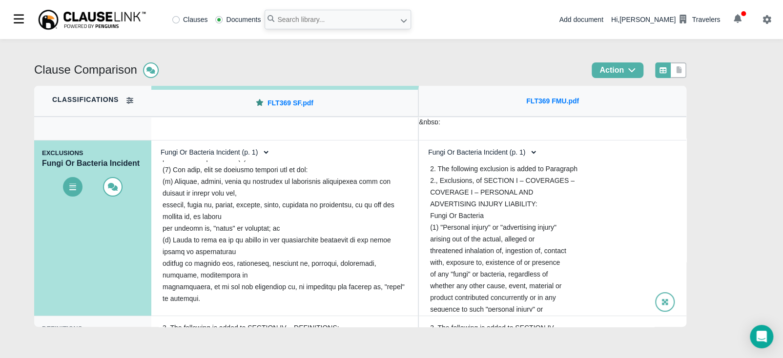
scroll to position [0, 0]
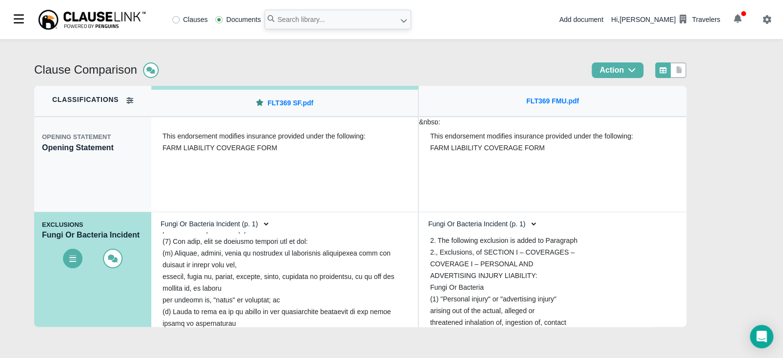
click at [495, 226] on select "Fungi Or Bacteria Incident (p. 1) Fungi Or Bacteria Incident (p. 1)" at bounding box center [479, 224] width 115 height 17
select select "0"
click at [422, 216] on select "Fungi Or Bacteria Incident (p. 1) Fungi Or Bacteria Incident (p. 1)" at bounding box center [479, 224] width 115 height 17
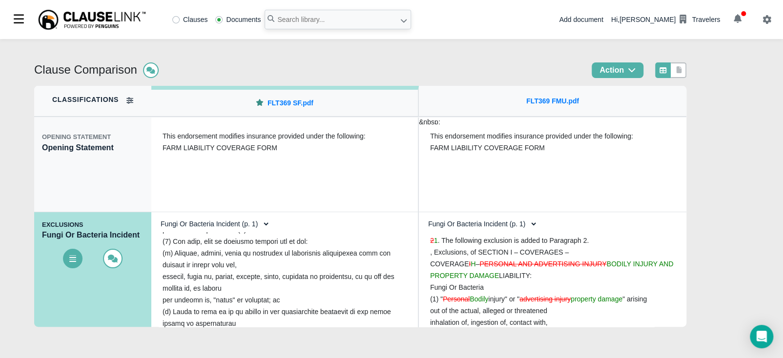
click at [231, 229] on select "Fungi Or Bacteria Incident (p. 1) Fungi Or Bacteria Incident (p. 1)" at bounding box center [212, 224] width 115 height 17
select select "0"
click at [155, 216] on select "Fungi Or Bacteria Incident (p. 1) Fungi Or Bacteria Incident (p. 1)" at bounding box center [212, 224] width 115 height 17
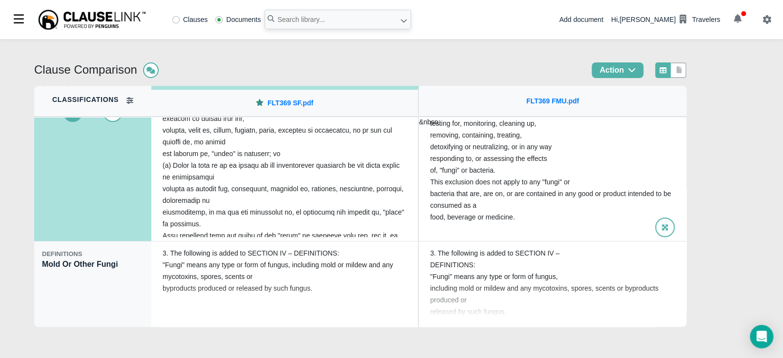
scroll to position [148, 0]
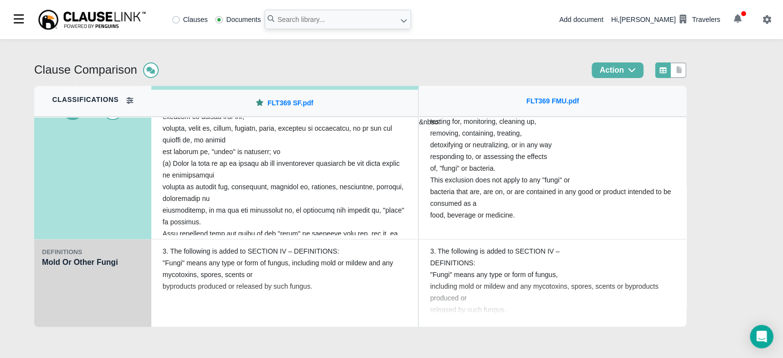
click at [108, 282] on div "DEFINITIONS Mold Or Other Fungi" at bounding box center [92, 284] width 117 height 88
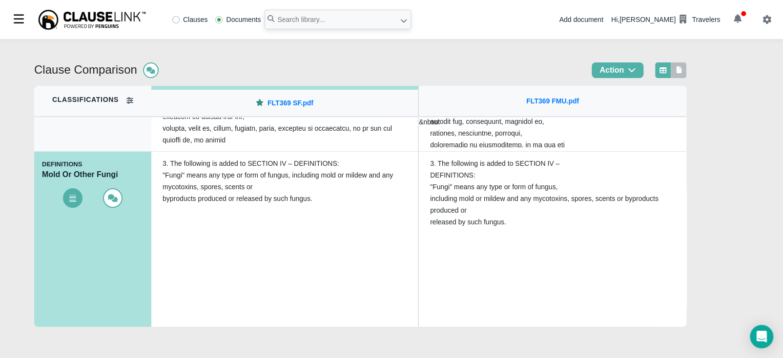
click at [682, 73] on icon at bounding box center [679, 69] width 5 height 7
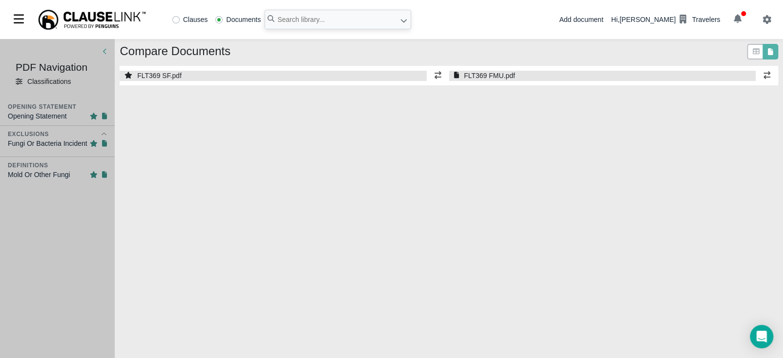
select select "1"
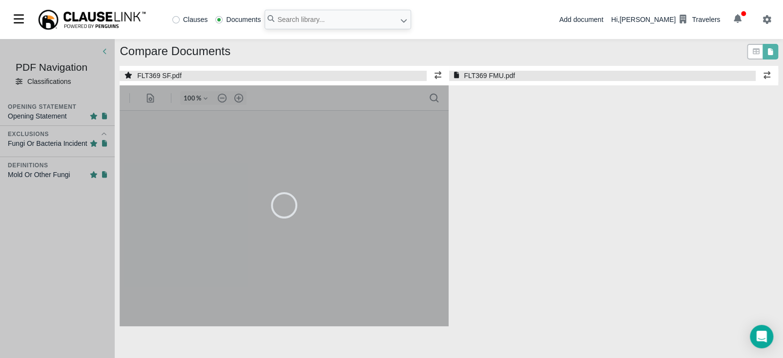
select select "1"
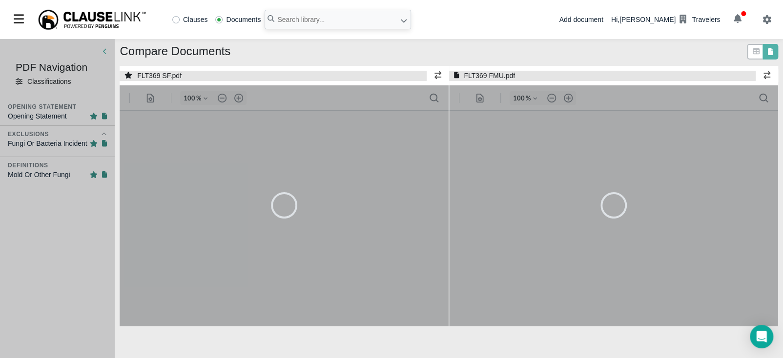
type input "55"
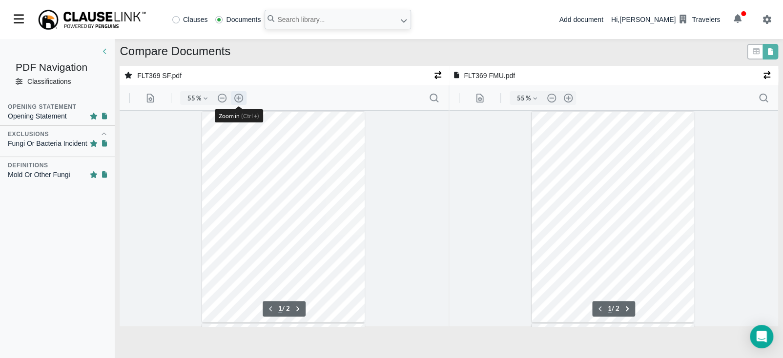
click at [240, 101] on button ".cls-1{fill:#abb0c4;} icon - header - zoom - in - line" at bounding box center [239, 98] width 16 height 14
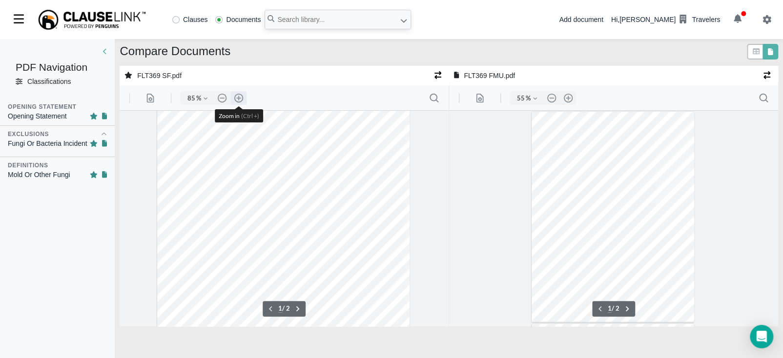
click at [240, 101] on button ".cls-1{fill:#abb0c4;} icon - header - zoom - in - line" at bounding box center [239, 98] width 16 height 14
type input "110"
click at [565, 96] on button ".cls-1{fill:#abb0c4;} icon - header - zoom - in - line" at bounding box center [568, 98] width 16 height 14
click at [565, 99] on button ".cls-1{fill:#abb0c4;} icon - header - zoom - in - line" at bounding box center [568, 98] width 16 height 14
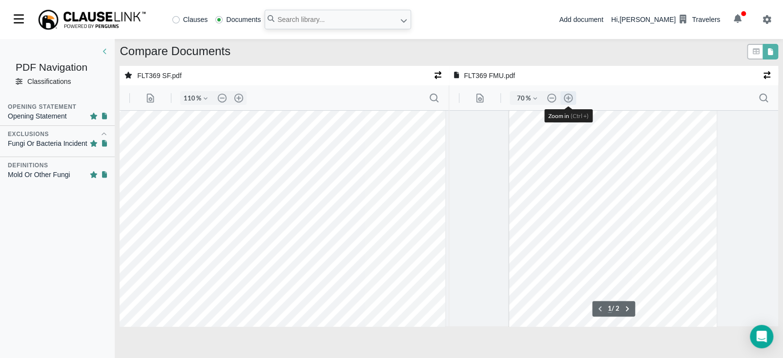
click at [566, 99] on button ".cls-1{fill:#abb0c4;} icon - header - zoom - in - line" at bounding box center [568, 98] width 16 height 14
type input "110"
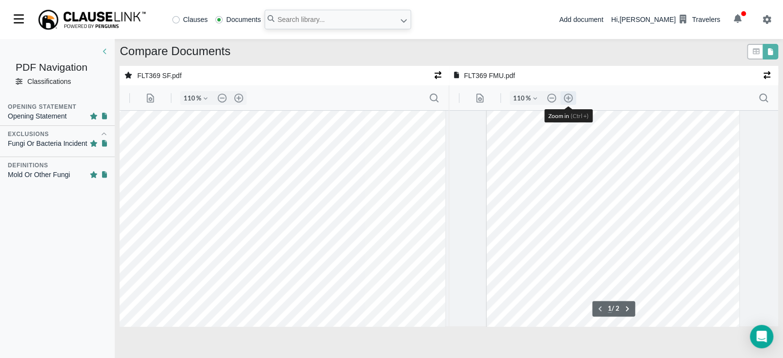
scroll to position [96, 3]
type input "2"
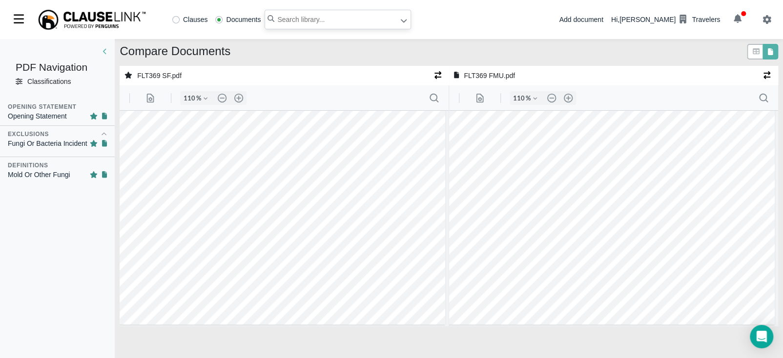
click at [332, 22] on input "text" at bounding box center [338, 20] width 146 height 20
type input "flt951"
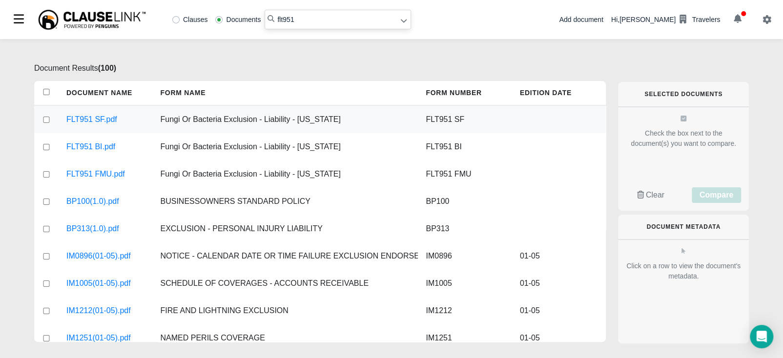
click at [45, 120] on input "checkbox" at bounding box center [46, 120] width 9 height 6
checkbox input "true"
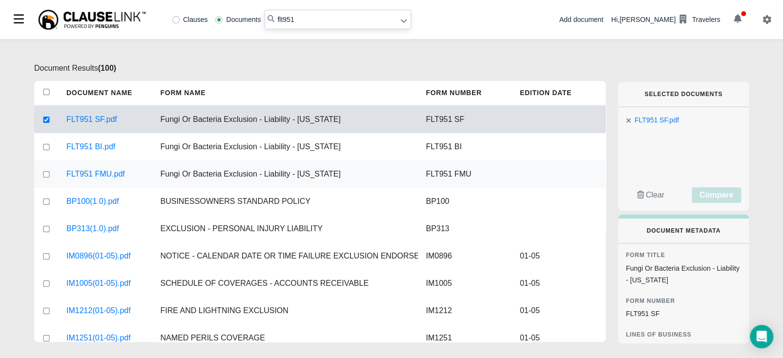
click at [50, 178] on div at bounding box center [46, 174] width 24 height 27
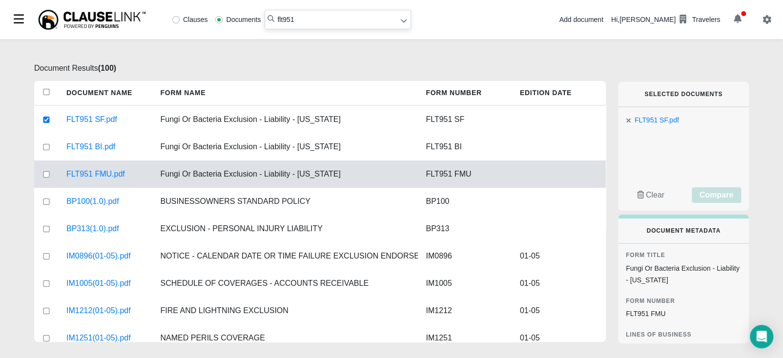
click at [46, 171] on input "checkbox" at bounding box center [46, 174] width 9 height 6
checkbox input "true"
click at [722, 194] on span "Compare" at bounding box center [716, 195] width 34 height 8
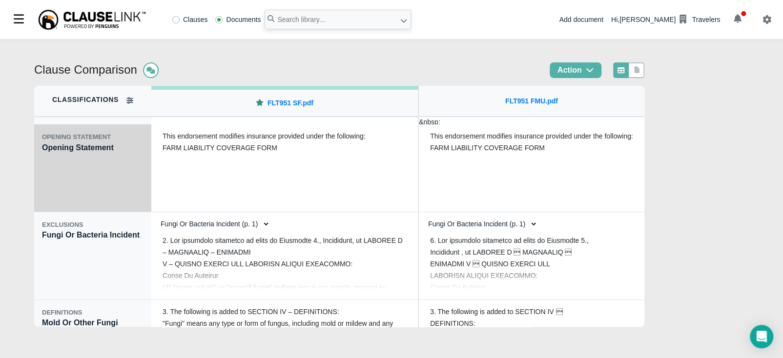
click at [62, 171] on div "OPENING STATEMENT Opening Statement" at bounding box center [92, 168] width 117 height 88
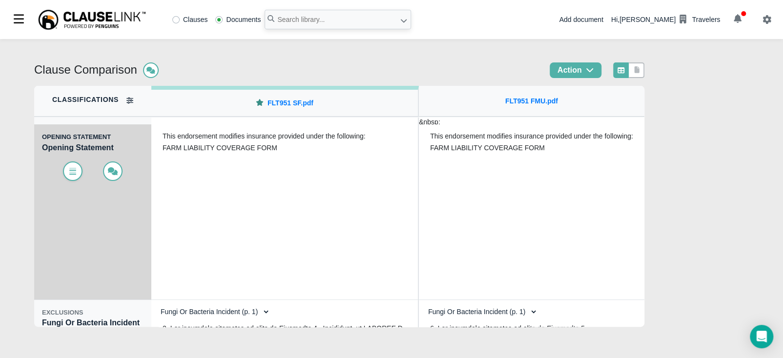
click at [71, 178] on span at bounding box center [73, 172] width 20 height 20
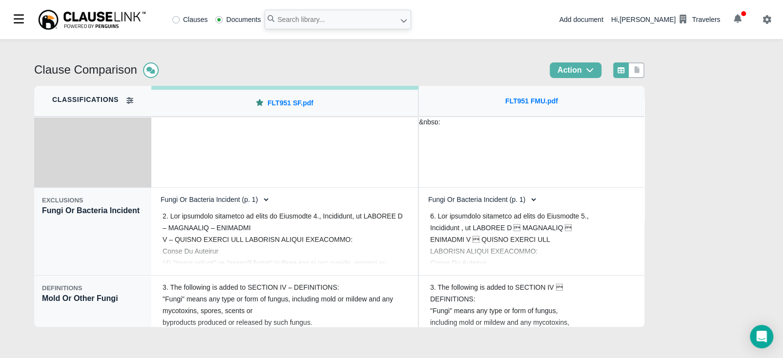
scroll to position [146, 0]
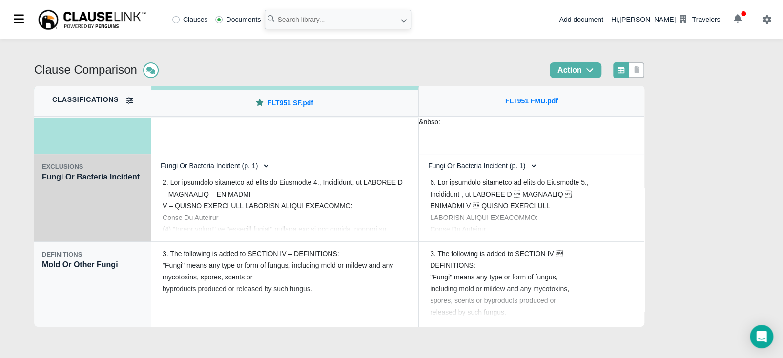
click at [65, 221] on div "EXCLUSIONS Fungi Or Bacteria Incident" at bounding box center [92, 198] width 117 height 88
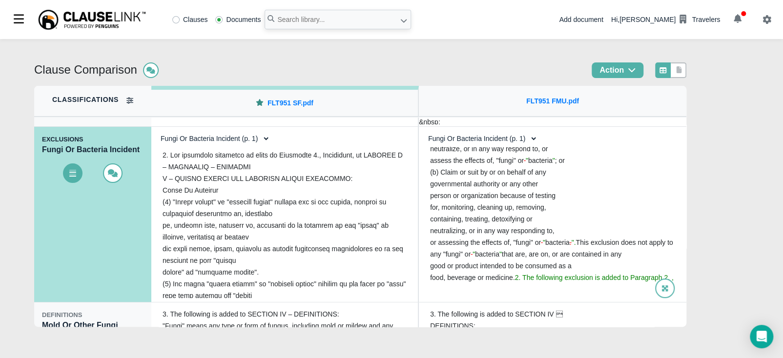
scroll to position [310, 0]
click at [233, 142] on select "Fungi Or Bacteria Incident (p. 1) Fungi Or Bacteria Incident (p. 1)" at bounding box center [212, 138] width 115 height 17
select select "1"
click at [155, 130] on select "Fungi Or Bacteria Incident (p. 1) Fungi Or Bacteria Incident (p. 1)" at bounding box center [212, 138] width 115 height 17
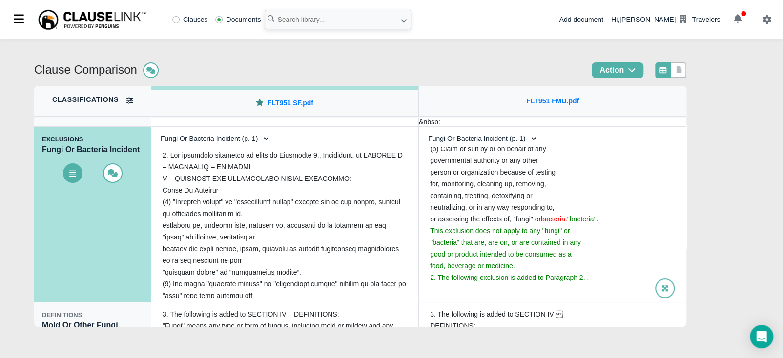
click at [515, 142] on select "Fungi Or Bacteria Incident (p. 1) Fungi Or Bacteria Incident (p. 1)" at bounding box center [479, 138] width 115 height 17
select select "1"
click at [422, 130] on select "Fungi Or Bacteria Incident (p. 1) Fungi Or Bacteria Incident (p. 1)" at bounding box center [479, 138] width 115 height 17
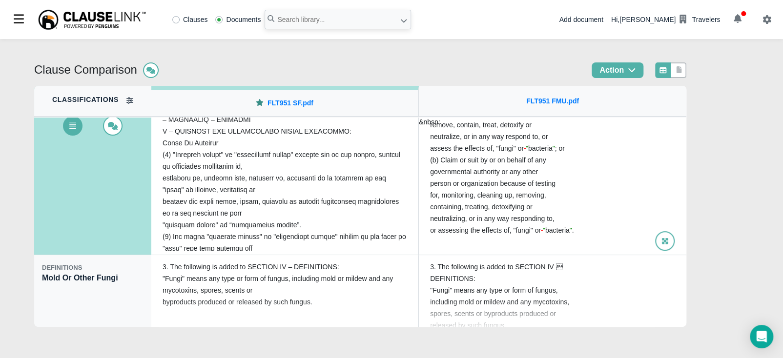
scroll to position [148, 0]
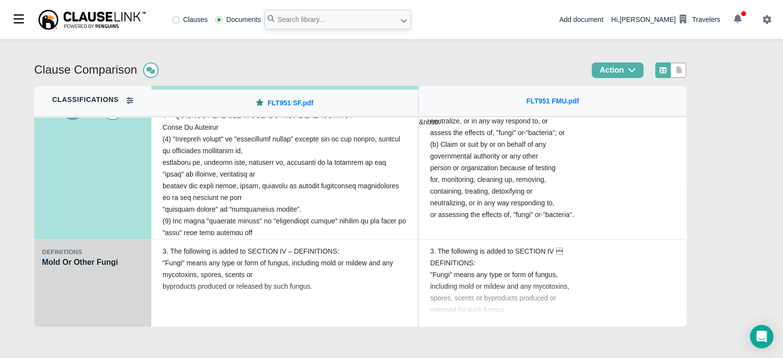
click at [109, 292] on div "DEFINITIONS Mold Or Other Fungi" at bounding box center [92, 284] width 117 height 88
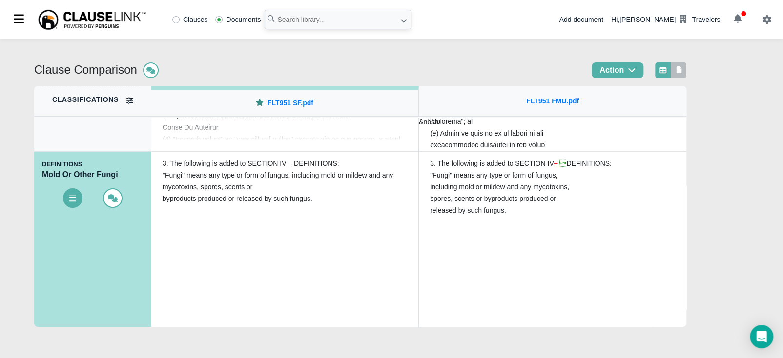
click at [682, 70] on icon at bounding box center [679, 69] width 5 height 7
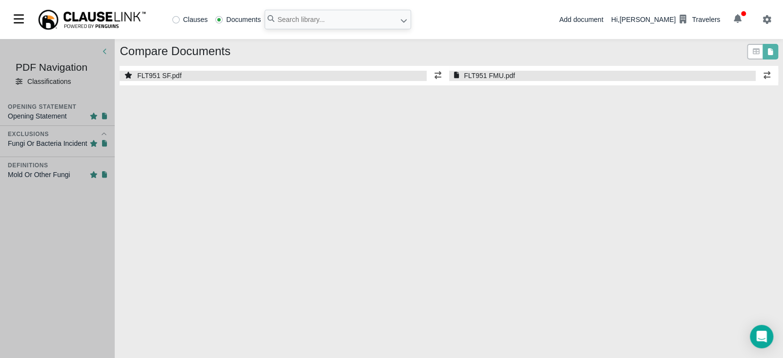
select select "1"
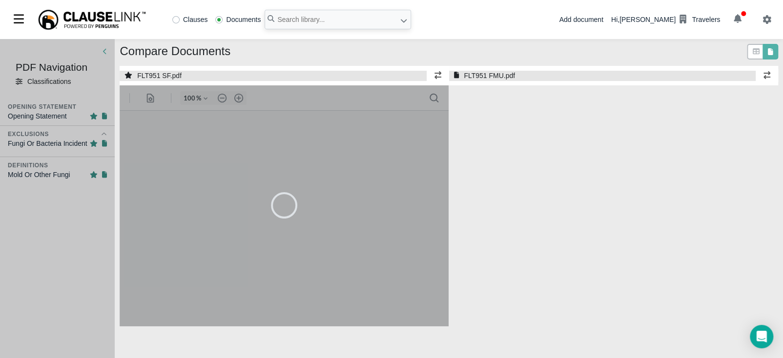
select select "1"
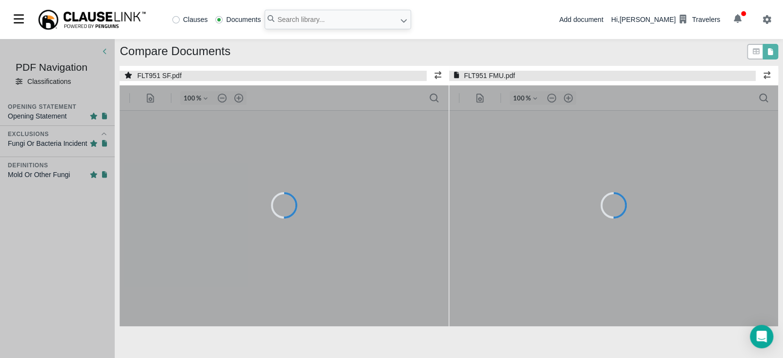
type input "55"
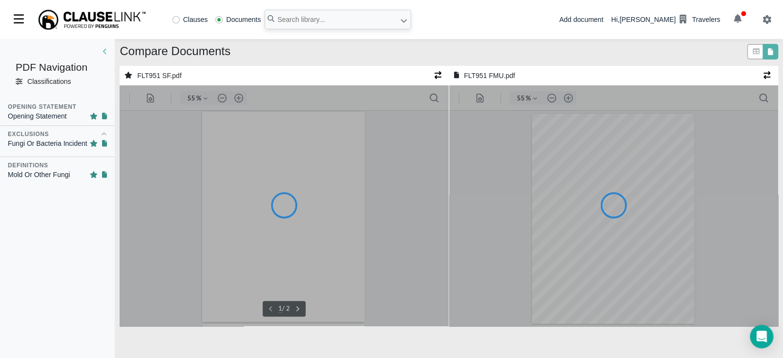
click at [239, 98] on div ".cls-1{fill:#8c8c8c;} icon - line - header - page manipulation 55 % .cls-1{fill…" at bounding box center [284, 205] width 329 height 241
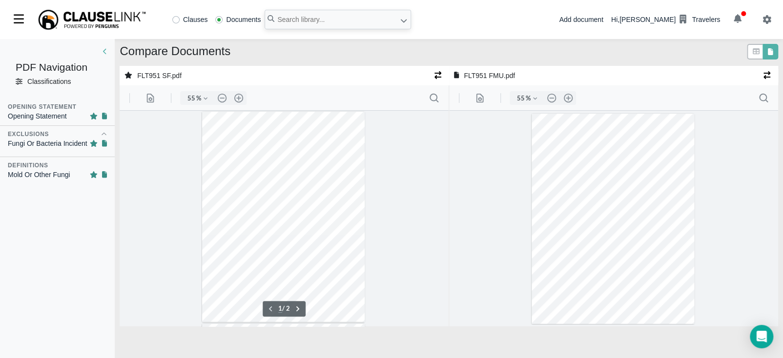
click at [239, 98] on button ".cls-1{fill:#abb0c4;} icon - header - zoom - in - line" at bounding box center [239, 98] width 16 height 14
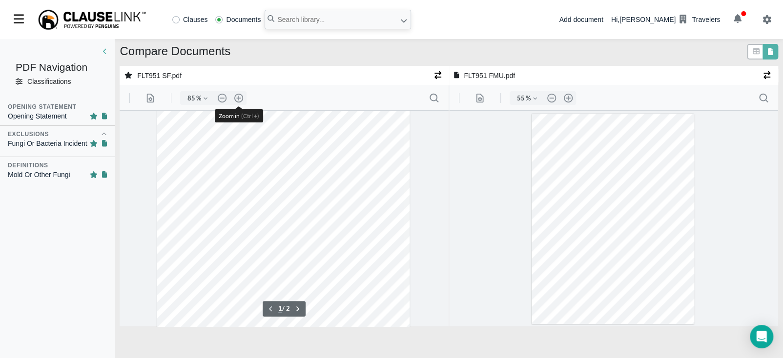
click at [239, 98] on button ".cls-1{fill:#abb0c4;} icon - header - zoom - in - line" at bounding box center [239, 98] width 16 height 14
type input "110"
click at [567, 98] on button ".cls-1{fill:#abb0c4;} icon - header - zoom - in - line" at bounding box center [568, 98] width 16 height 14
click at [567, 100] on button ".cls-1{fill:#abb0c4;} icon - header - zoom - in - line" at bounding box center [568, 98] width 16 height 14
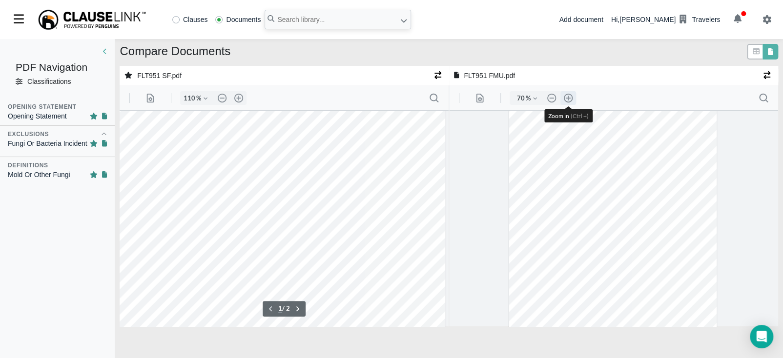
click at [567, 100] on button ".cls-1{fill:#abb0c4;} icon - header - zoom - in - line" at bounding box center [568, 98] width 16 height 14
type input "110"
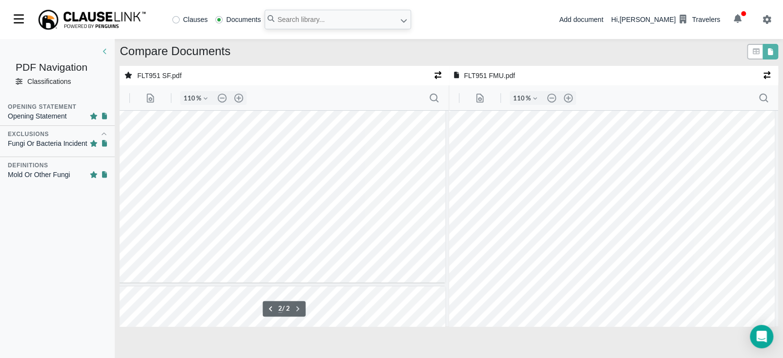
scroll to position [437, 3]
click at [256, 175] on div at bounding box center [281, 314] width 327 height 423
type input "1"
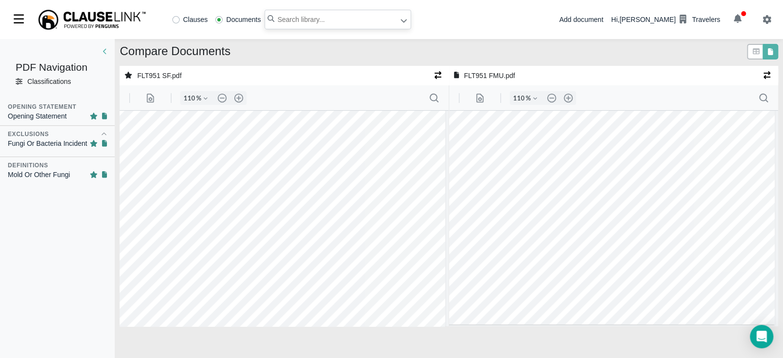
click at [301, 15] on input "text" at bounding box center [338, 20] width 146 height 20
type input "flt952"
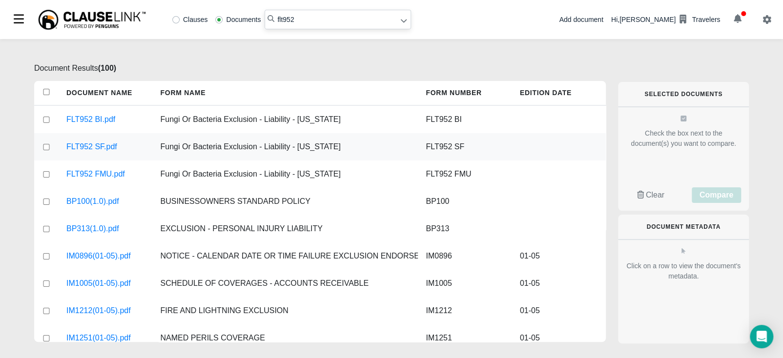
click at [45, 147] on input "checkbox" at bounding box center [46, 147] width 9 height 6
checkbox input "true"
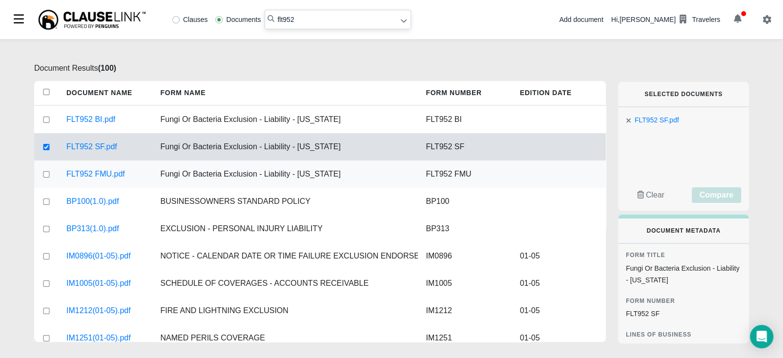
click at [47, 168] on div at bounding box center [46, 174] width 24 height 27
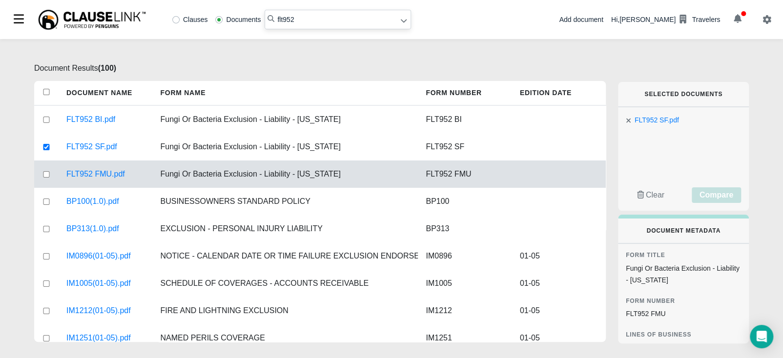
click at [49, 176] on input "checkbox" at bounding box center [46, 174] width 9 height 6
checkbox input "true"
click at [712, 196] on span "Compare" at bounding box center [716, 195] width 34 height 8
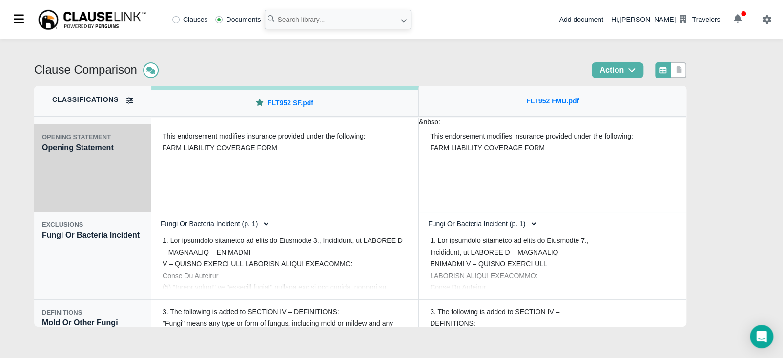
click at [114, 185] on div "OPENING STATEMENT Opening Statement" at bounding box center [92, 168] width 117 height 88
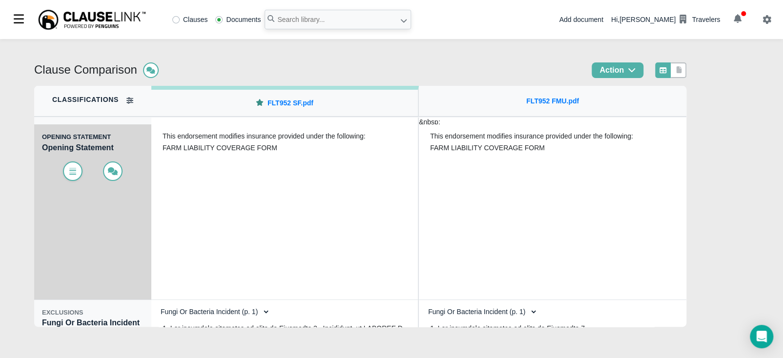
drag, startPoint x: 84, startPoint y: 180, endPoint x: 67, endPoint y: 175, distance: 17.3
click at [80, 177] on div at bounding box center [93, 167] width 102 height 27
click at [64, 175] on span at bounding box center [73, 172] width 20 height 20
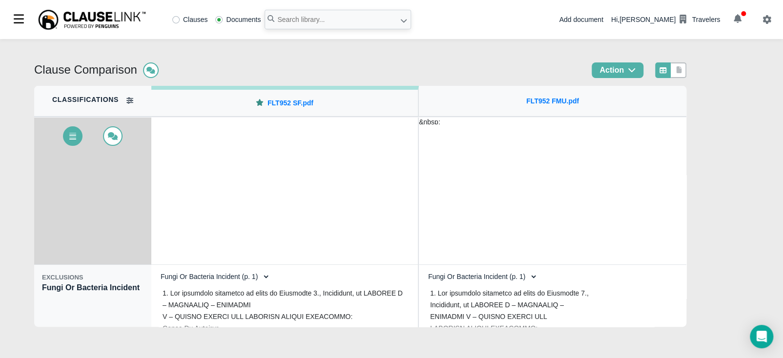
scroll to position [37, 0]
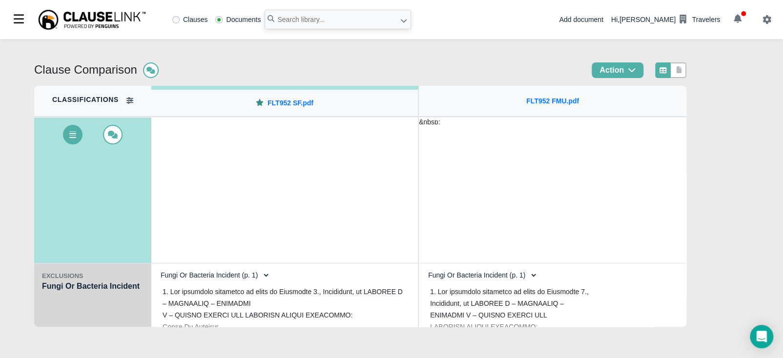
click at [84, 311] on div "EXCLUSIONS Fungi Or Bacteria Incident" at bounding box center [92, 308] width 117 height 88
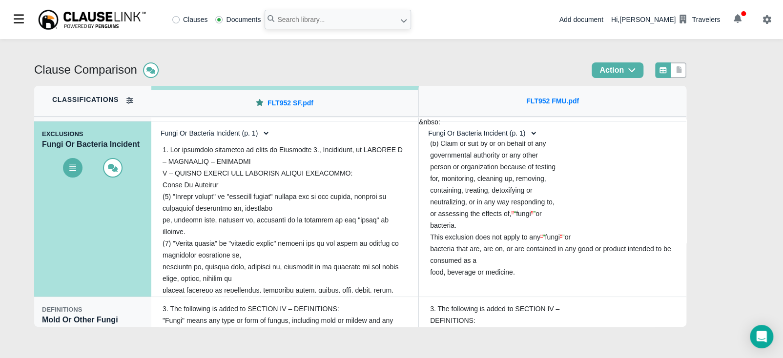
scroll to position [98, 0]
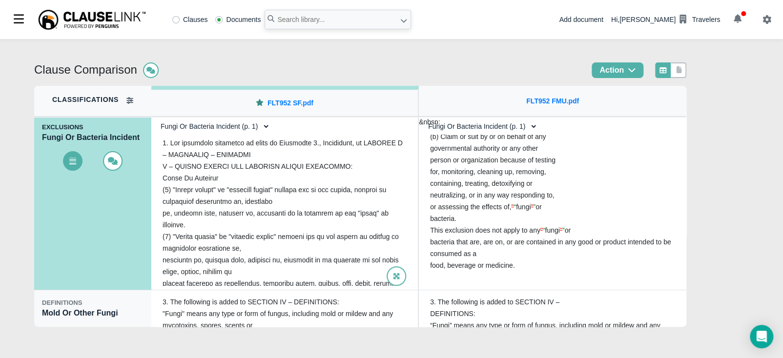
click at [257, 130] on select "Fungi Or Bacteria Incident (p. 1) Fungi Or Bacteria Incident (p. 1)" at bounding box center [212, 126] width 115 height 17
select select "1"
click at [155, 118] on select "Fungi Or Bacteria Incident (p. 1) Fungi Or Bacteria Incident (p. 1)" at bounding box center [212, 126] width 115 height 17
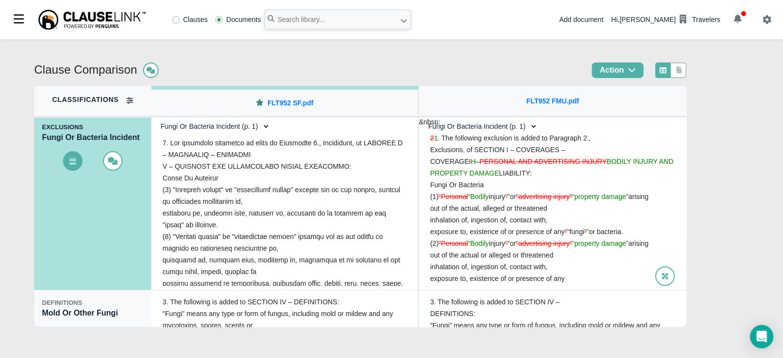
click at [514, 128] on select "Fungi Or Bacteria Incident (p. 1) Fungi Or Bacteria Incident (p. 1)" at bounding box center [479, 126] width 115 height 17
select select "1"
click at [422, 118] on select "Fungi Or Bacteria Incident (p. 1) Fungi Or Bacteria Incident (p. 1)" at bounding box center [479, 126] width 115 height 17
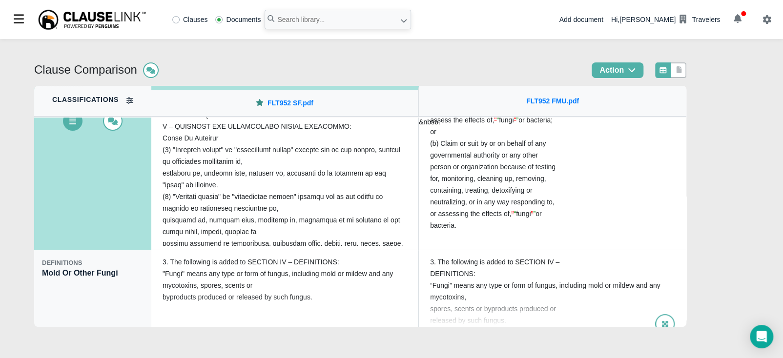
scroll to position [148, 0]
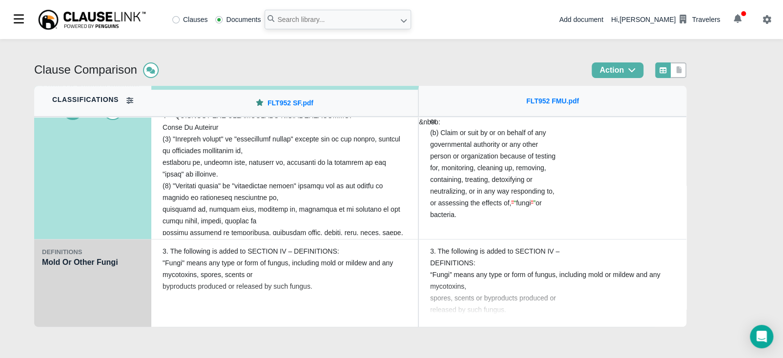
click at [103, 298] on div "DEFINITIONS Mold Or Other Fungi" at bounding box center [92, 284] width 117 height 88
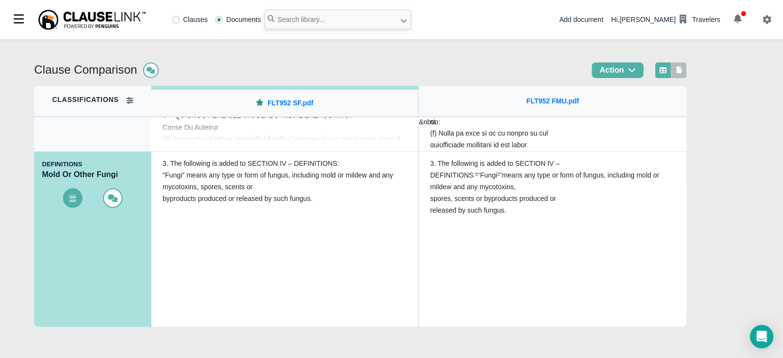
click at [682, 72] on icon at bounding box center [679, 69] width 5 height 7
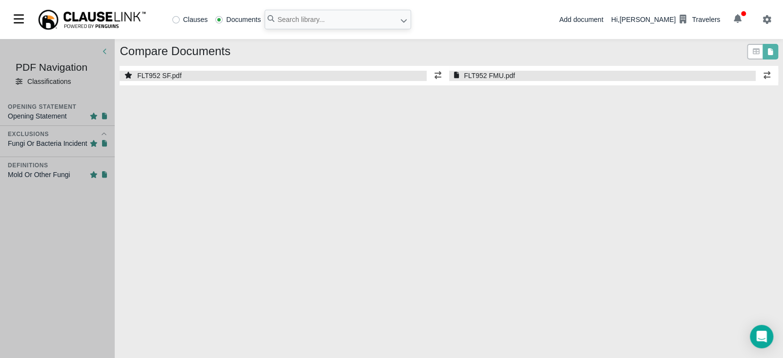
select select "1"
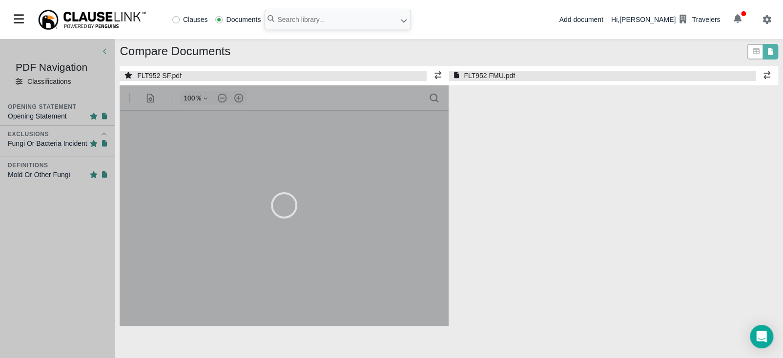
select select "1"
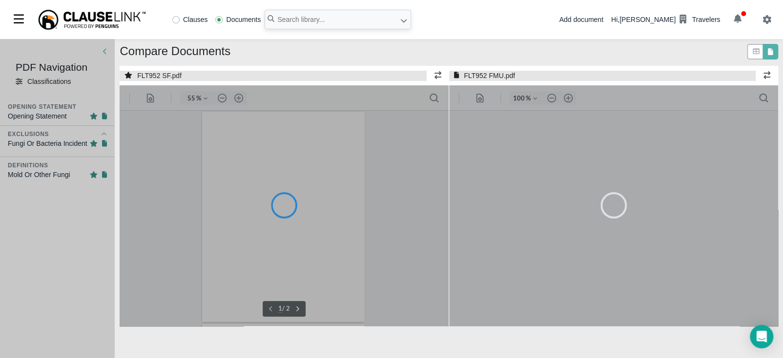
type input "55"
click at [238, 99] on div at bounding box center [284, 205] width 329 height 241
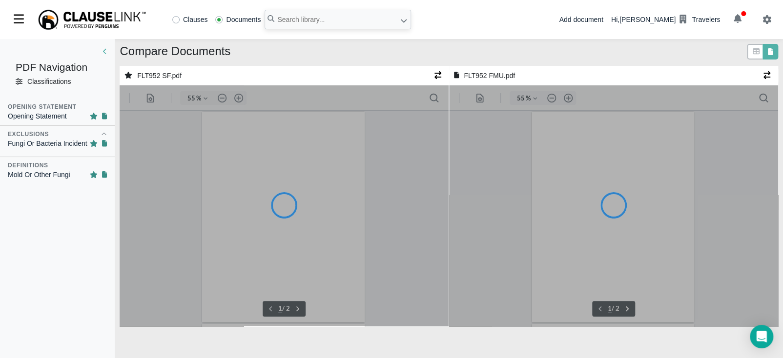
type input "55"
click at [238, 99] on div ".cls-1{fill:#8c8c8c;} icon - line - header - page manipulation 55 % .cls-1{fill…" at bounding box center [284, 205] width 329 height 241
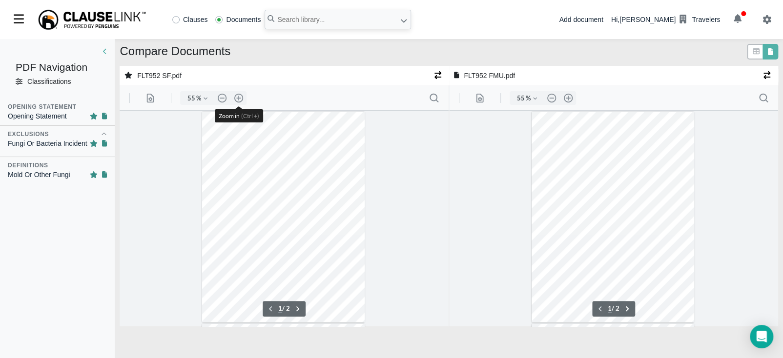
click at [238, 99] on button ".cls-1{fill:#abb0c4;} icon - header - zoom - in - line" at bounding box center [239, 98] width 16 height 14
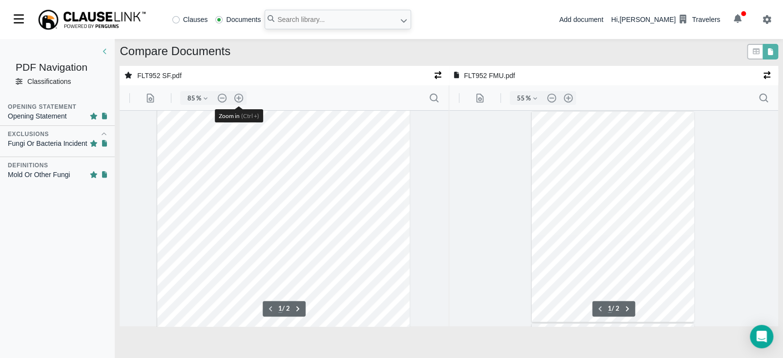
click at [238, 99] on button ".cls-1{fill:#abb0c4;} icon - header - zoom - in - line" at bounding box center [239, 98] width 16 height 14
type input "110"
click at [566, 98] on button ".cls-1{fill:#abb0c4;} icon - header - zoom - in - line" at bounding box center [568, 98] width 16 height 14
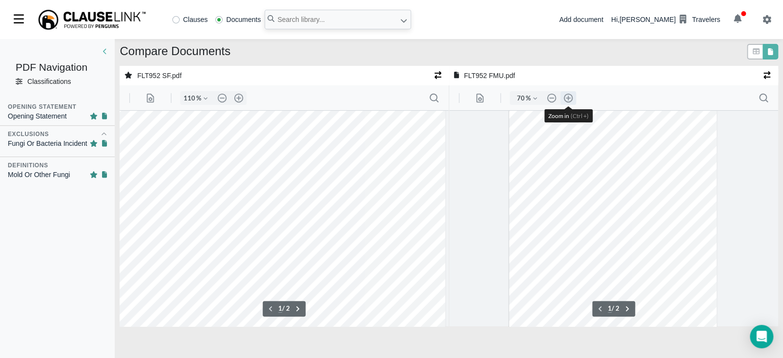
click at [566, 98] on button ".cls-1{fill:#abb0c4;} icon - header - zoom - in - line" at bounding box center [568, 98] width 16 height 14
type input "110"
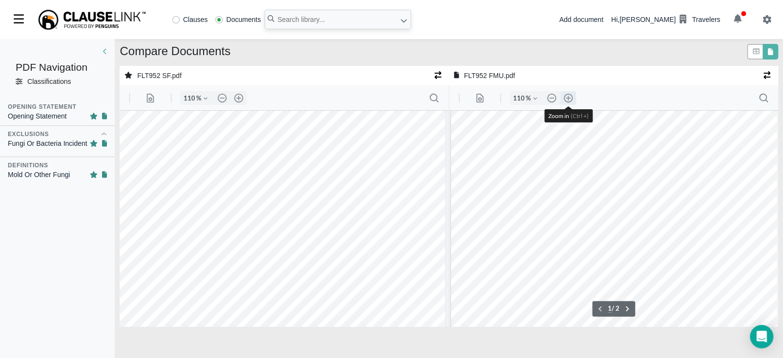
scroll to position [96, 3]
type input "2"
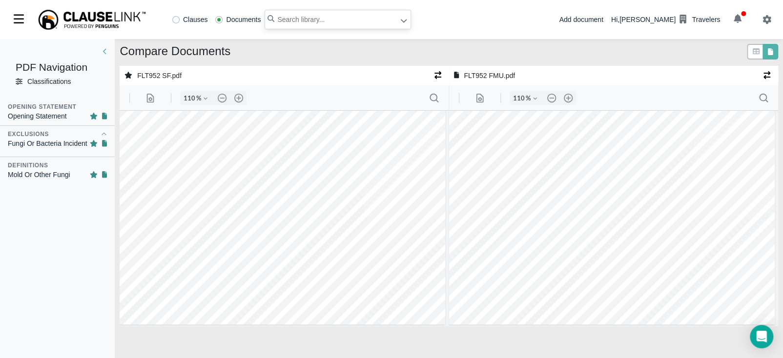
click at [310, 26] on input "text" at bounding box center [338, 20] width 146 height 20
type input "flt953"
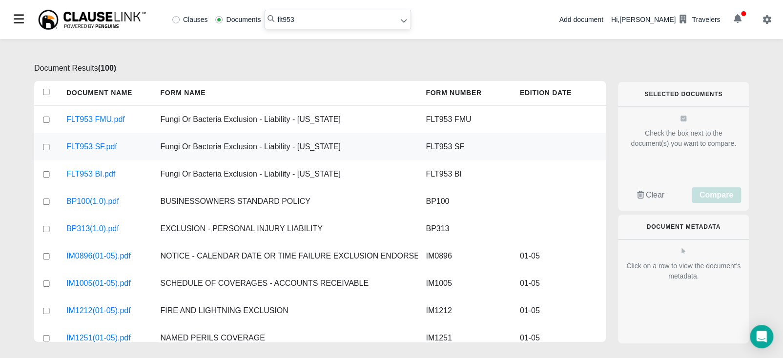
click at [44, 147] on input "checkbox" at bounding box center [46, 147] width 9 height 6
checkbox input "true"
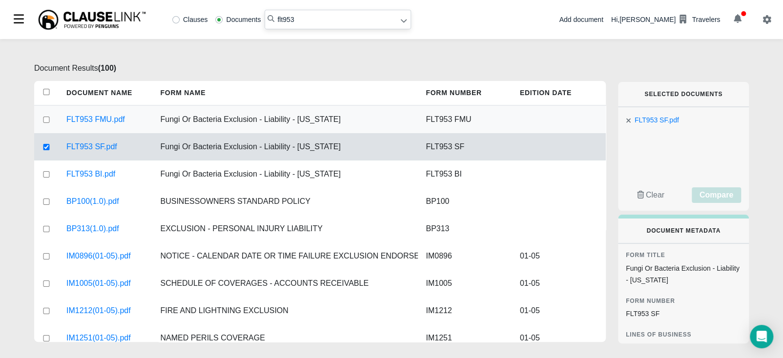
click at [44, 113] on div at bounding box center [46, 119] width 24 height 27
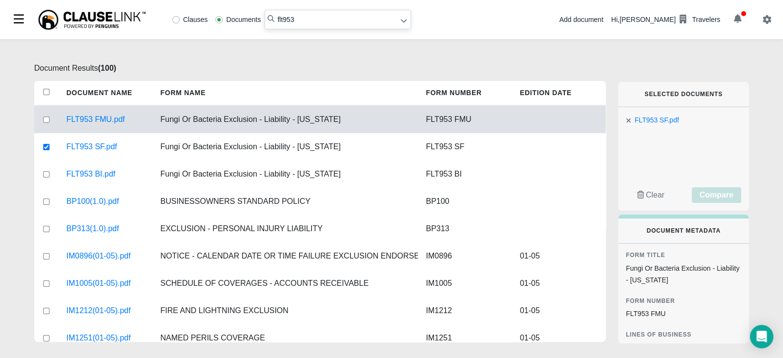
click at [46, 119] on input "checkbox" at bounding box center [46, 120] width 9 height 6
checkbox input "true"
click at [720, 195] on span "Compare" at bounding box center [716, 195] width 34 height 8
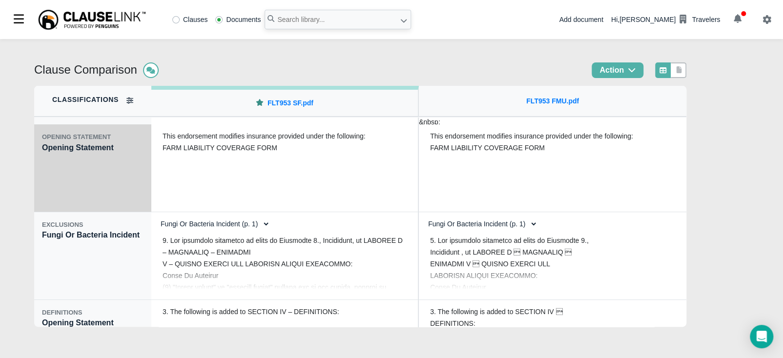
click at [60, 173] on div "OPENING STATEMENT Opening Statement" at bounding box center [92, 168] width 117 height 88
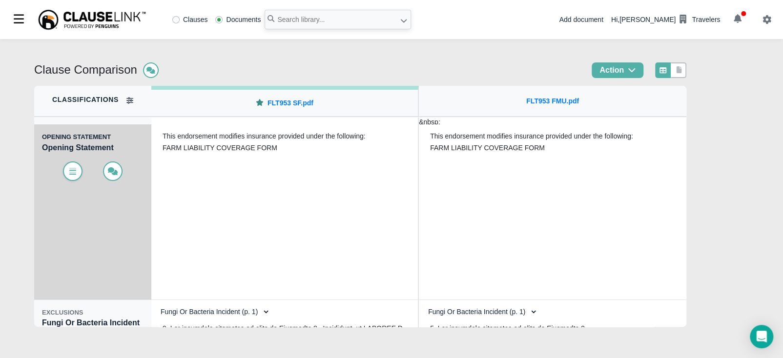
click at [70, 175] on icon at bounding box center [73, 171] width 10 height 8
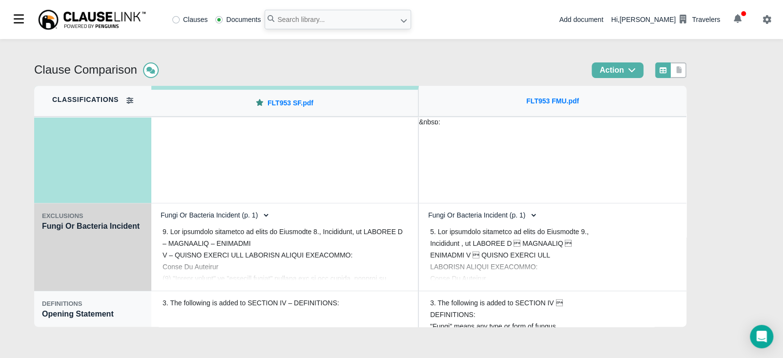
scroll to position [98, 0]
click at [83, 264] on div "EXCLUSIONS Fungi Or Bacteria Incident" at bounding box center [92, 247] width 117 height 88
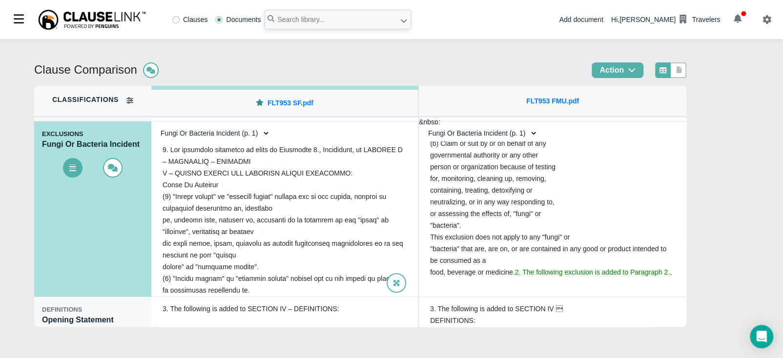
scroll to position [85, 0]
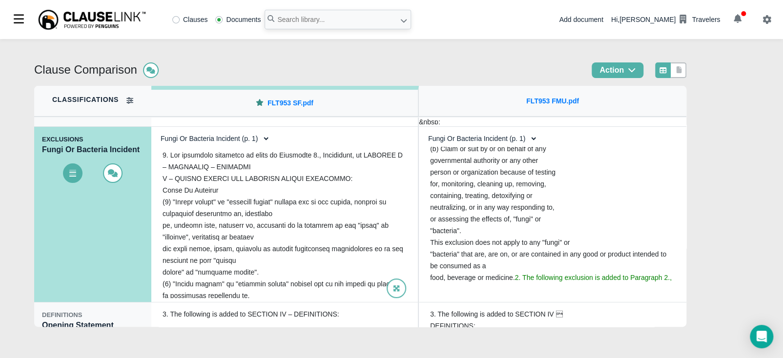
click at [244, 138] on select "Fungi Or Bacteria Incident (p. 1) Fungi Or Bacteria Incident (p. 1)" at bounding box center [212, 138] width 115 height 17
click at [242, 142] on select "Fungi Or Bacteria Incident (p. 1) Fungi Or Bacteria Incident (p. 1)" at bounding box center [212, 138] width 115 height 17
select select "1"
click at [155, 130] on select "Fungi Or Bacteria Incident (p. 1) Fungi Or Bacteria Incident (p. 1)" at bounding box center [212, 138] width 115 height 17
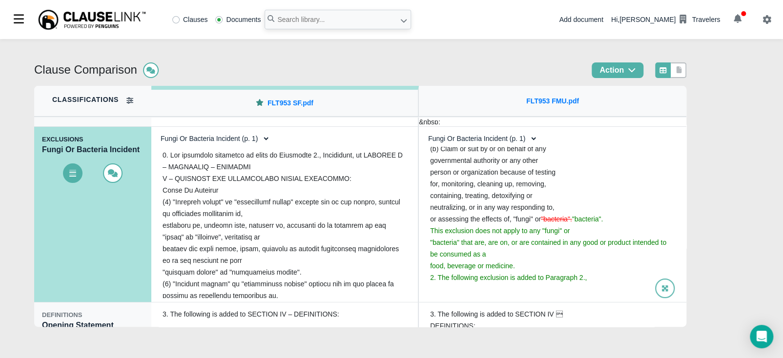
click at [529, 138] on select "Fungi Or Bacteria Incident (p. 1) Fungi Or Bacteria Incident (p. 1)" at bounding box center [479, 138] width 115 height 17
select select "1"
click at [422, 130] on select "Fungi Or Bacteria Incident (p. 1) Fungi Or Bacteria Incident (p. 1)" at bounding box center [479, 138] width 115 height 17
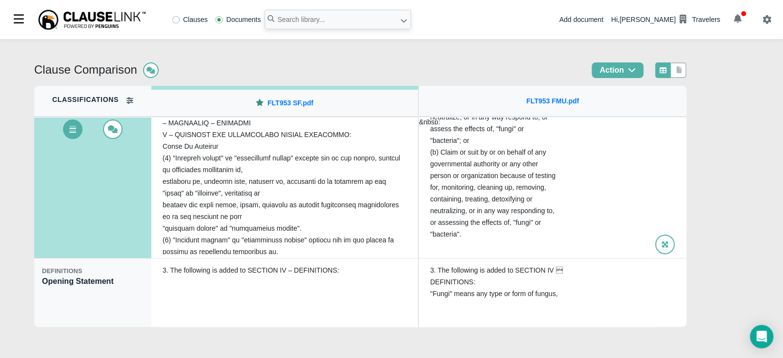
scroll to position [134, 0]
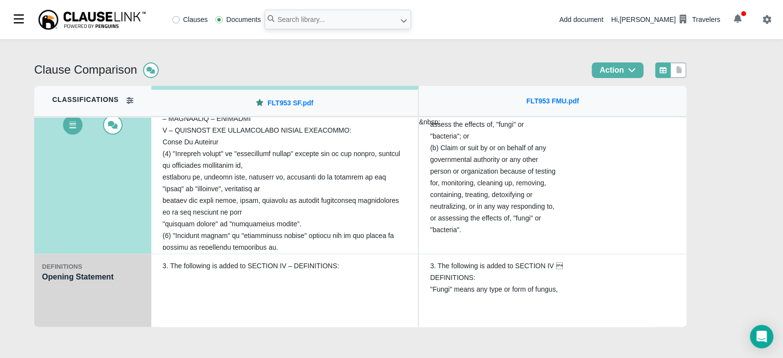
click at [101, 315] on div "DEFINITIONS Opening Statement" at bounding box center [92, 298] width 117 height 88
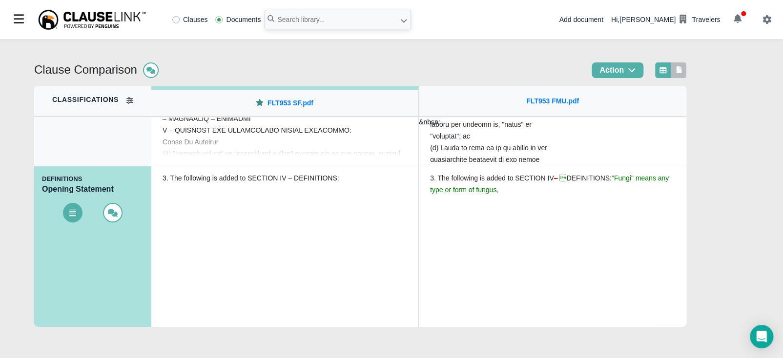
click at [675, 67] on icon at bounding box center [679, 69] width 9 height 7
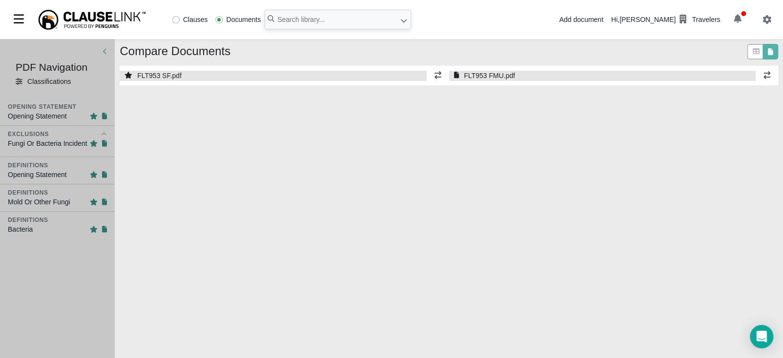
select select "1"
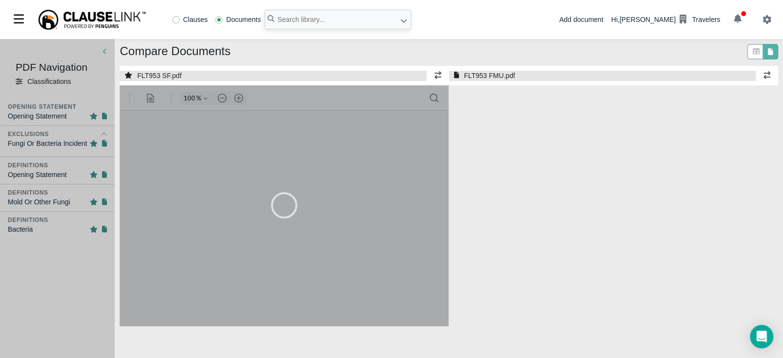
select select "1"
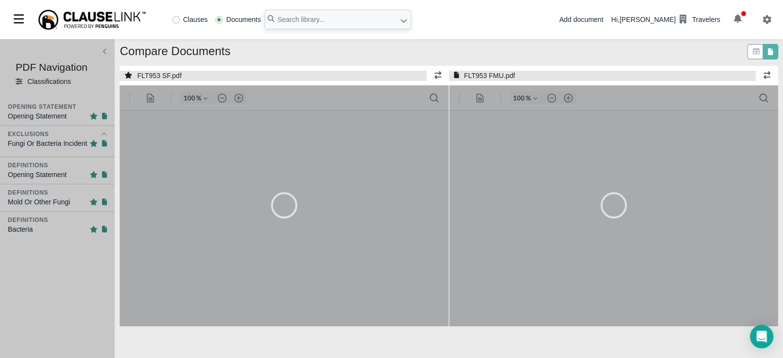
type input "55"
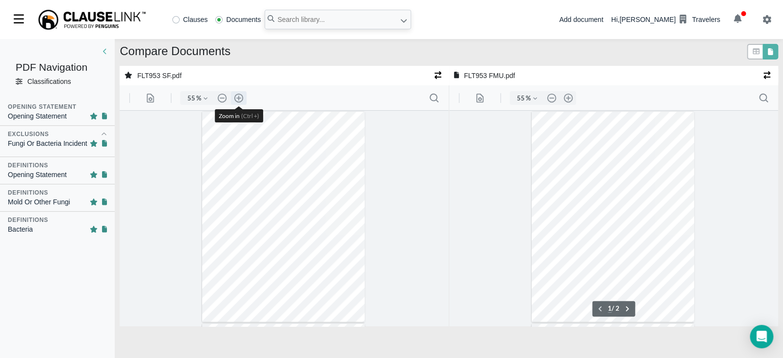
click at [240, 98] on button ".cls-1{fill:#abb0c4;} icon - header - zoom - in - line" at bounding box center [239, 98] width 16 height 14
click at [239, 99] on button ".cls-1{fill:#abb0c4;} icon - header - zoom - in - line" at bounding box center [239, 98] width 16 height 14
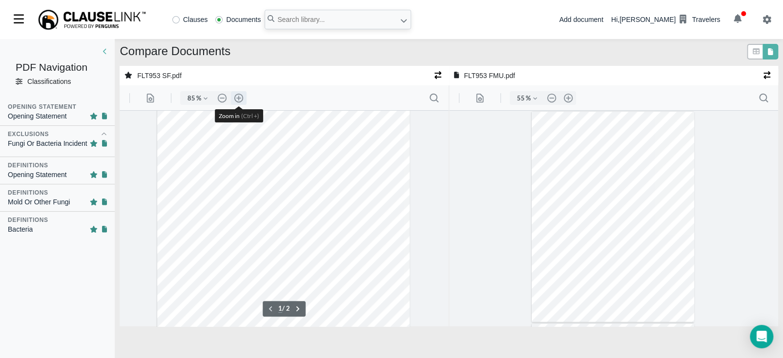
click at [239, 99] on button ".cls-1{fill:#abb0c4;} icon - header - zoom - in - line" at bounding box center [239, 98] width 16 height 14
type input "110"
click at [568, 96] on button ".cls-1{fill:#abb0c4;} icon - header - zoom - in - line" at bounding box center [568, 98] width 16 height 14
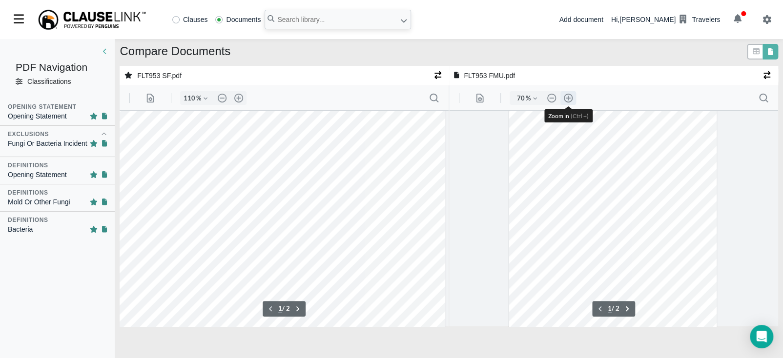
click at [568, 96] on button ".cls-1{fill:#abb0c4;} icon - header - zoom - in - line" at bounding box center [568, 98] width 16 height 14
type input "110"
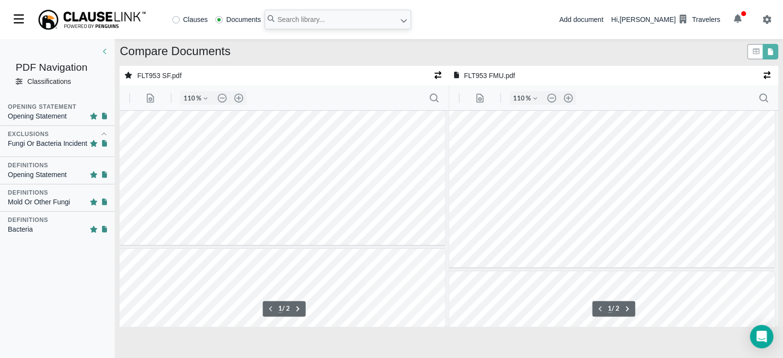
scroll to position [303, 3]
type input "2"
click at [320, 22] on input "text" at bounding box center [338, 20] width 146 height 20
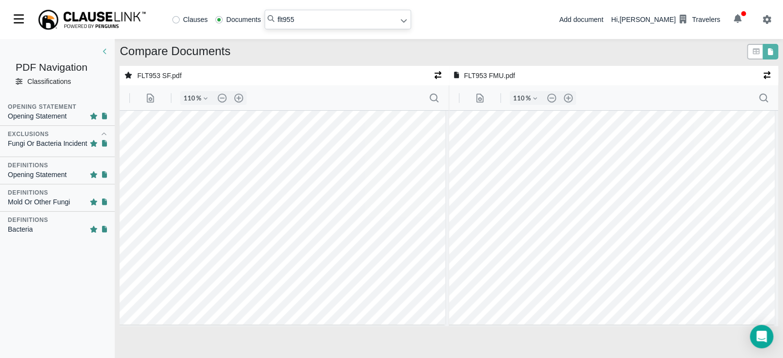
type input "flt955"
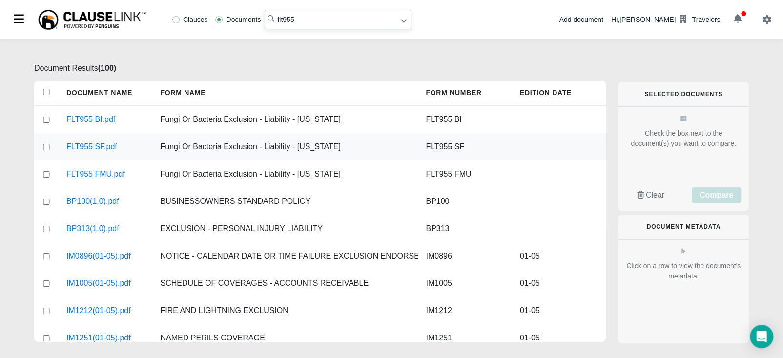
click at [46, 147] on input "checkbox" at bounding box center [46, 147] width 9 height 6
checkbox input "true"
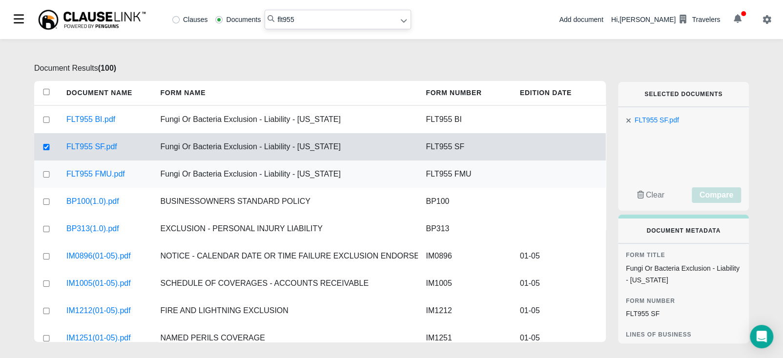
click at [45, 172] on input "checkbox" at bounding box center [46, 174] width 9 height 6
checkbox input "true"
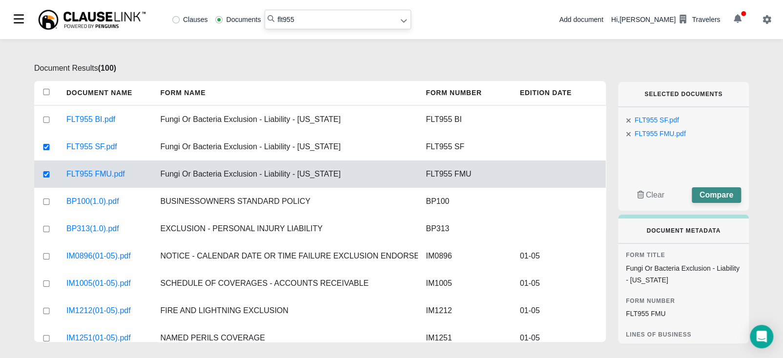
click at [719, 194] on span "Compare" at bounding box center [716, 195] width 34 height 8
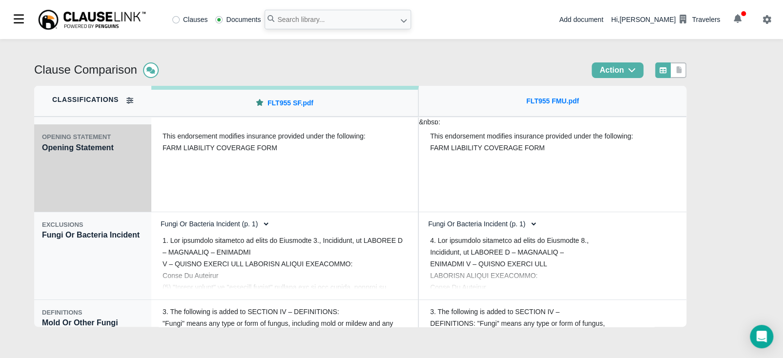
click at [94, 187] on div "OPENING STATEMENT Opening Statement" at bounding box center [92, 168] width 117 height 88
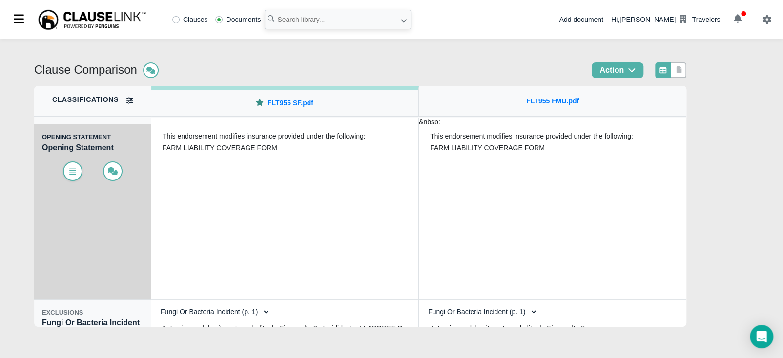
click at [74, 175] on span at bounding box center [73, 172] width 20 height 20
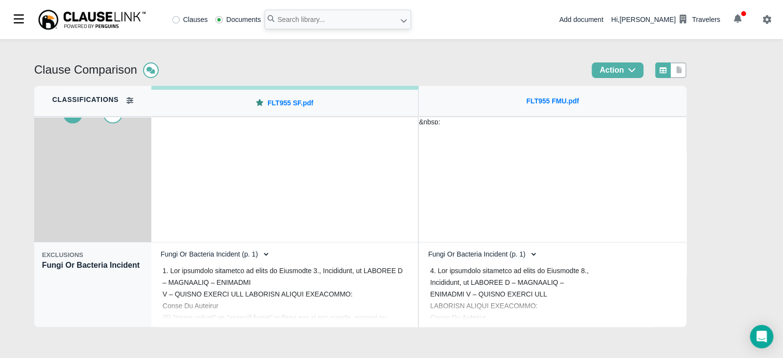
scroll to position [73, 0]
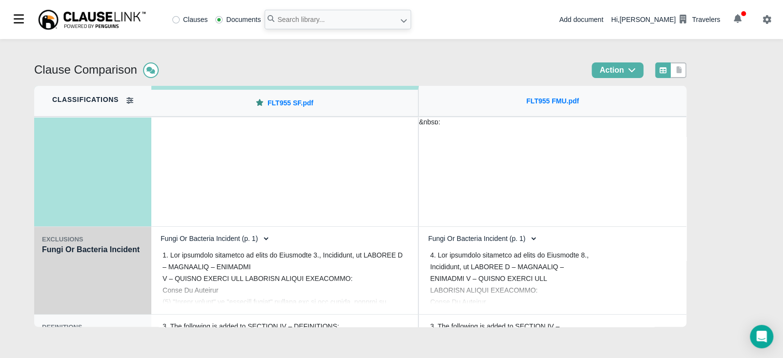
click at [54, 276] on div "EXCLUSIONS Fungi Or Bacteria Incident" at bounding box center [92, 271] width 117 height 88
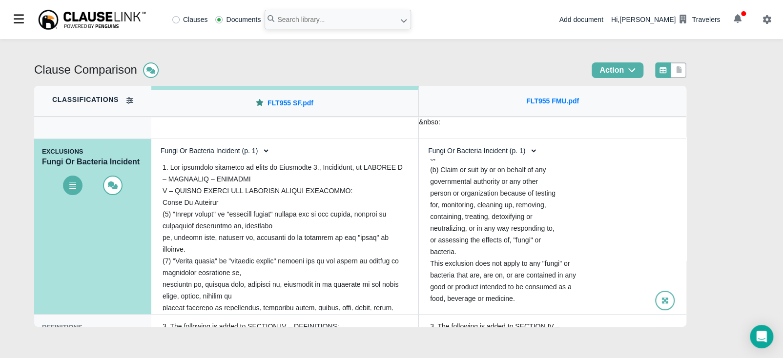
scroll to position [346, 0]
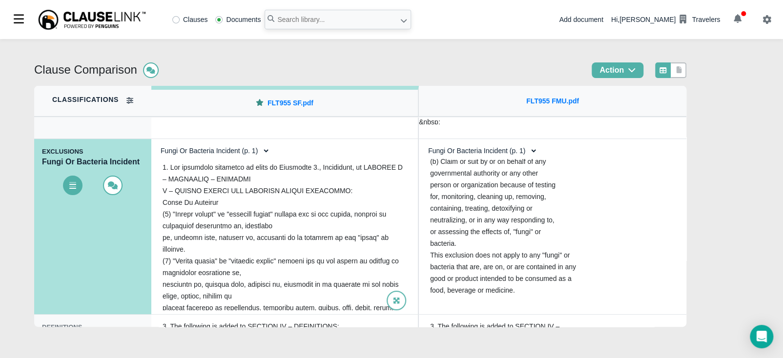
click at [251, 152] on select "Fungi Or Bacteria Incident (p. 1) Fungi Or Bacteria Incident (p. 1)" at bounding box center [212, 151] width 115 height 17
select select "1"
click at [155, 143] on select "Fungi Or Bacteria Incident (p. 1) Fungi Or Bacteria Incident (p. 1)" at bounding box center [212, 151] width 115 height 17
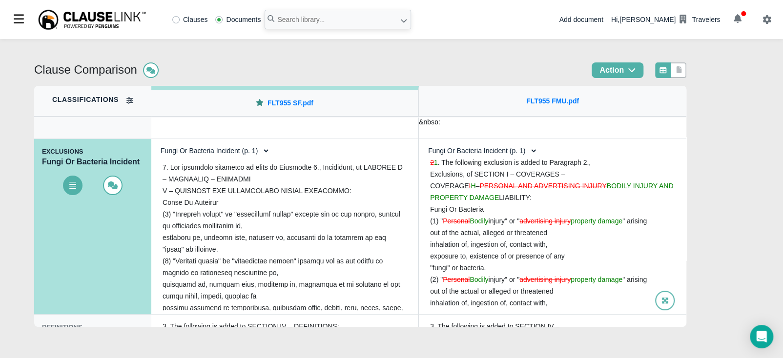
click at [495, 152] on select "Fungi Or Bacteria Incident (p. 1) Fungi Or Bacteria Incident (p. 1)" at bounding box center [479, 151] width 115 height 17
select select "1"
click at [422, 143] on select "Fungi Or Bacteria Incident (p. 1) Fungi Or Bacteria Incident (p. 1)" at bounding box center [479, 151] width 115 height 17
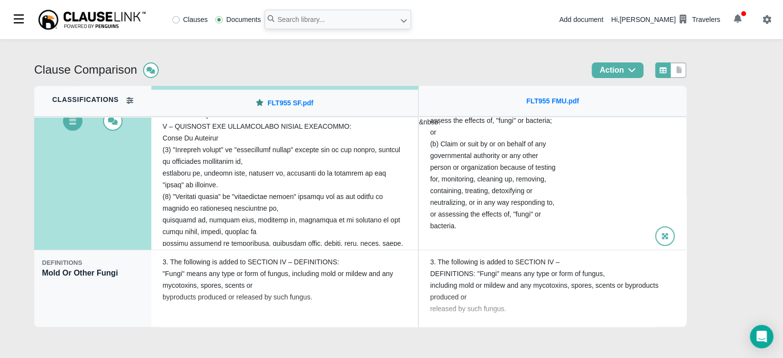
scroll to position [148, 0]
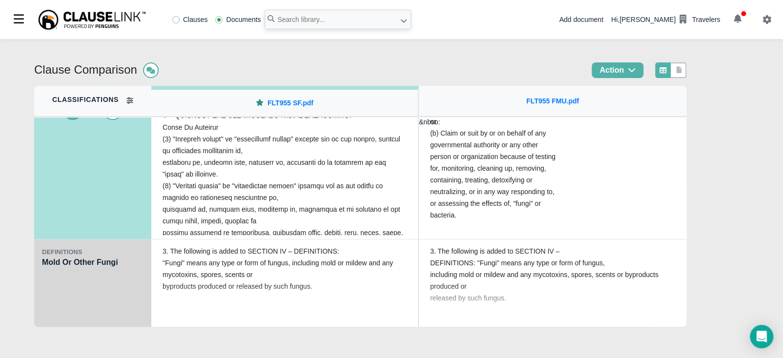
click at [93, 305] on div "DEFINITIONS Mold Or Other Fungi" at bounding box center [92, 284] width 117 height 88
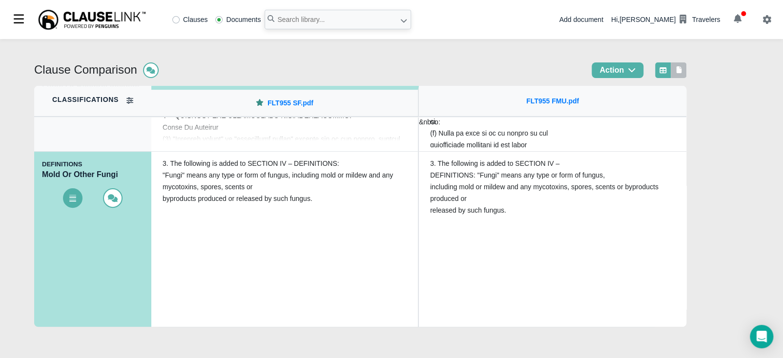
click at [686, 74] on div at bounding box center [679, 70] width 16 height 16
click at [682, 70] on icon at bounding box center [679, 69] width 5 height 7
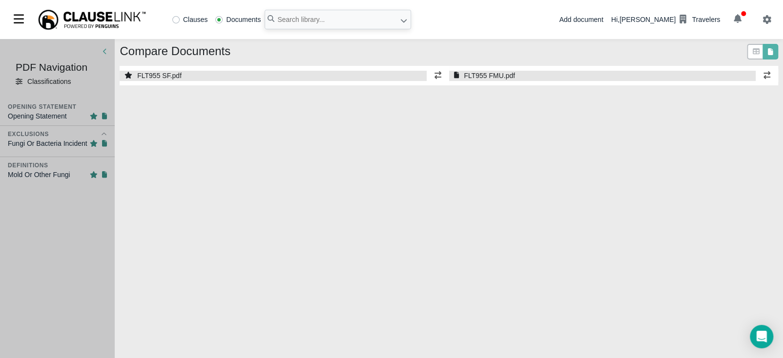
select select "1"
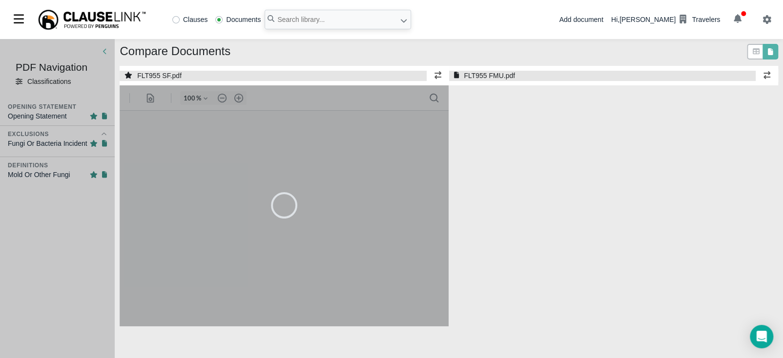
select select "1"
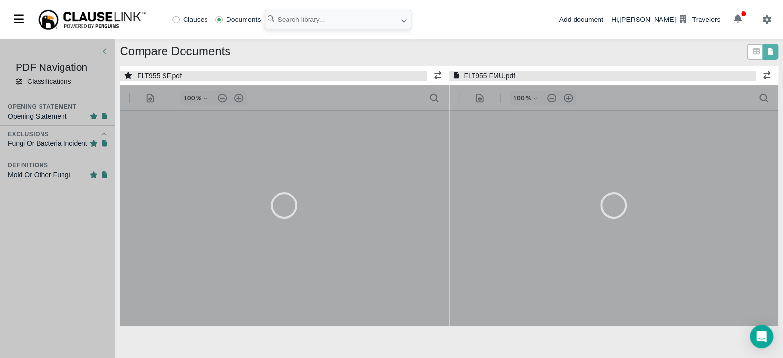
type input "55"
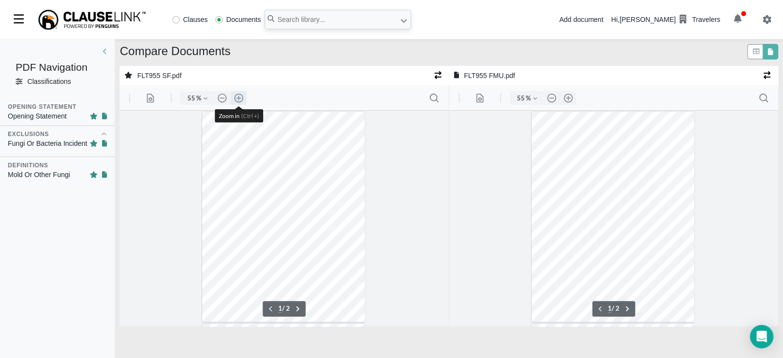
click at [238, 96] on button ".cls-1{fill:#abb0c4;} icon - header - zoom - in - line" at bounding box center [239, 98] width 16 height 14
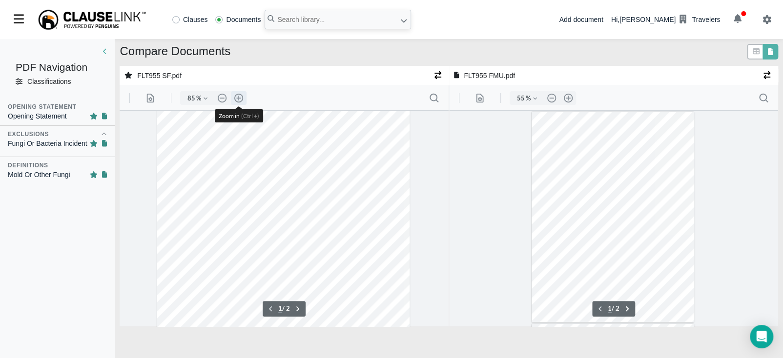
click at [238, 96] on button ".cls-1{fill:#abb0c4;} icon - header - zoom - in - line" at bounding box center [239, 98] width 16 height 14
type input "110"
click at [569, 98] on button ".cls-1{fill:#abb0c4;} icon - header - zoom - in - line" at bounding box center [568, 98] width 16 height 14
click at [568, 99] on button ".cls-1{fill:#abb0c4;} icon - header - zoom - in - line" at bounding box center [568, 98] width 16 height 14
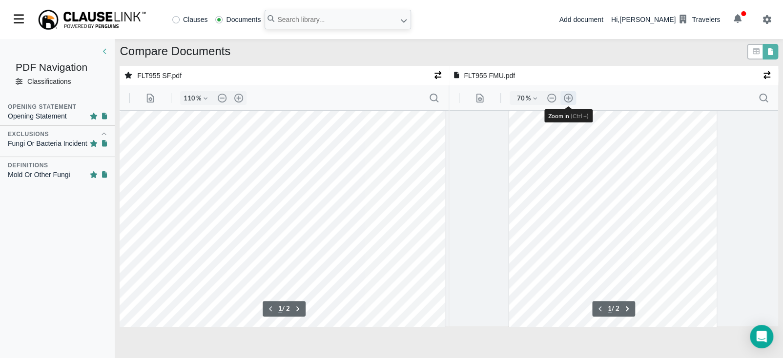
click at [568, 99] on button ".cls-1{fill:#abb0c4;} icon - header - zoom - in - line" at bounding box center [568, 98] width 16 height 14
type input "110"
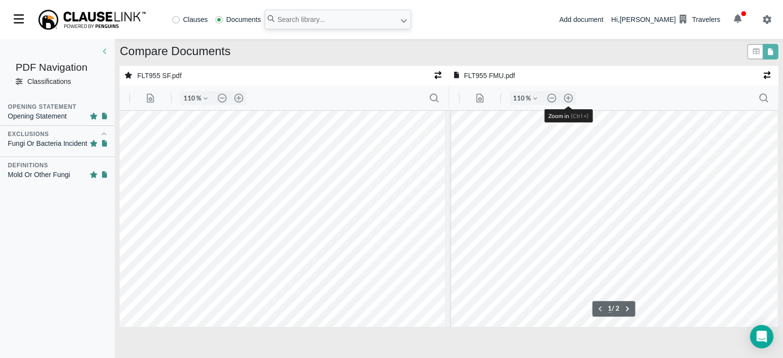
scroll to position [96, 3]
click at [337, 231] on div at bounding box center [281, 228] width 327 height 423
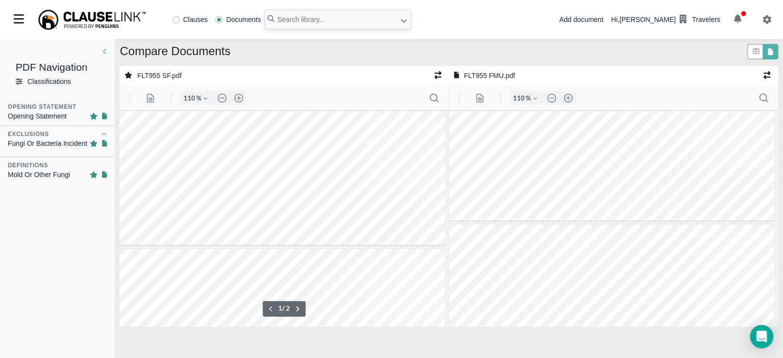
type input "2"
click at [359, 22] on input "text" at bounding box center [338, 20] width 146 height 20
type input "prf169"
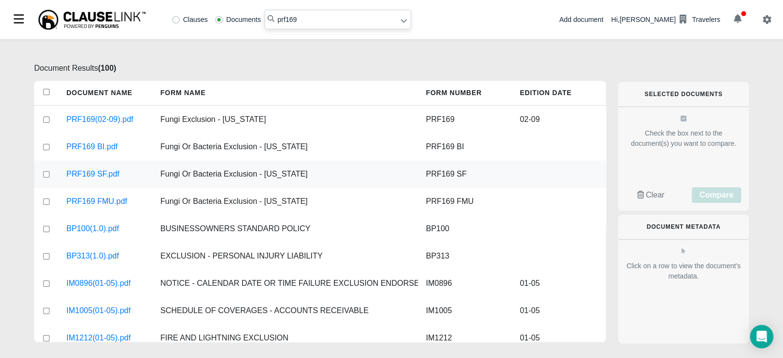
drag, startPoint x: 43, startPoint y: 174, endPoint x: 47, endPoint y: 187, distance: 13.7
click at [43, 174] on input "checkbox" at bounding box center [46, 174] width 9 height 6
checkbox input "true"
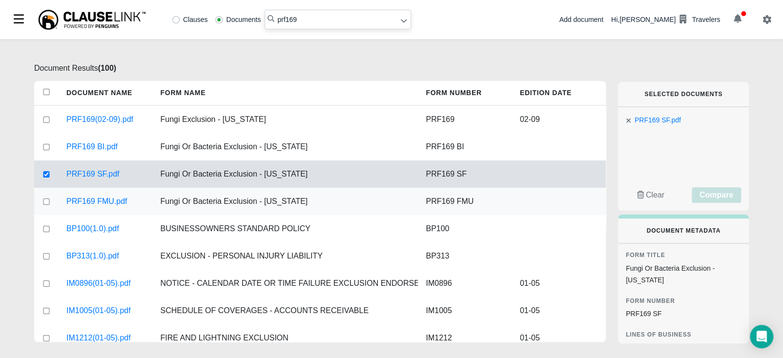
click at [45, 205] on div at bounding box center [46, 201] width 24 height 27
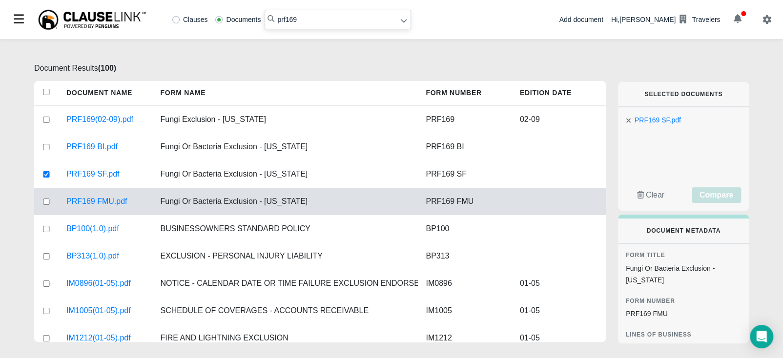
click at [47, 202] on input "checkbox" at bounding box center [46, 202] width 9 height 6
checkbox input "true"
click at [703, 193] on span "Compare" at bounding box center [716, 195] width 34 height 8
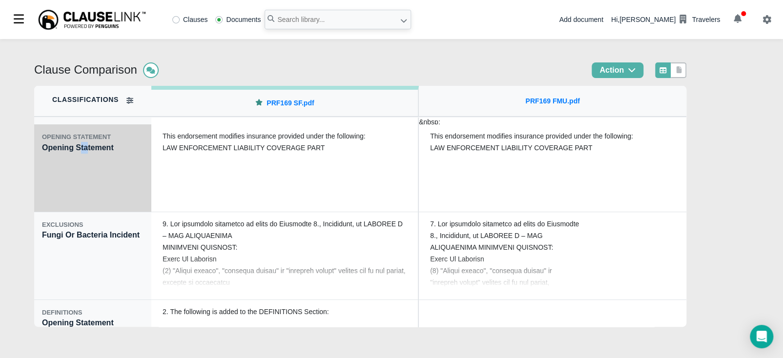
click at [81, 185] on div "OPENING STATEMENT Opening Statement" at bounding box center [92, 168] width 117 height 88
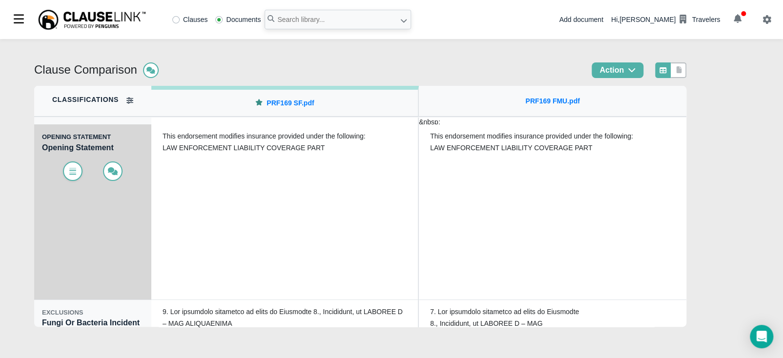
click at [68, 180] on span at bounding box center [73, 172] width 20 height 20
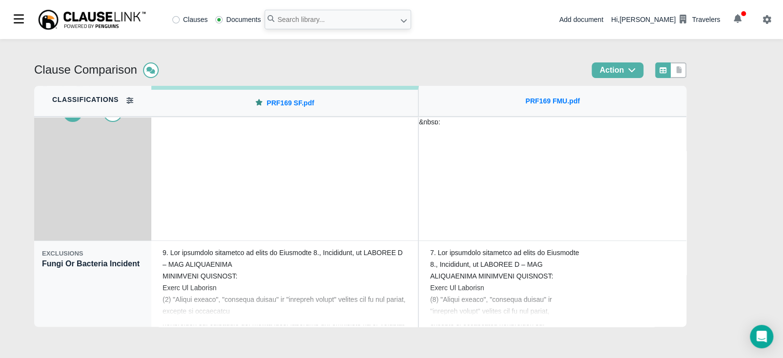
scroll to position [73, 0]
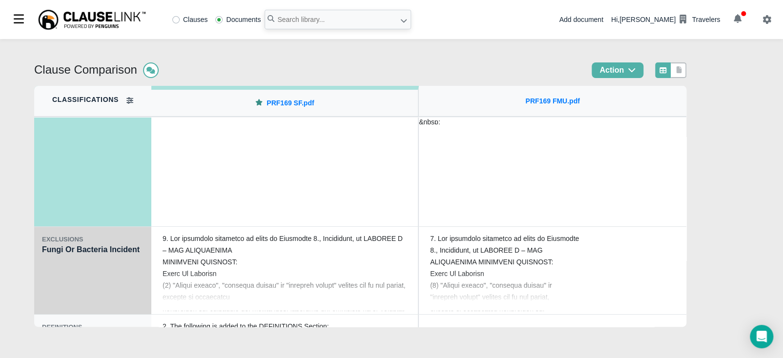
click at [68, 285] on div "EXCLUSIONS Fungi Or Bacteria Incident" at bounding box center [92, 271] width 117 height 88
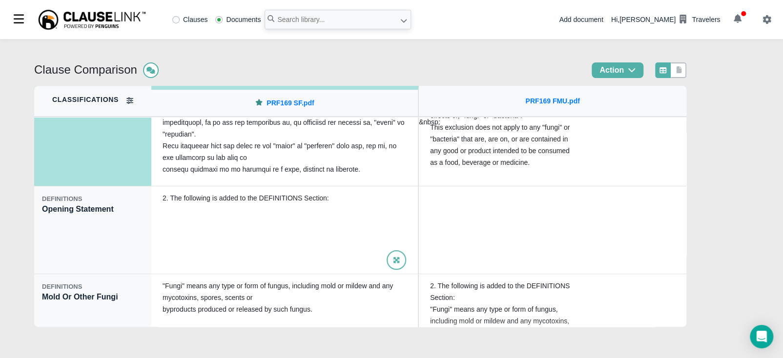
scroll to position [207, 0]
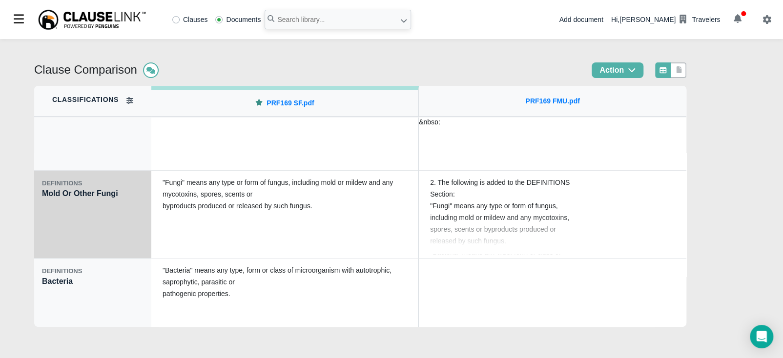
click at [110, 240] on div "DEFINITIONS Mold Or Other Fungi" at bounding box center [92, 215] width 117 height 88
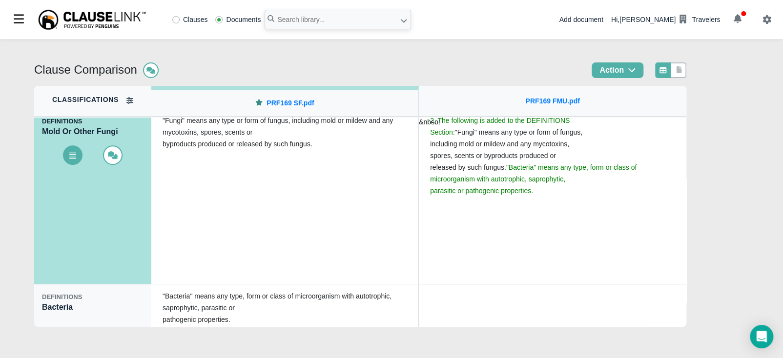
scroll to position [324, 0]
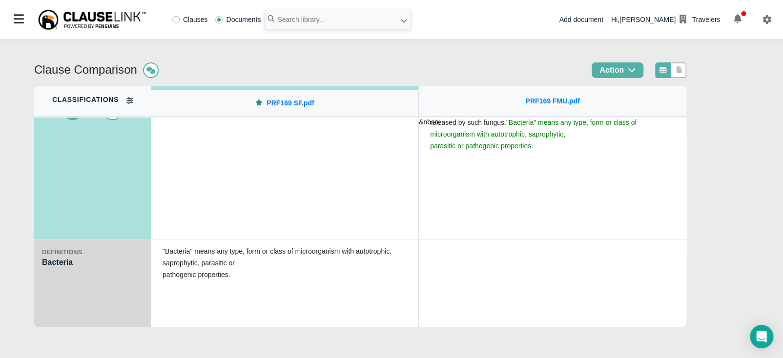
click at [132, 292] on div "DEFINITIONS Bacteria" at bounding box center [92, 284] width 117 height 88
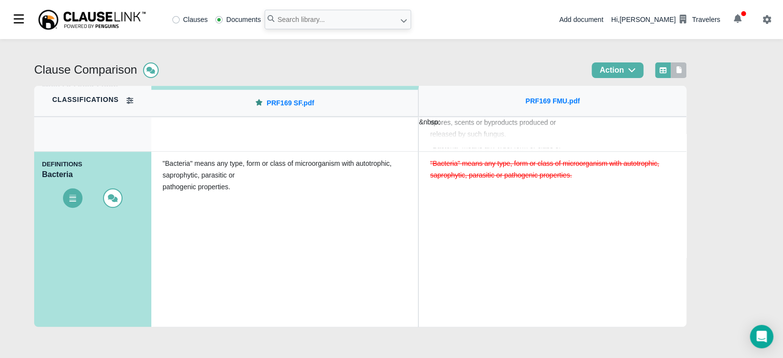
click at [682, 71] on icon at bounding box center [679, 69] width 5 height 7
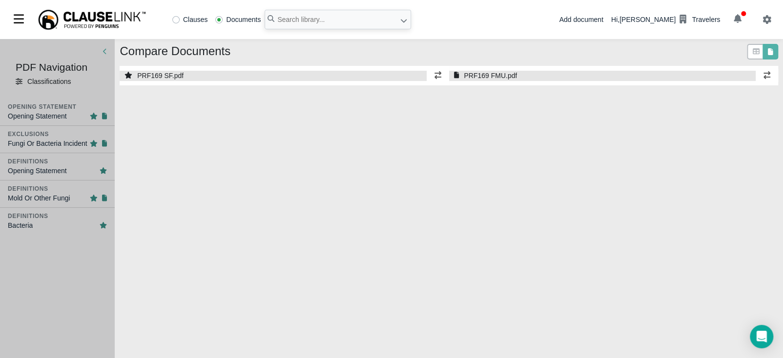
select select "1"
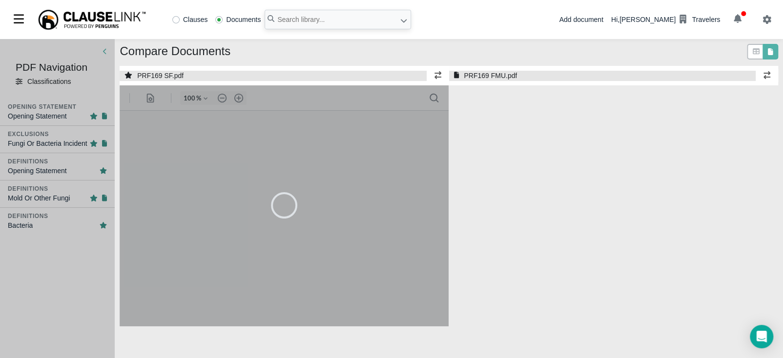
select select "1"
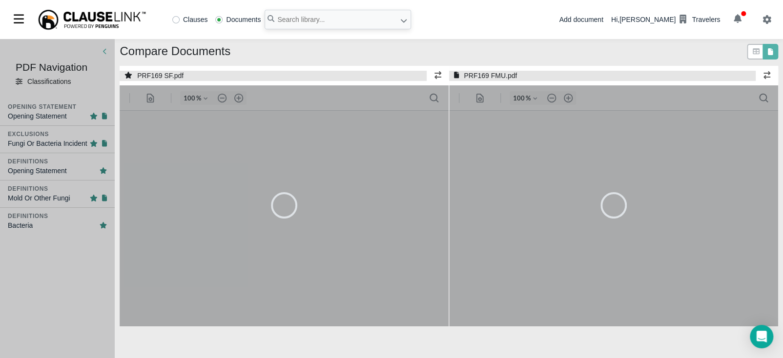
type input "55"
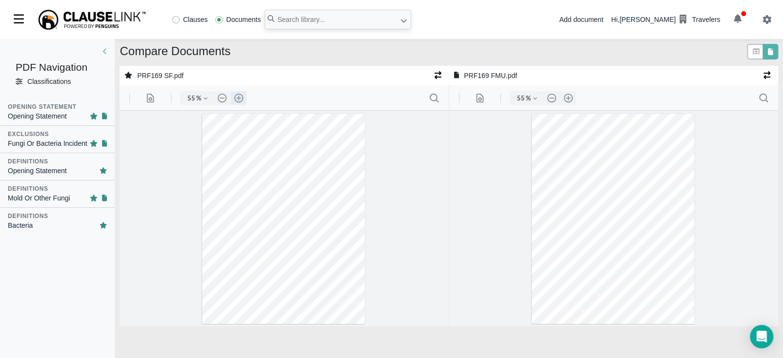
click at [239, 96] on button ".cls-1{fill:#abb0c4;} icon - header - zoom - in - line" at bounding box center [239, 98] width 16 height 14
click at [240, 96] on button ".cls-1{fill:#abb0c4;} icon - header - zoom - in - line" at bounding box center [239, 98] width 16 height 14
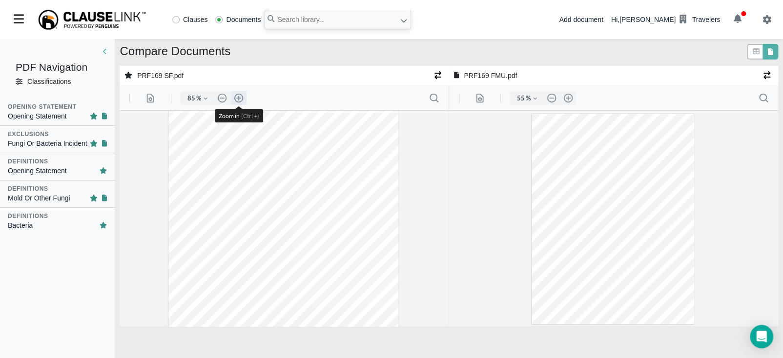
click at [240, 96] on button ".cls-1{fill:#abb0c4;} icon - header - zoom - in - line" at bounding box center [239, 98] width 16 height 14
type input "110"
click at [571, 95] on button ".cls-1{fill:#abb0c4;} icon - header - zoom - in - line" at bounding box center [568, 98] width 16 height 14
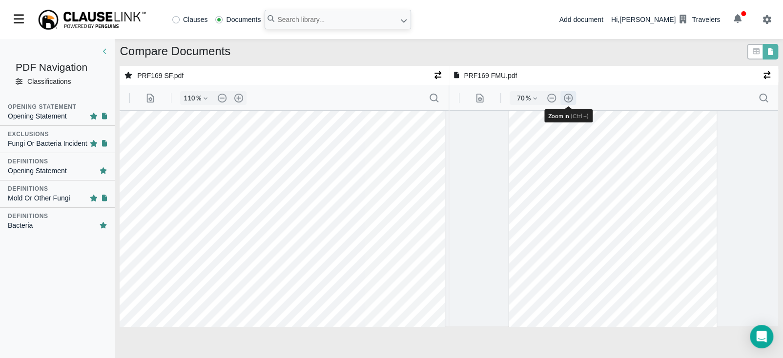
click at [571, 95] on button ".cls-1{fill:#abb0c4;} icon - header - zoom - in - line" at bounding box center [568, 98] width 16 height 14
click at [568, 97] on button ".cls-1{fill:#abb0c4;} icon - header - zoom - in - line" at bounding box center [568, 98] width 16 height 14
type input "110"
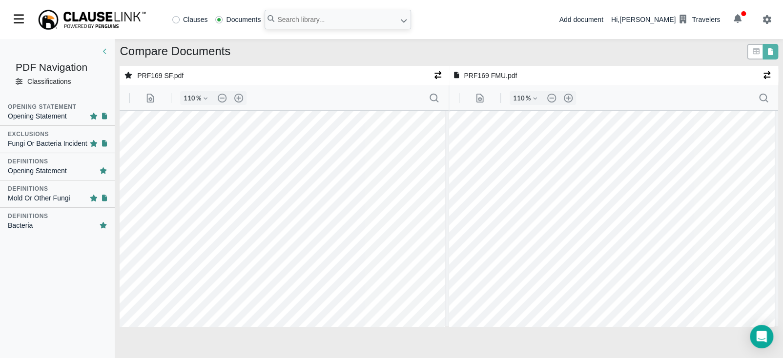
scroll to position [122, 3]
click at [331, 22] on input "text" at bounding box center [338, 20] width 146 height 20
click at [329, 22] on input "text" at bounding box center [338, 20] width 146 height 20
type input "prf234"
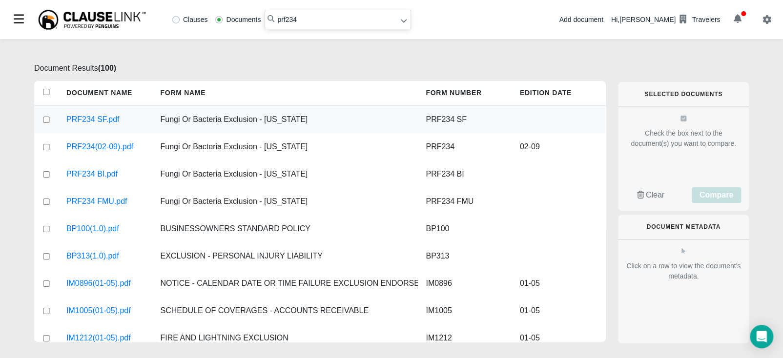
click at [45, 121] on input "checkbox" at bounding box center [46, 120] width 9 height 6
checkbox input "true"
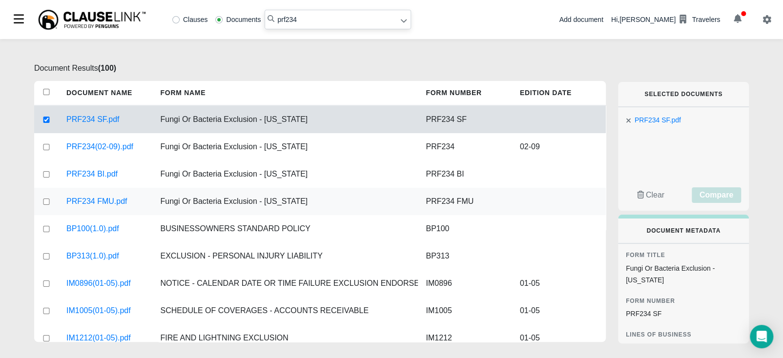
click at [47, 202] on input "checkbox" at bounding box center [46, 202] width 9 height 6
checkbox input "true"
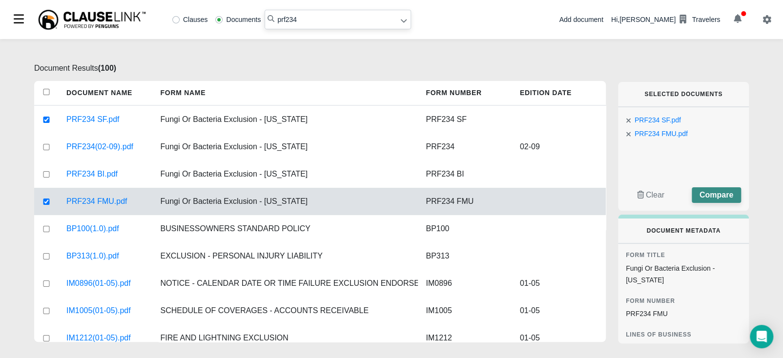
click at [711, 201] on button "Compare" at bounding box center [716, 195] width 49 height 16
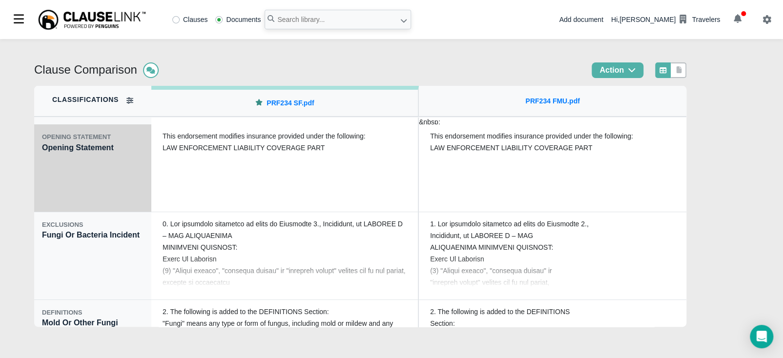
click at [58, 185] on div "OPENING STATEMENT Opening Statement" at bounding box center [92, 168] width 117 height 88
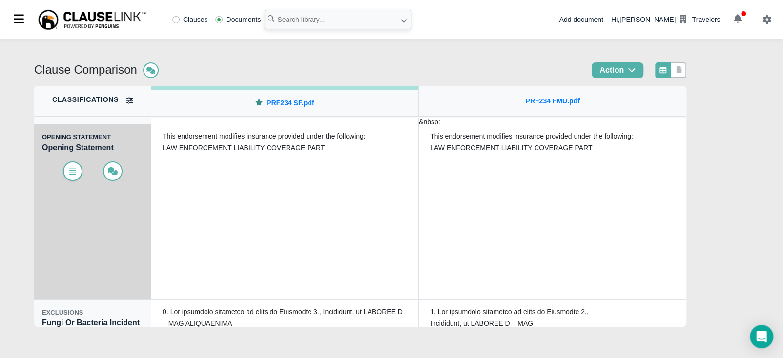
click at [71, 169] on icon at bounding box center [73, 171] width 10 height 8
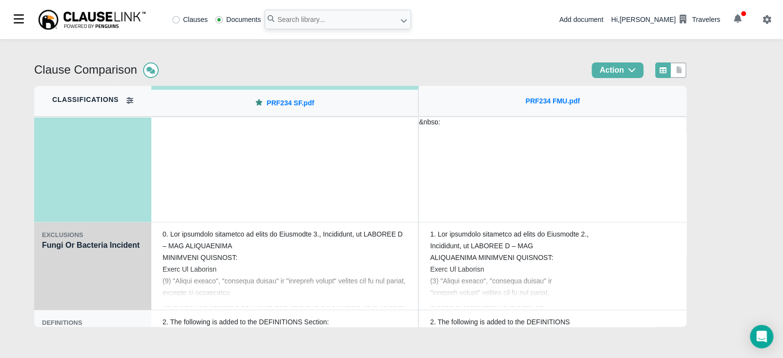
scroll to position [98, 0]
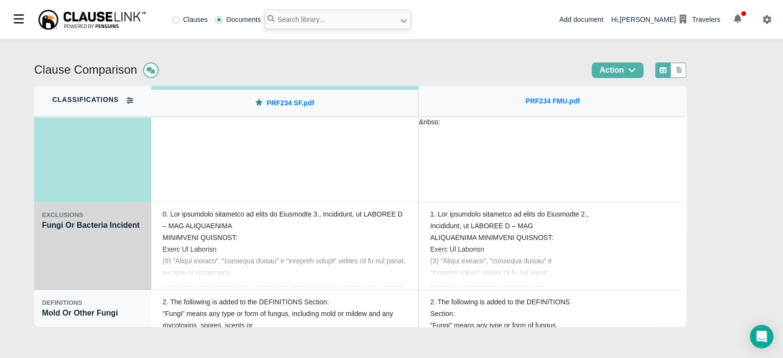
click at [72, 268] on div "EXCLUSIONS Fungi Or Bacteria Incident" at bounding box center [92, 247] width 117 height 88
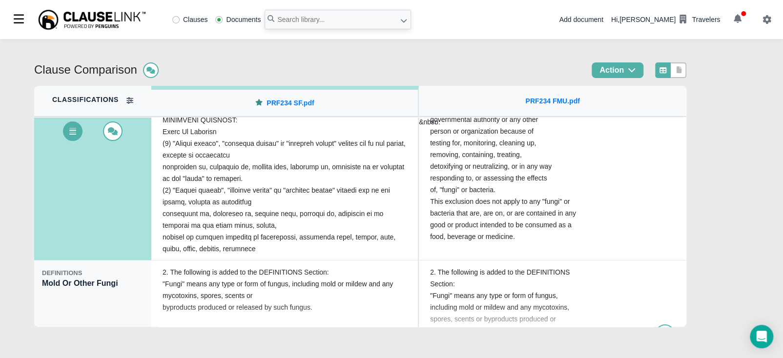
scroll to position [148, 0]
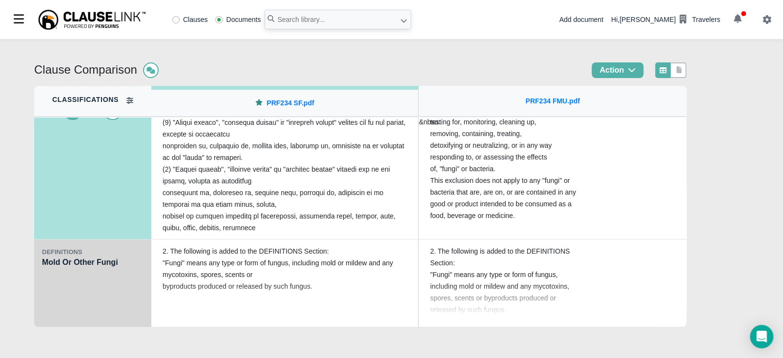
click at [86, 313] on div "DEFINITIONS Mold Or Other Fungi" at bounding box center [92, 284] width 117 height 88
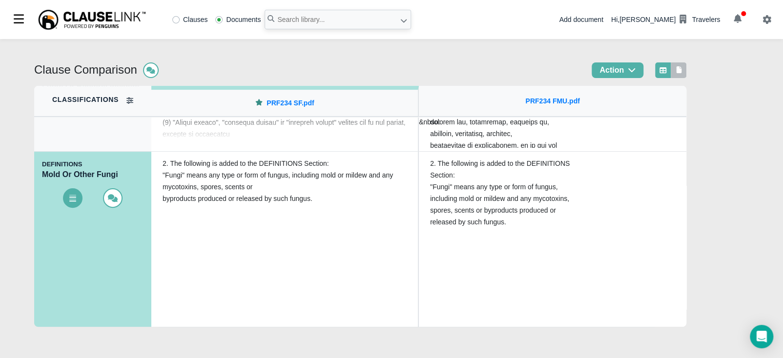
click at [686, 65] on div at bounding box center [679, 70] width 16 height 16
click at [682, 70] on icon at bounding box center [679, 69] width 5 height 7
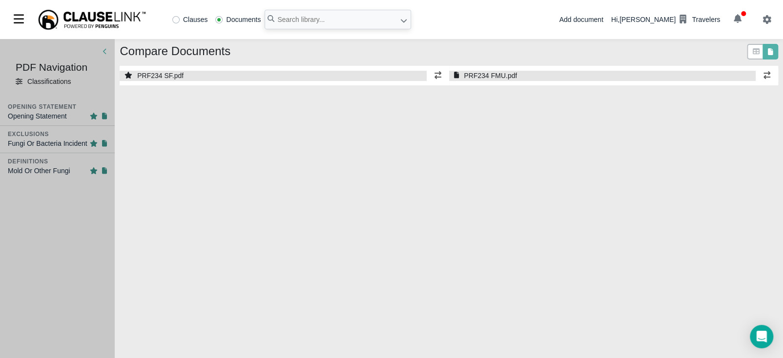
select select "1"
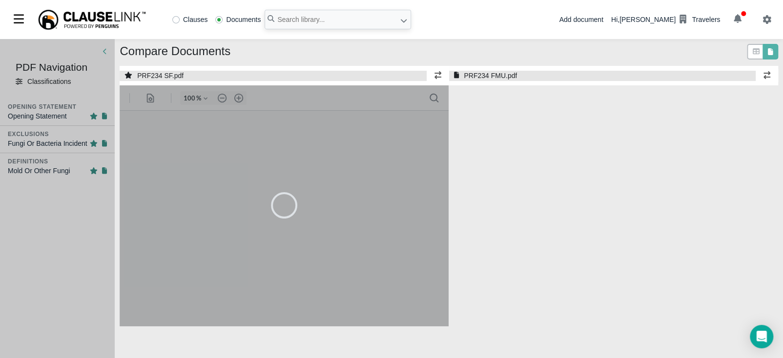
select select "1"
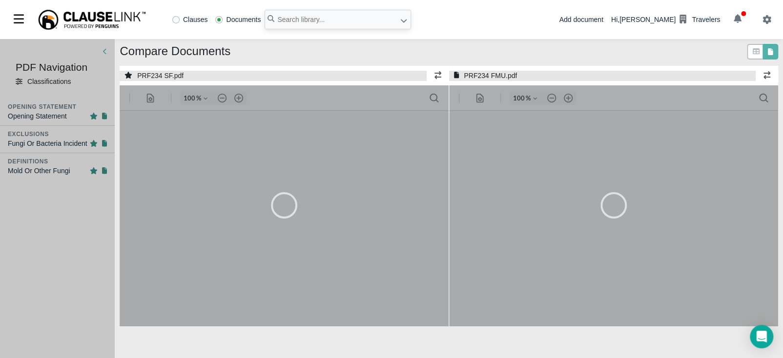
type input "55"
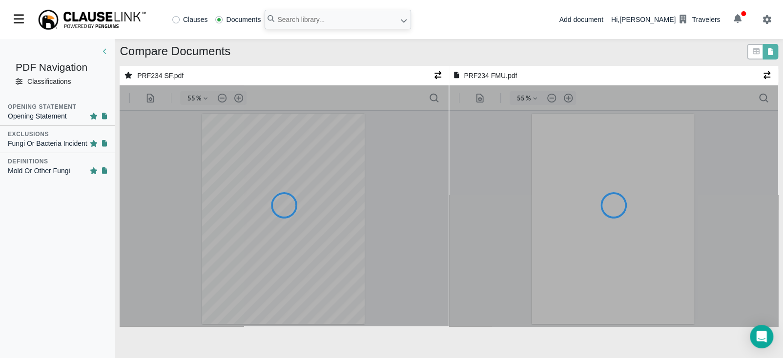
type input "55"
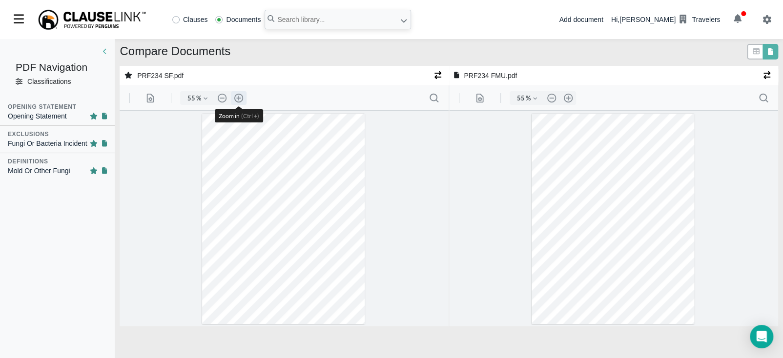
click at [239, 100] on button ".cls-1{fill:#abb0c4;} icon - header - zoom - in - line" at bounding box center [239, 98] width 16 height 14
click at [240, 99] on button ".cls-1{fill:#abb0c4;} icon - header - zoom - in - line" at bounding box center [239, 98] width 16 height 14
type input "85"
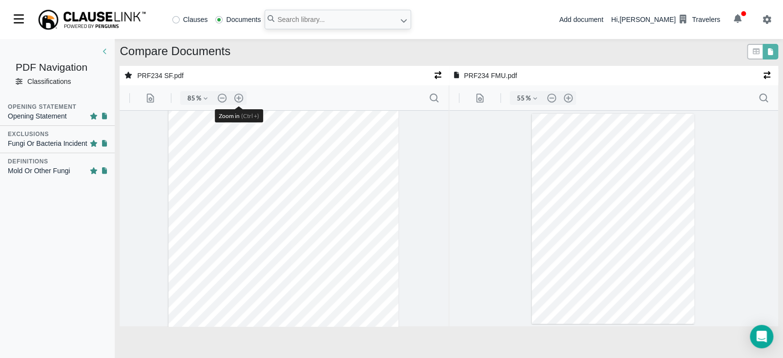
scroll to position [52, 0]
click at [569, 96] on button ".cls-1{fill:#abb0c4;} icon - header - zoom - in - line" at bounding box center [568, 98] width 16 height 14
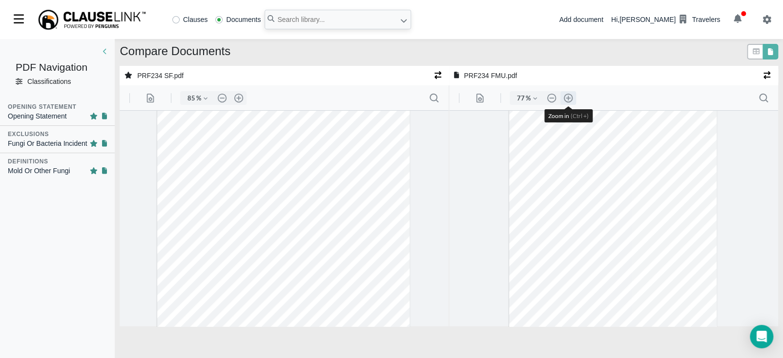
type input "85"
click at [296, 18] on input "text" at bounding box center [338, 20] width 146 height 20
type input "prf562"
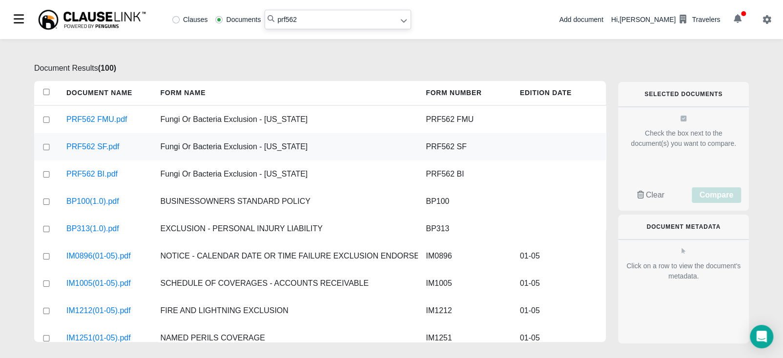
click at [47, 143] on div at bounding box center [46, 146] width 24 height 27
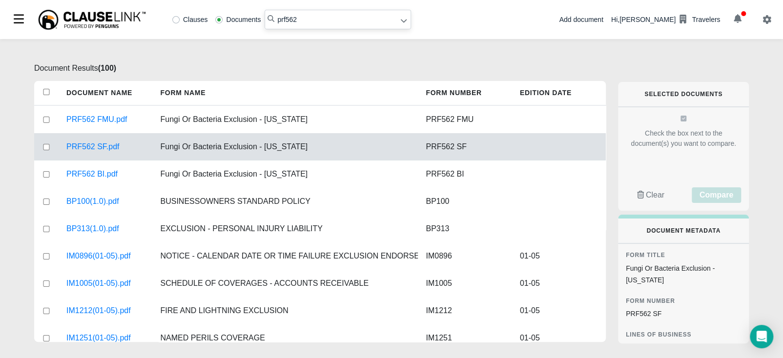
click at [44, 148] on input "checkbox" at bounding box center [46, 147] width 9 height 6
checkbox input "true"
click at [44, 121] on input "checkbox" at bounding box center [46, 120] width 9 height 6
checkbox input "true"
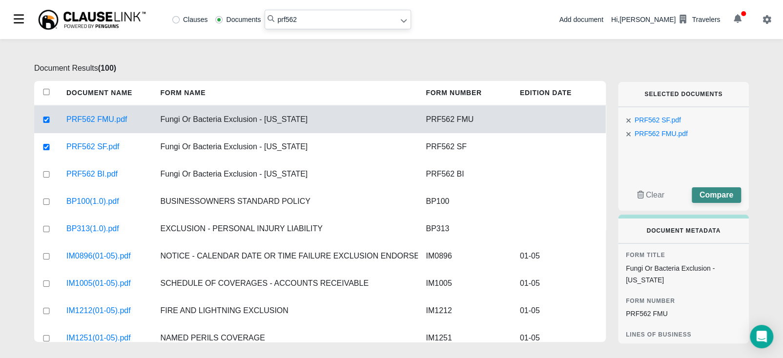
click at [712, 199] on span "Compare" at bounding box center [716, 195] width 34 height 8
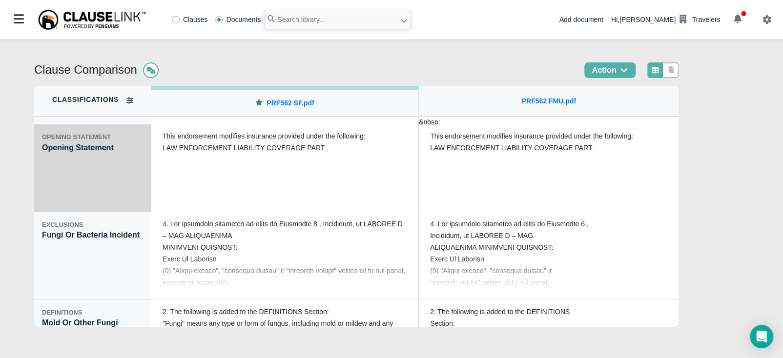
click at [115, 187] on div "OPENING STATEMENT Opening Statement" at bounding box center [92, 168] width 117 height 88
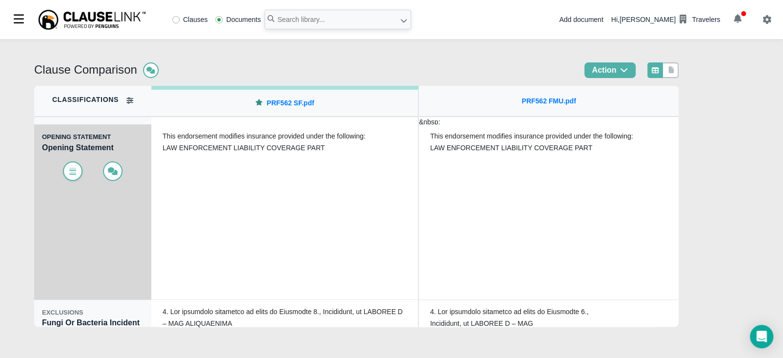
click at [74, 169] on icon at bounding box center [73, 171] width 10 height 8
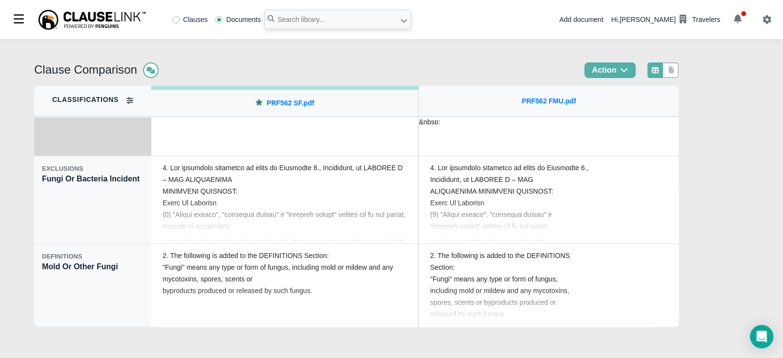
scroll to position [148, 0]
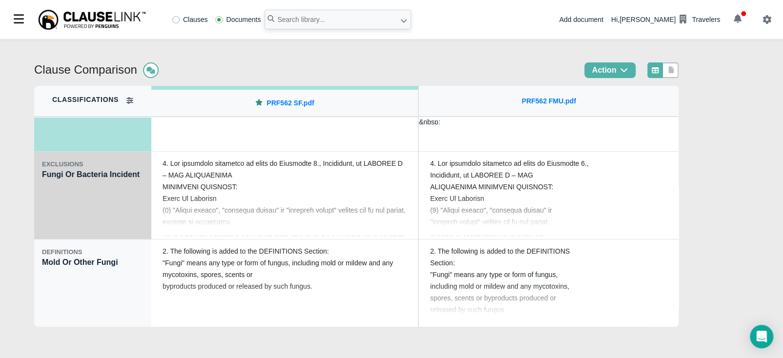
click at [81, 208] on div "EXCLUSIONS Fungi Or Bacteria Incident" at bounding box center [92, 196] width 117 height 88
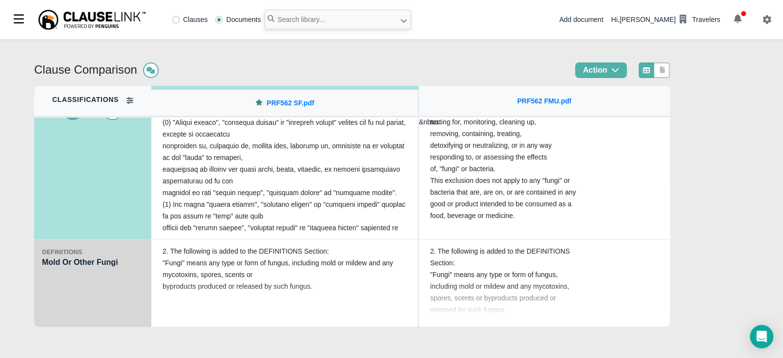
click at [105, 302] on div "DEFINITIONS Mold Or Other Fungi" at bounding box center [92, 284] width 117 height 88
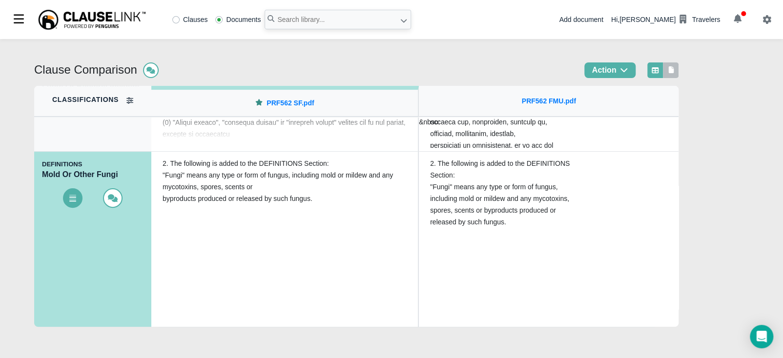
click at [675, 75] on link at bounding box center [671, 70] width 9 height 10
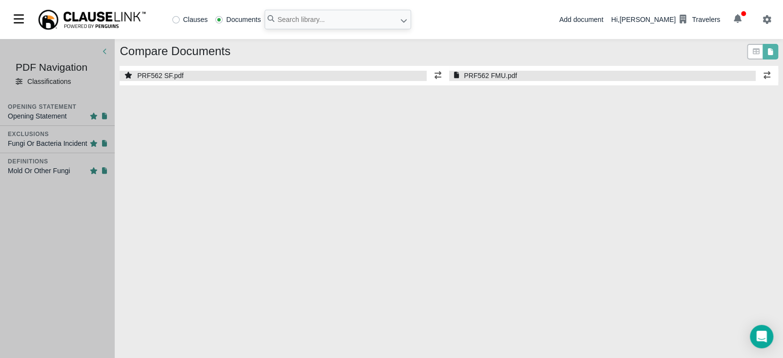
select select "1"
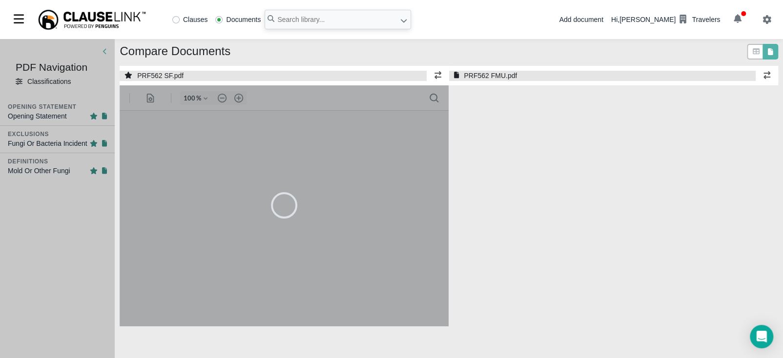
select select "1"
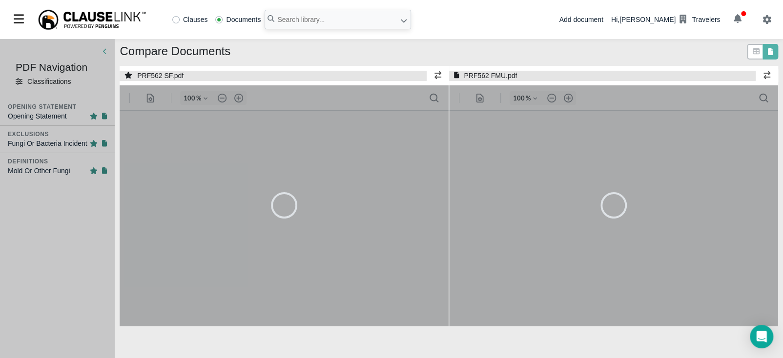
type input "55"
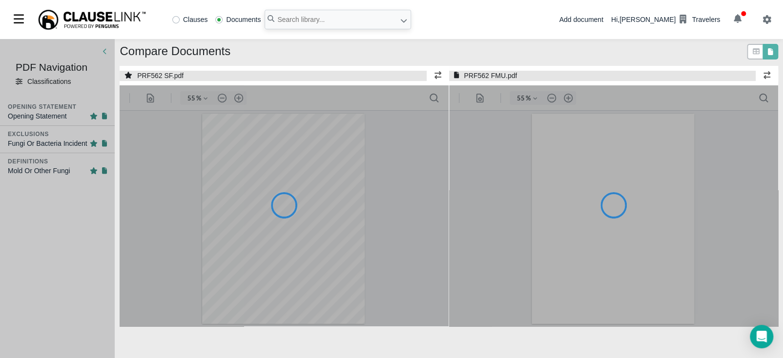
type input "55"
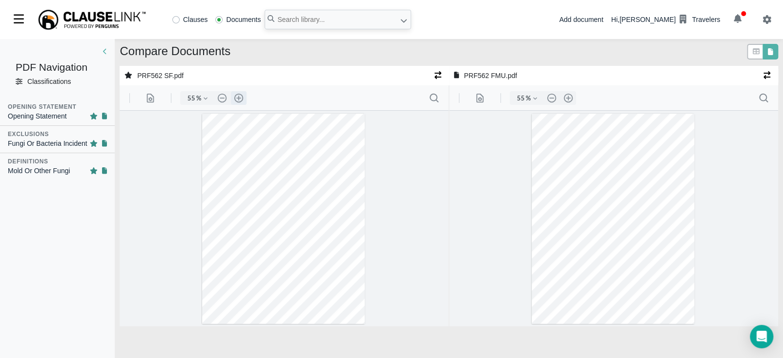
click at [240, 95] on button ".cls-1{fill:#abb0c4;} icon - header - zoom - in - line" at bounding box center [239, 98] width 16 height 14
click at [240, 96] on button ".cls-1{fill:#abb0c4;} icon - header - zoom - in - line" at bounding box center [239, 98] width 16 height 14
click at [240, 98] on button ".cls-1{fill:#abb0c4;} icon - header - zoom - in - line" at bounding box center [239, 98] width 16 height 14
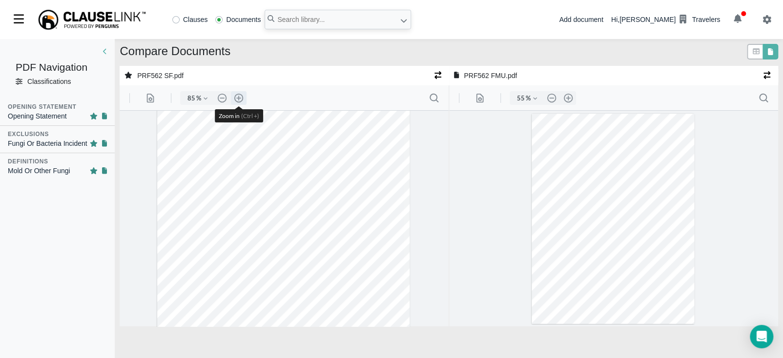
click at [240, 99] on button ".cls-1{fill:#abb0c4;} icon - header - zoom - in - line" at bounding box center [239, 98] width 16 height 14
type input "110"
click at [561, 95] on button ".cls-1{fill:#abb0c4;} icon - header - zoom - in - line" at bounding box center [568, 98] width 16 height 14
click at [570, 99] on button ".cls-1{fill:#abb0c4;} icon - header - zoom - in - line" at bounding box center [568, 98] width 16 height 14
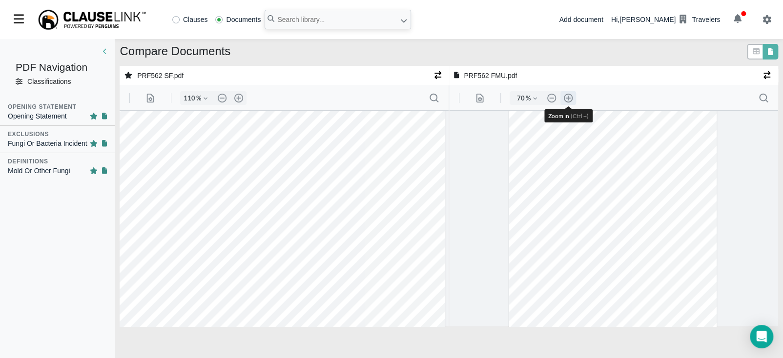
click at [570, 99] on button ".cls-1{fill:#abb0c4;} icon - header - zoom - in - line" at bounding box center [568, 98] width 16 height 14
click at [570, 100] on button ".cls-1{fill:#abb0c4;} icon - header - zoom - in - line" at bounding box center [568, 98] width 16 height 14
type input "110"
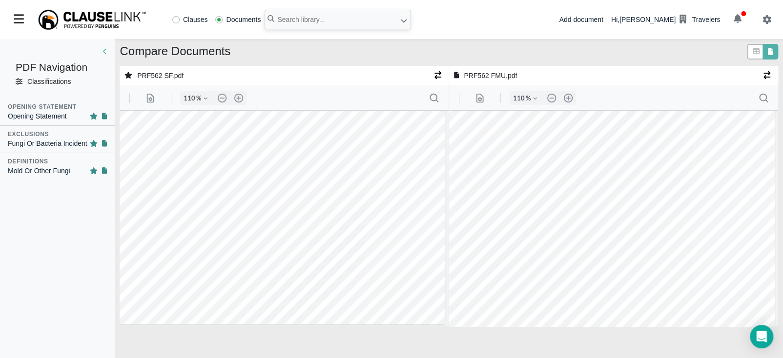
scroll to position [214, 3]
click at [353, 25] on input "text" at bounding box center [338, 20] width 146 height 20
type input "prf564"
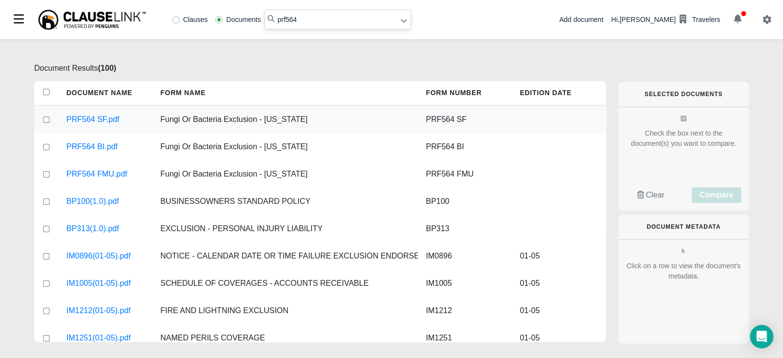
click at [47, 120] on input "checkbox" at bounding box center [46, 120] width 9 height 6
checkbox input "true"
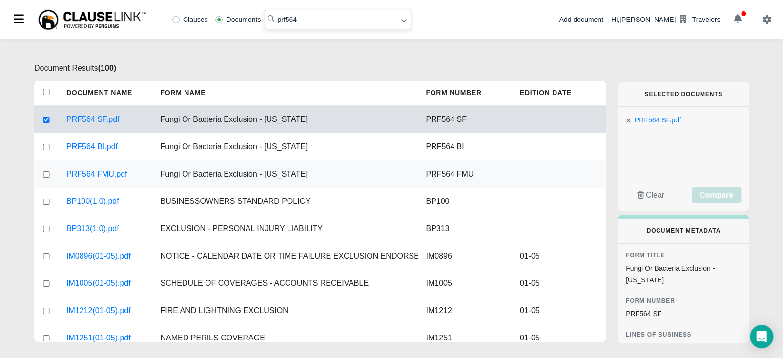
click at [47, 177] on div at bounding box center [46, 174] width 24 height 27
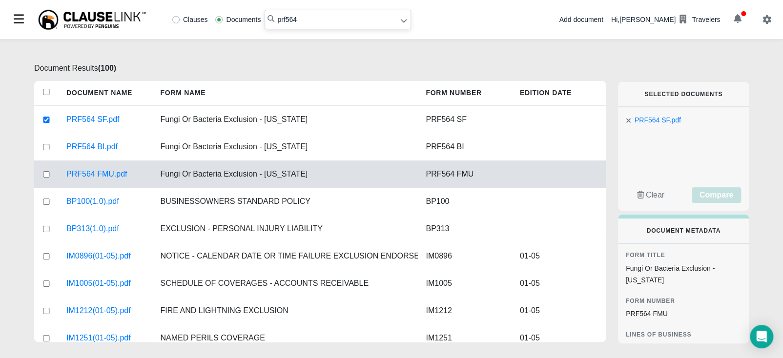
click at [45, 173] on input "checkbox" at bounding box center [46, 174] width 9 height 6
checkbox input "true"
click at [718, 198] on span "Compare" at bounding box center [716, 195] width 34 height 8
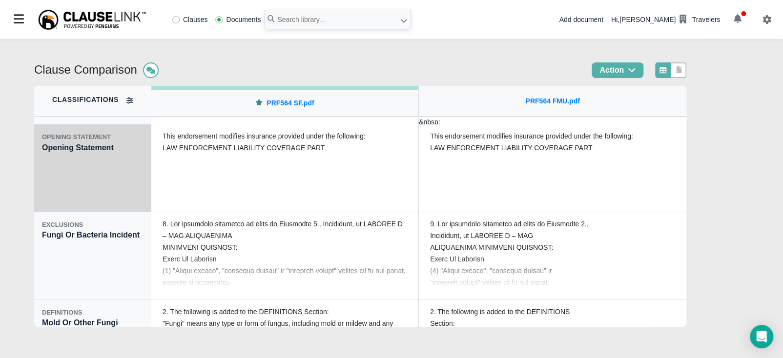
click at [94, 172] on div "OPENING STATEMENT Opening Statement" at bounding box center [92, 168] width 117 height 88
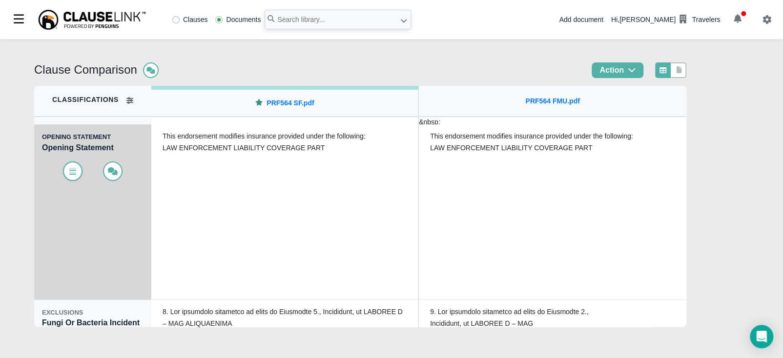
click at [78, 169] on span at bounding box center [73, 172] width 20 height 20
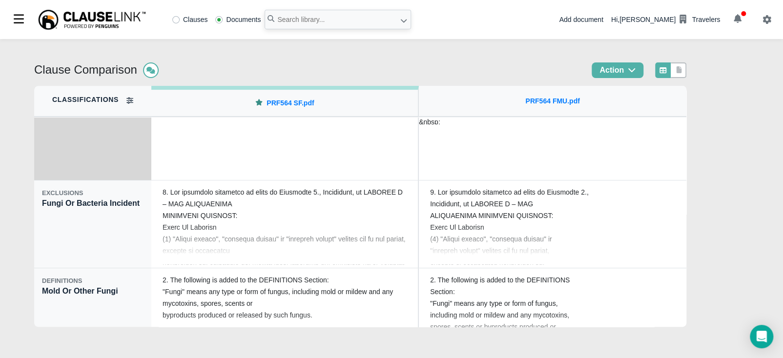
scroll to position [122, 0]
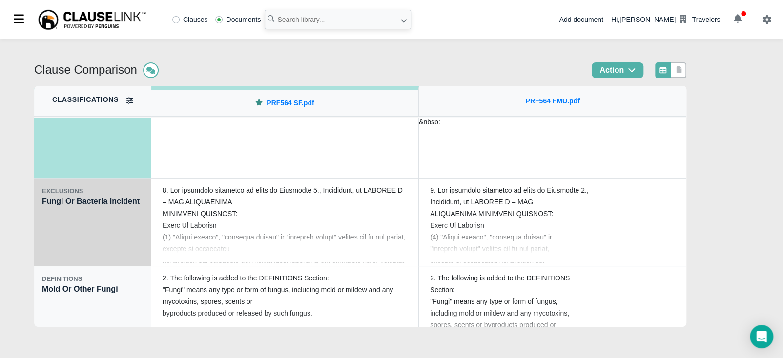
click at [64, 239] on div "EXCLUSIONS Fungi Or Bacteria Incident" at bounding box center [92, 223] width 117 height 88
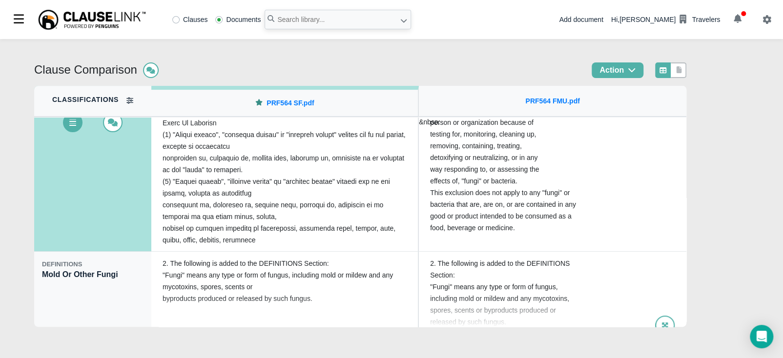
scroll to position [148, 0]
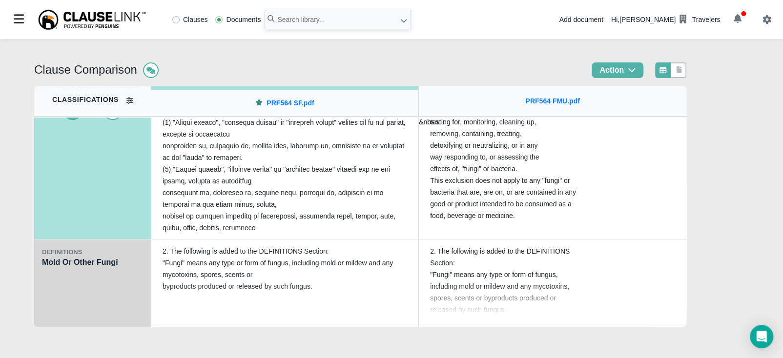
click at [104, 302] on div "DEFINITIONS Mold Or Other Fungi" at bounding box center [92, 284] width 117 height 88
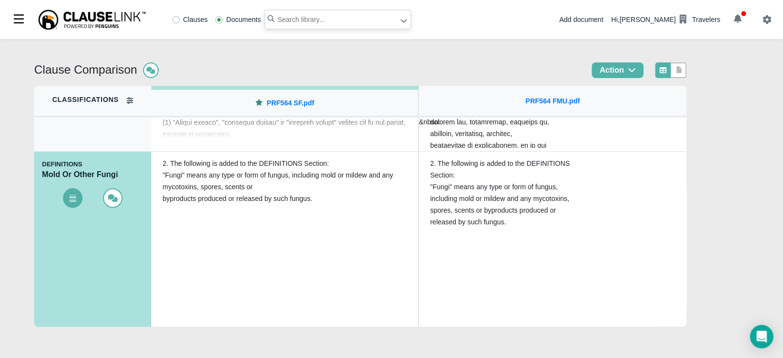
click at [333, 12] on input "text" at bounding box center [338, 20] width 146 height 20
click at [345, 17] on input "text" at bounding box center [338, 20] width 146 height 20
type input "prt343"
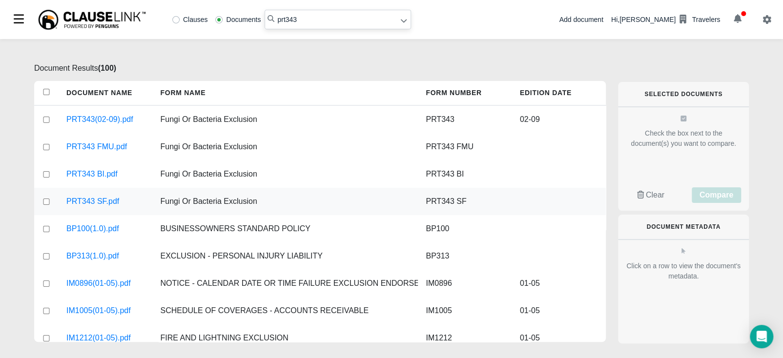
click at [46, 201] on input "checkbox" at bounding box center [46, 202] width 9 height 6
checkbox input "true"
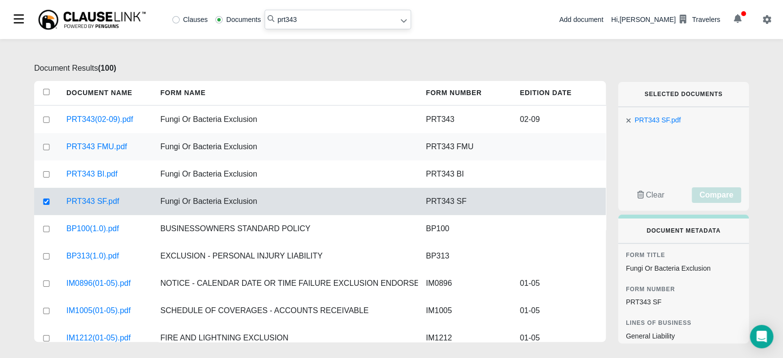
click at [44, 145] on input "checkbox" at bounding box center [46, 147] width 9 height 6
checkbox input "true"
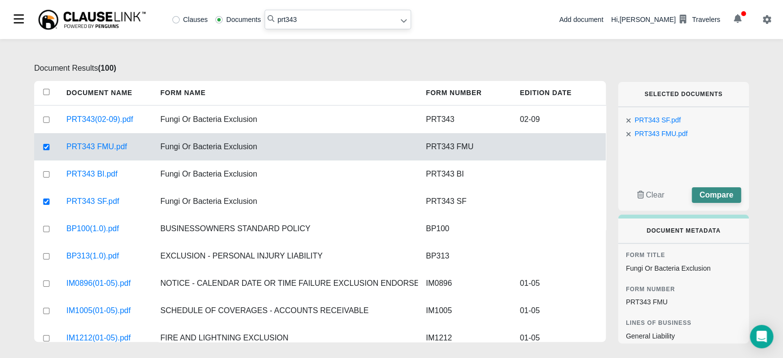
click at [711, 196] on span "Compare" at bounding box center [716, 195] width 34 height 8
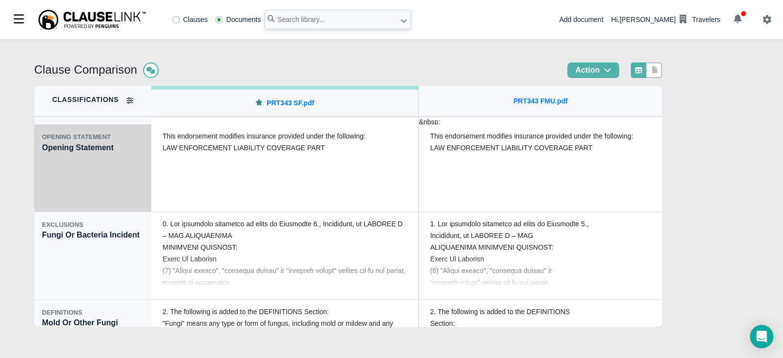
click at [66, 194] on div "OPENING STATEMENT Opening Statement" at bounding box center [92, 168] width 117 height 88
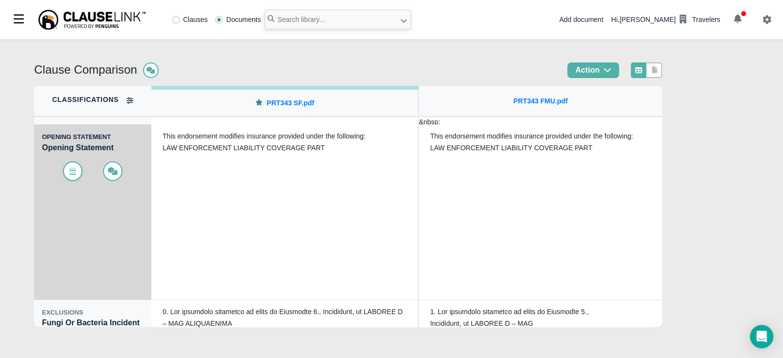
click at [68, 171] on icon at bounding box center [73, 171] width 10 height 8
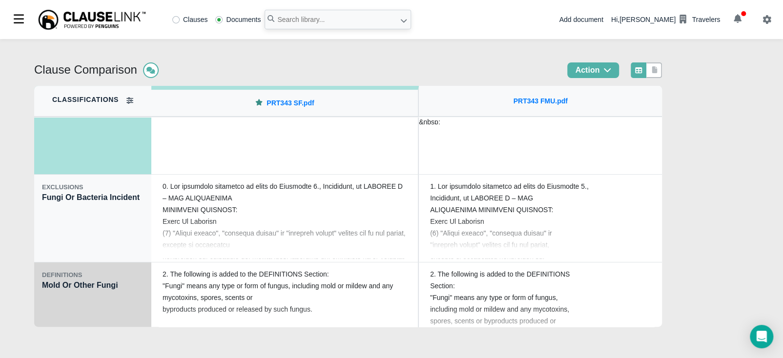
scroll to position [134, 0]
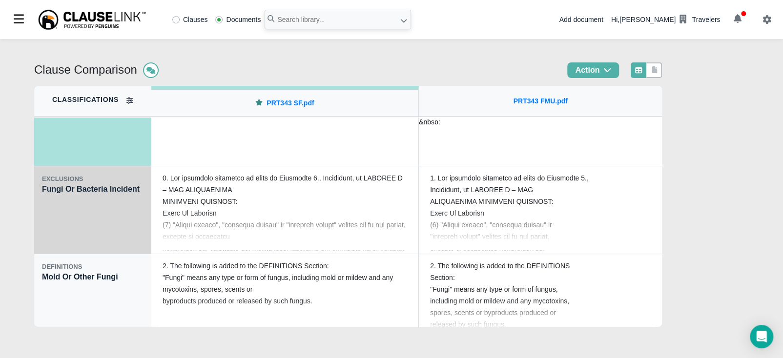
click at [106, 232] on div "EXCLUSIONS Fungi Or Bacteria Incident" at bounding box center [92, 210] width 117 height 88
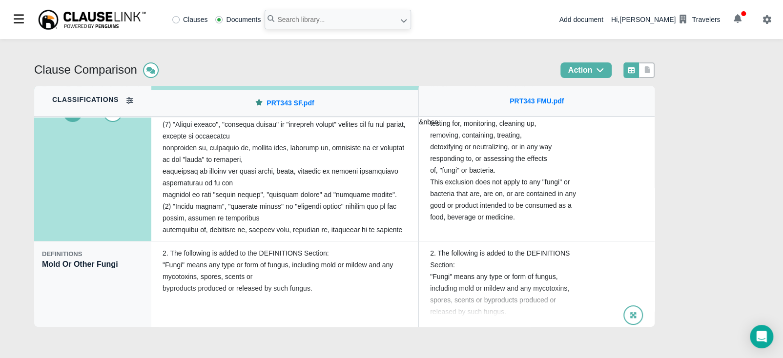
scroll to position [148, 0]
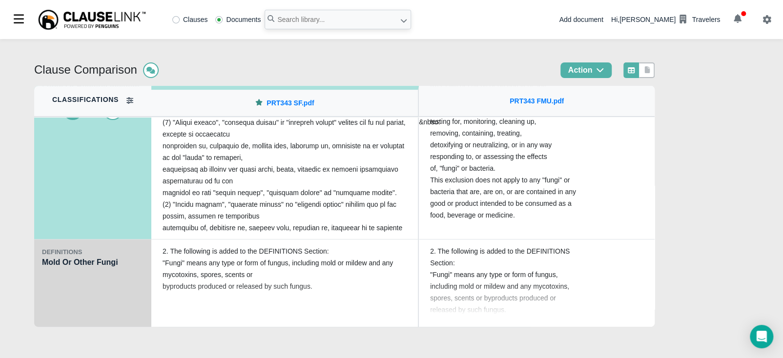
click at [111, 291] on div "DEFINITIONS Mold Or Other Fungi" at bounding box center [92, 284] width 117 height 88
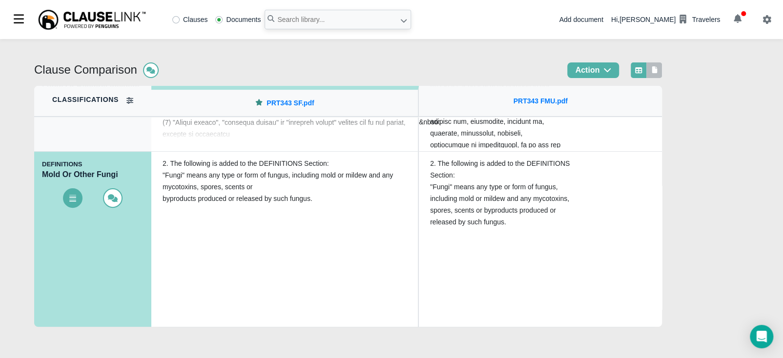
click at [653, 74] on div at bounding box center [654, 70] width 16 height 16
click at [652, 72] on icon at bounding box center [654, 69] width 5 height 7
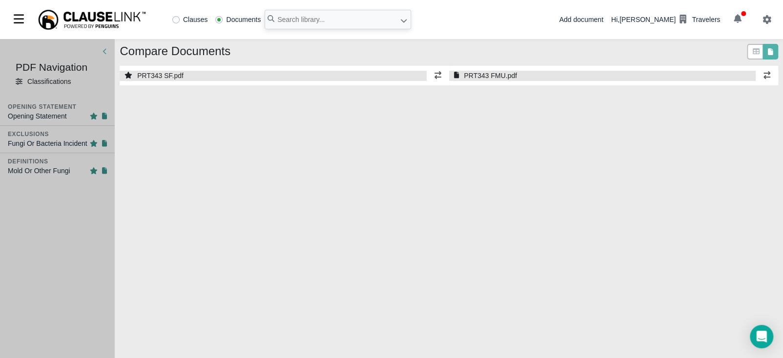
select select "1"
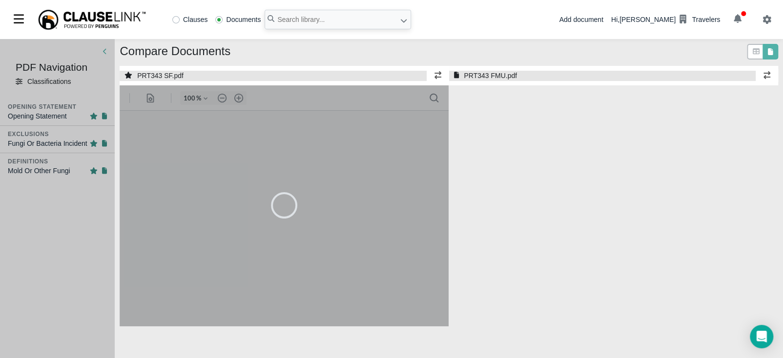
select select "1"
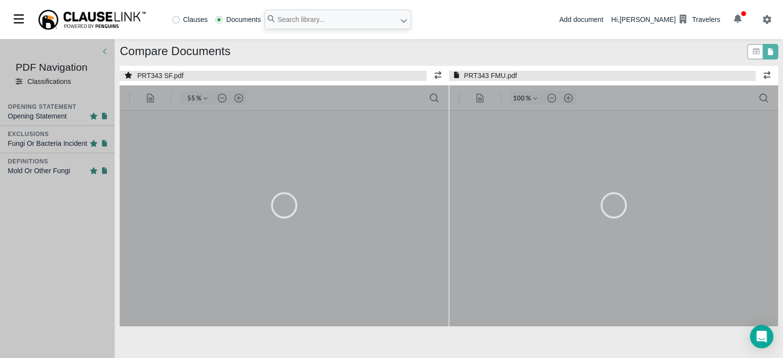
click at [237, 97] on div at bounding box center [284, 205] width 329 height 241
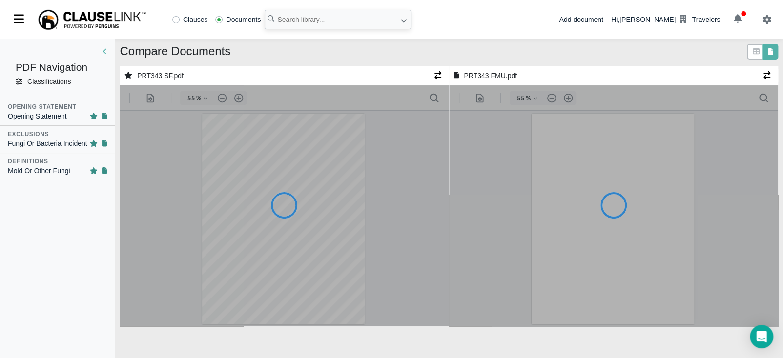
type input "55"
click at [237, 97] on button ".cls-1{fill:#abb0c4;} icon - header - zoom - in - line" at bounding box center [239, 98] width 16 height 14
type input "62"
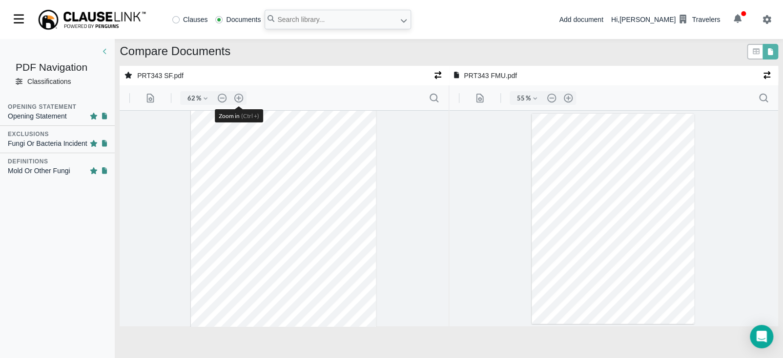
click at [237, 97] on button ".cls-1{fill:#abb0c4;} icon - header - zoom - in - line" at bounding box center [239, 98] width 16 height 14
click at [237, 98] on button ".cls-1{fill:#abb0c4;} icon - header - zoom - in - line" at bounding box center [239, 98] width 16 height 14
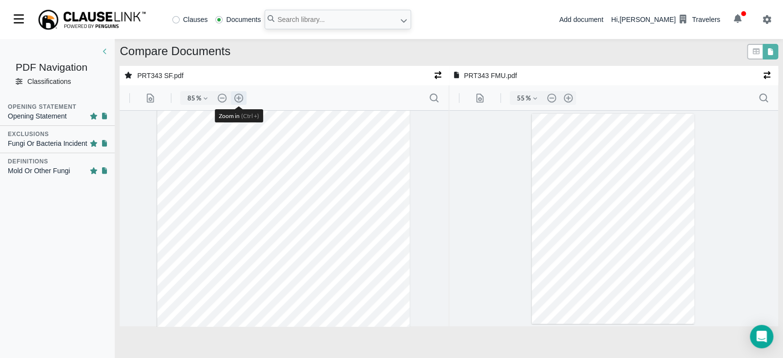
type input "110"
click at [571, 99] on button ".cls-1{fill:#abb0c4;} icon - header - zoom - in - line" at bounding box center [568, 98] width 16 height 14
click at [571, 100] on button ".cls-1{fill:#abb0c4;} icon - header - zoom - in - line" at bounding box center [568, 98] width 16 height 14
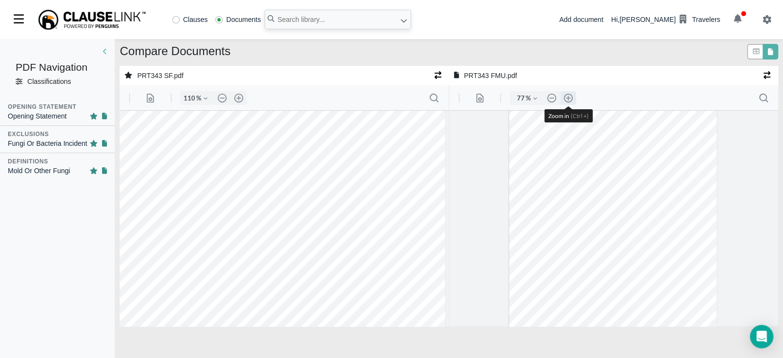
click at [571, 100] on button ".cls-1{fill:#abb0c4;} icon - header - zoom - in - line" at bounding box center [568, 98] width 16 height 14
click at [569, 101] on button ".cls-1{fill:#abb0c4;} icon - header - zoom - in - line" at bounding box center [568, 98] width 16 height 14
type input "110"
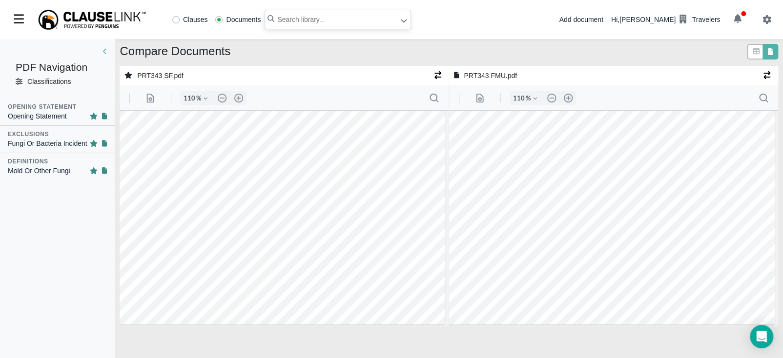
click at [320, 17] on input "text" at bounding box center [338, 20] width 146 height 20
type input "xp0174"
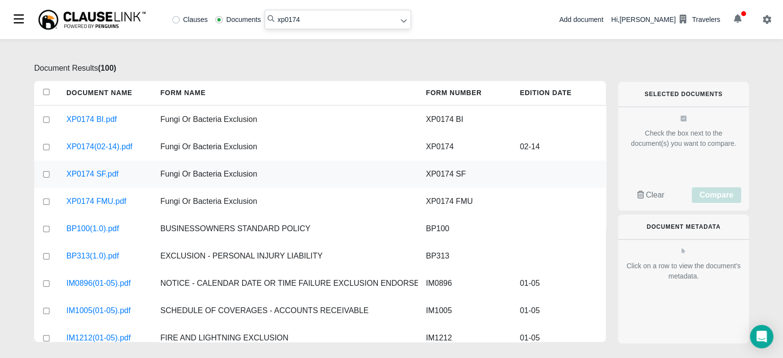
drag, startPoint x: 44, startPoint y: 173, endPoint x: 49, endPoint y: 185, distance: 12.7
click at [45, 173] on input "checkbox" at bounding box center [46, 174] width 9 height 6
checkbox input "true"
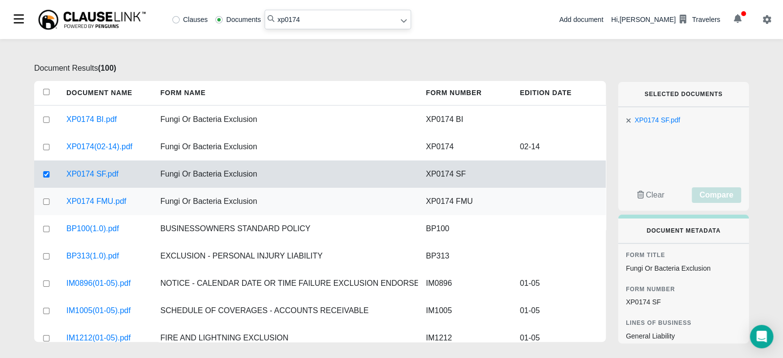
click at [47, 200] on input "checkbox" at bounding box center [46, 202] width 9 height 6
checkbox input "true"
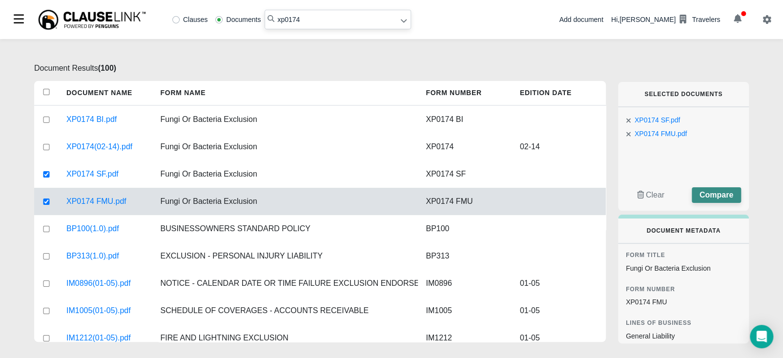
click at [720, 193] on span "Compare" at bounding box center [716, 195] width 34 height 8
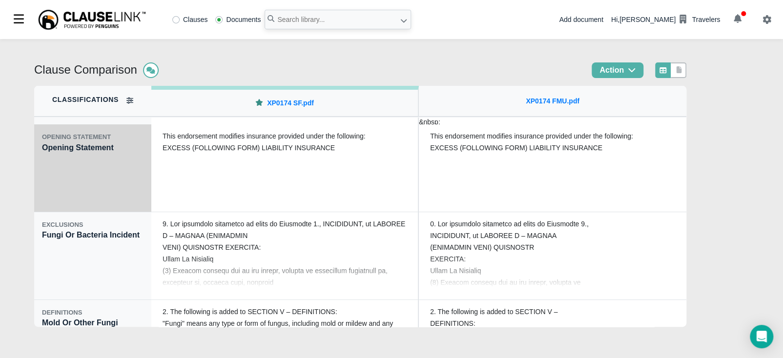
click at [101, 178] on div "OPENING STATEMENT Opening Statement" at bounding box center [92, 168] width 117 height 88
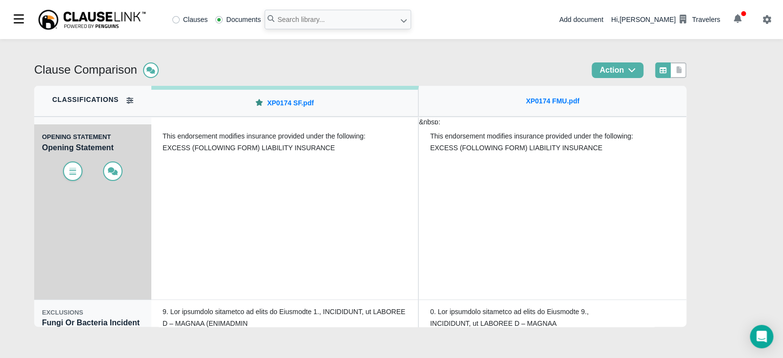
click at [69, 170] on icon at bounding box center [73, 171] width 10 height 8
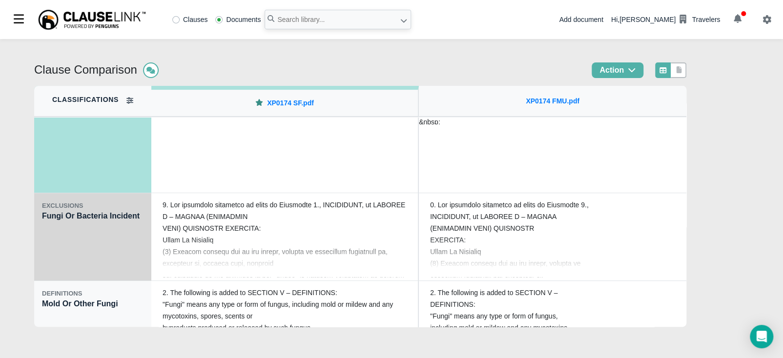
scroll to position [134, 0]
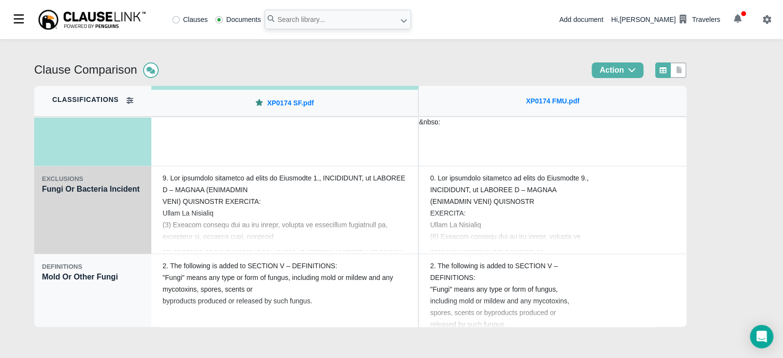
click at [69, 237] on div "EXCLUSIONS Fungi Or Bacteria Incident" at bounding box center [92, 210] width 117 height 88
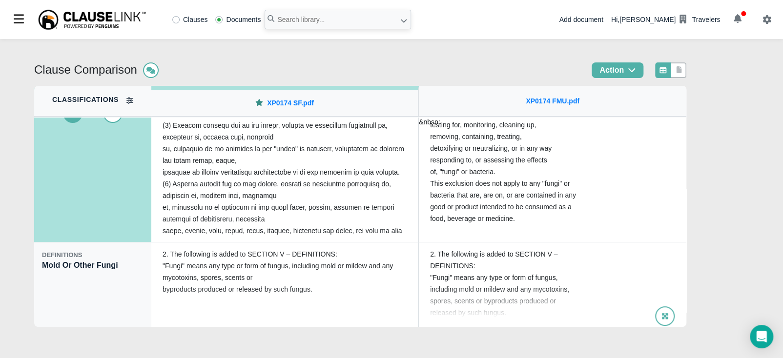
scroll to position [148, 0]
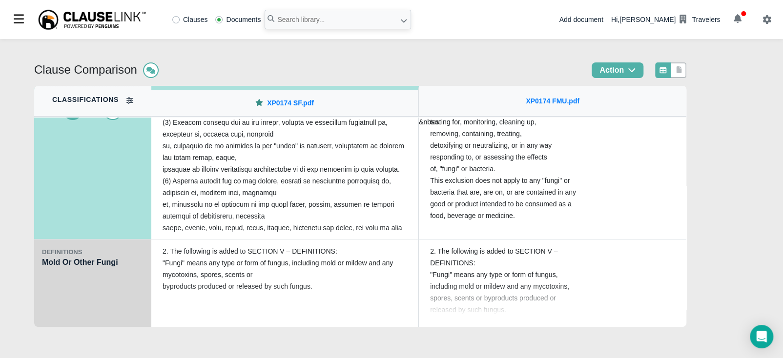
click at [71, 306] on div "DEFINITIONS Mold Or Other Fungi" at bounding box center [92, 284] width 117 height 88
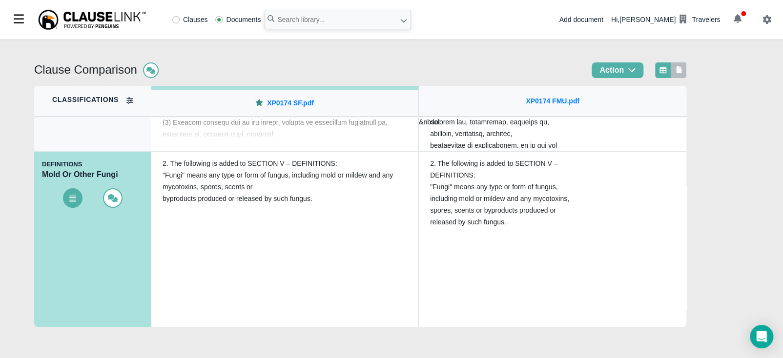
click at [682, 70] on icon at bounding box center [679, 69] width 5 height 7
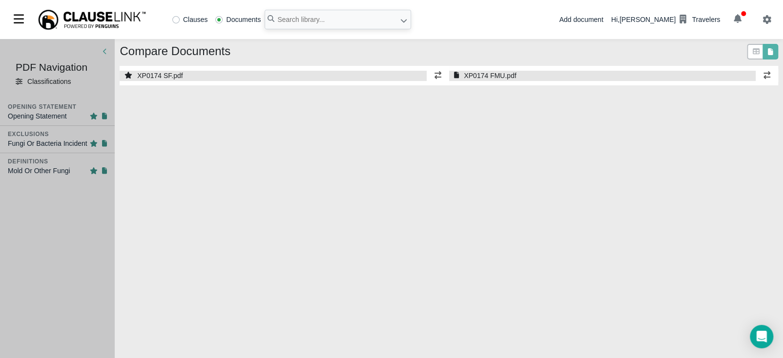
select select "1"
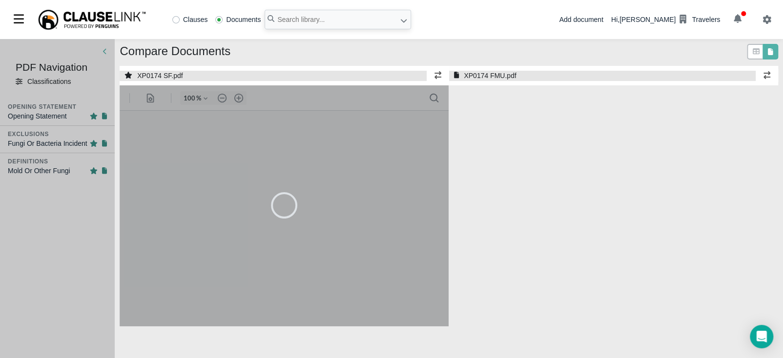
select select "1"
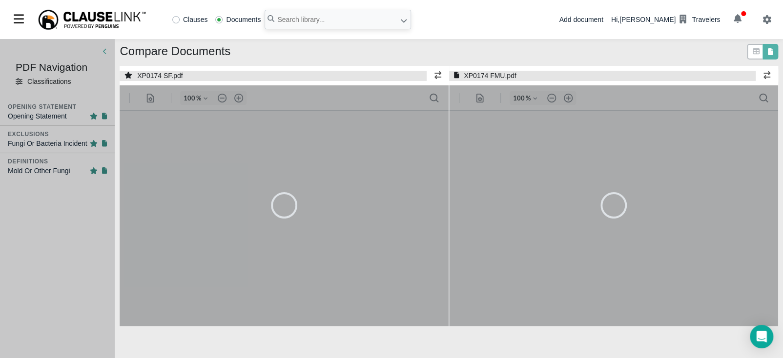
type input "55"
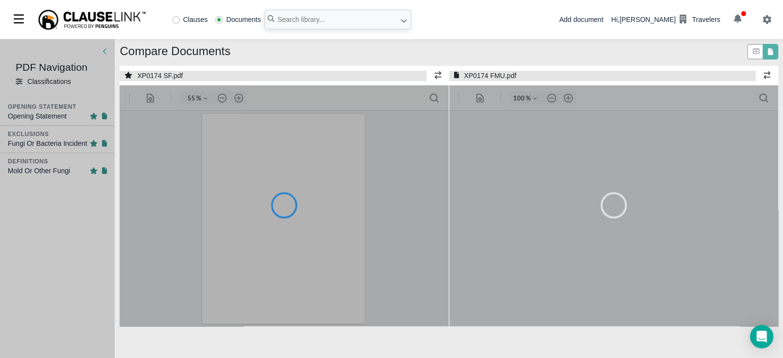
type input "55"
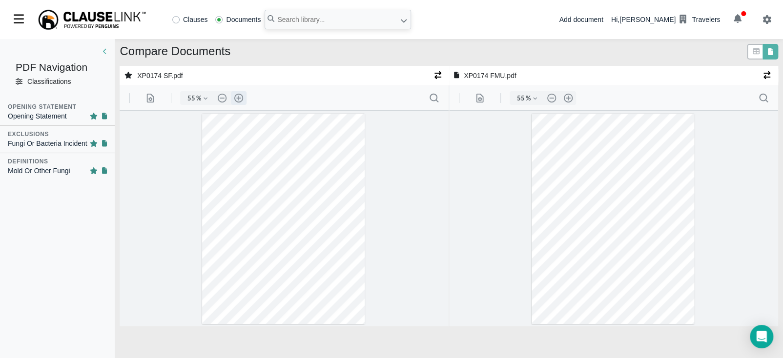
click at [237, 97] on button ".cls-1{fill:#abb0c4;} icon - header - zoom - in - line" at bounding box center [239, 98] width 16 height 14
click at [237, 98] on button ".cls-1{fill:#abb0c4;} icon - header - zoom - in - line" at bounding box center [239, 98] width 16 height 14
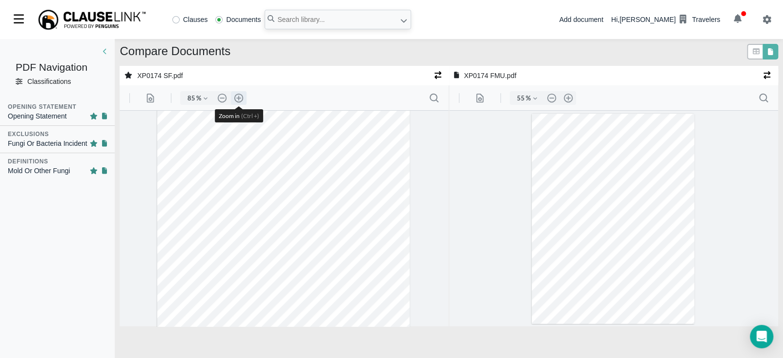
click at [237, 98] on button ".cls-1{fill:#abb0c4;} icon - header - zoom - in - line" at bounding box center [239, 98] width 16 height 14
type input "110"
click at [560, 99] on button ".cls-1{fill:#abb0c4;} icon - header - zoom - in - line" at bounding box center [568, 98] width 16 height 14
click at [567, 100] on button ".cls-1{fill:#abb0c4;} icon - header - zoom - in - line" at bounding box center [568, 98] width 16 height 14
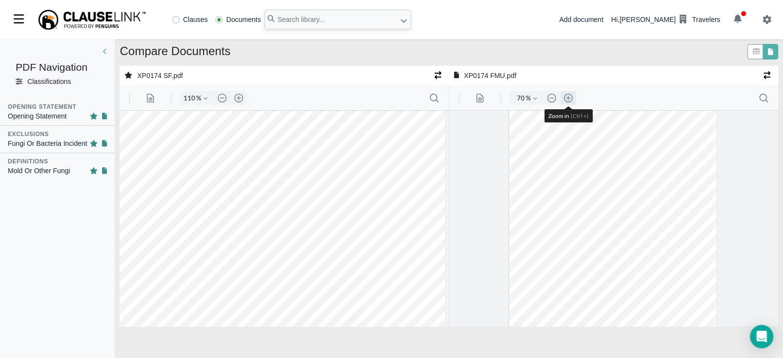
click at [567, 100] on button ".cls-1{fill:#abb0c4;} icon - header - zoom - in - line" at bounding box center [568, 98] width 16 height 14
type input "110"
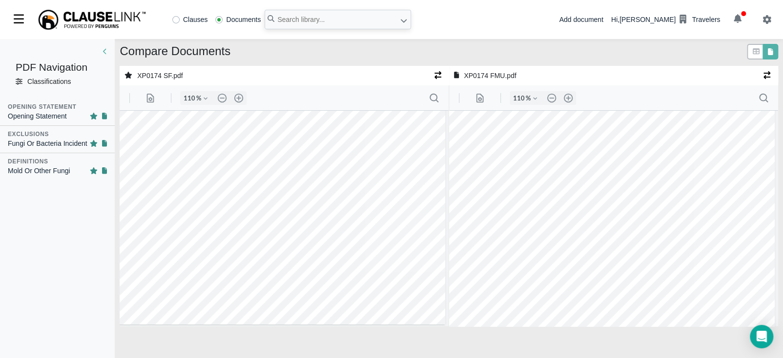
scroll to position [214, 3]
click at [310, 19] on input "text" at bounding box center [338, 20] width 146 height 20
type input "xp0243"
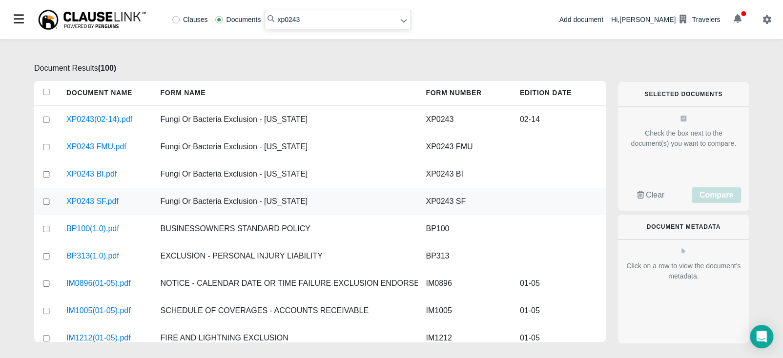
click at [48, 200] on input "checkbox" at bounding box center [46, 202] width 9 height 6
checkbox input "true"
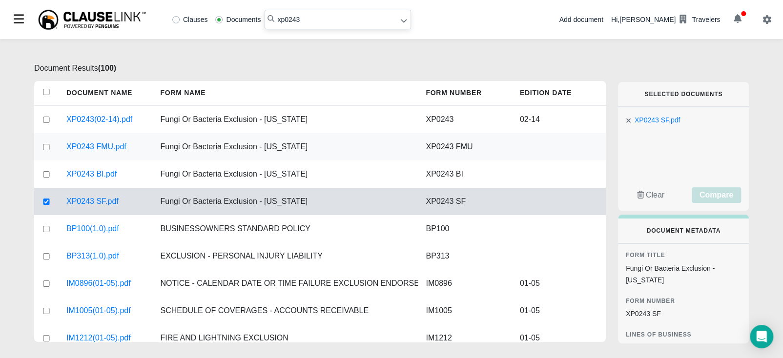
click at [49, 152] on div at bounding box center [46, 146] width 24 height 27
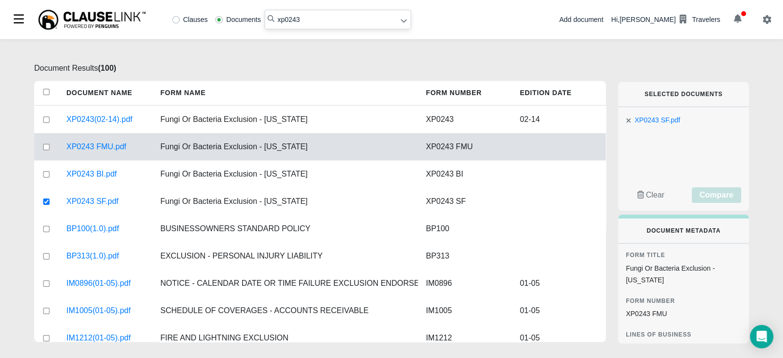
click at [48, 148] on input "checkbox" at bounding box center [46, 147] width 9 height 6
checkbox input "true"
click at [717, 193] on span "Compare" at bounding box center [716, 195] width 34 height 8
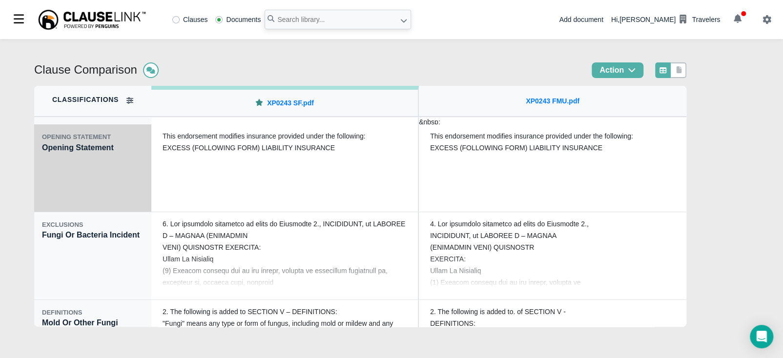
click at [59, 184] on div "OPENING STATEMENT Opening Statement" at bounding box center [92, 168] width 117 height 88
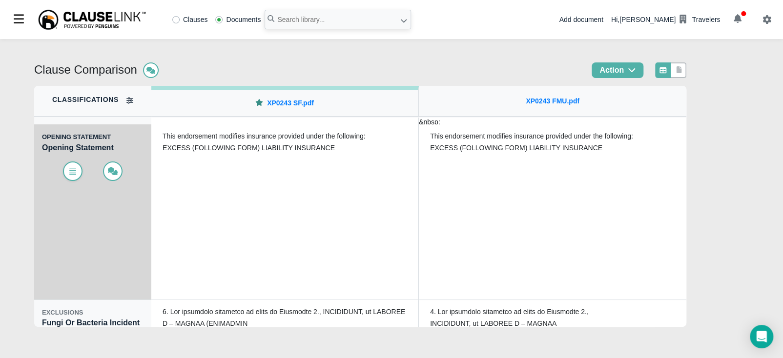
click at [67, 172] on span at bounding box center [73, 172] width 20 height 20
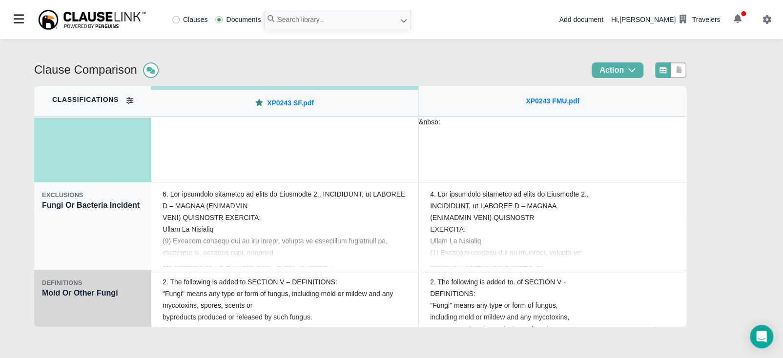
scroll to position [134, 0]
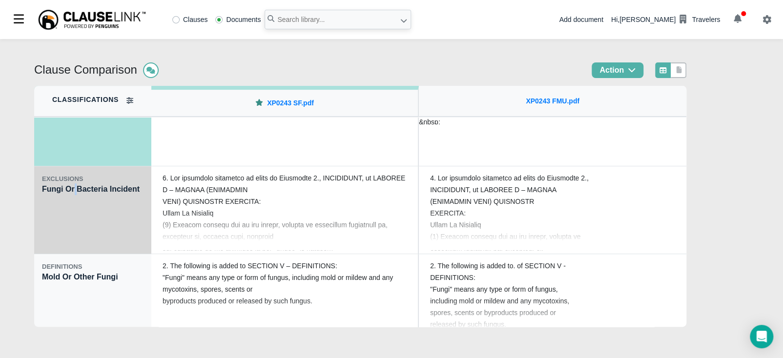
drag, startPoint x: 73, startPoint y: 236, endPoint x: 77, endPoint y: 228, distance: 8.7
click at [76, 233] on div "EXCLUSIONS Fungi Or Bacteria Incident" at bounding box center [92, 210] width 117 height 88
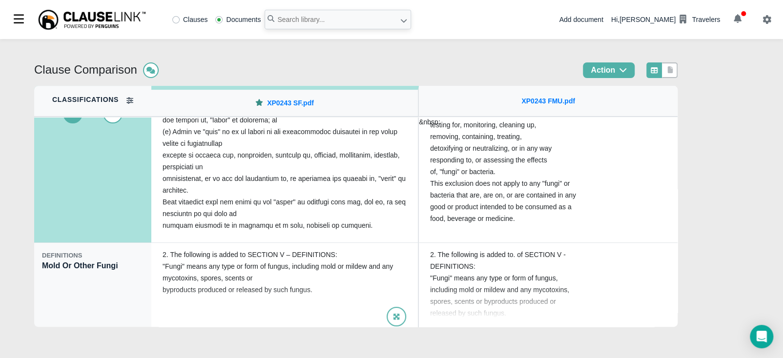
scroll to position [148, 0]
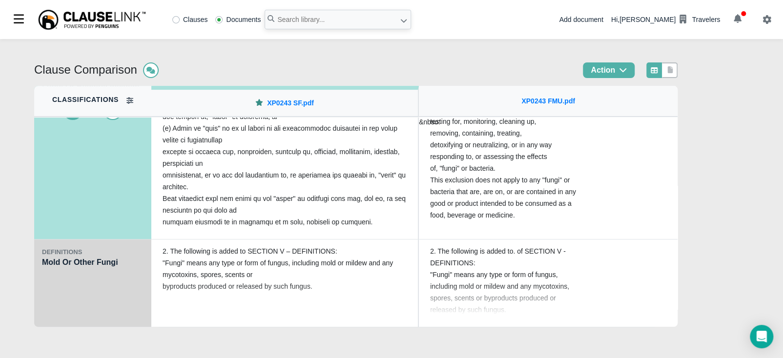
click at [118, 296] on div "DEFINITIONS Mold Or Other Fungi" at bounding box center [92, 284] width 117 height 88
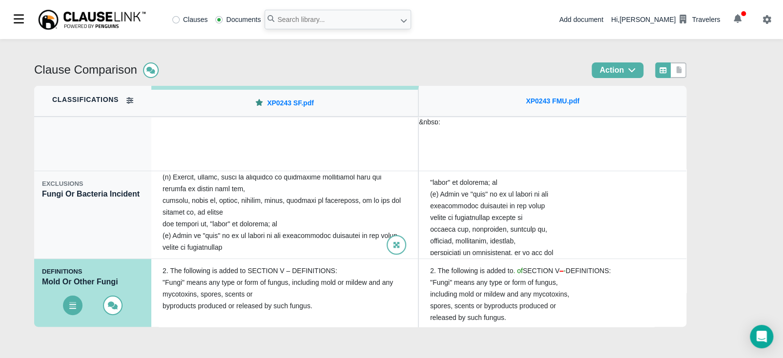
scroll to position [0, 0]
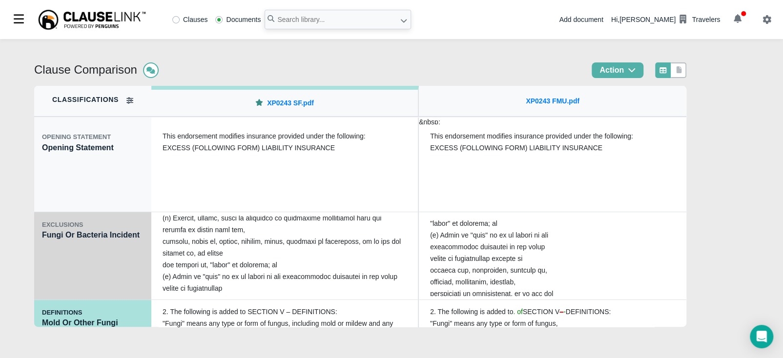
click at [103, 282] on div "EXCLUSIONS Fungi Or Bacteria Incident" at bounding box center [92, 256] width 117 height 88
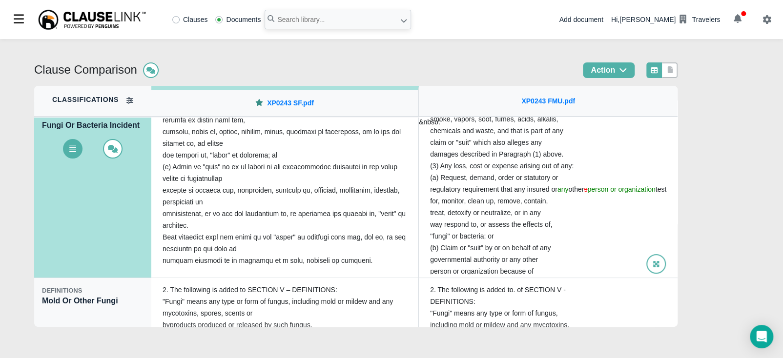
scroll to position [160, 0]
click at [675, 75] on link at bounding box center [670, 70] width 9 height 10
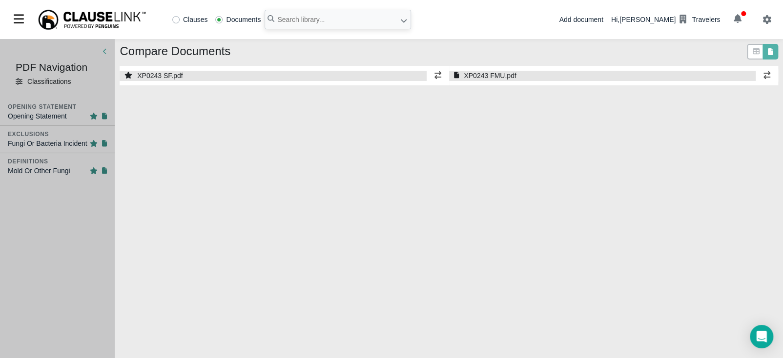
select select "1"
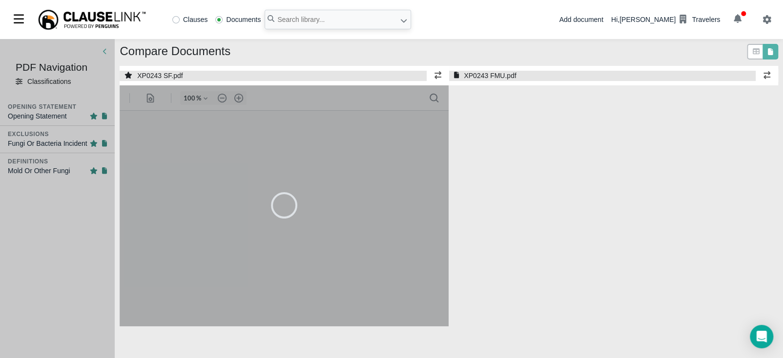
select select "1"
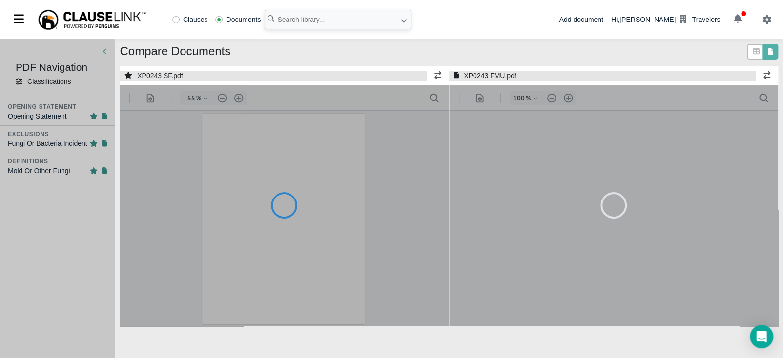
type input "55"
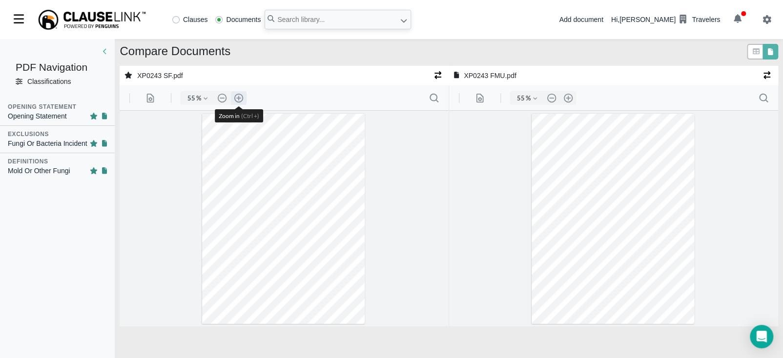
click at [240, 97] on button ".cls-1{fill:#abb0c4;} icon - header - zoom - in - line" at bounding box center [239, 98] width 16 height 14
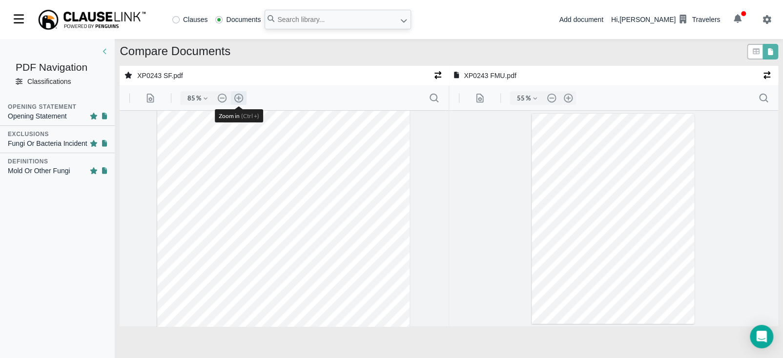
click at [240, 97] on button ".cls-1{fill:#abb0c4;} icon - header - zoom - in - line" at bounding box center [239, 98] width 16 height 14
click at [569, 98] on button ".cls-1{fill:#abb0c4;} icon - header - zoom - in - line" at bounding box center [568, 98] width 16 height 14
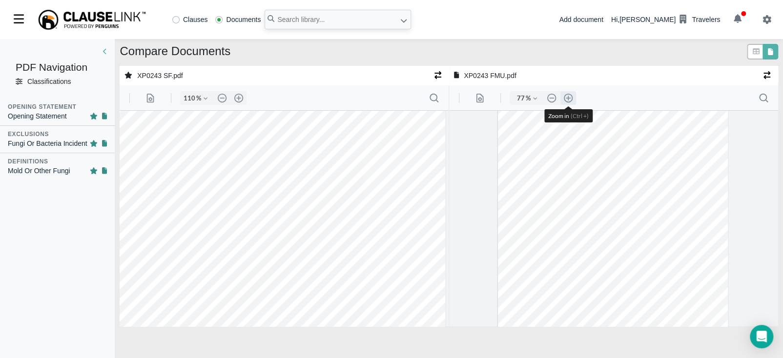
click at [569, 98] on button ".cls-1{fill:#abb0c4;} icon - header - zoom - in - line" at bounding box center [568, 98] width 16 height 14
drag, startPoint x: 504, startPoint y: 294, endPoint x: 608, endPoint y: 308, distance: 104.9
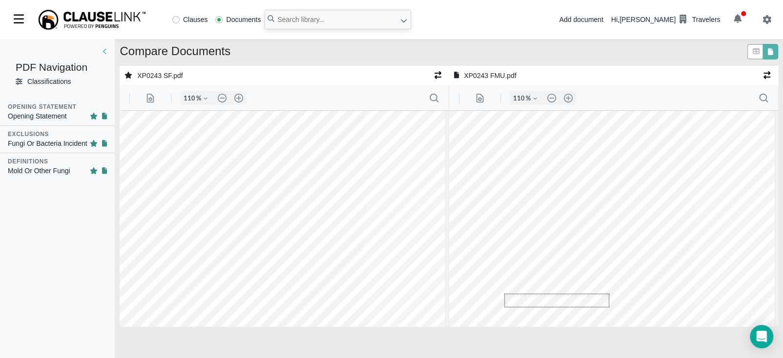
click at [609, 308] on div at bounding box center [610, 275] width 327 height 423
click at [752, 52] on icon at bounding box center [756, 51] width 9 height 7
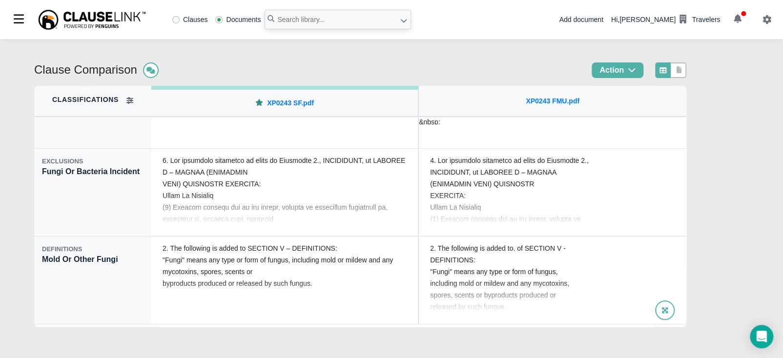
scroll to position [97, 0]
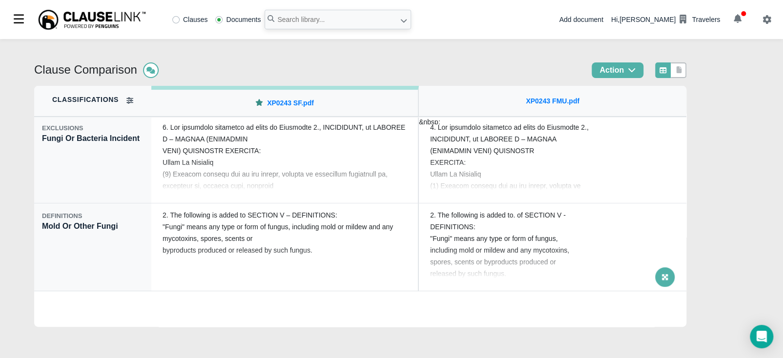
click at [663, 280] on icon at bounding box center [665, 277] width 6 height 6
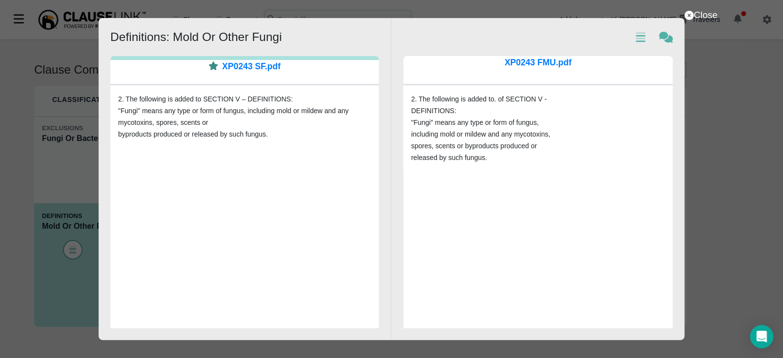
drag, startPoint x: 709, startPoint y: 135, endPoint x: 701, endPoint y: 132, distance: 8.3
click at [709, 134] on div "Close Show text diffs Show Comments Definitions: Mold Or Other Fungi XP0243 SF.…" at bounding box center [391, 179] width 783 height 358
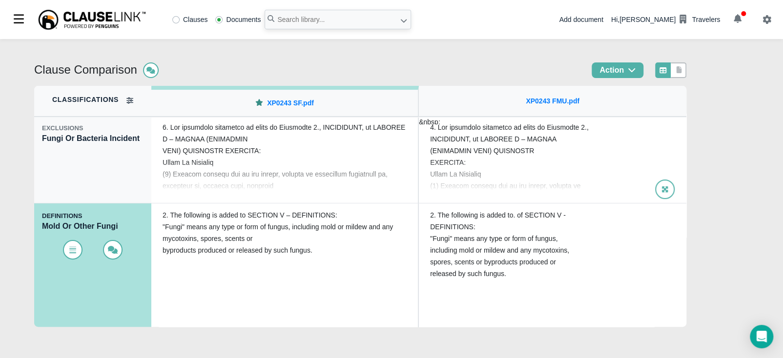
click at [552, 162] on div at bounding box center [552, 159] width 261 height 81
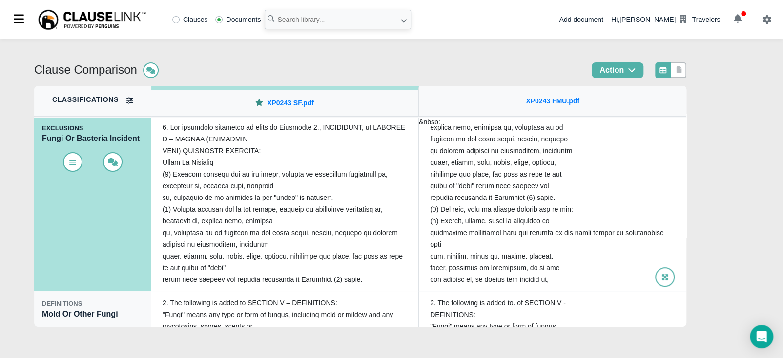
scroll to position [128, 0]
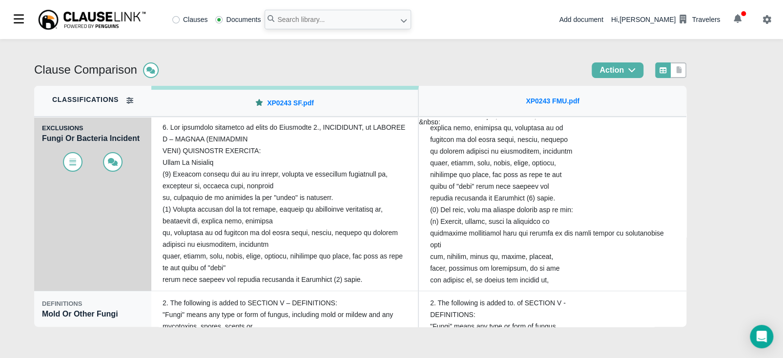
click at [63, 167] on div at bounding box center [93, 157] width 102 height 27
click at [69, 165] on icon at bounding box center [73, 162] width 10 height 8
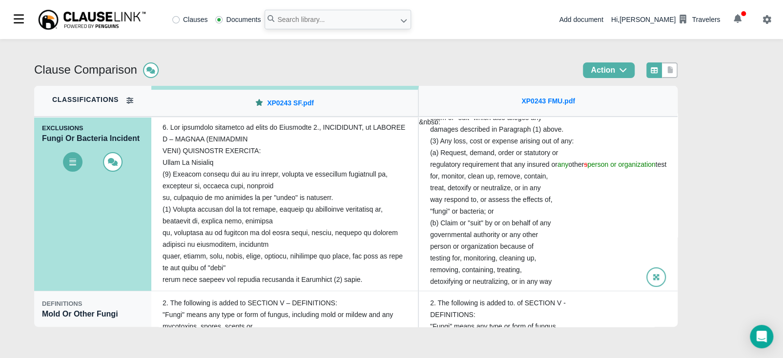
scroll to position [183, 0]
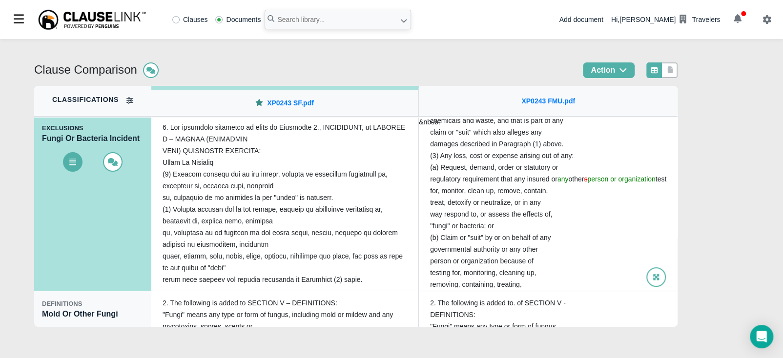
drag, startPoint x: 437, startPoint y: 167, endPoint x: 452, endPoint y: 187, distance: 25.1
click at [452, 187] on p "1. The following exclusion is added to Paragraph 3., EXCLUSIONS, of SECTION I –…" at bounding box center [548, 155] width 236 height 433
copy p "Request, demand, order or statutory or regulatory requirement that any insured …"
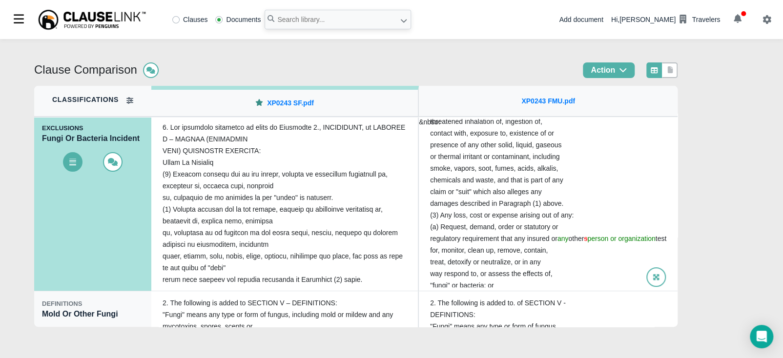
scroll to position [122, 0]
click at [267, 220] on div at bounding box center [285, 203] width 260 height 168
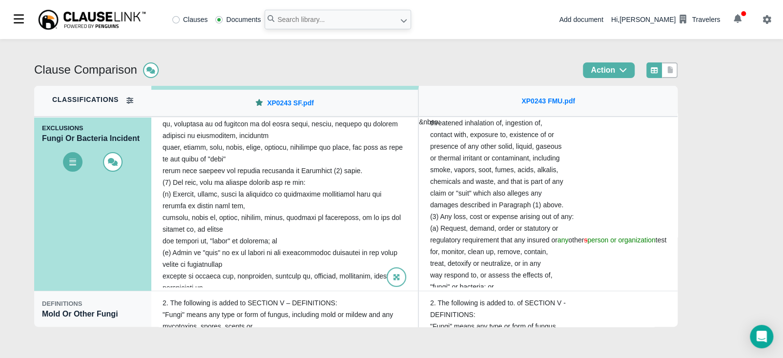
scroll to position [110, 0]
click at [182, 206] on div at bounding box center [285, 203] width 260 height 168
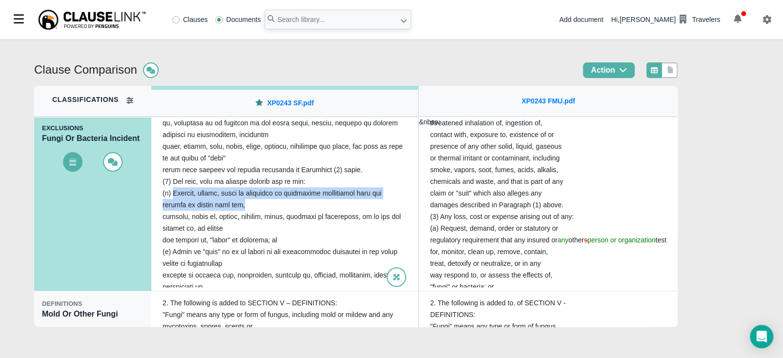
drag, startPoint x: 172, startPoint y: 193, endPoint x: 240, endPoint y: 202, distance: 68.0
click at [240, 202] on div at bounding box center [285, 203] width 260 height 168
copy div "Request, demand, order or statutory or regulatory requirement that any insured …"
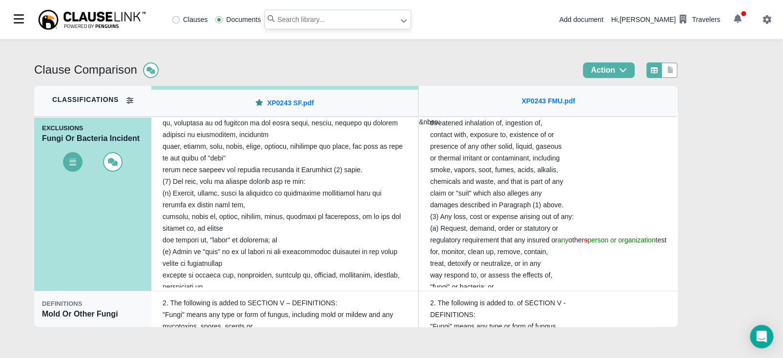
click at [335, 17] on input "text" at bounding box center [338, 20] width 146 height 20
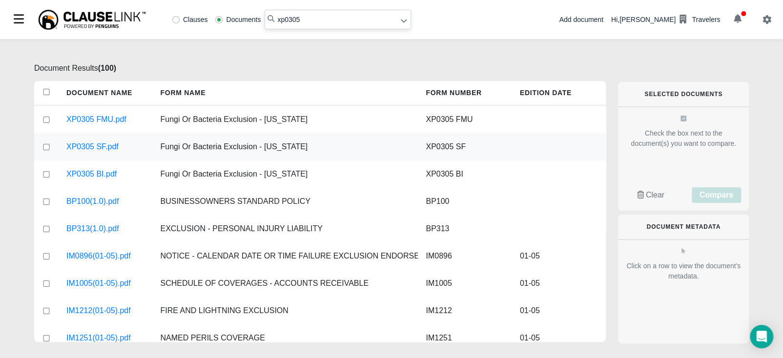
click at [47, 145] on input "checkbox" at bounding box center [46, 147] width 9 height 6
checkbox input "true"
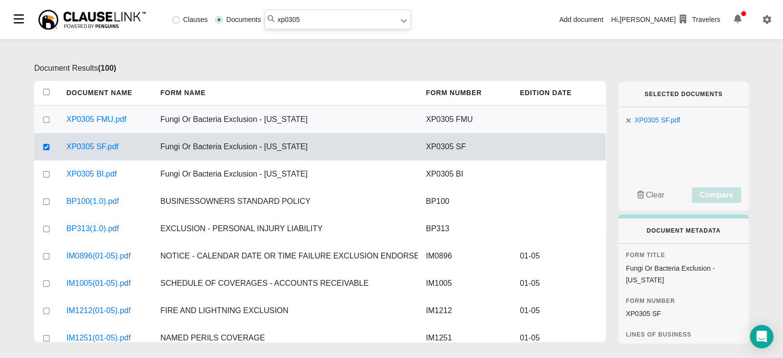
click at [46, 120] on input "checkbox" at bounding box center [46, 120] width 9 height 6
checkbox input "true"
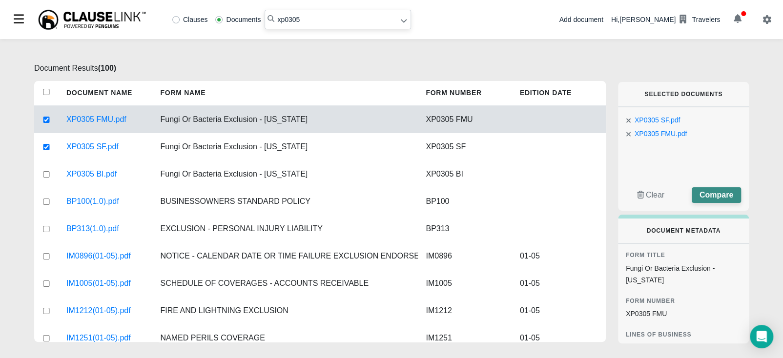
click at [711, 196] on span "Compare" at bounding box center [716, 195] width 34 height 8
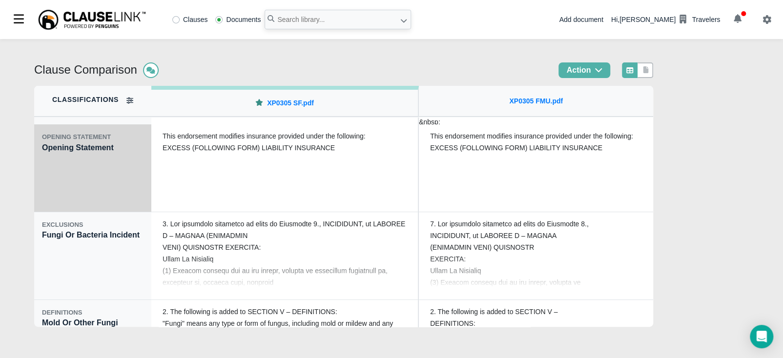
click at [88, 181] on div "OPENING STATEMENT Opening Statement" at bounding box center [92, 168] width 117 height 88
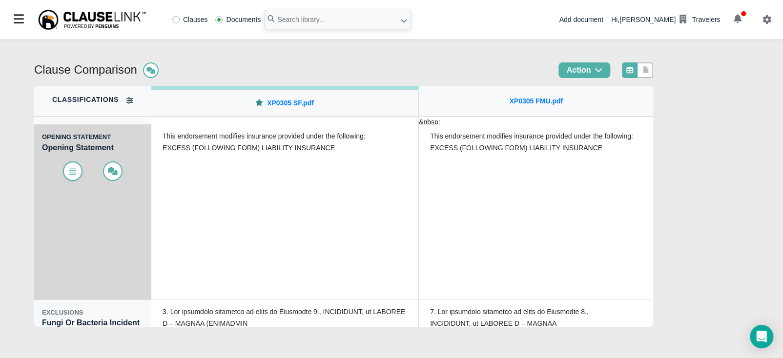
click at [70, 172] on icon at bounding box center [72, 170] width 7 height 5
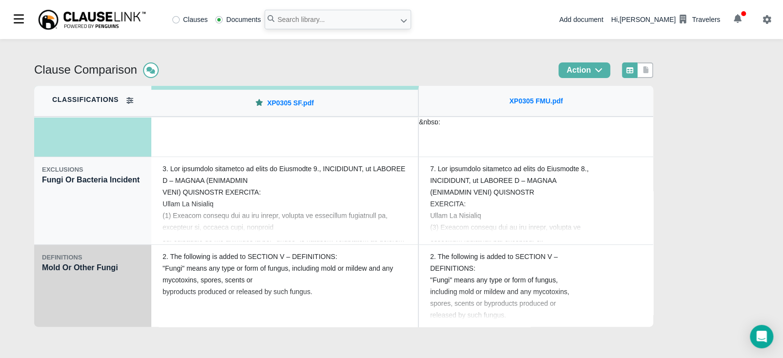
scroll to position [146, 0]
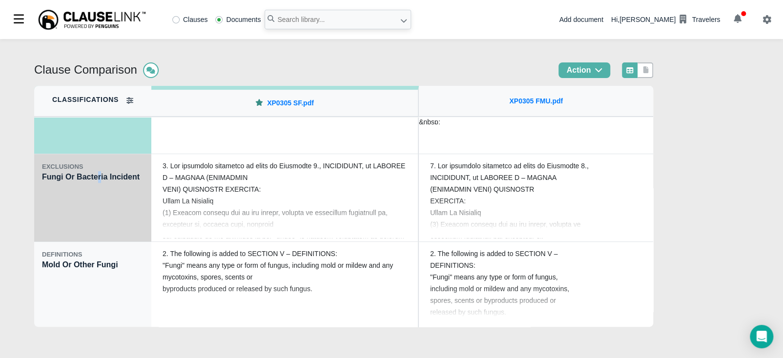
click at [98, 222] on div "EXCLUSIONS Fungi Or Bacteria Incident" at bounding box center [92, 198] width 117 height 88
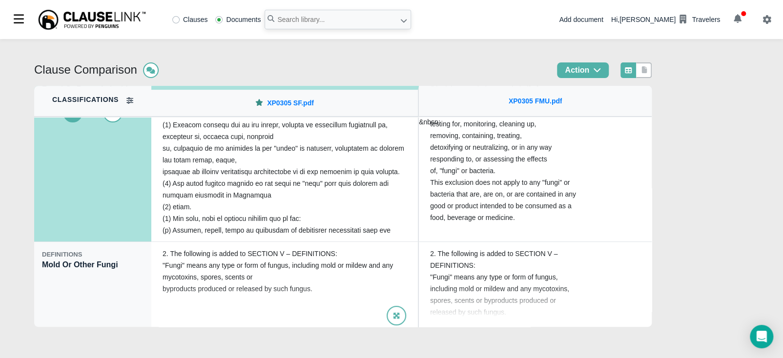
scroll to position [148, 0]
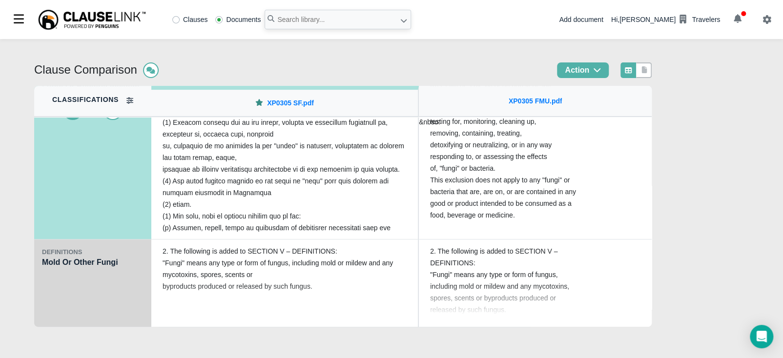
click at [72, 300] on div "DEFINITIONS Mold Or Other Fungi" at bounding box center [92, 284] width 117 height 88
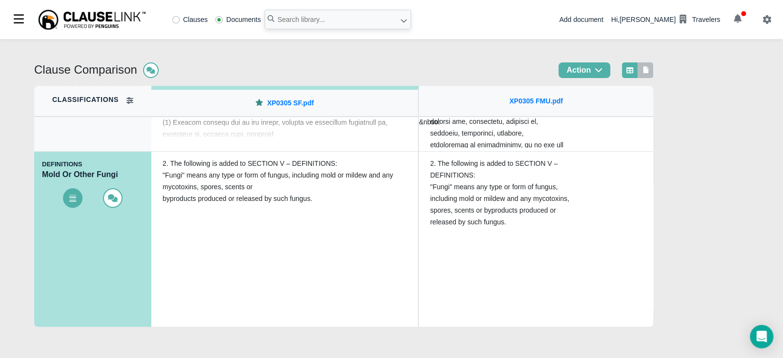
click at [651, 63] on div at bounding box center [645, 70] width 16 height 16
click at [652, 78] on div at bounding box center [645, 70] width 16 height 16
click at [649, 73] on icon at bounding box center [645, 69] width 5 height 7
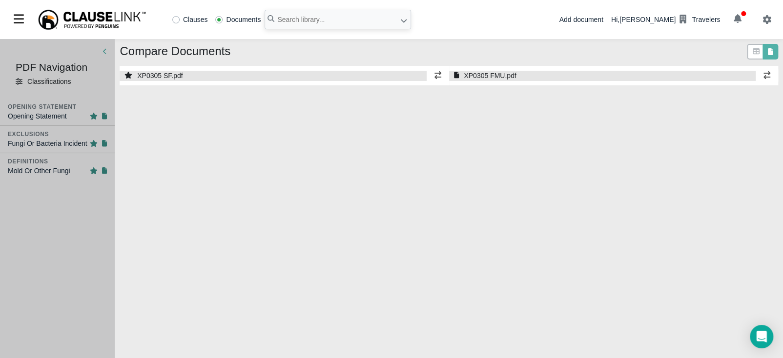
select select "1"
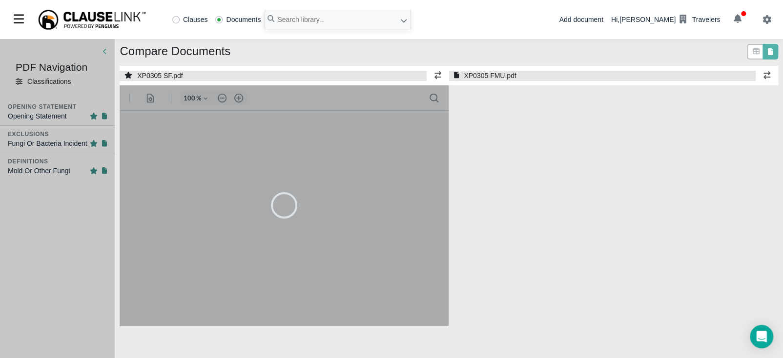
select select "1"
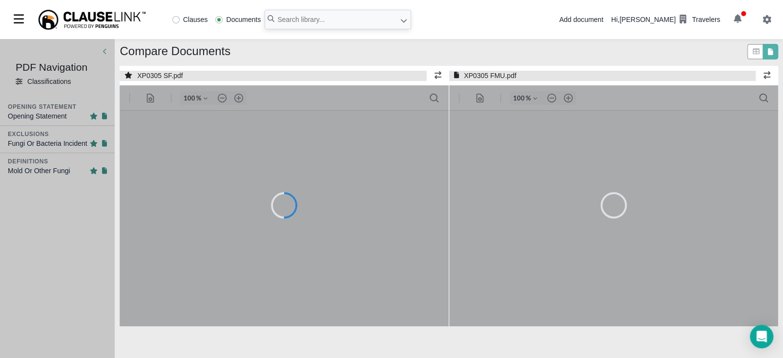
type input "55"
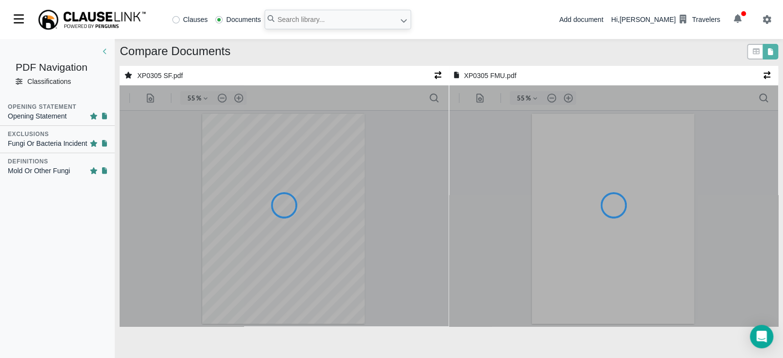
type input "55"
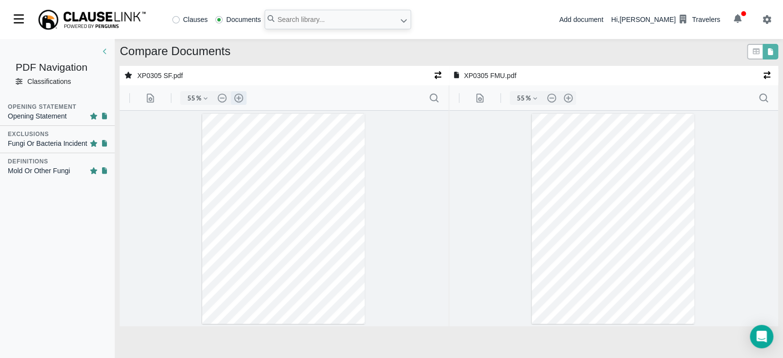
click at [240, 96] on button ".cls-1{fill:#abb0c4;} icon - header - zoom - in - line" at bounding box center [239, 98] width 16 height 14
click at [240, 97] on button ".cls-1{fill:#abb0c4;} icon - header - zoom - in - line" at bounding box center [239, 98] width 16 height 14
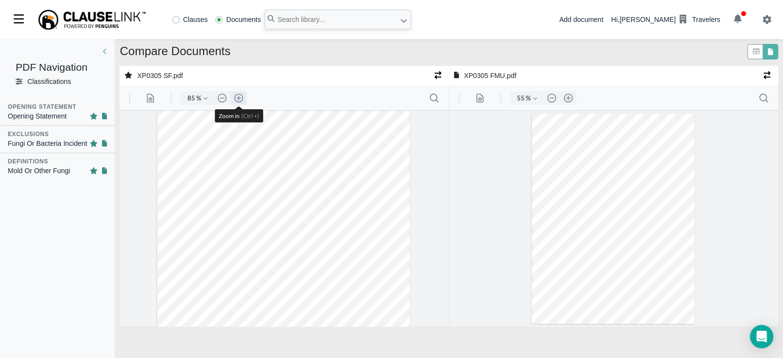
click at [240, 97] on button ".cls-1{fill:#abb0c4;} icon - header - zoom - in - line" at bounding box center [239, 98] width 16 height 14
type input "110"
click at [570, 102] on button ".cls-1{fill:#abb0c4;} icon - header - zoom - in - line" at bounding box center [568, 98] width 16 height 14
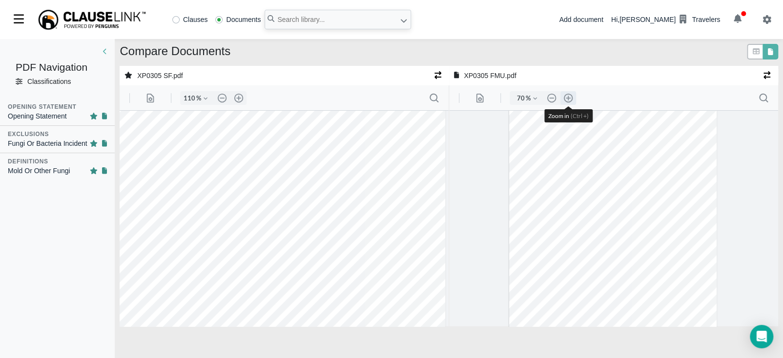
click at [570, 102] on button ".cls-1{fill:#abb0c4;} icon - header - zoom - in - line" at bounding box center [568, 98] width 16 height 14
click at [569, 102] on button ".cls-1{fill:#abb0c4;} icon - header - zoom - in - line" at bounding box center [568, 98] width 16 height 14
type input "110"
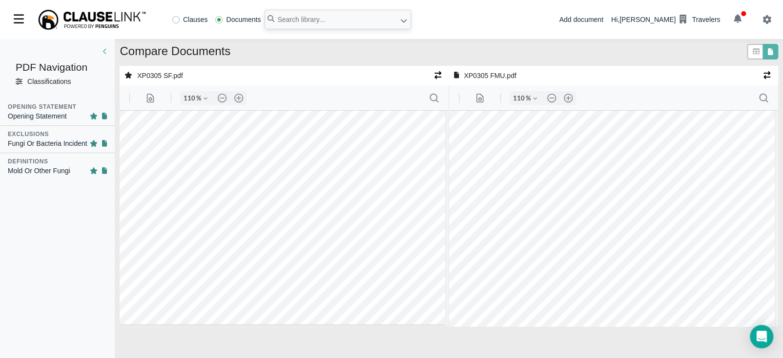
scroll to position [214, 3]
click at [308, 27] on input "text" at bounding box center [338, 20] width 146 height 20
type input "xp0307"
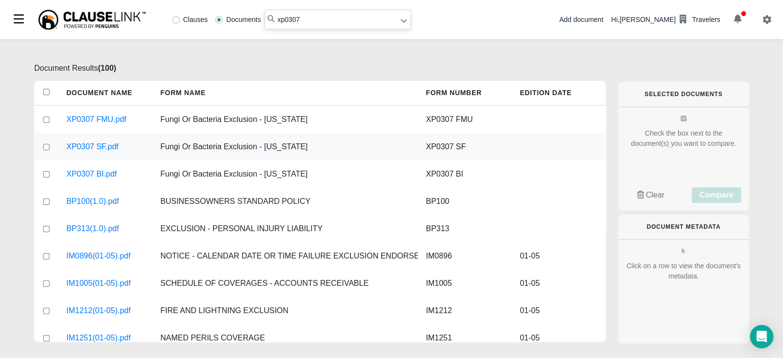
click at [48, 145] on input "checkbox" at bounding box center [46, 147] width 9 height 6
checkbox input "true"
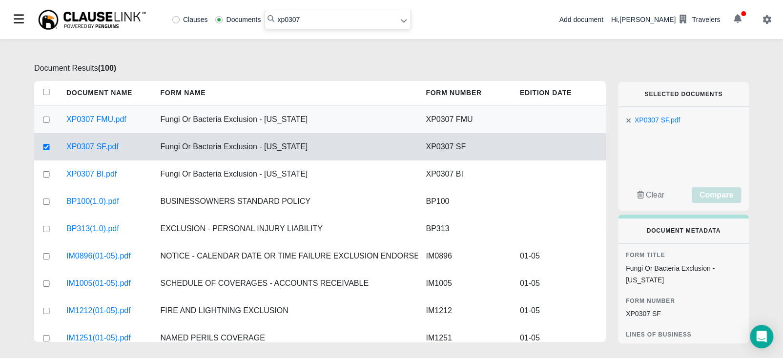
drag, startPoint x: 47, startPoint y: 126, endPoint x: 48, endPoint y: 121, distance: 6.0
click at [47, 124] on div at bounding box center [46, 119] width 24 height 27
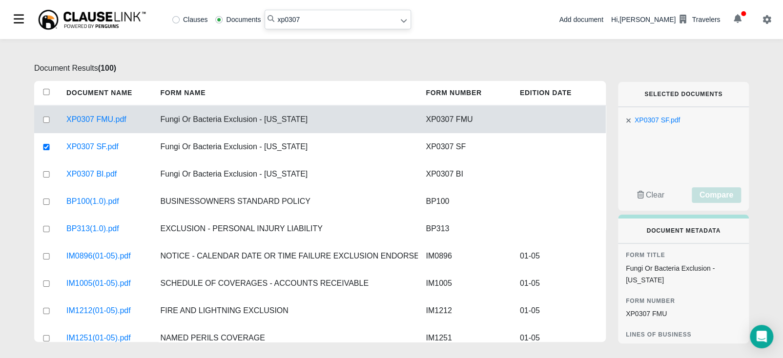
click at [48, 121] on input "checkbox" at bounding box center [46, 120] width 9 height 6
checkbox input "true"
click at [710, 196] on span "Compare" at bounding box center [716, 195] width 34 height 8
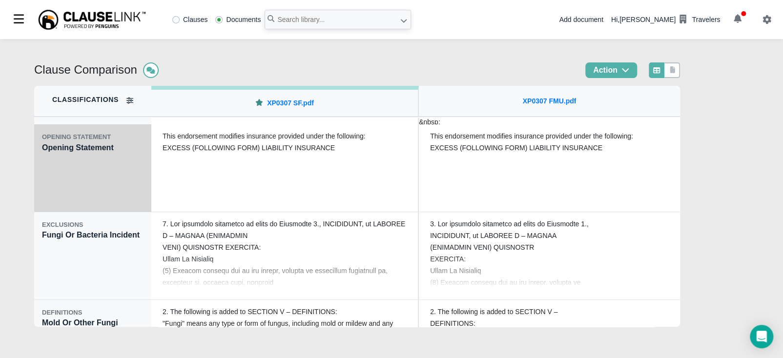
click at [66, 174] on div "OPENING STATEMENT Opening Statement" at bounding box center [92, 168] width 117 height 88
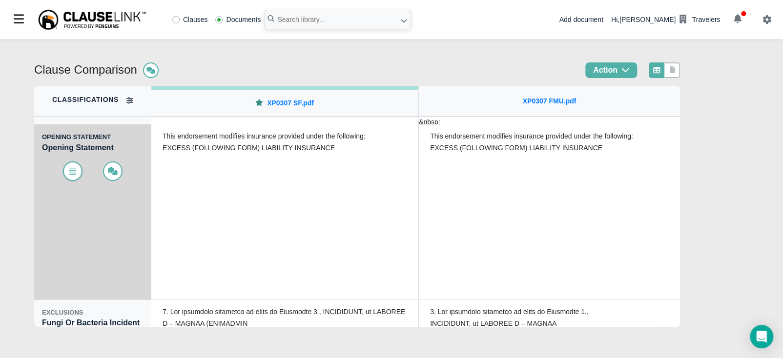
click at [68, 169] on icon at bounding box center [73, 171] width 10 height 8
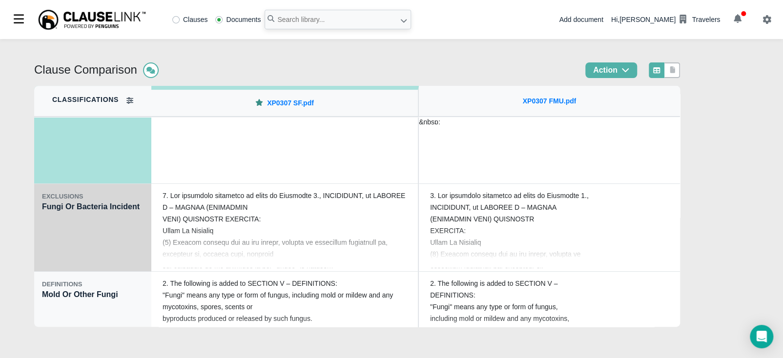
scroll to position [122, 0]
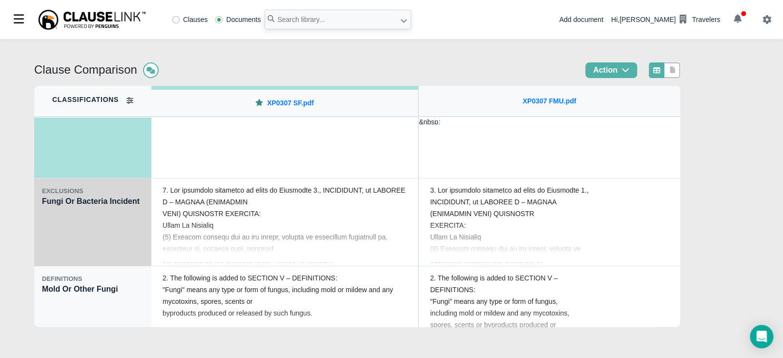
click at [81, 246] on div "EXCLUSIONS Fungi Or Bacteria Incident" at bounding box center [92, 223] width 117 height 88
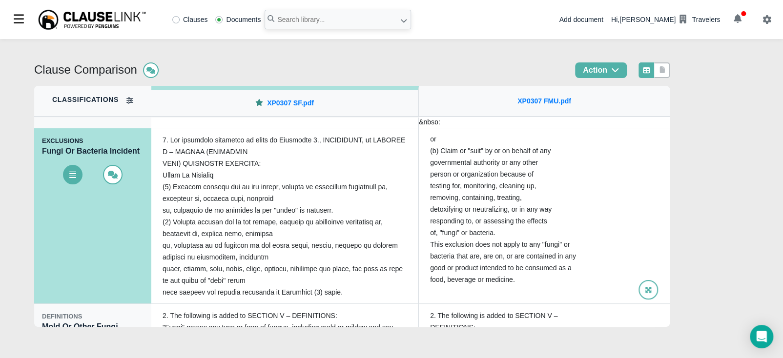
scroll to position [148, 0]
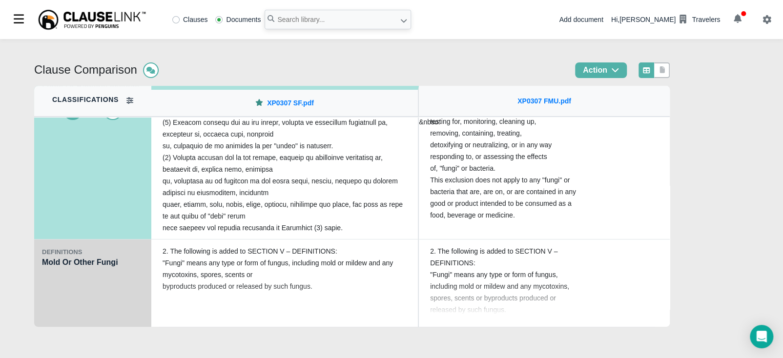
click at [113, 301] on div "DEFINITIONS Mold Or Other Fungi" at bounding box center [92, 284] width 117 height 88
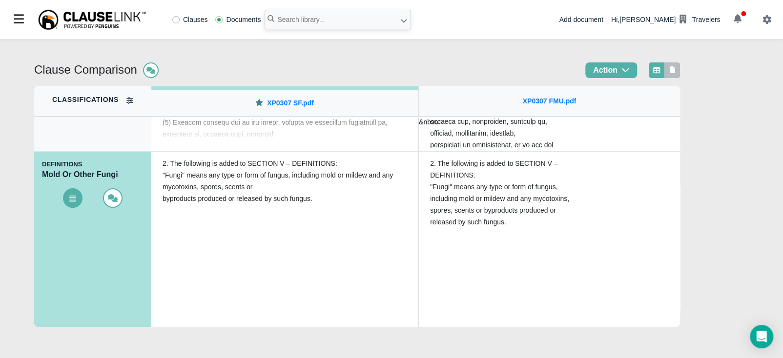
click at [674, 69] on icon at bounding box center [672, 69] width 9 height 7
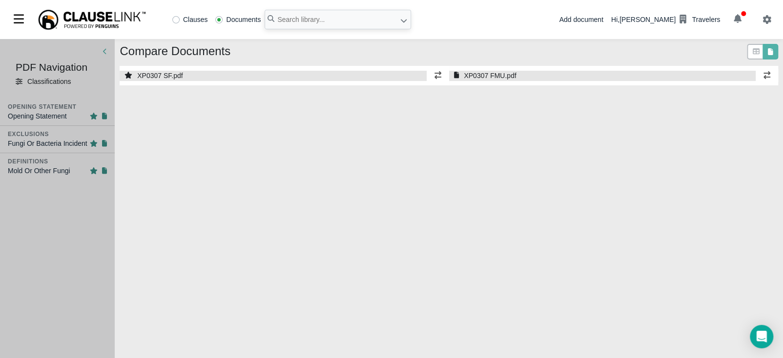
select select "1"
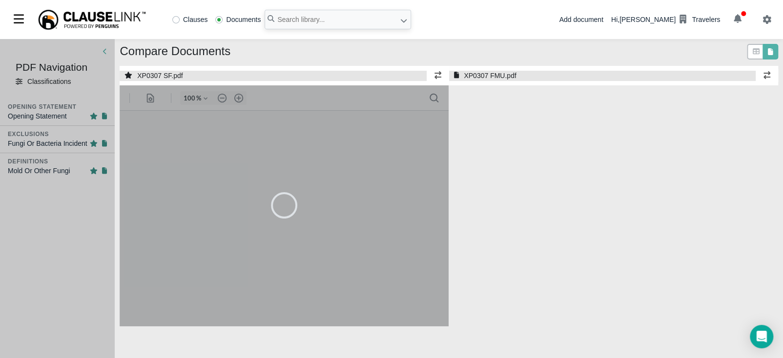
select select "1"
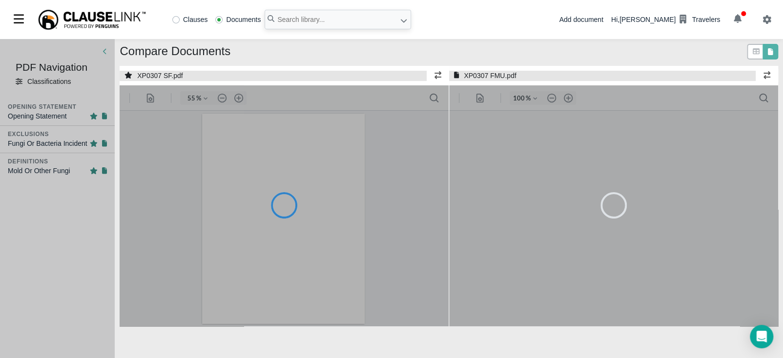
type input "55"
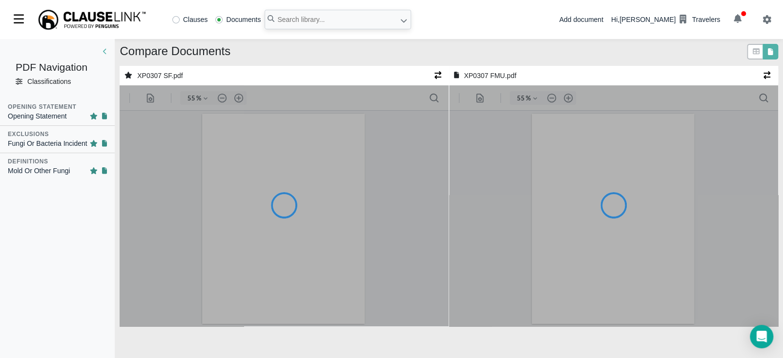
type input "55"
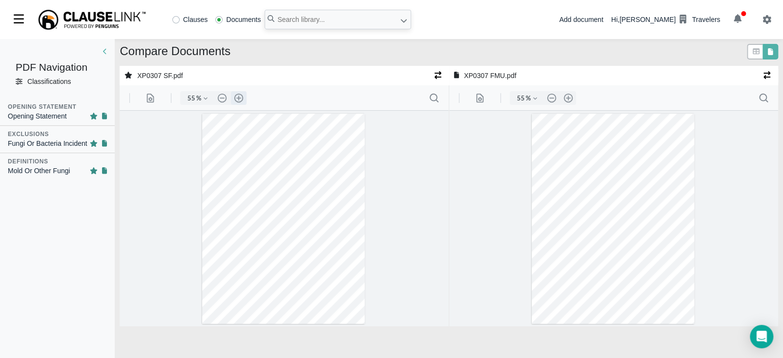
click at [236, 99] on button ".cls-1{fill:#abb0c4;} icon - header - zoom - in - line" at bounding box center [239, 98] width 16 height 14
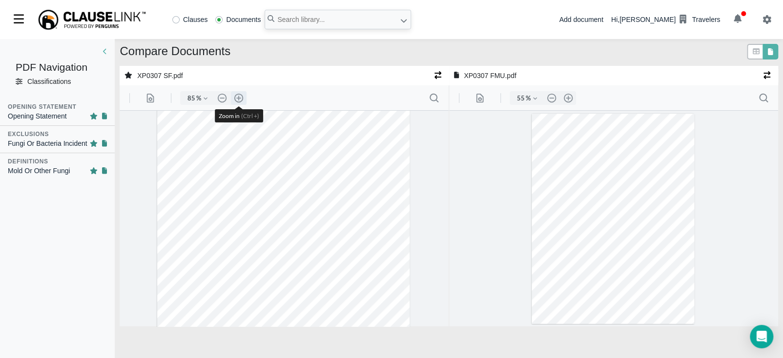
drag, startPoint x: 236, startPoint y: 99, endPoint x: 544, endPoint y: 166, distance: 314.7
click at [236, 99] on button ".cls-1{fill:#abb0c4;} icon - header - zoom - in - line" at bounding box center [239, 98] width 16 height 14
type input "110"
click at [564, 97] on button ".cls-1{fill:#abb0c4;} icon - header - zoom - in - line" at bounding box center [568, 98] width 16 height 14
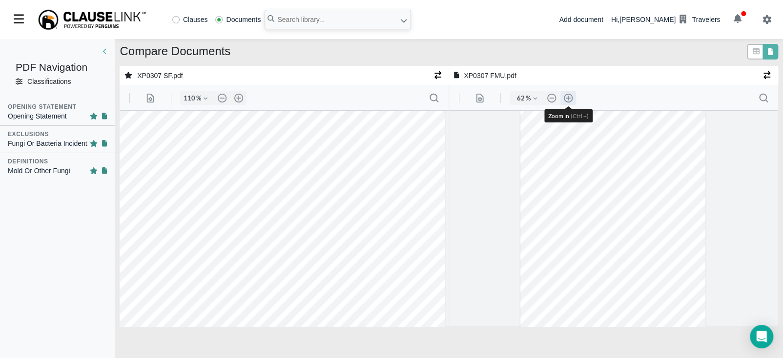
click at [564, 99] on button ".cls-1{fill:#abb0c4;} icon - header - zoom - in - line" at bounding box center [568, 98] width 16 height 14
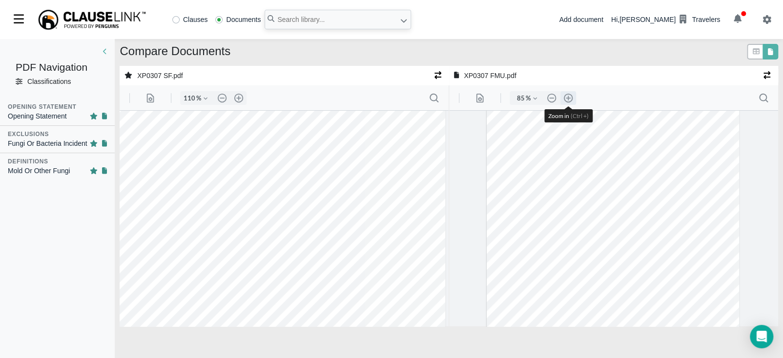
type input "110"
click at [294, 22] on input "text" at bounding box center [338, 20] width 146 height 20
type input "eu0337"
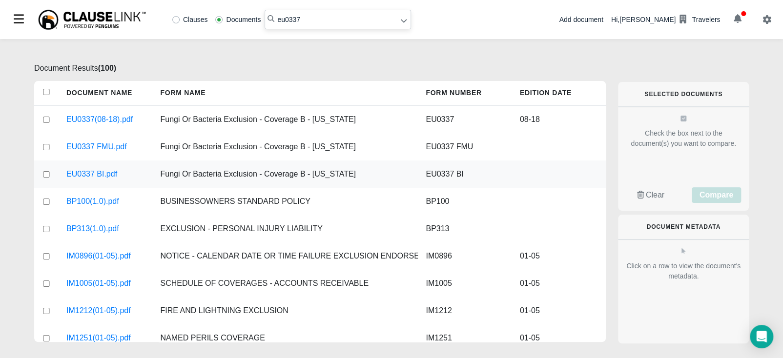
click at [47, 175] on input "checkbox" at bounding box center [46, 174] width 9 height 6
checkbox input "true"
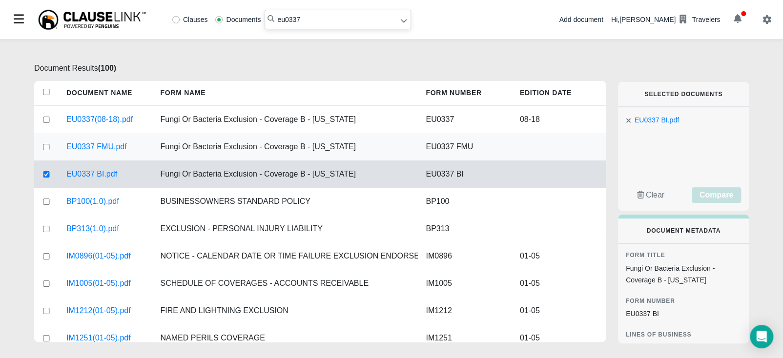
click at [42, 148] on input "checkbox" at bounding box center [46, 147] width 9 height 6
checkbox input "true"
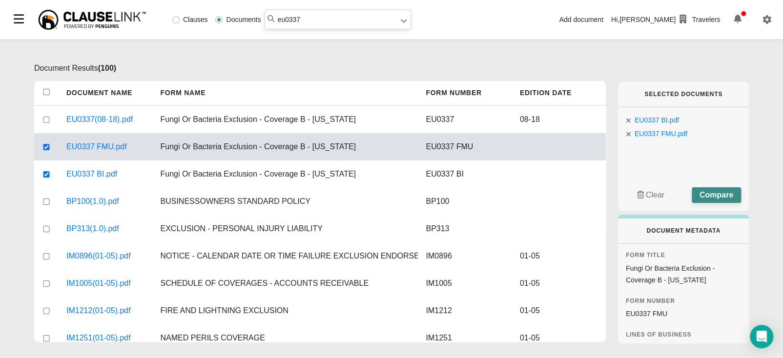
click at [712, 191] on span "Compare" at bounding box center [716, 195] width 34 height 8
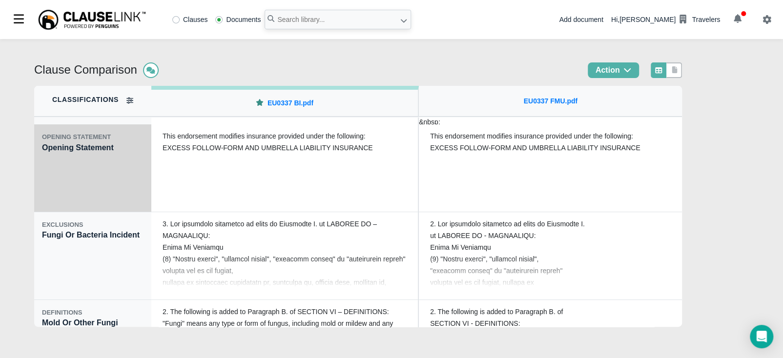
click at [88, 183] on div "OPENING STATEMENT Opening Statement" at bounding box center [92, 168] width 117 height 88
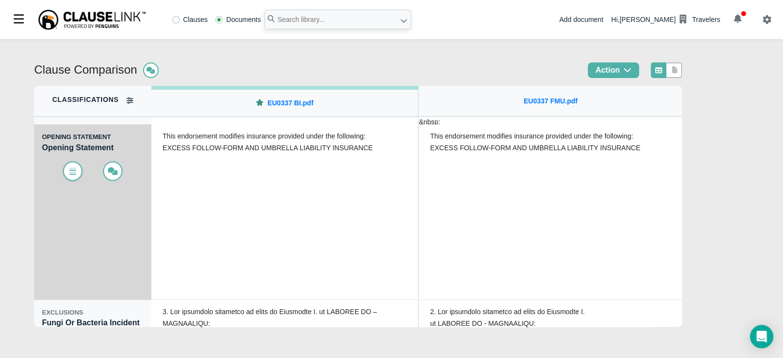
click at [69, 172] on icon at bounding box center [73, 171] width 10 height 8
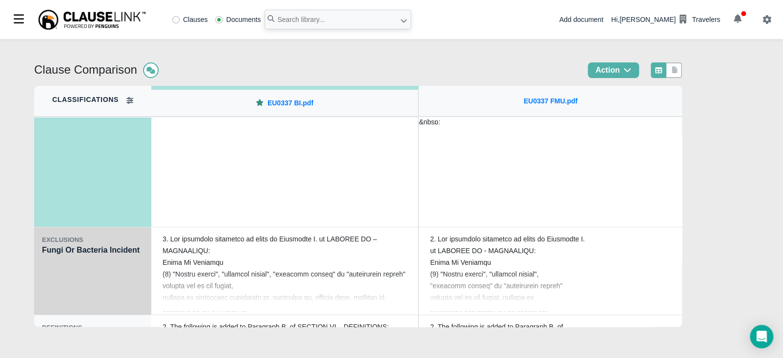
scroll to position [73, 0]
click at [78, 289] on div "EXCLUSIONS Fungi Or Bacteria Incident" at bounding box center [92, 271] width 117 height 88
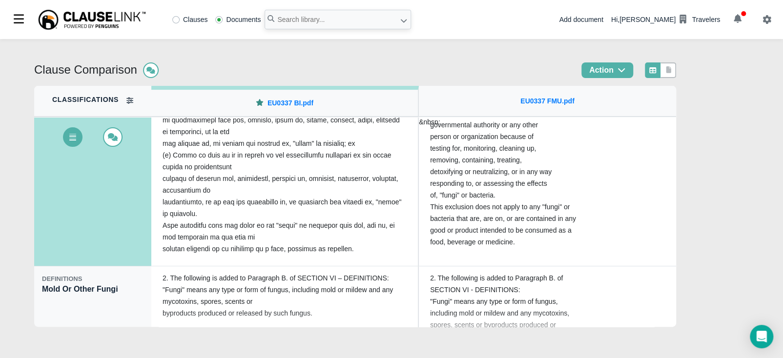
scroll to position [148, 0]
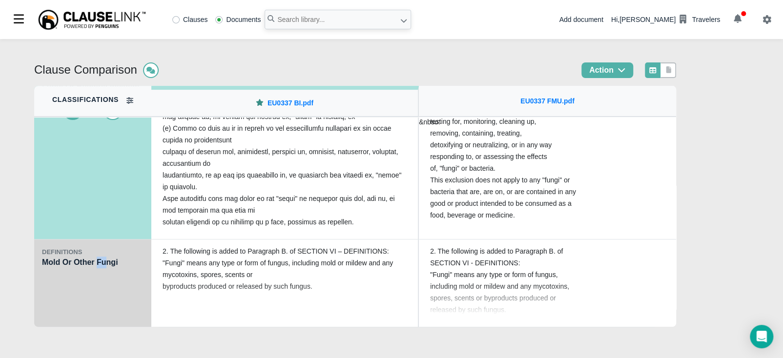
click at [97, 310] on div "DEFINITIONS Mold Or Other Fungi" at bounding box center [92, 284] width 117 height 88
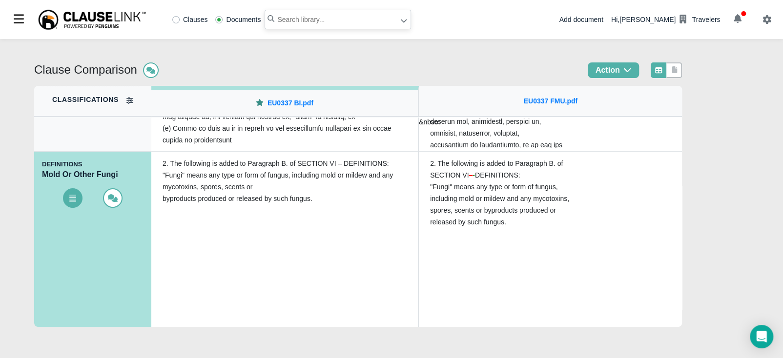
click at [297, 17] on input "text" at bounding box center [338, 20] width 146 height 20
type input "eu0192"
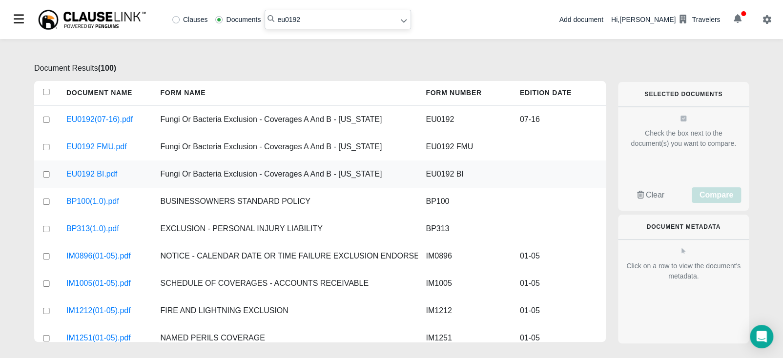
click at [46, 171] on input "checkbox" at bounding box center [46, 174] width 9 height 6
checkbox input "true"
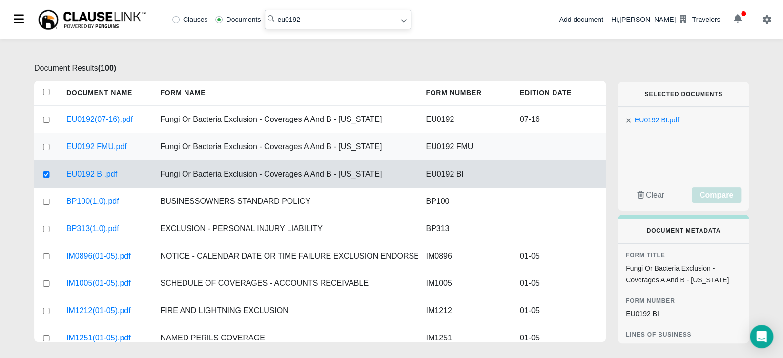
click at [47, 146] on input "checkbox" at bounding box center [46, 147] width 9 height 6
checkbox input "true"
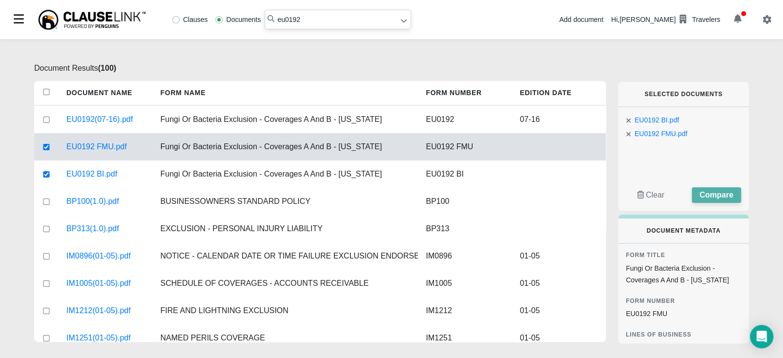
drag, startPoint x: 705, startPoint y: 192, endPoint x: 690, endPoint y: 196, distance: 15.6
click at [706, 192] on span "Compare" at bounding box center [716, 195] width 34 height 8
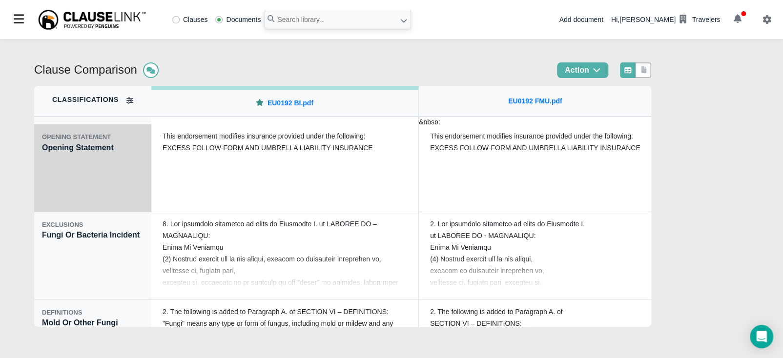
click at [105, 183] on div "OPENING STATEMENT Opening Statement" at bounding box center [92, 168] width 117 height 88
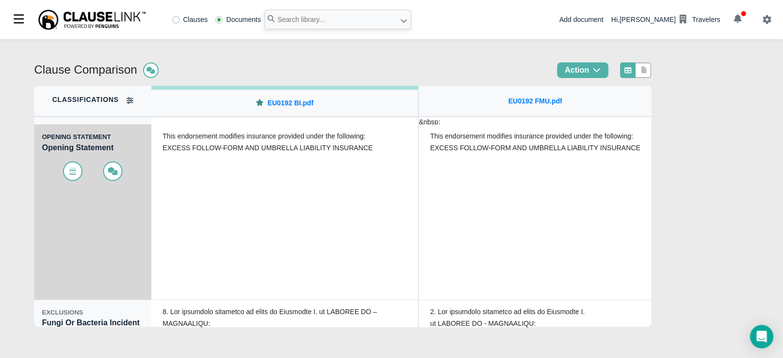
drag, startPoint x: 70, startPoint y: 172, endPoint x: 80, endPoint y: 187, distance: 17.7
click at [70, 173] on icon at bounding box center [73, 171] width 10 height 8
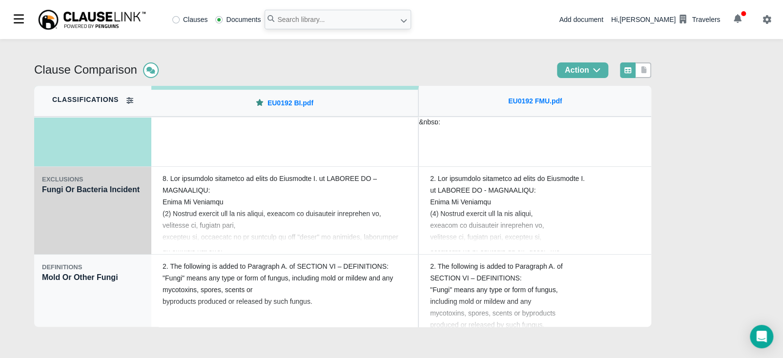
scroll to position [134, 0]
click at [99, 234] on div "EXCLUSIONS Fungi Or Bacteria Incident" at bounding box center [92, 210] width 117 height 88
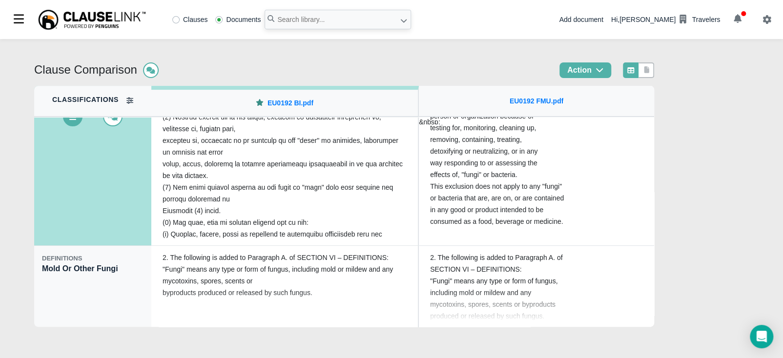
scroll to position [148, 0]
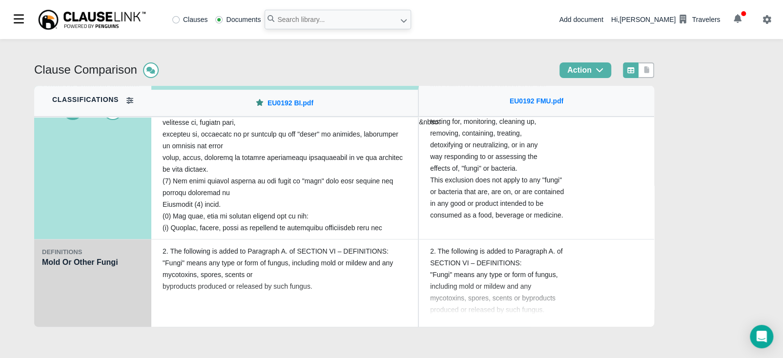
click at [92, 309] on div "DEFINITIONS Mold Or Other Fungi" at bounding box center [92, 284] width 117 height 88
